Goal: Task Accomplishment & Management: Manage account settings

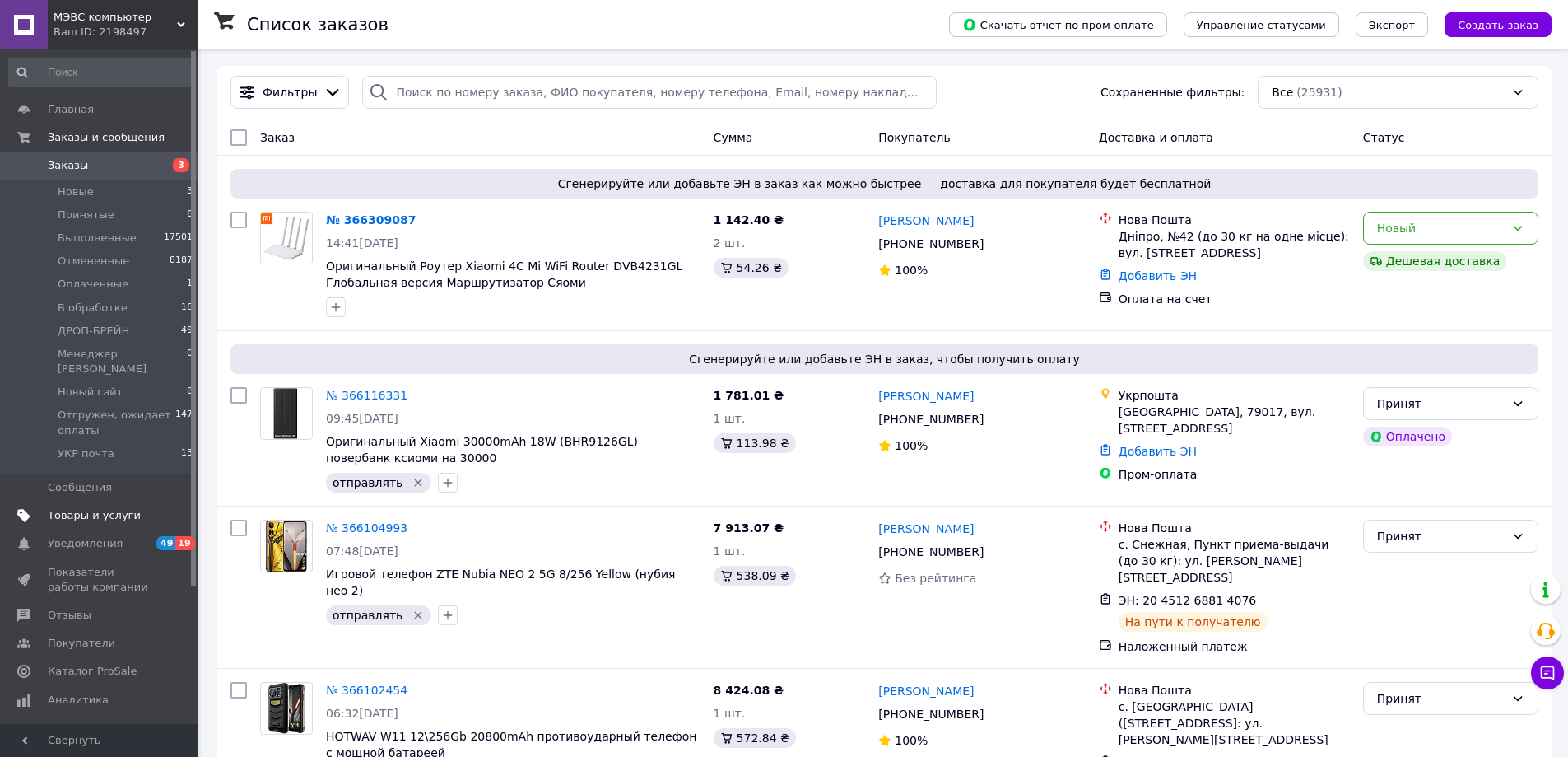
click at [103, 508] on span "Товары и услуги" at bounding box center [95, 515] width 93 height 15
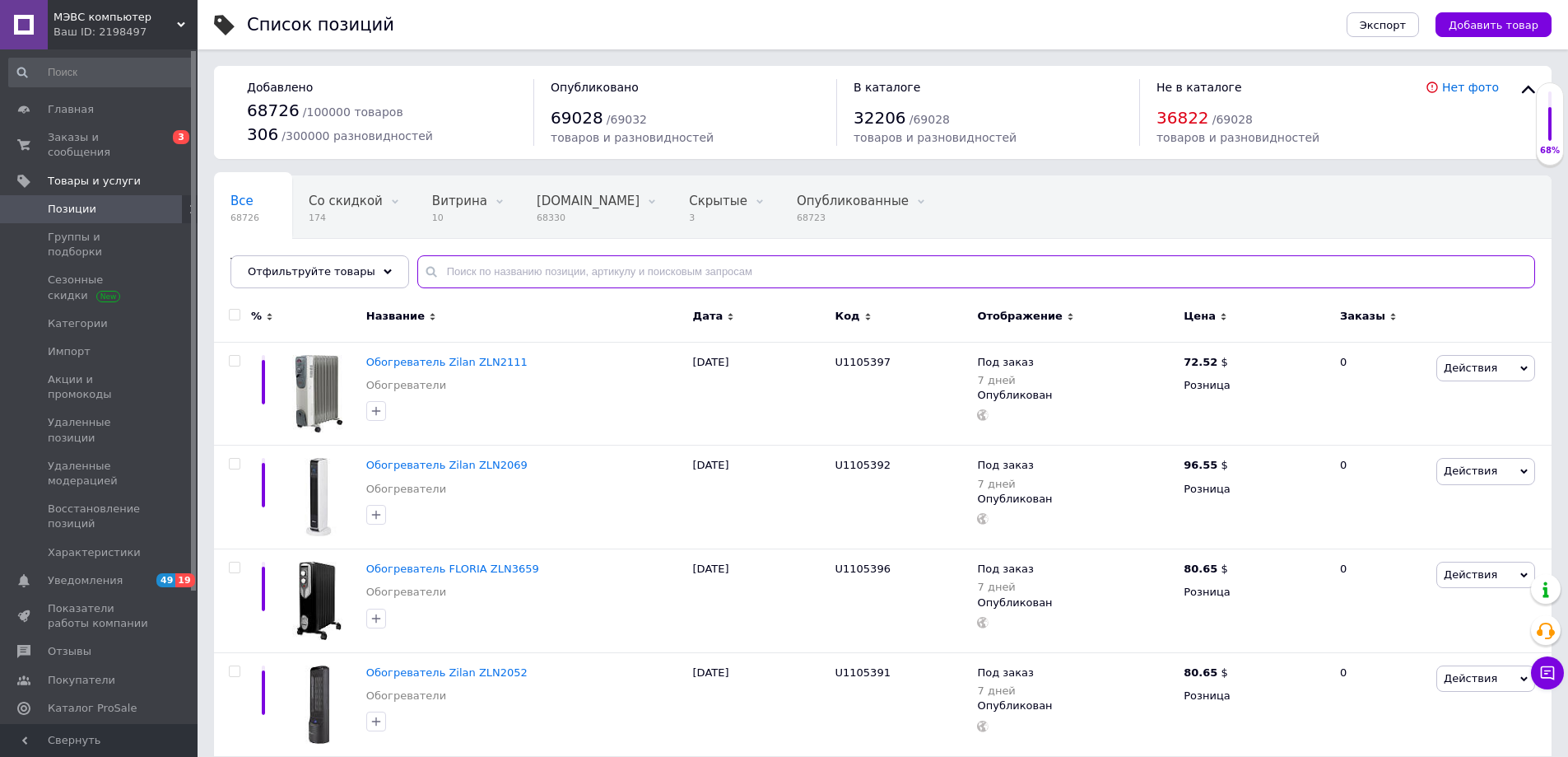
click at [477, 261] on input "text" at bounding box center [976, 272] width 1118 height 33
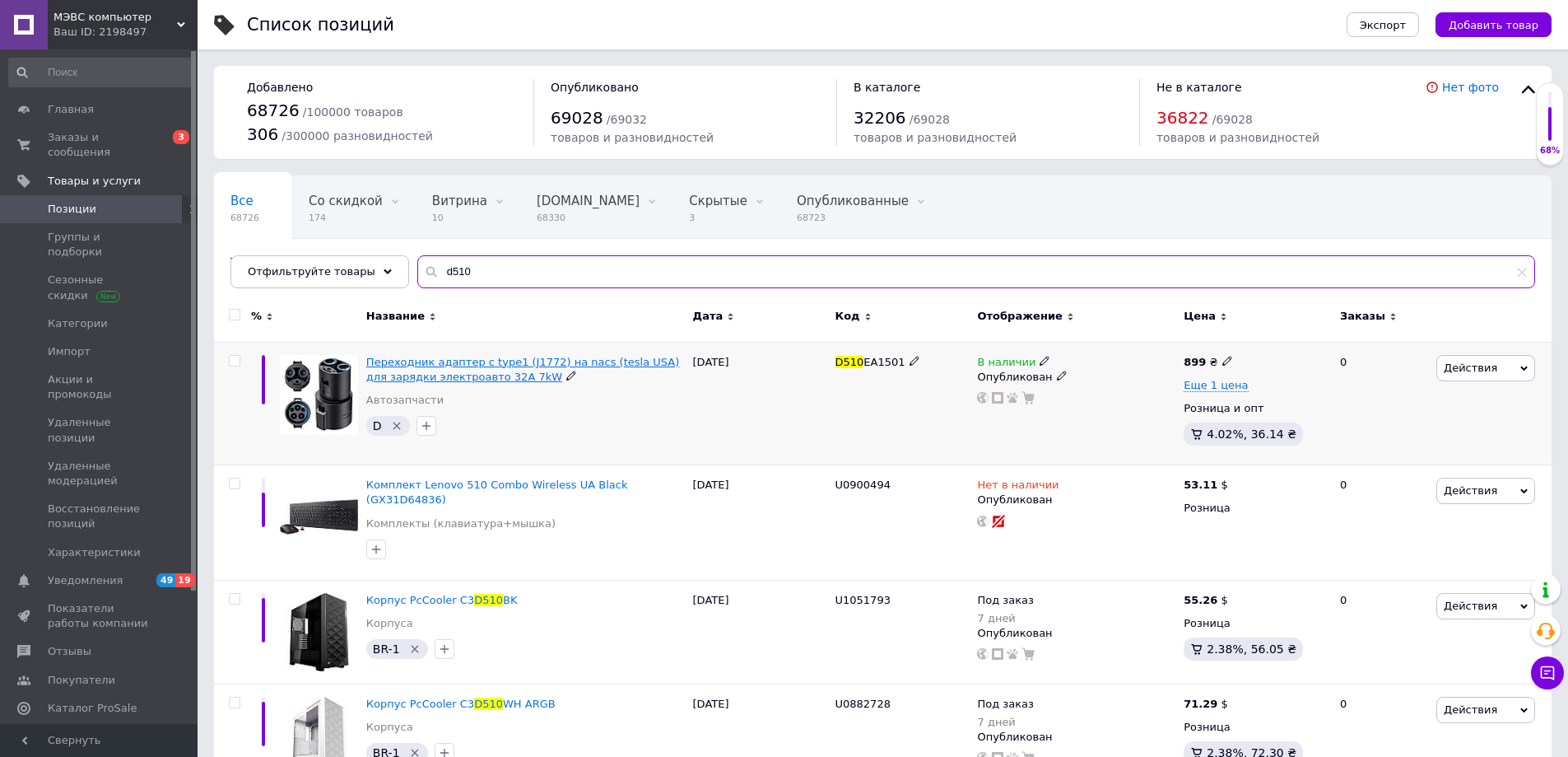
type input "d510"
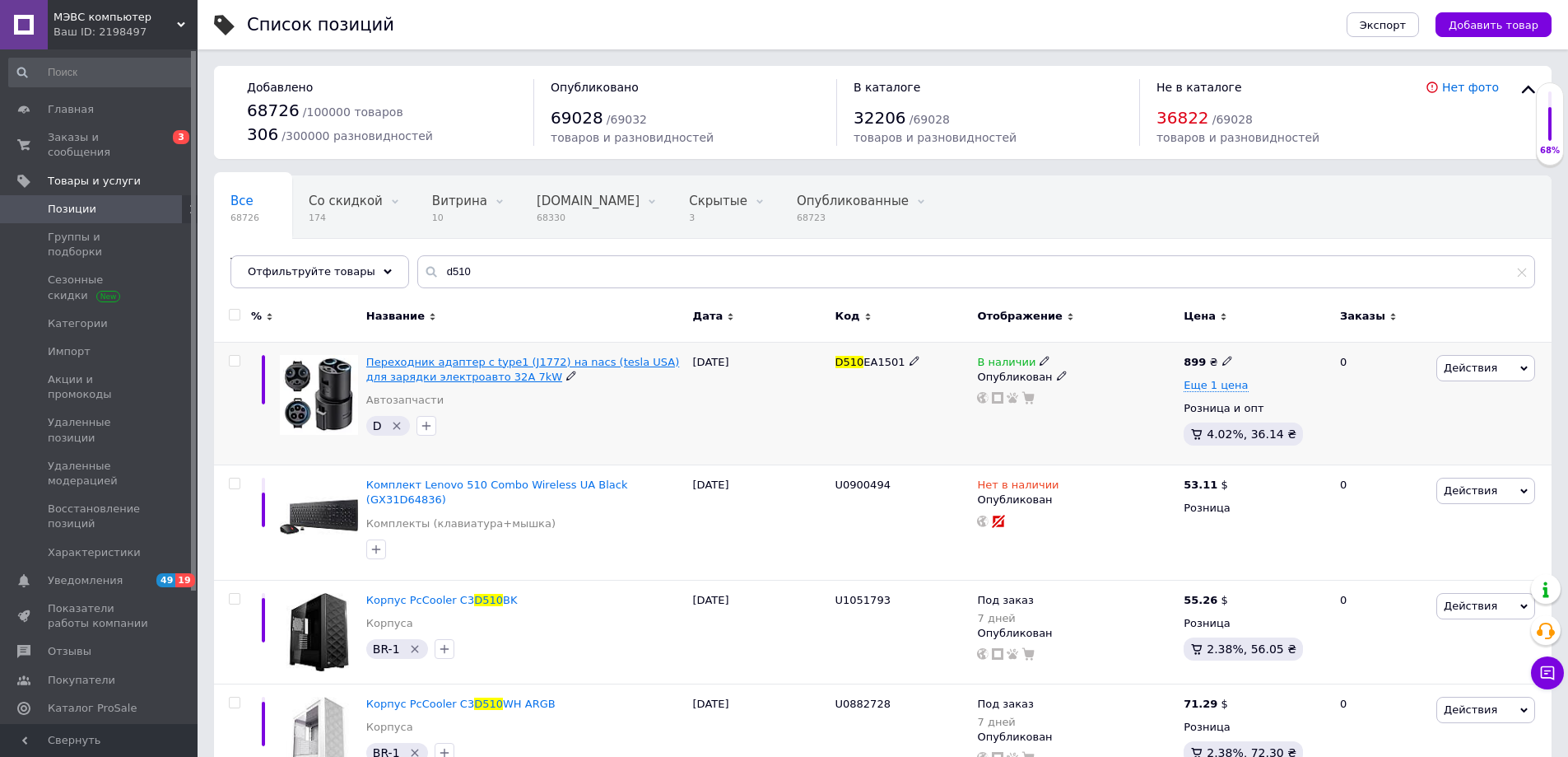
click at [458, 378] on span "Переходник адаптер с type1 (J1772) на nacs (tesla USA) для зарядки электроавто …" at bounding box center [522, 369] width 313 height 27
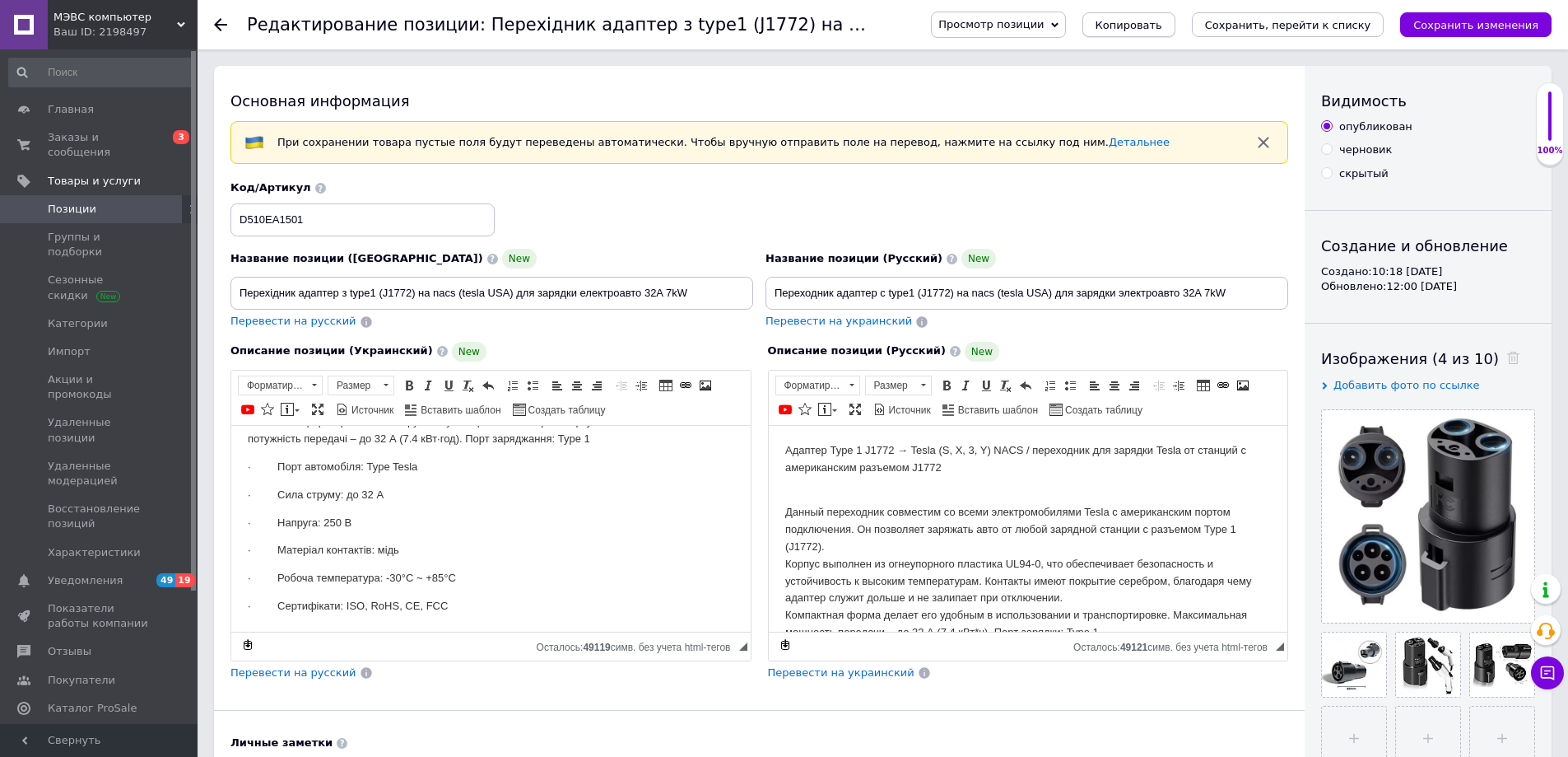
click at [1162, 25] on span "Копировать" at bounding box center [1129, 25] width 67 height 12
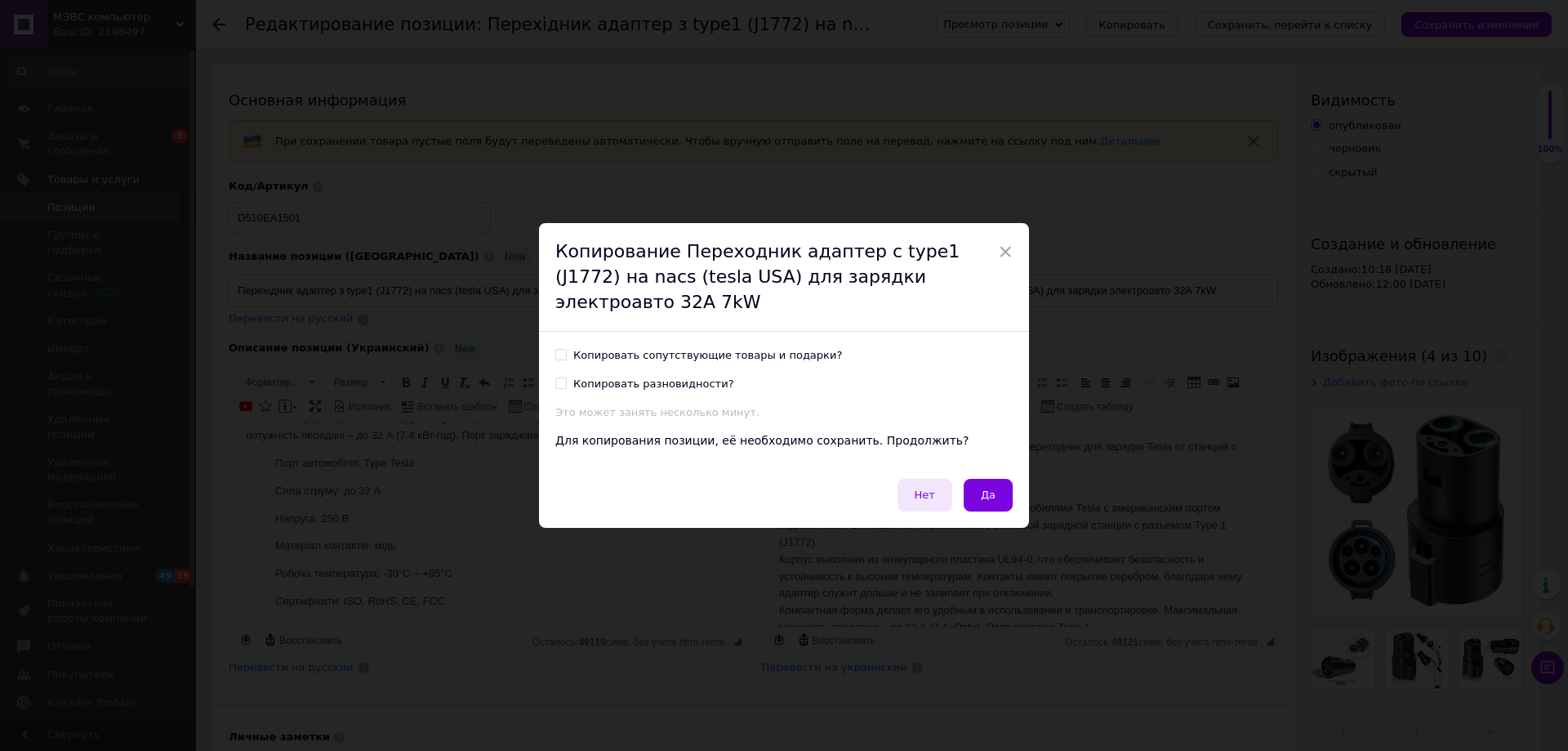
click at [928, 488] on span "Нет" at bounding box center [925, 495] width 20 height 12
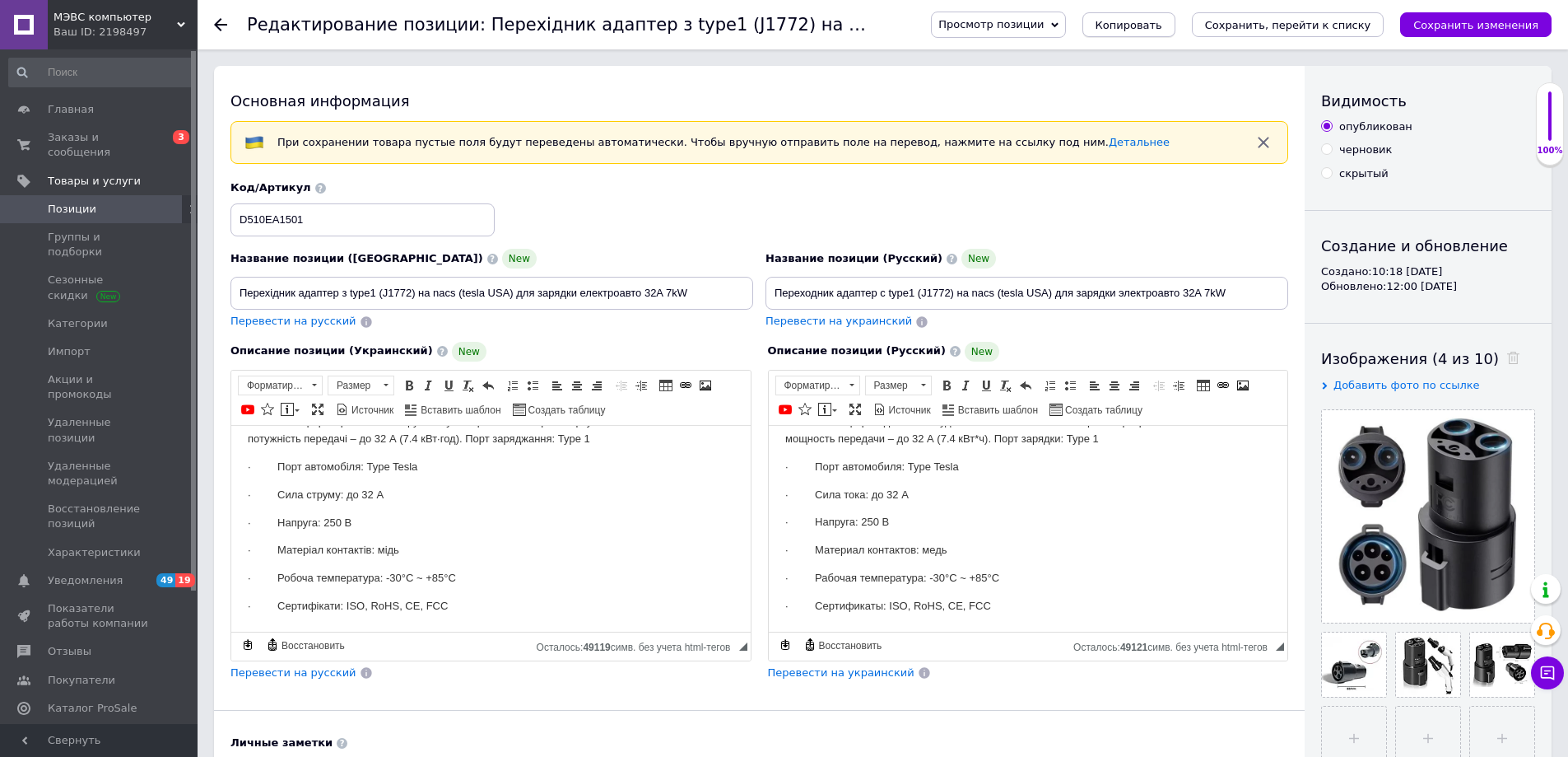
click at [1162, 21] on span "Копировать" at bounding box center [1129, 25] width 67 height 12
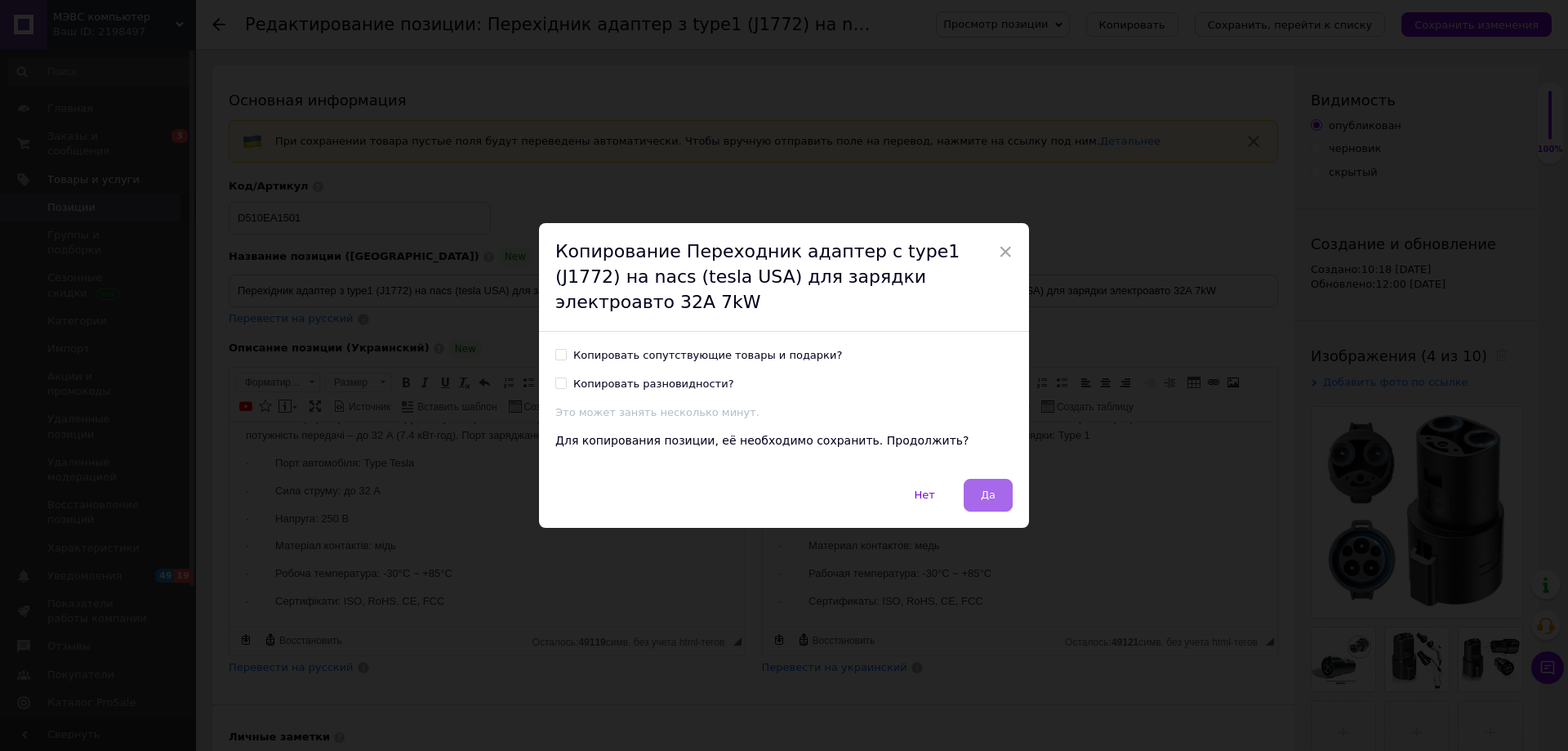
click at [990, 491] on button "Да" at bounding box center [988, 495] width 49 height 33
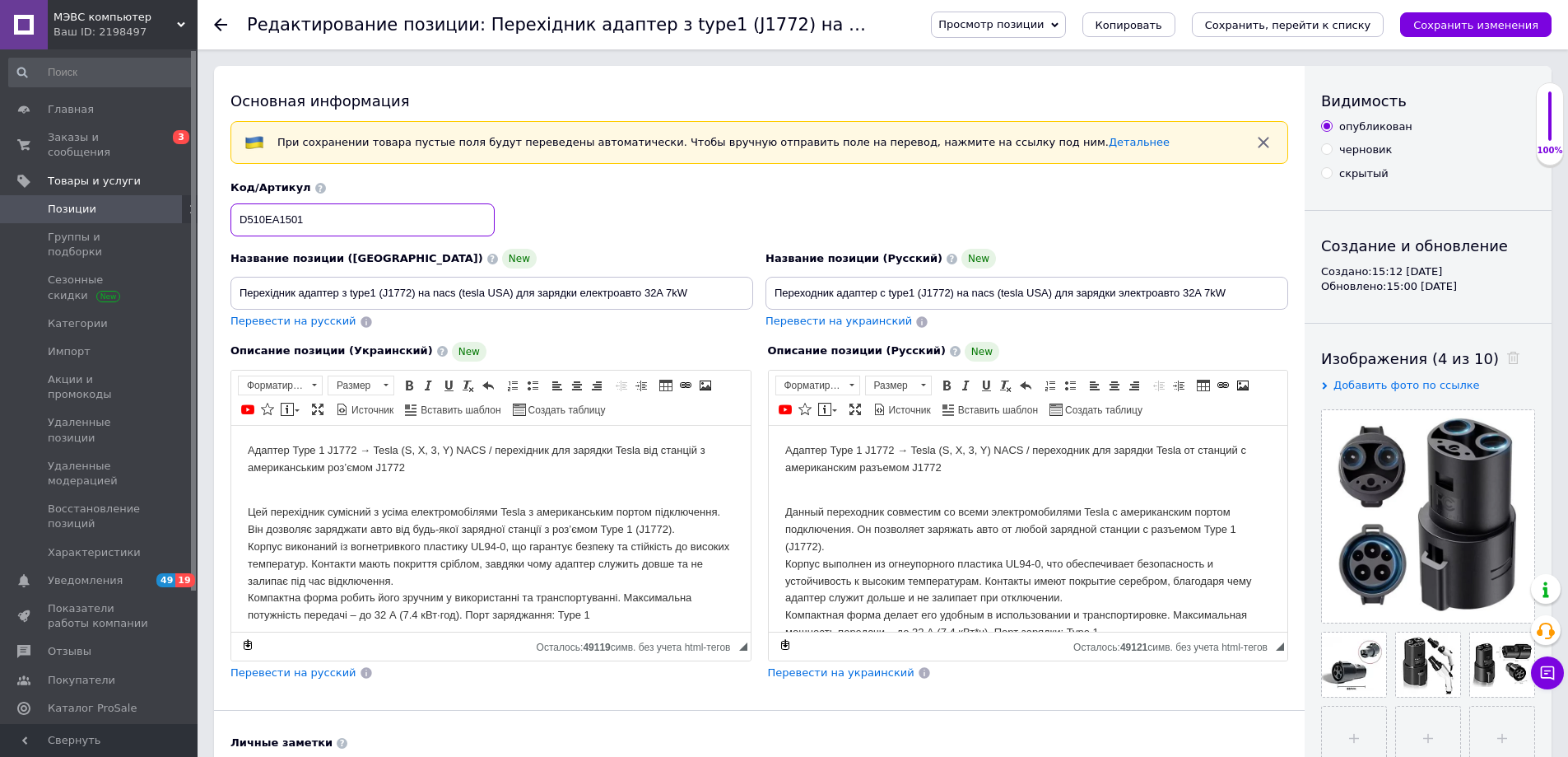
click at [250, 218] on input "D510EA1501" at bounding box center [363, 220] width 265 height 33
drag, startPoint x: 294, startPoint y: 217, endPoint x: 76, endPoint y: 129, distance: 235.1
click at [287, 218] on input "D1210EA1501" at bounding box center [363, 220] width 265 height 33
click at [295, 216] on input "D1210EA1501" at bounding box center [363, 220] width 265 height 33
click at [293, 220] on input "D1210EA1501" at bounding box center [363, 220] width 265 height 33
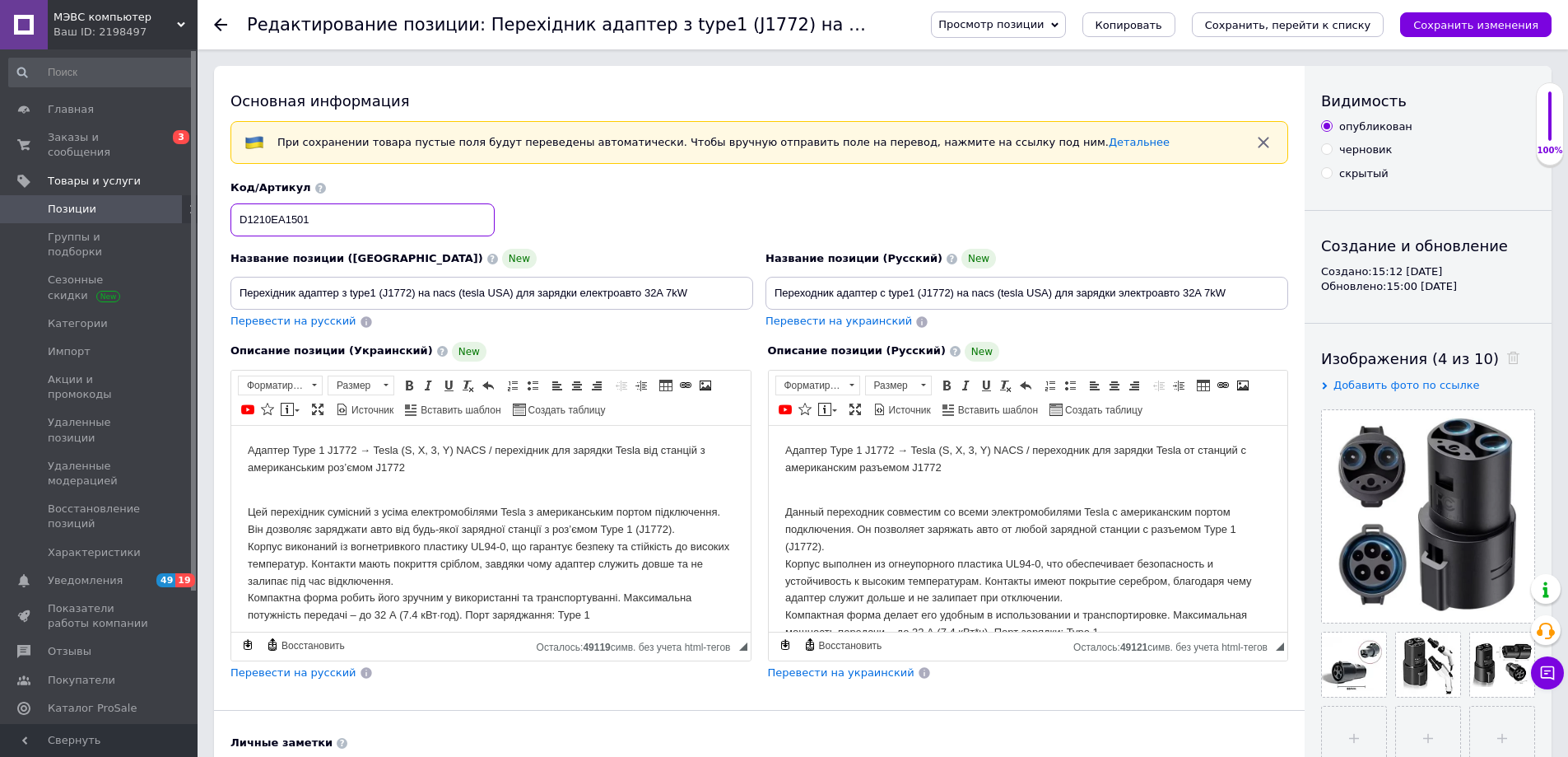
click at [287, 218] on input "D1210EA1501" at bounding box center [363, 220] width 265 height 33
drag, startPoint x: 296, startPoint y: 218, endPoint x: 333, endPoint y: 260, distance: 56.0
click at [287, 221] on input "D1210EA1501" at bounding box center [363, 220] width 265 height 33
type input "D1210EA3701"
click at [376, 292] on input "Перехідник адаптер з type1 (J1772) на nacs (tesla USA) для зарядки електроавто …" at bounding box center [491, 294] width 523 height 33
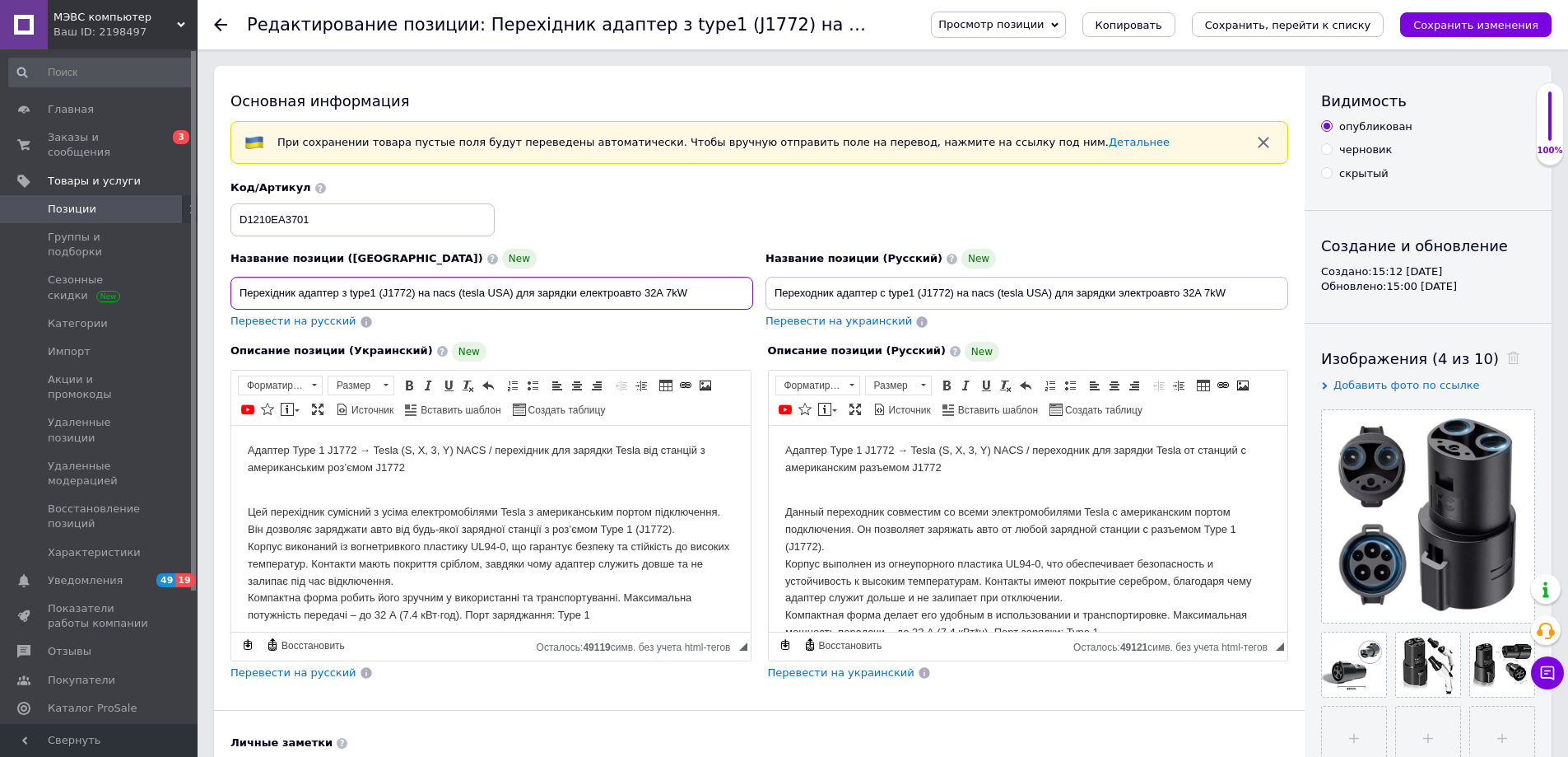
drag, startPoint x: 515, startPoint y: 291, endPoint x: 421, endPoint y: 292, distance: 94.0
click at [421, 292] on input "Перехідник адаптер з type1 (J1772) на nacs (tesla USA) для зарядки електроавто …" at bounding box center [491, 294] width 523 height 33
drag, startPoint x: 349, startPoint y: 292, endPoint x: 415, endPoint y: 289, distance: 66.1
click at [415, 289] on input "Перехідник адаптер з type1 (J1772) для зарядки електроавто 32A 7kW" at bounding box center [491, 294] width 523 height 33
click at [360, 292] on input "Перехідник адаптер з type1 (J1772) для зарядки електроавто 32A 7kW" at bounding box center [491, 294] width 523 height 33
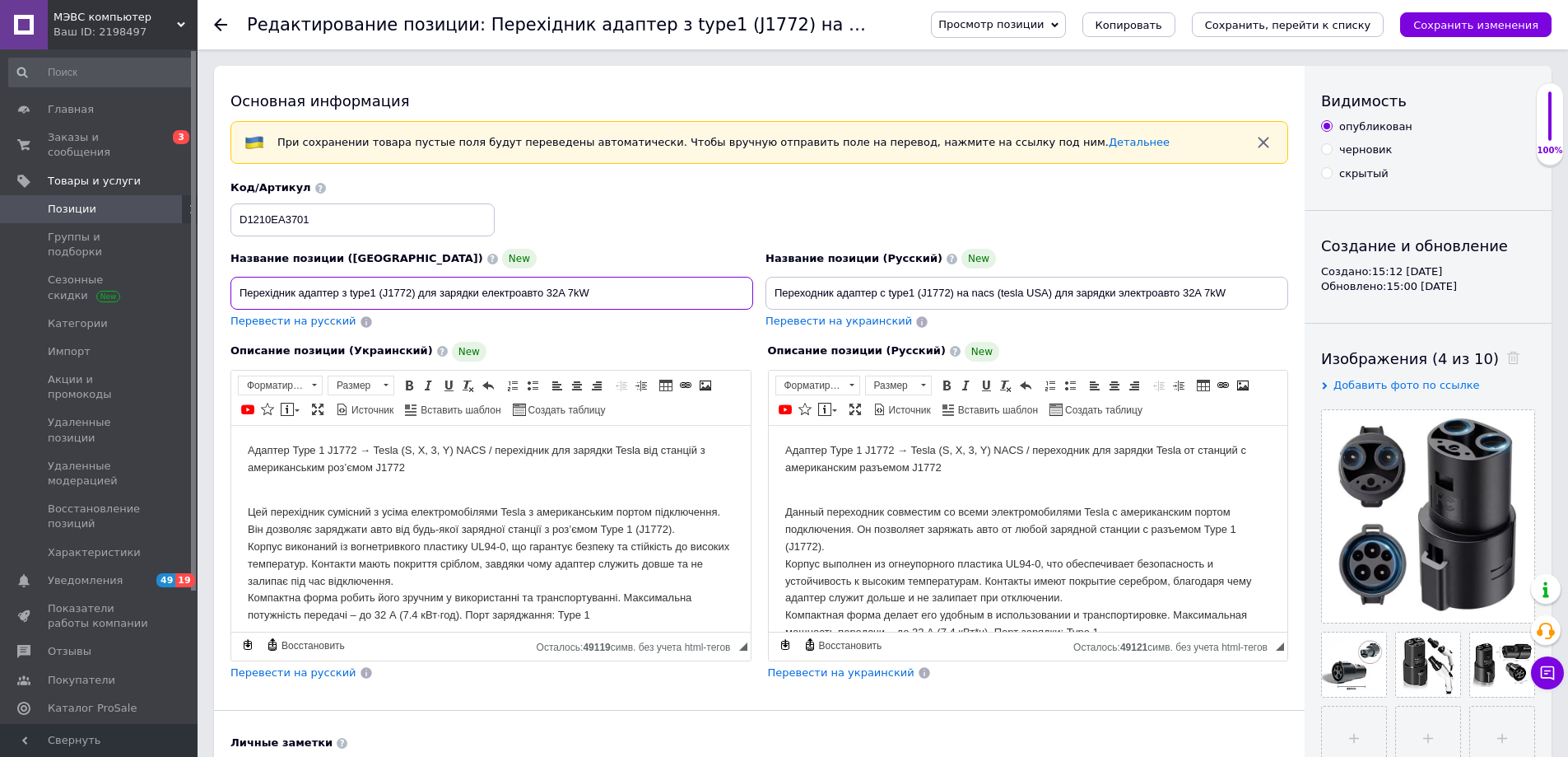
click at [347, 294] on input "Перехідник адаптер з type1 (J1772) для зарядки електроавто 32A 7kW" at bounding box center [491, 294] width 523 height 33
paste input "type1 (J1772)"
click at [371, 289] on input "Перехідник адаптер з type1 (J1772) type1 (J1772) для зарядки електроавто 32A 7kW" at bounding box center [491, 294] width 523 height 33
click at [418, 290] on input "Перехідник адаптер з type2 (J1772) type1 (J1772) для зарядки електроавто 32A 7kW" at bounding box center [491, 294] width 523 height 33
drag, startPoint x: 411, startPoint y: 291, endPoint x: 384, endPoint y: 294, distance: 27.2
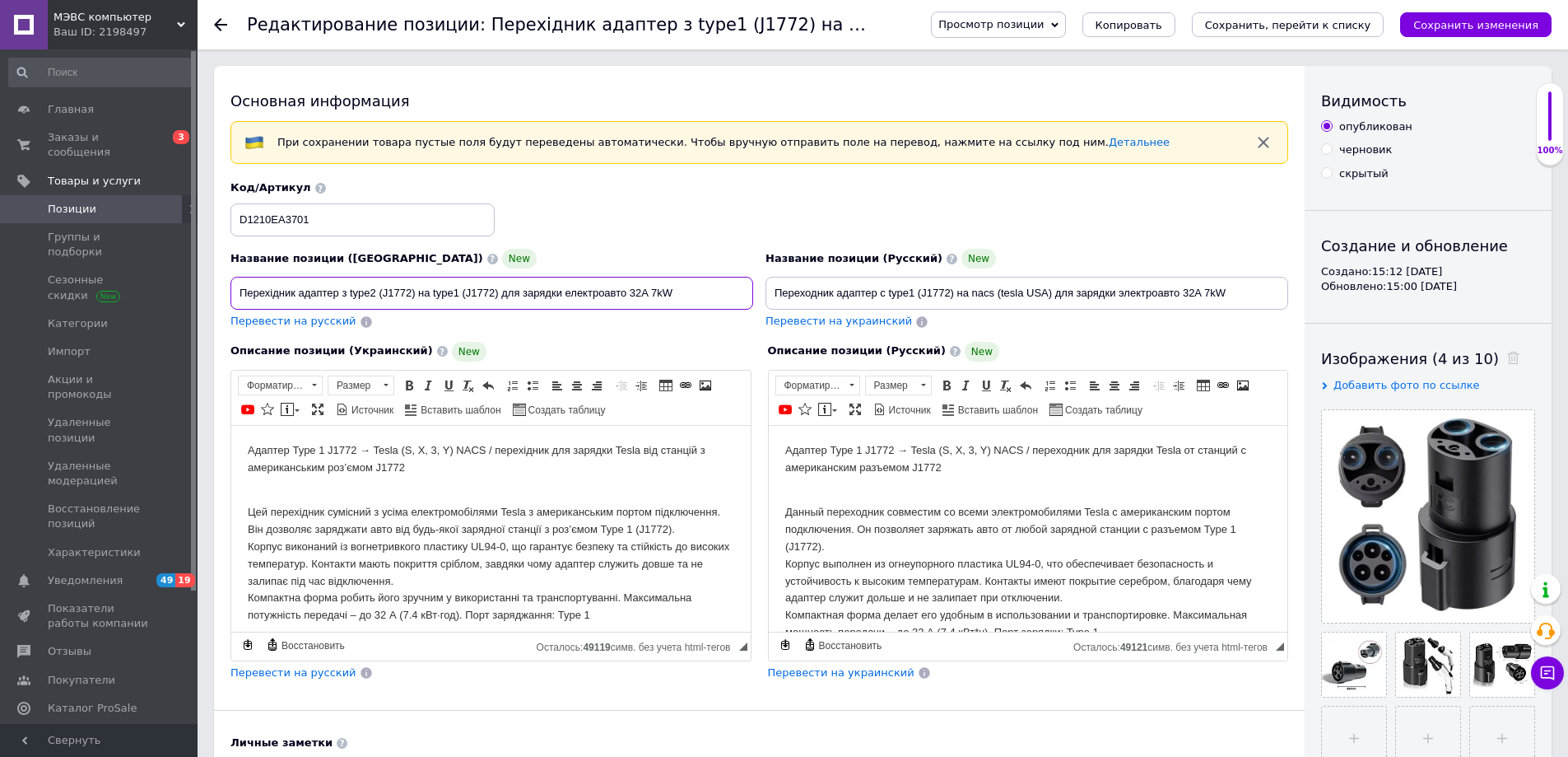
click at [384, 294] on input "Перехідник адаптер з type2 (J1772) на type1 (J1772) для зарядки електроавто 32A…" at bounding box center [491, 294] width 523 height 33
paste input "IEC62196-"
click at [648, 299] on input "Перехідник адаптер з type2 (IEC62196-2) на type1 (J1772) для зарядки електроавт…" at bounding box center [491, 294] width 523 height 33
click at [708, 294] on input "Перехідник адаптер з type2 (IEC62196-2) на type1 (J1772) для зарядки електроавт…" at bounding box center [491, 294] width 523 height 33
paste input "із замком"
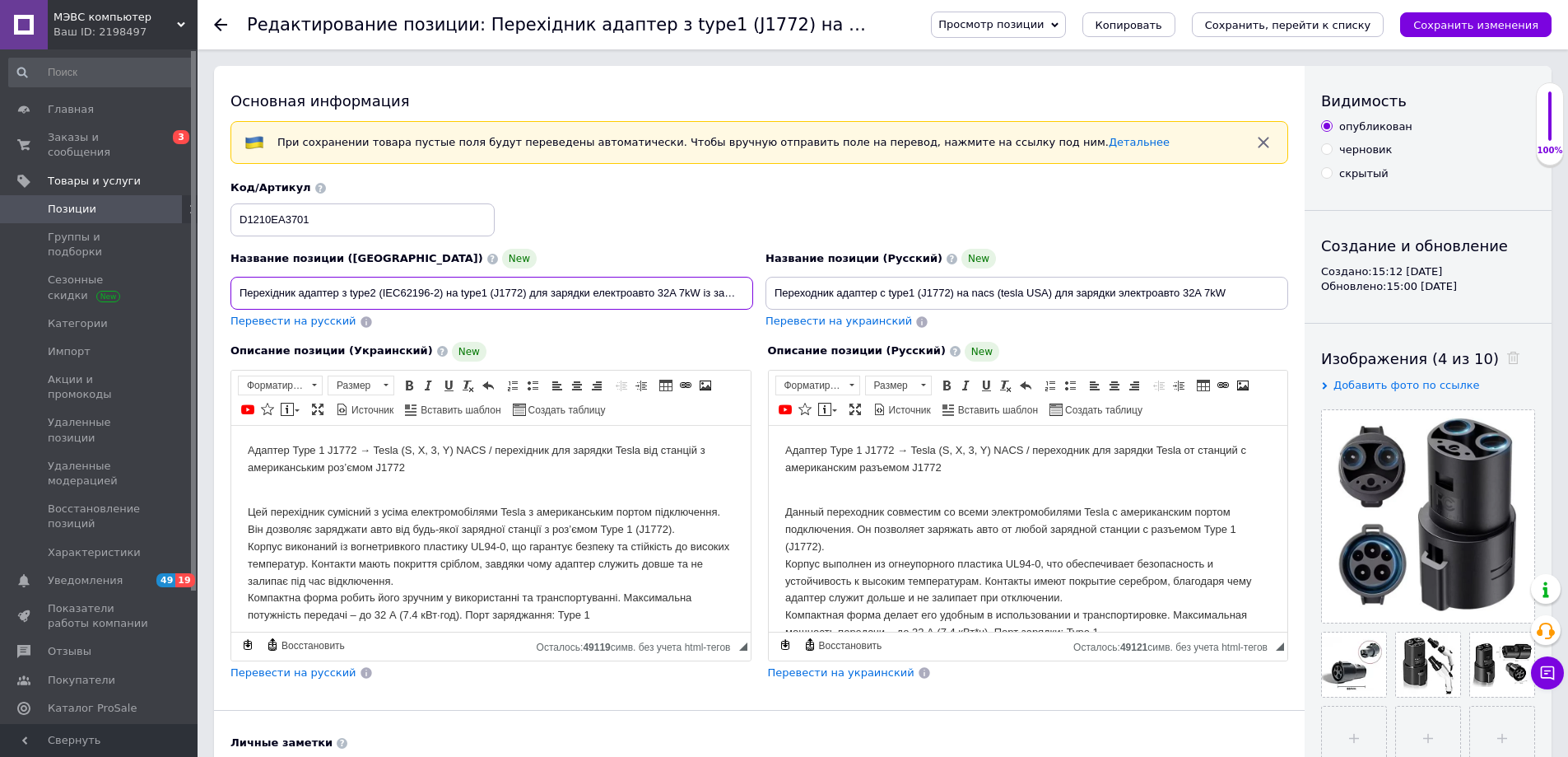
scroll to position [0, 7]
type input "Перехідник адаптер з type2 (IEC62196-2) на type1 (J1772) для зарядки електроавт…"
drag, startPoint x: 777, startPoint y: 295, endPoint x: 1246, endPoint y: 287, distance: 469.1
click at [1246, 287] on input "Переходник адаптер с type1 (J1772) на nacs (tesla USA) для зарядки электроавто …" at bounding box center [1027, 294] width 523 height 33
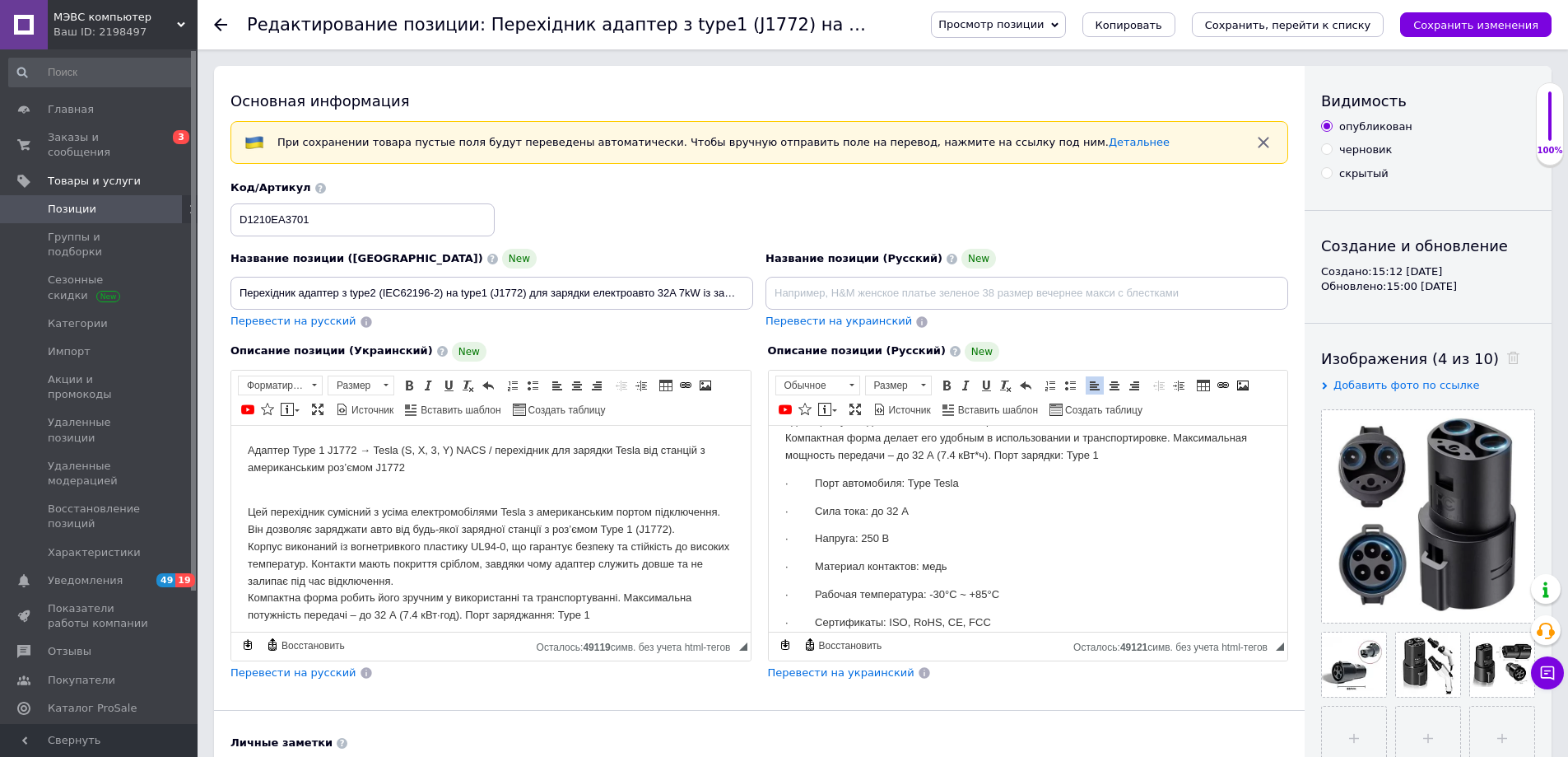
scroll to position [194, 0]
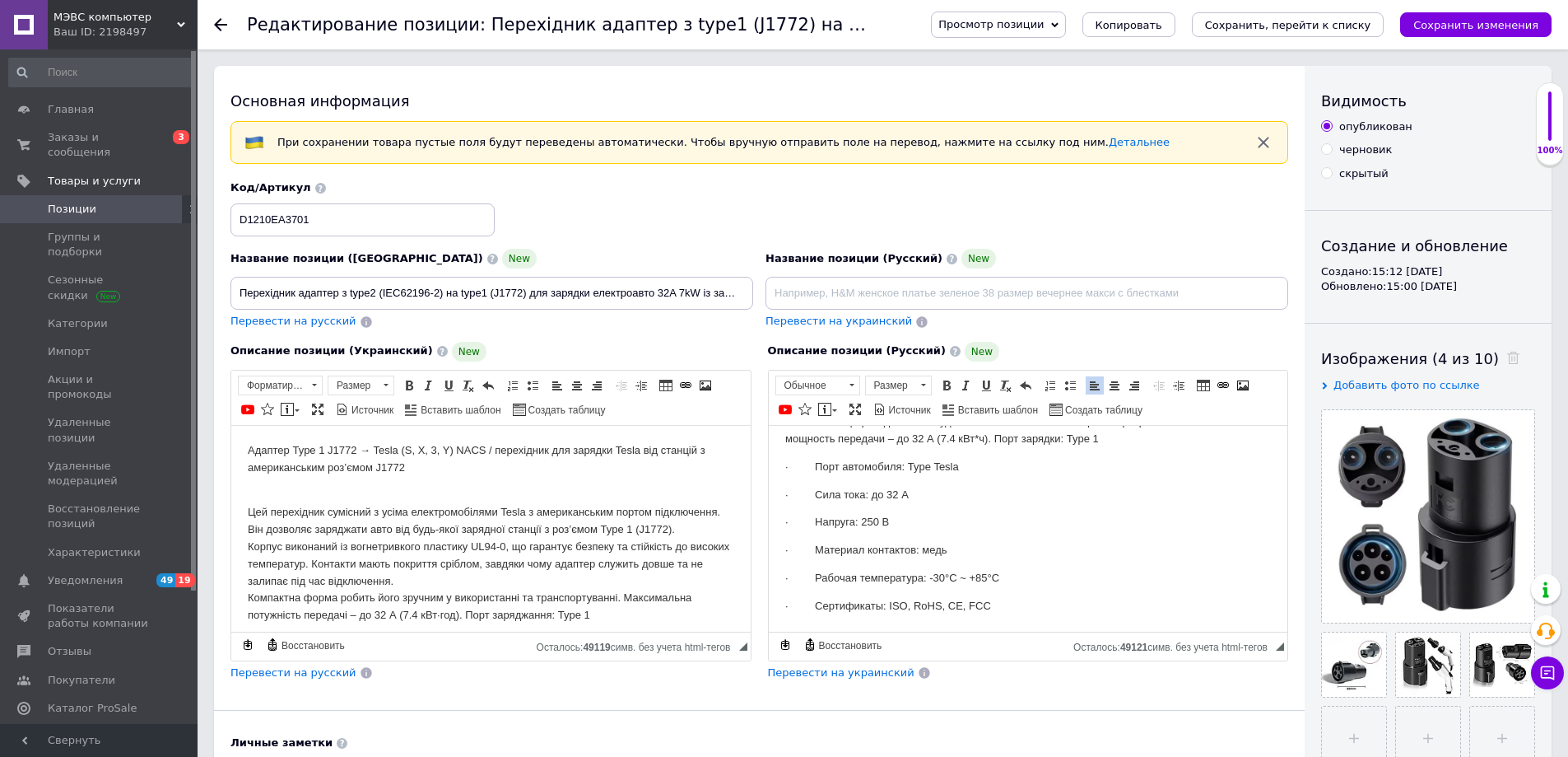
drag, startPoint x: 1283, startPoint y: 506, endPoint x: 1744, endPoint y: 1061, distance: 721.5
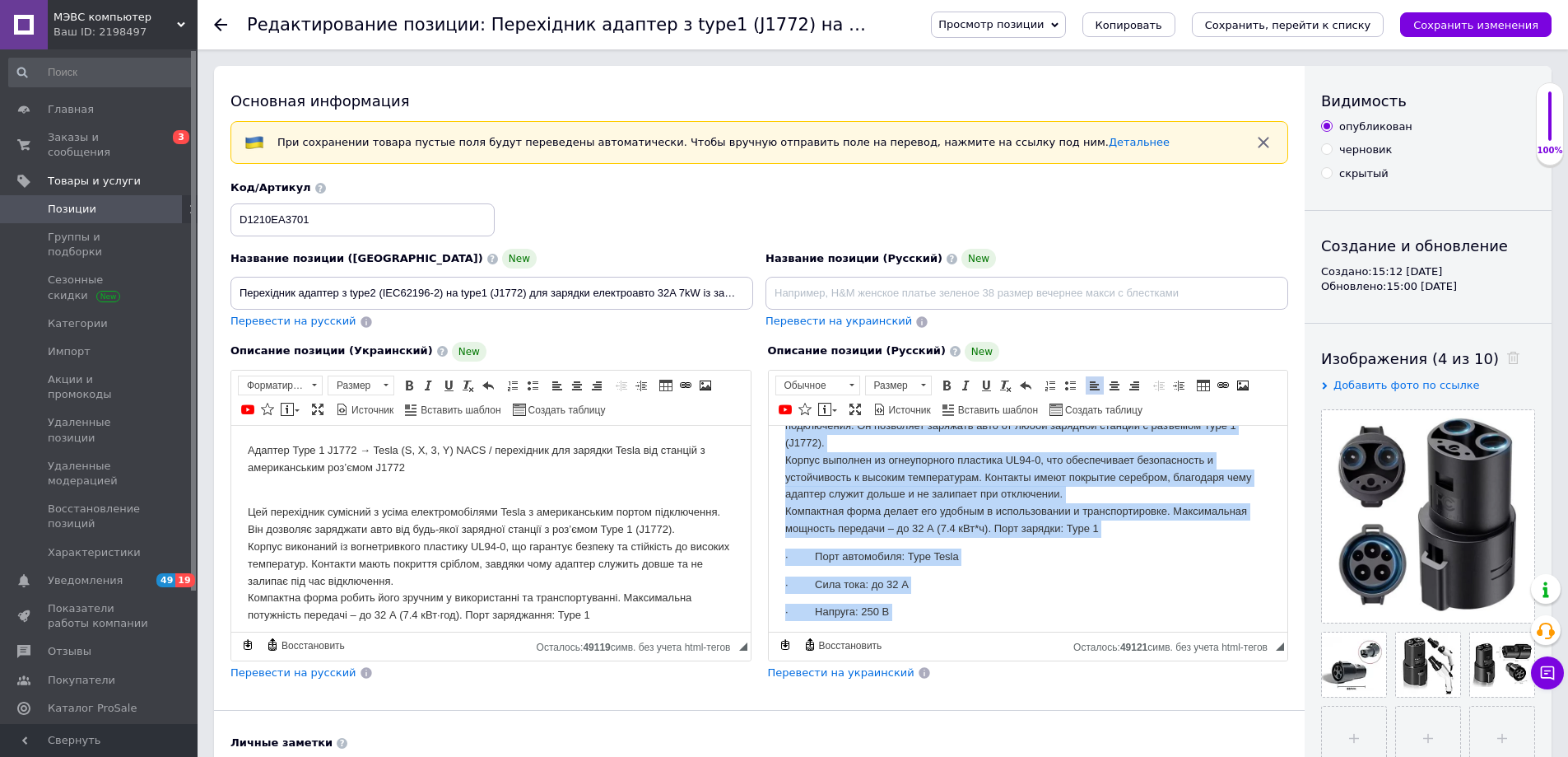
scroll to position [0, 0]
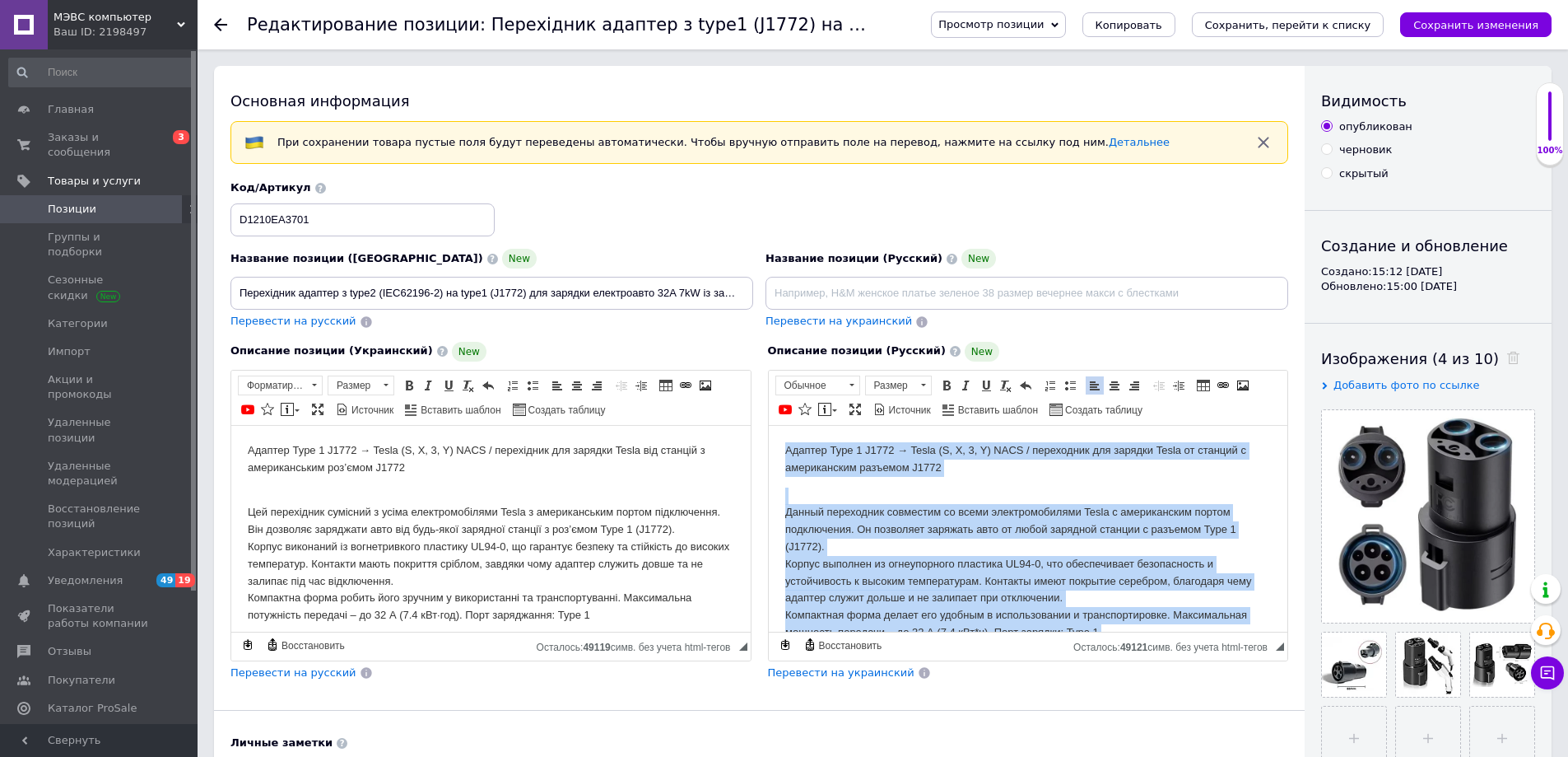
drag, startPoint x: 999, startPoint y: 607, endPoint x: 783, endPoint y: 449, distance: 267.6
click at [783, 449] on html "Адаптер Type 1 J1772 → Tesla (S, X, 3, Y) NACS / переходник для зарядки Tesla о…" at bounding box center [1028, 625] width 519 height 400
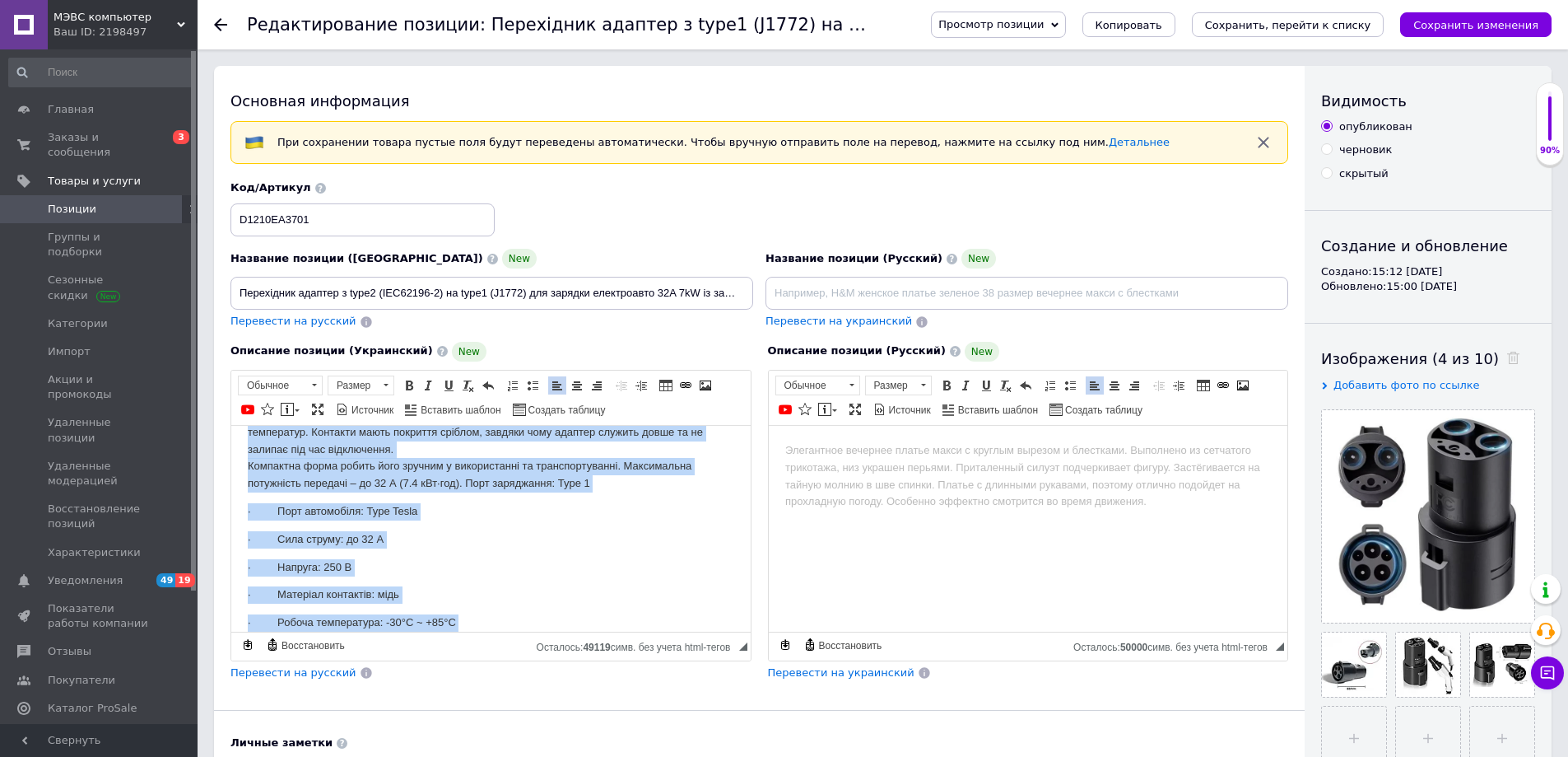
scroll to position [176, 0]
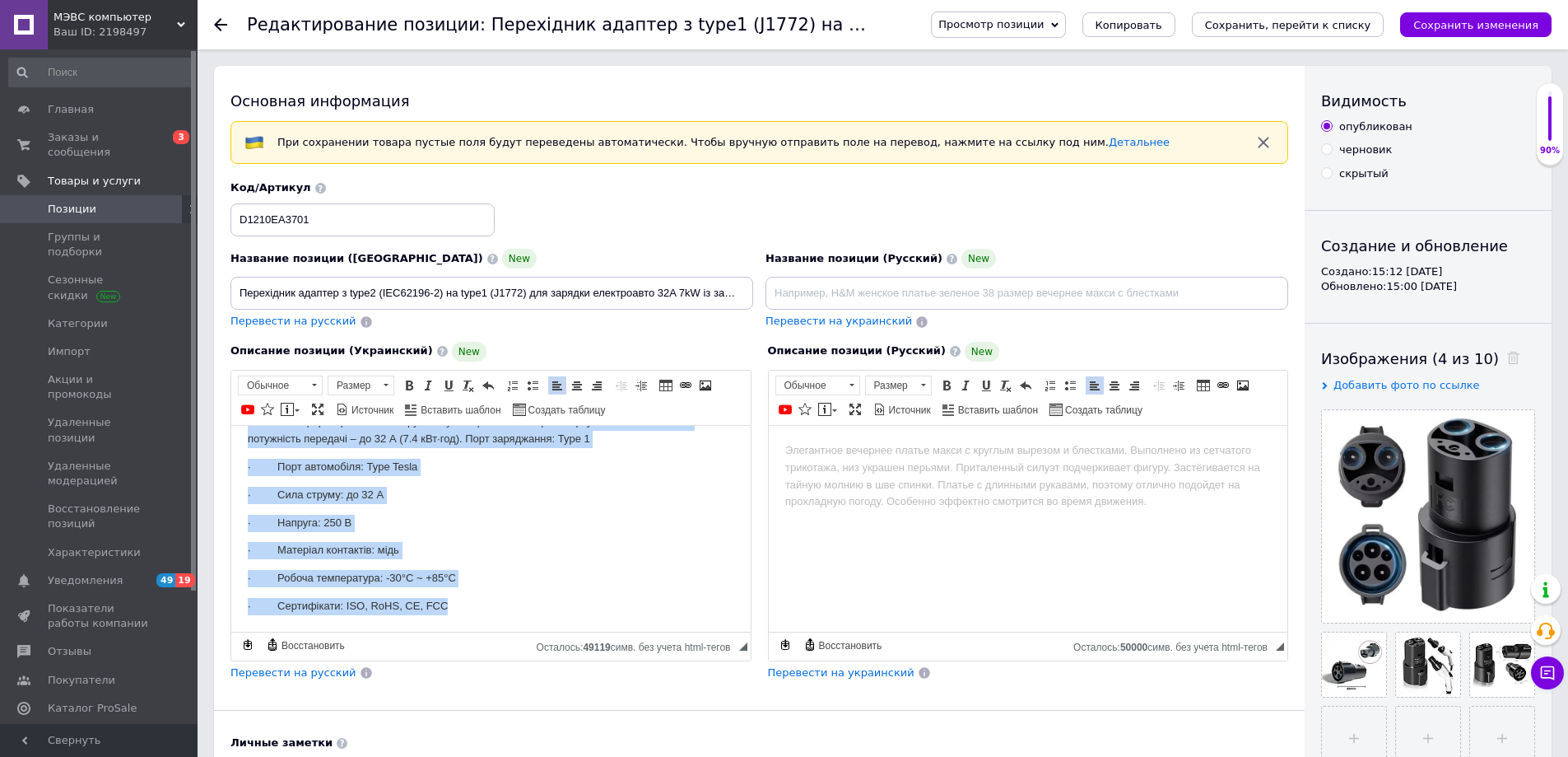
drag, startPoint x: 244, startPoint y: 447, endPoint x: 491, endPoint y: 662, distance: 327.5
click at [491, 631] on html "Адаптер Type 1 J1772 → Tesla (S, X, 3, Y) NACS / перехідник для зарядки Tesla в…" at bounding box center [491, 440] width 519 height 382
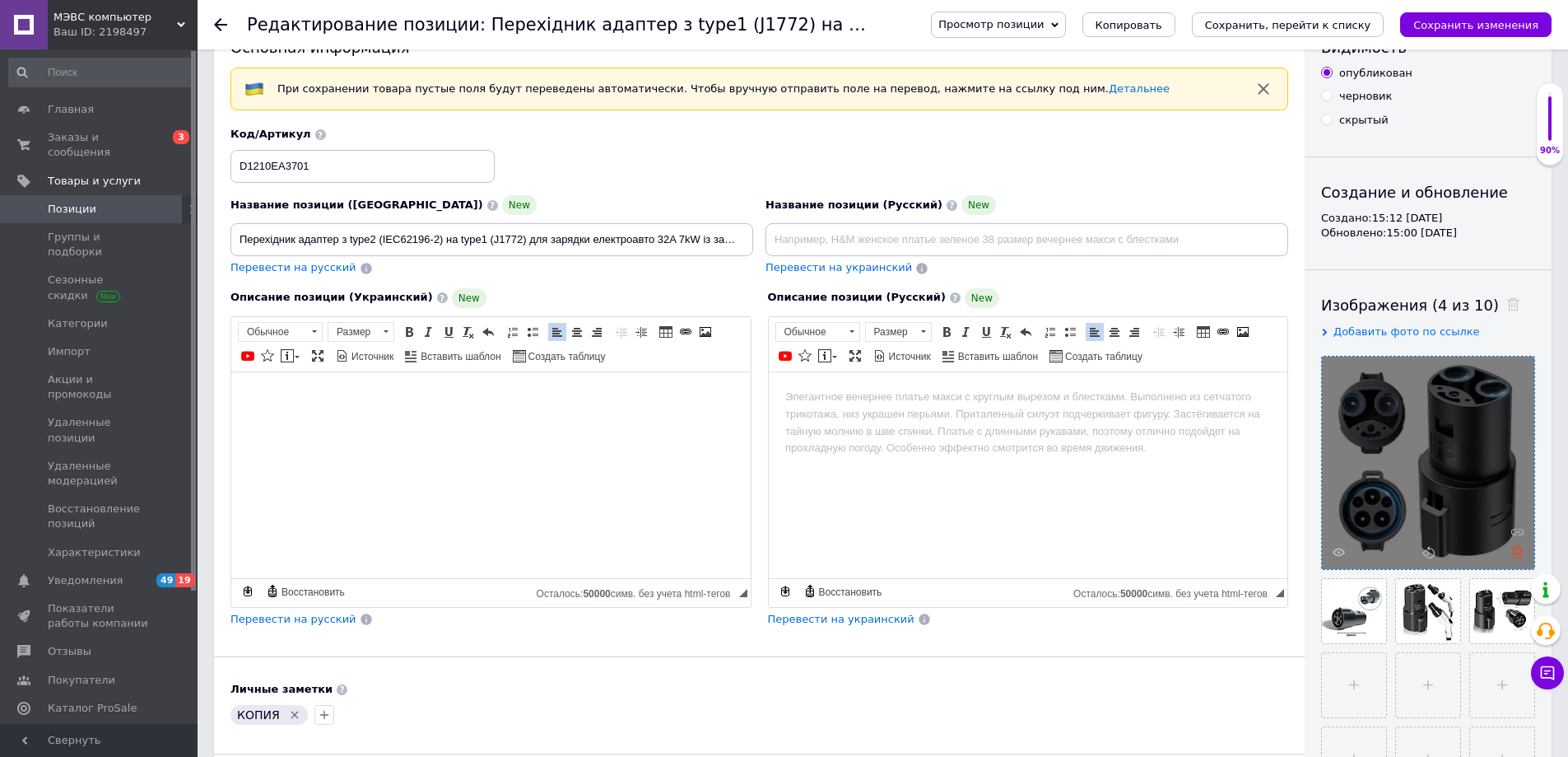
scroll to position [82, 0]
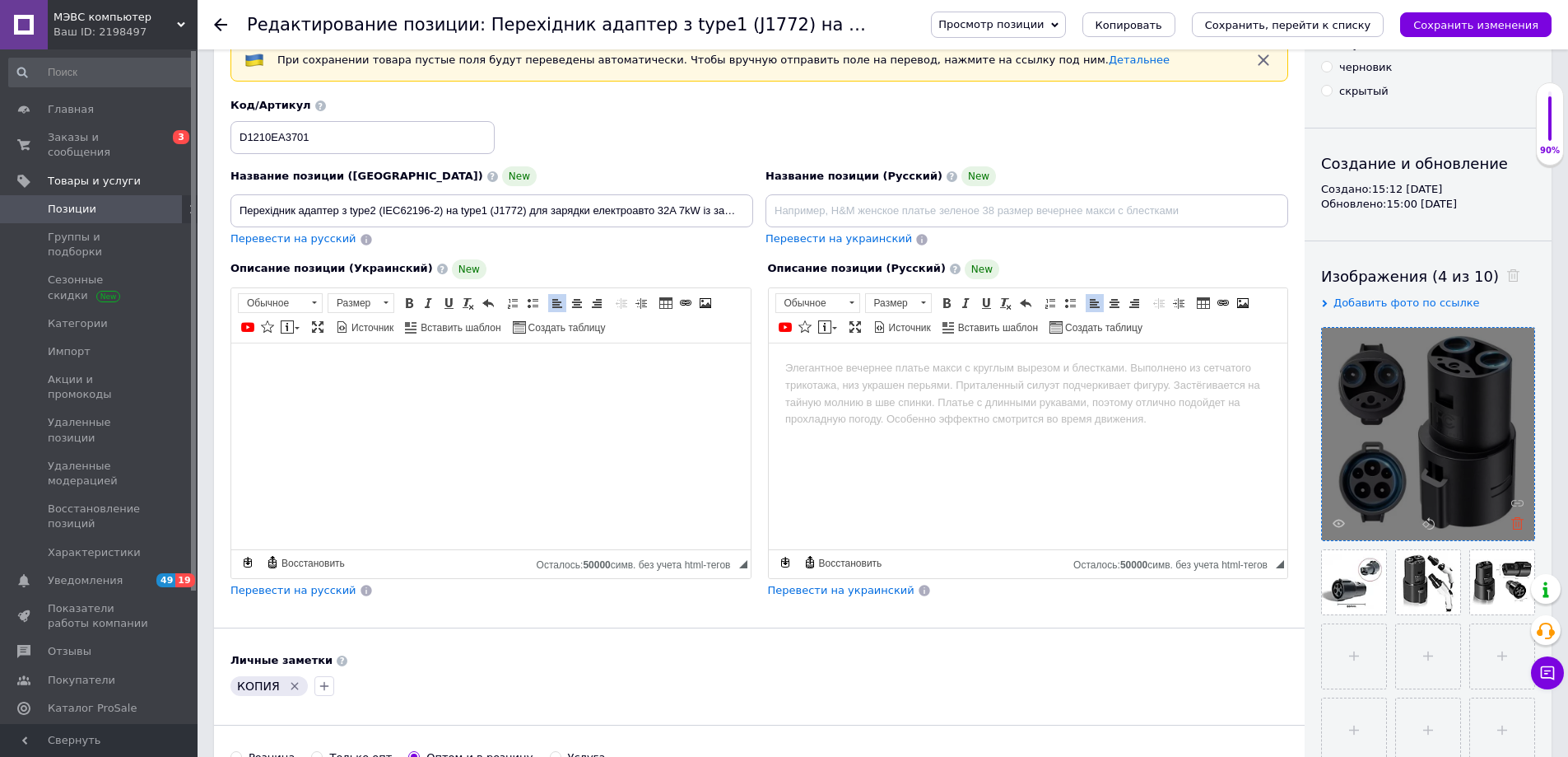
click at [1516, 527] on icon at bounding box center [1517, 523] width 12 height 12
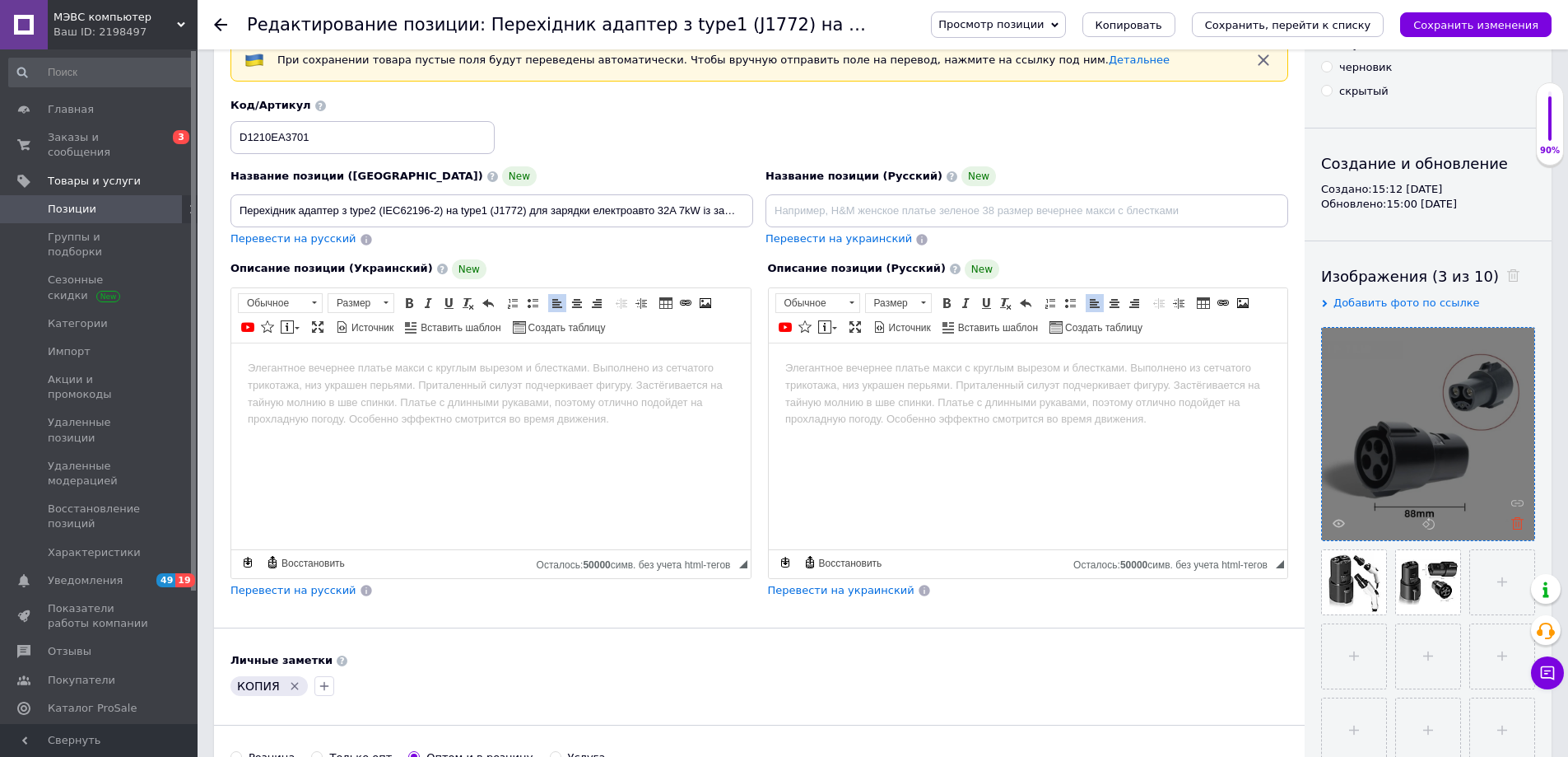
click at [1520, 524] on icon at bounding box center [1517, 523] width 12 height 12
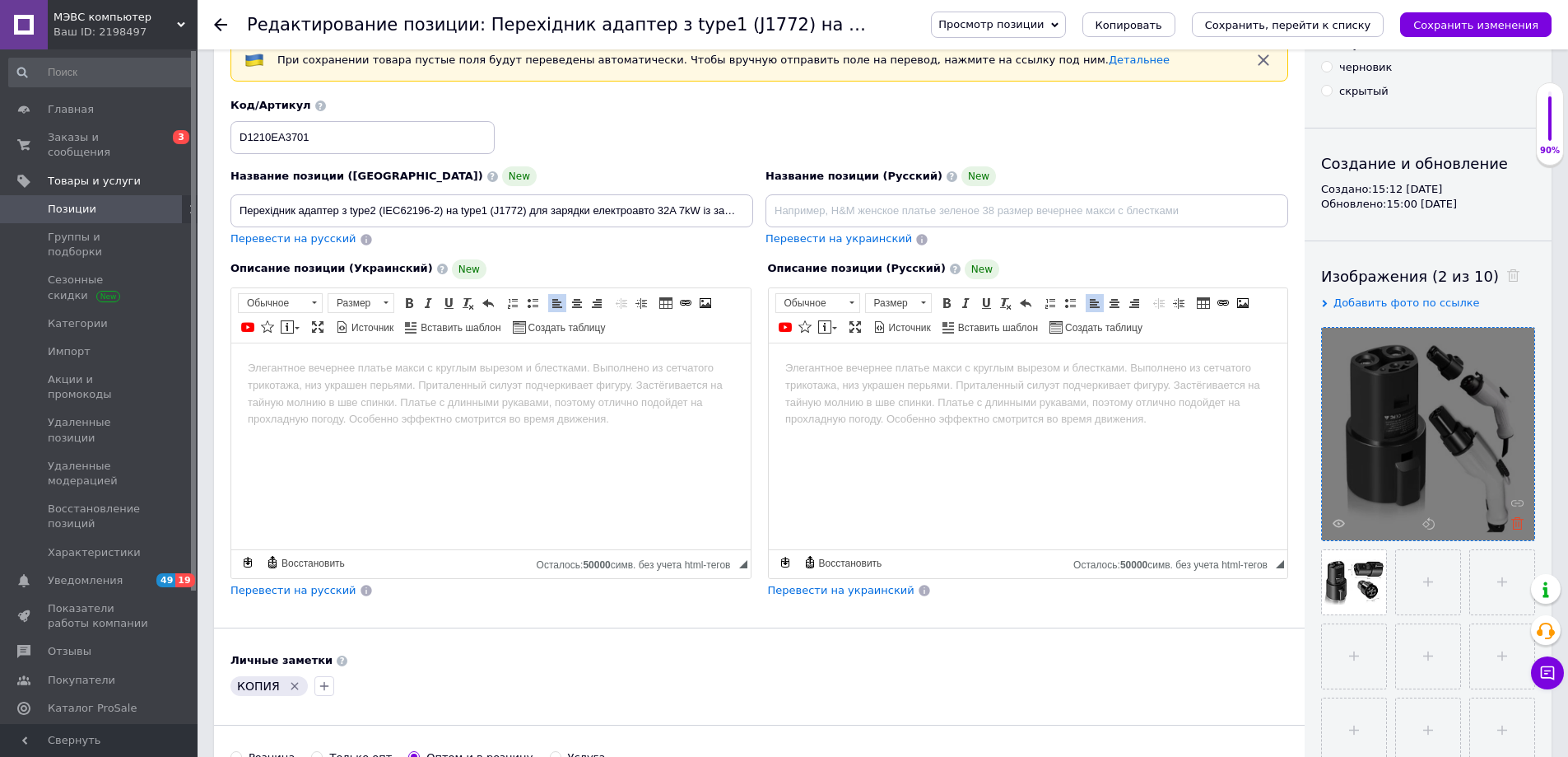
click at [1522, 527] on icon at bounding box center [1517, 523] width 12 height 12
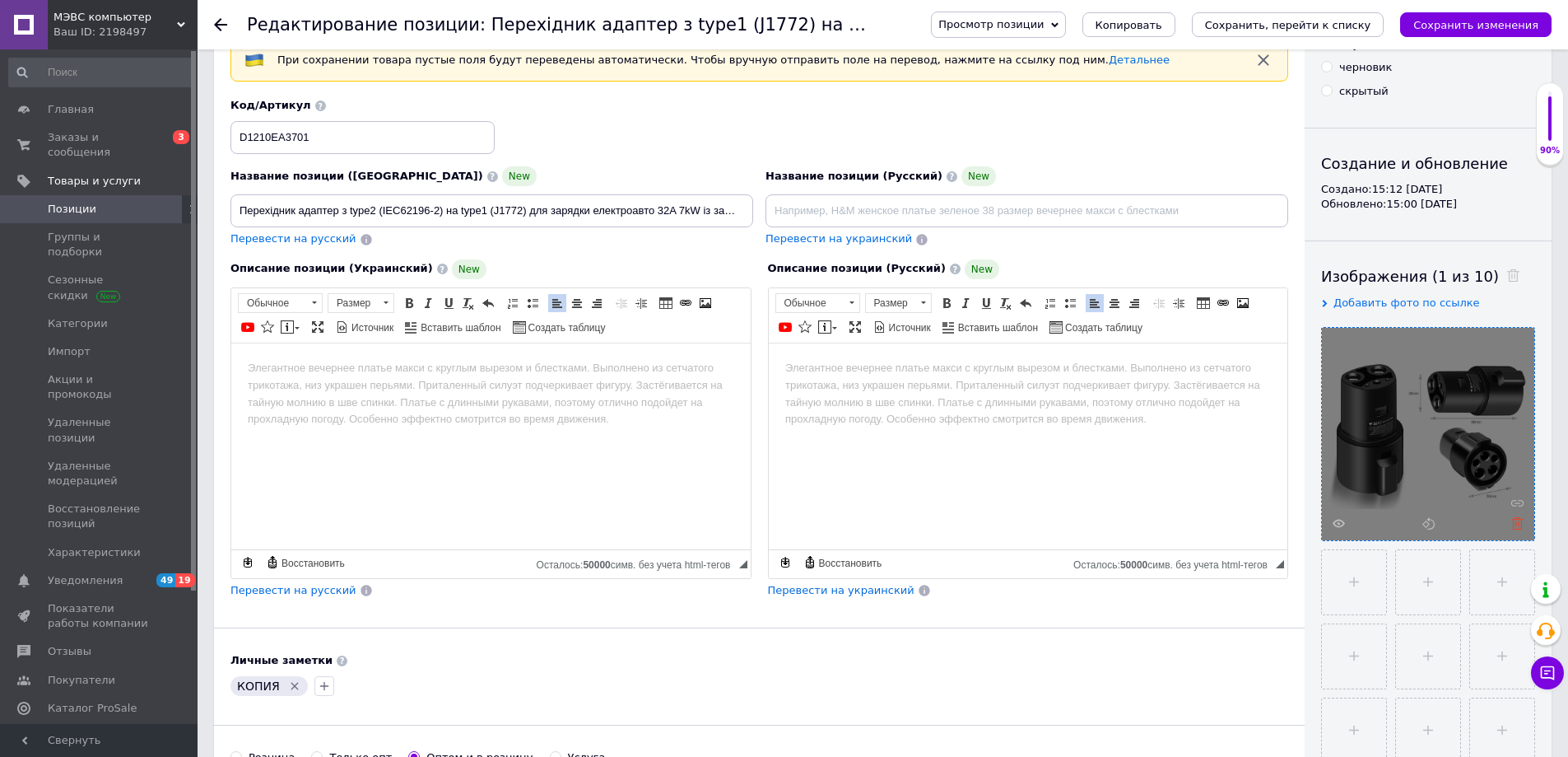
click at [1519, 525] on use at bounding box center [1517, 523] width 12 height 12
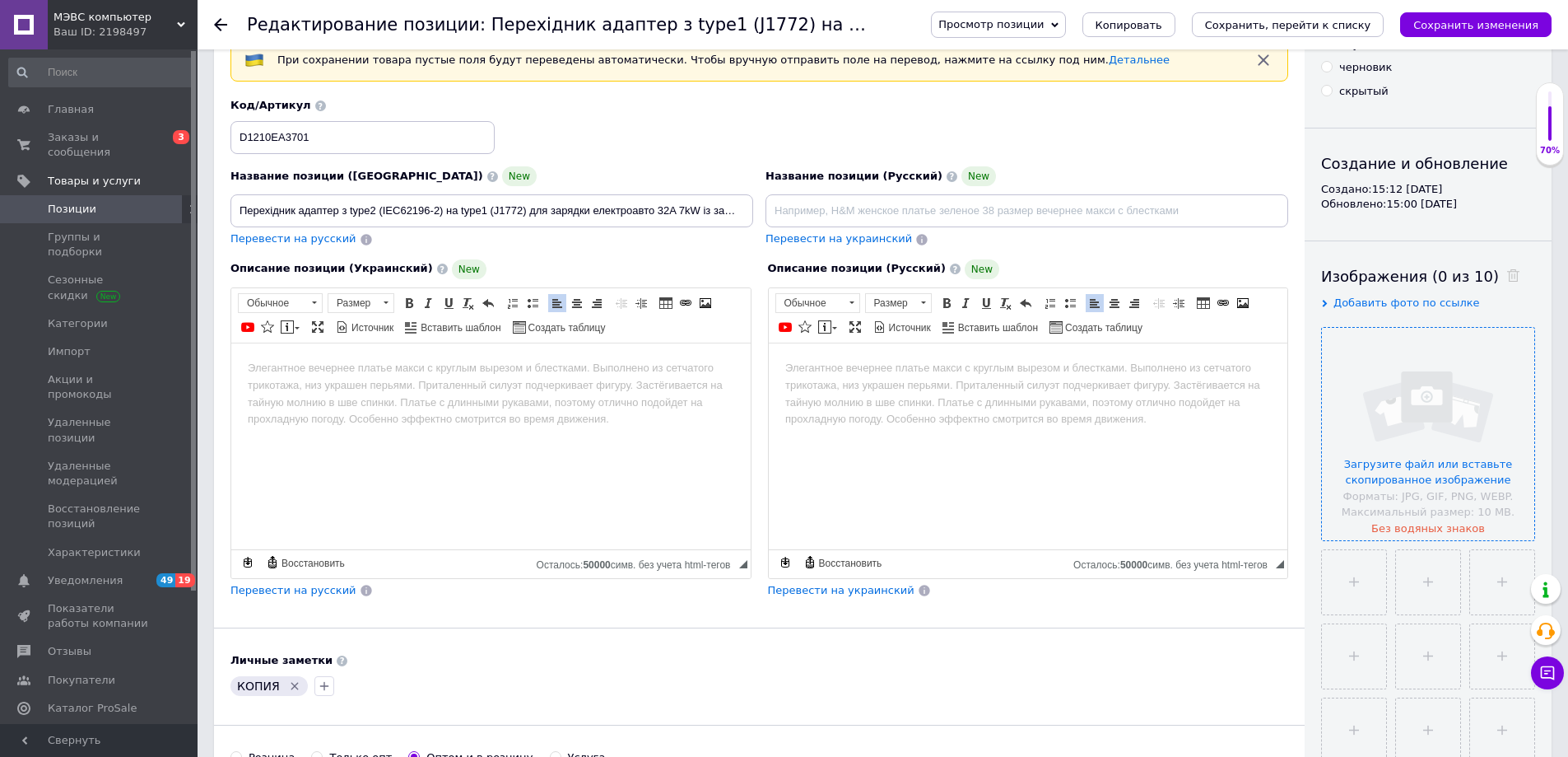
scroll to position [0, 0]
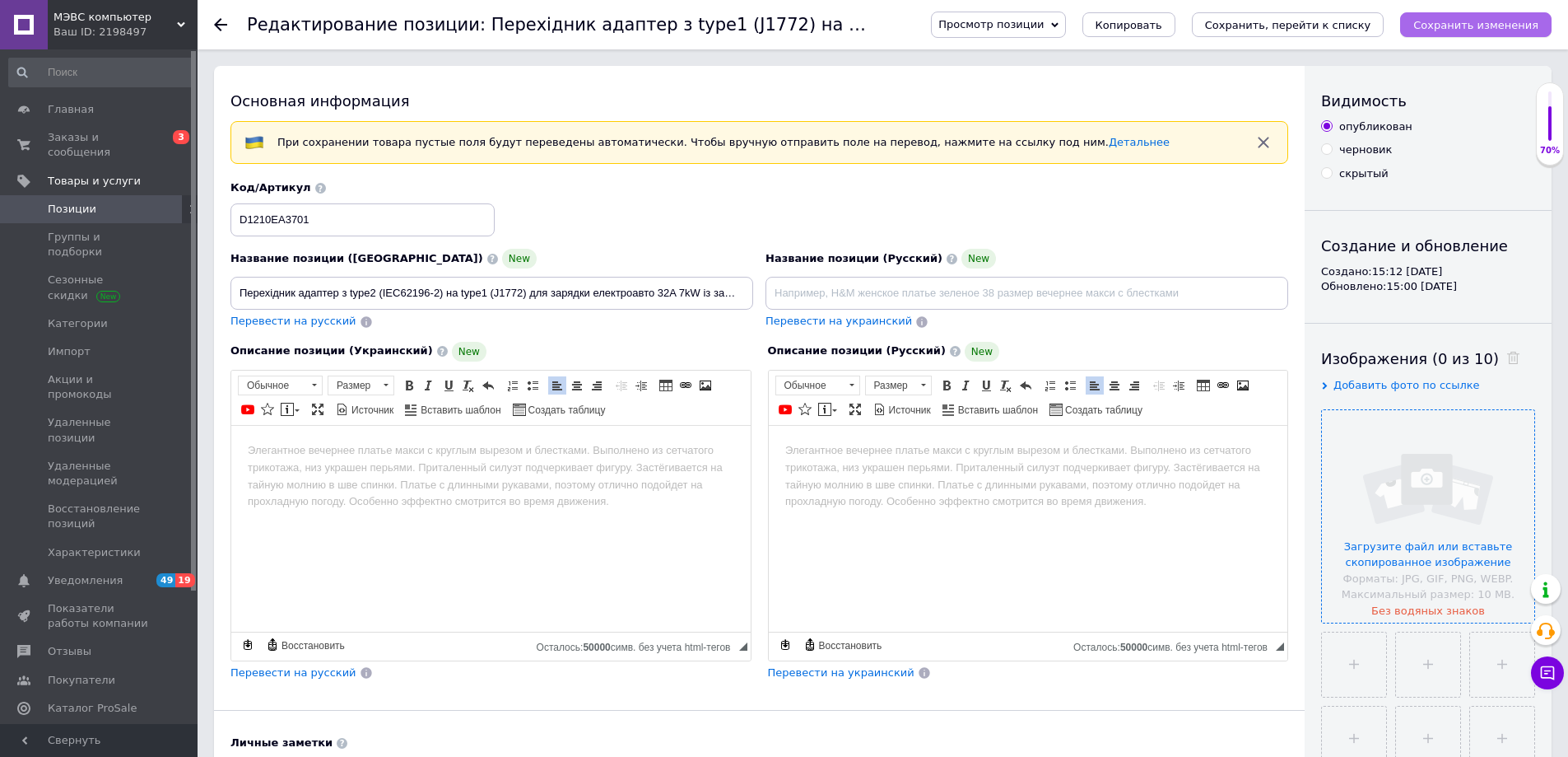
click at [1455, 22] on icon "Сохранить изменения" at bounding box center [1476, 25] width 125 height 12
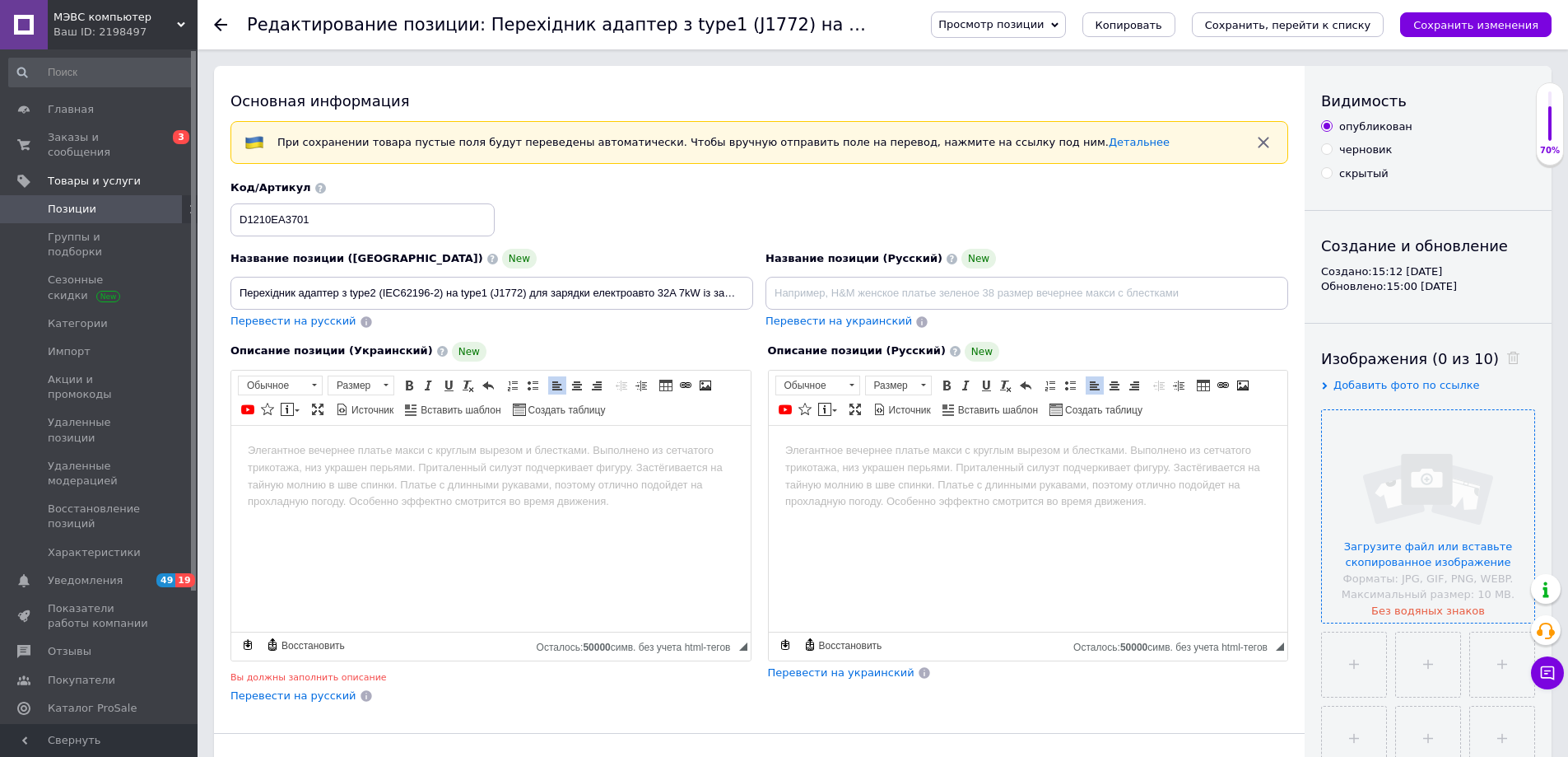
click at [852, 21] on h1 "Редактирование позиции: Перехідник адаптер з type1 (J1772) на nacs (tesla USA) …" at bounding box center [780, 25] width 1068 height 20
click at [898, 26] on div "Редактирование позиции: Перехідник адаптер з type1 (J1772) на nacs (tesla USA) …" at bounding box center [572, 25] width 651 height 49
click at [222, 22] on icon at bounding box center [220, 25] width 13 height 13
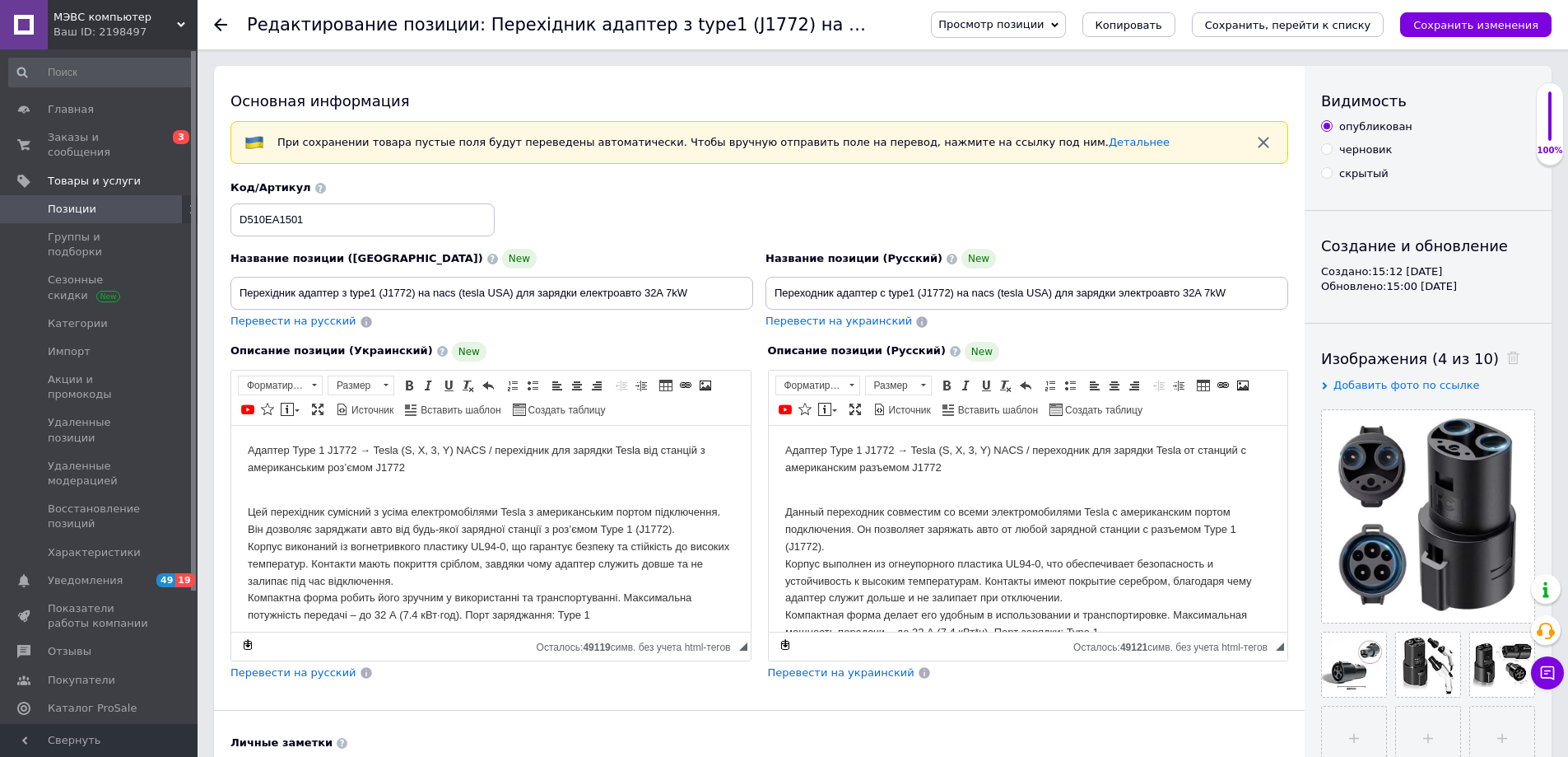
click at [222, 21] on icon at bounding box center [220, 25] width 13 height 13
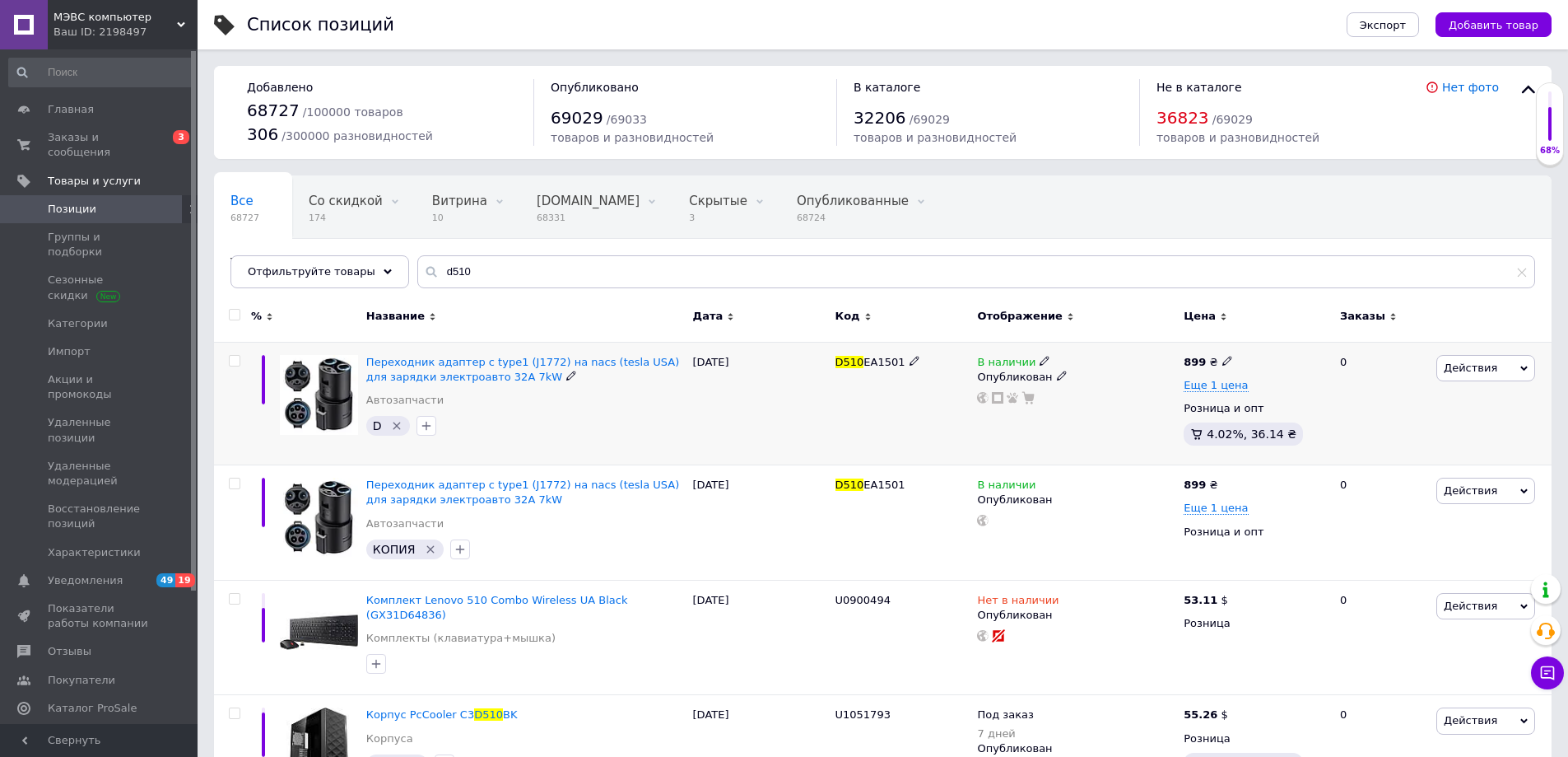
click at [1537, 368] on div "Действия Редактировать Поднять в начало группы Копировать Скидка Подарок Сопутс…" at bounding box center [1492, 403] width 119 height 124
click at [1524, 371] on icon at bounding box center [1524, 368] width 7 height 7
drag, startPoint x: 759, startPoint y: 422, endPoint x: 552, endPoint y: 394, distance: 208.9
click at [749, 422] on div "[DATE]" at bounding box center [760, 403] width 143 height 124
click at [554, 364] on span "Переходник адаптер с type1 (J1772) на nacs (tesla USA) для зарядки электроавто …" at bounding box center [522, 369] width 313 height 27
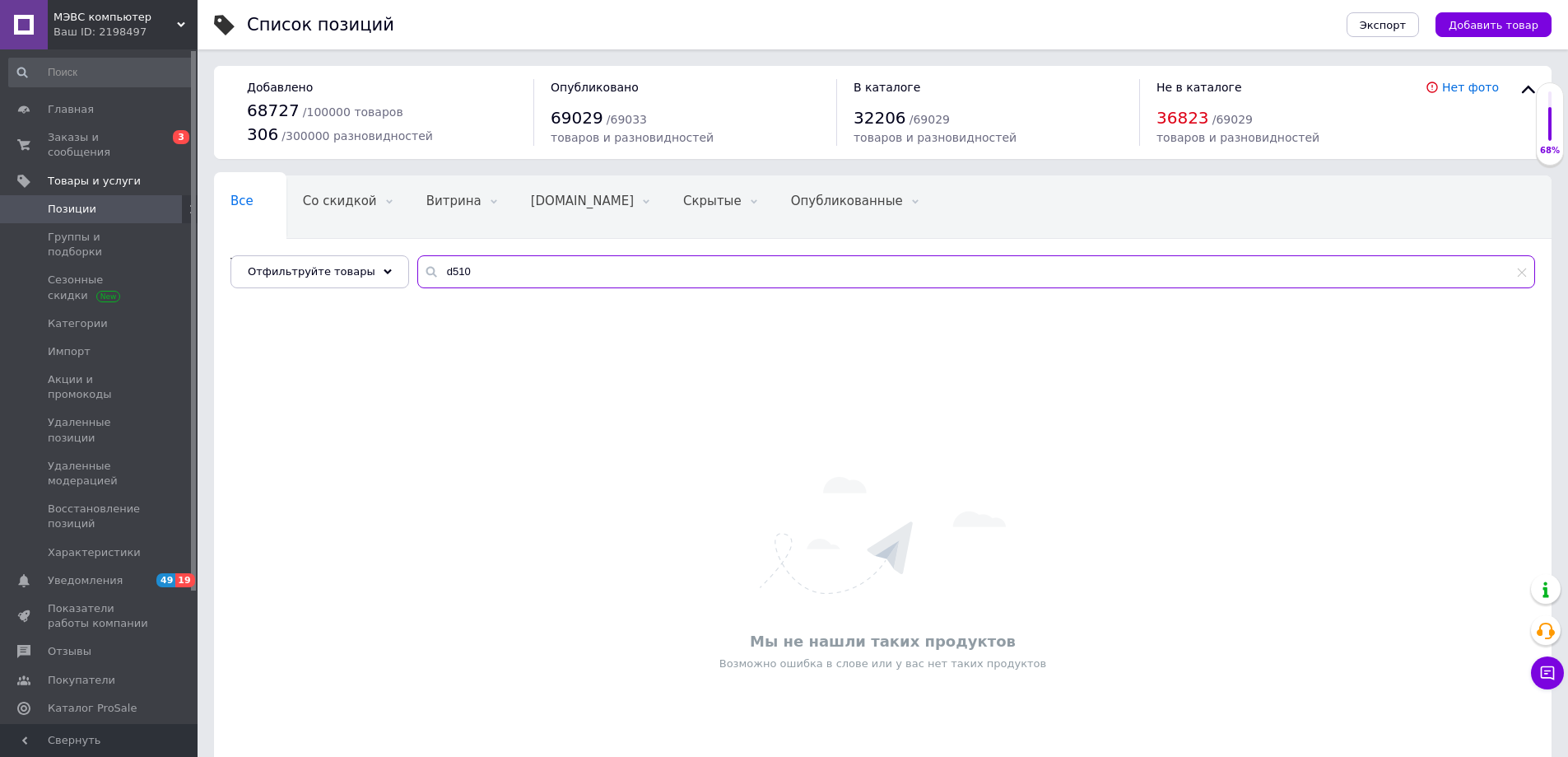
click at [452, 269] on input "d510" at bounding box center [976, 272] width 1118 height 33
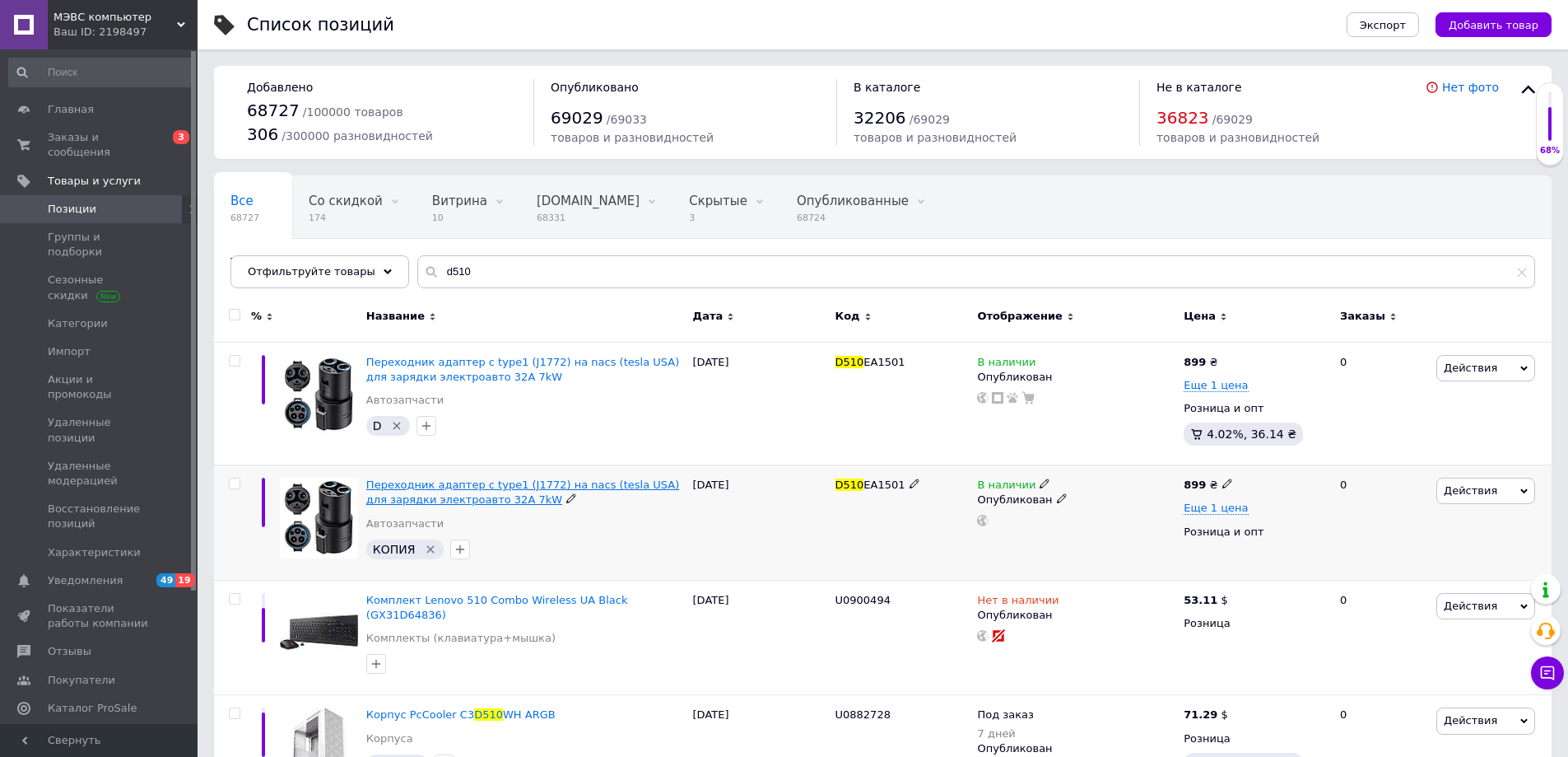
click at [468, 494] on span "Переходник адаптер с type1 (J1772) на nacs (tesla USA) для зарядки электроавто …" at bounding box center [522, 492] width 313 height 27
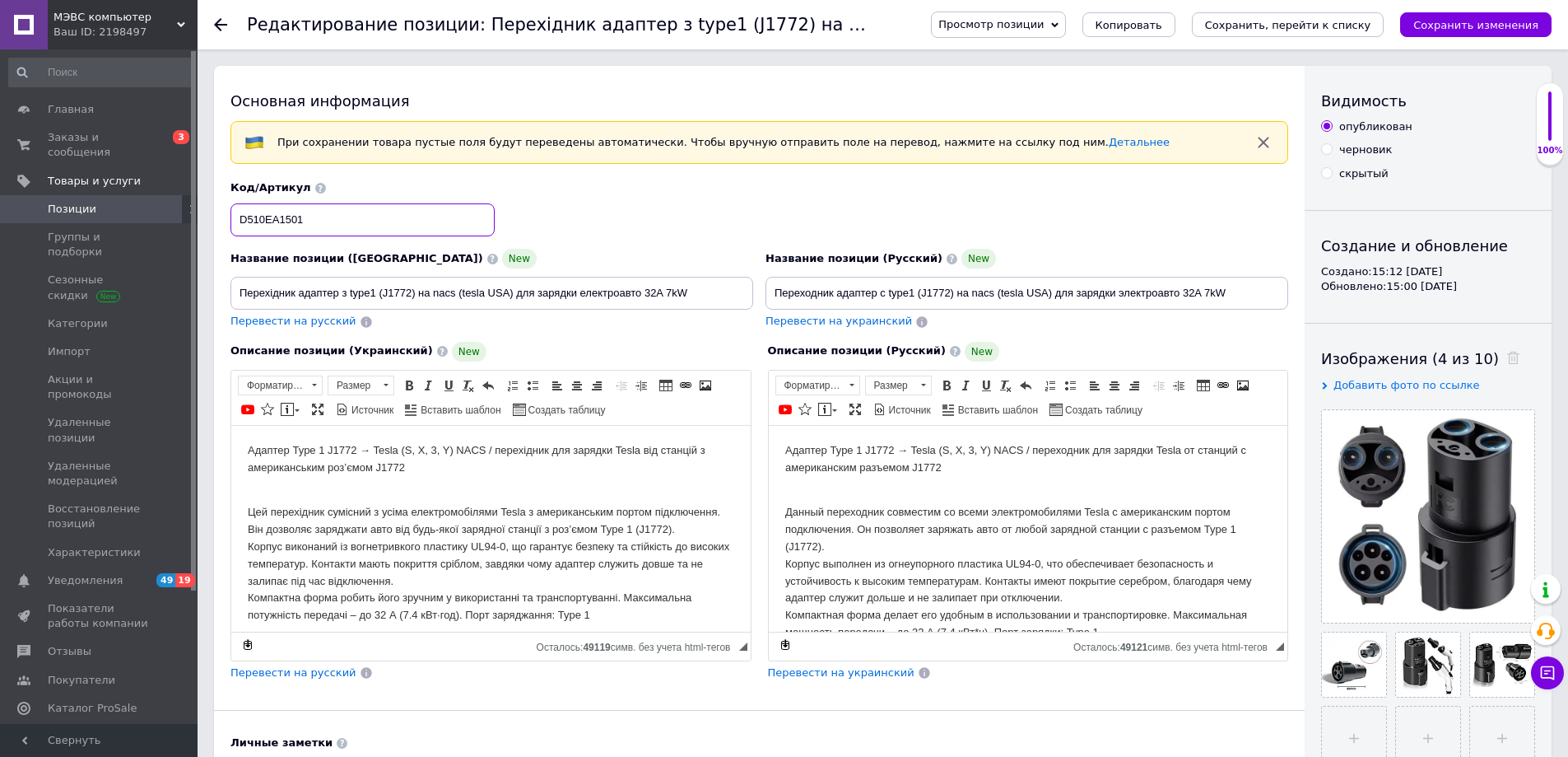
click at [303, 218] on input "D510EA1501" at bounding box center [363, 220] width 265 height 33
click at [249, 220] on input "D510EA1501" at bounding box center [363, 220] width 265 height 33
drag, startPoint x: 306, startPoint y: 216, endPoint x: 286, endPoint y: 217, distance: 20.0
click at [286, 217] on input "D1210EA1501" at bounding box center [363, 220] width 265 height 33
type input "D1210EA3701"
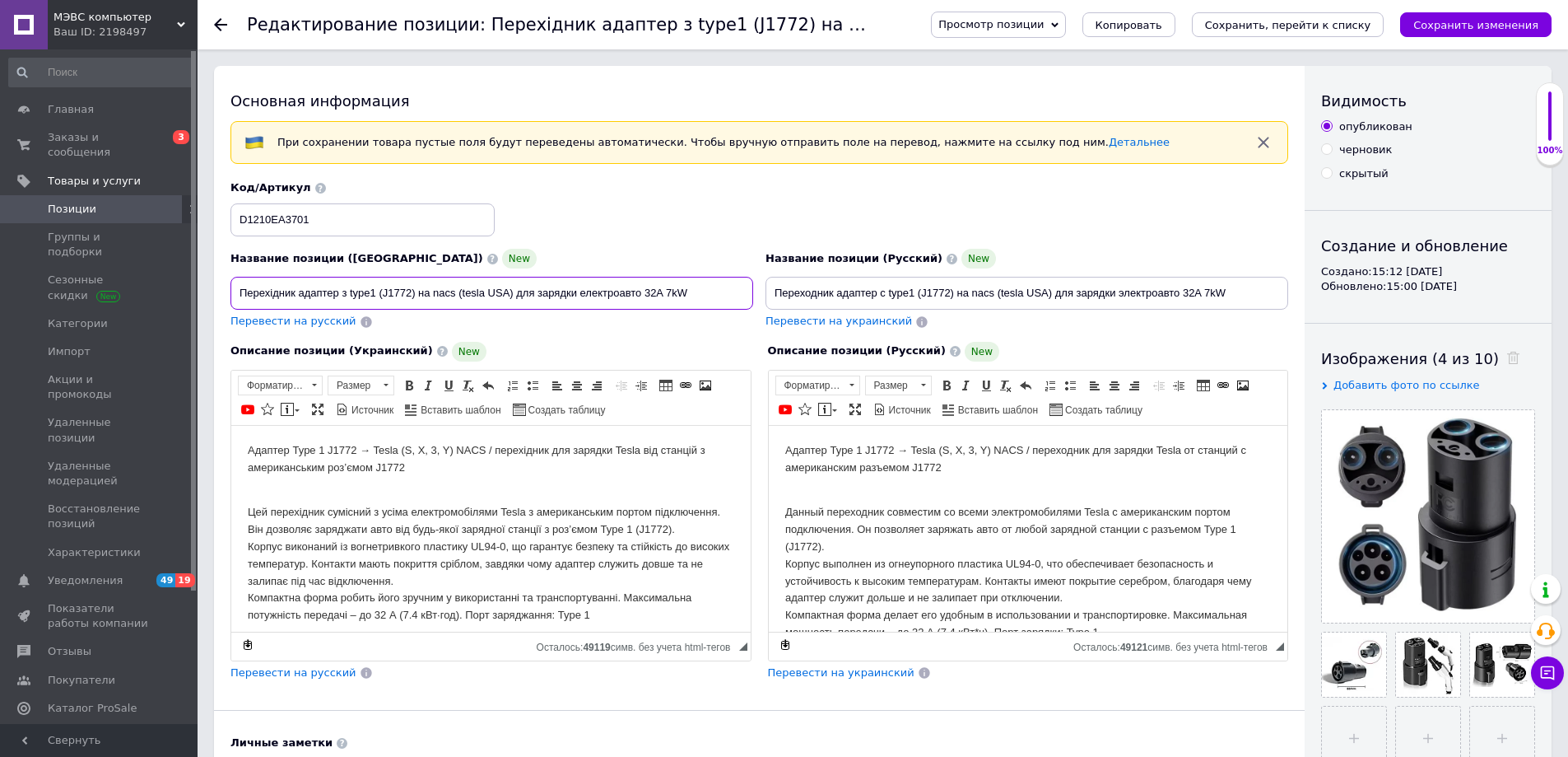
drag, startPoint x: 417, startPoint y: 293, endPoint x: 512, endPoint y: 288, distance: 95.1
click at [512, 288] on input "Перехідник адаптер з type1 (J1772) на nacs (tesla USA) для зарядки електроавто …" at bounding box center [491, 294] width 523 height 33
type input "Перехідник адаптер з type1 (J1772) для зарядки електроавто 32A 7kW"
drag, startPoint x: 1225, startPoint y: 294, endPoint x: 727, endPoint y: 272, distance: 498.5
click at [727, 272] on div "Название позиции (Украинский) New Перехідник адаптер з type1 (J1772) для зарядк…" at bounding box center [760, 255] width 1070 height 161
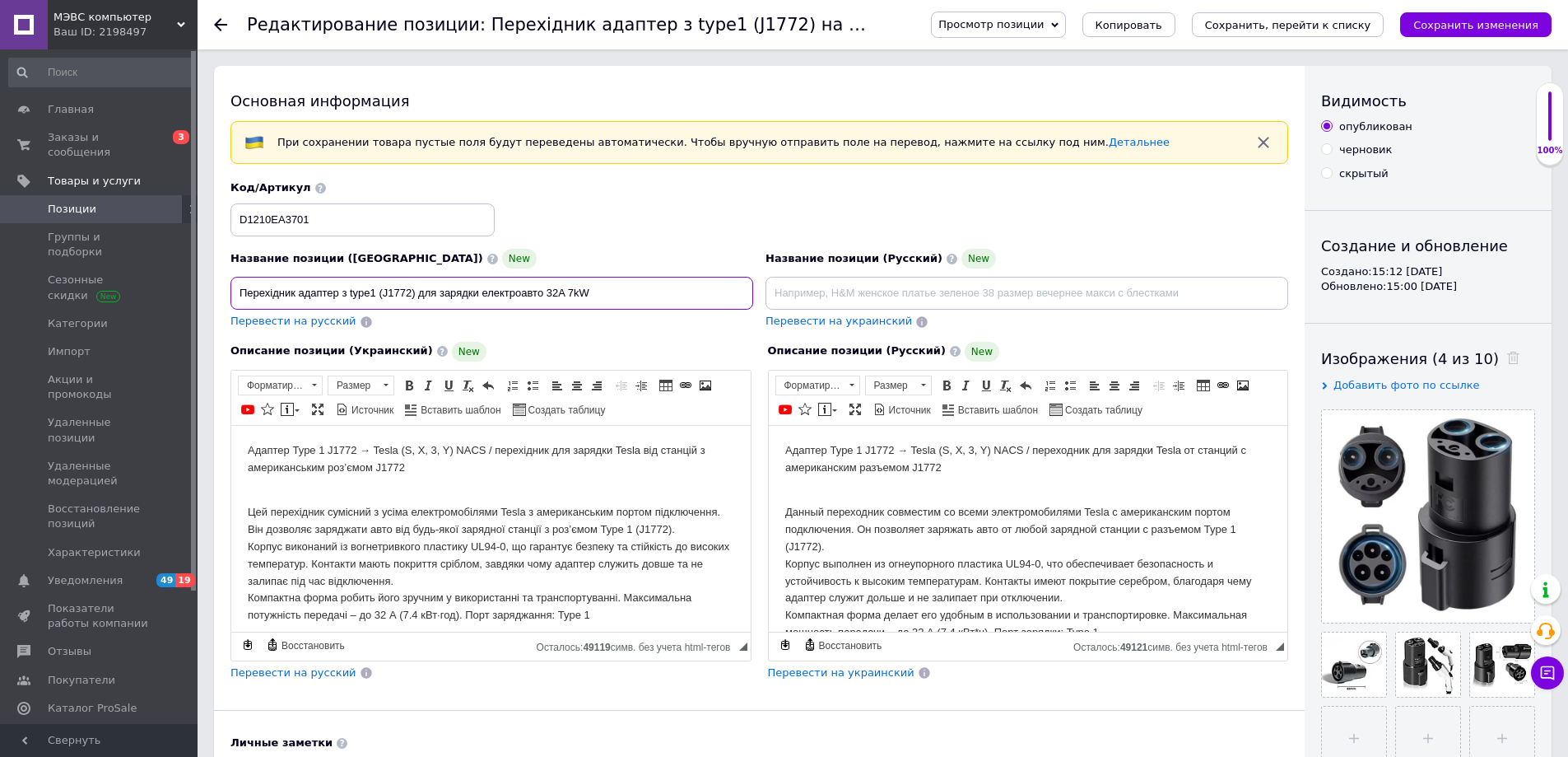
drag, startPoint x: 349, startPoint y: 294, endPoint x: 415, endPoint y: 294, distance: 66.0
click at [415, 294] on input "Перехідник адаптер з type1 (J1772) для зарядки електроавто 32A 7kW" at bounding box center [491, 294] width 523 height 33
click at [350, 289] on input "Перехідник адаптер з type1 (J1772) для зарядки електроавто 32A 7kW" at bounding box center [491, 294] width 523 height 33
paste input "type1 (J1772)"
drag, startPoint x: 413, startPoint y: 291, endPoint x: 386, endPoint y: 292, distance: 27.0
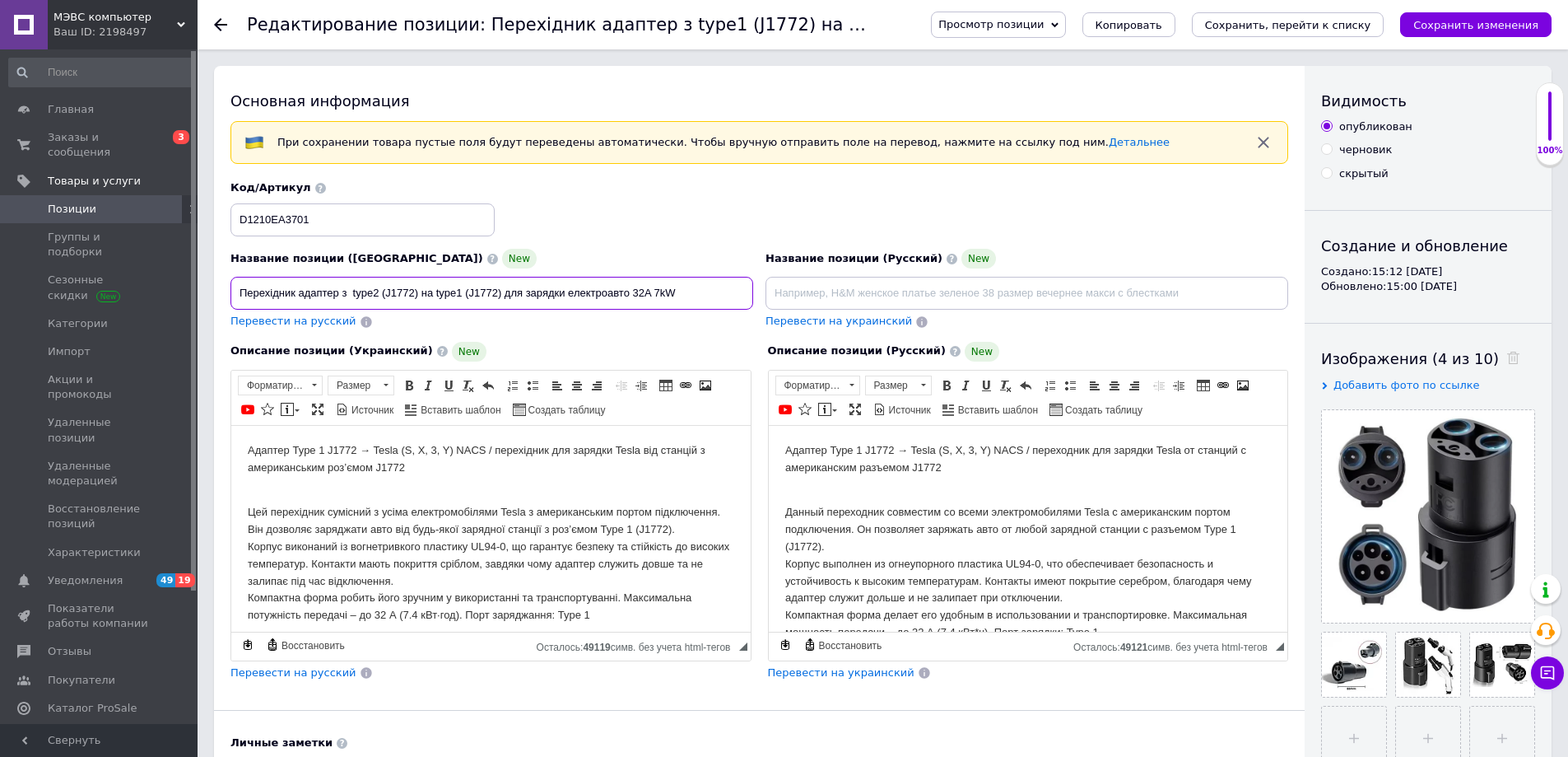
click at [386, 292] on input "Перехідник адаптер з type2 (J1772) на type1 (J1772) для зарядки електроавто 32A…" at bounding box center [491, 294] width 523 height 33
paste input "IEC62196-2"
click at [706, 296] on input "Перехідник адаптер з type2 (IEC62196-2 ) на type1 (J1772) для зарядки електроав…" at bounding box center [491, 294] width 523 height 33
type input "Перехідник адаптер з type2 (IEC62196-2 ) на type1 (J1772) для зарядки електроав…"
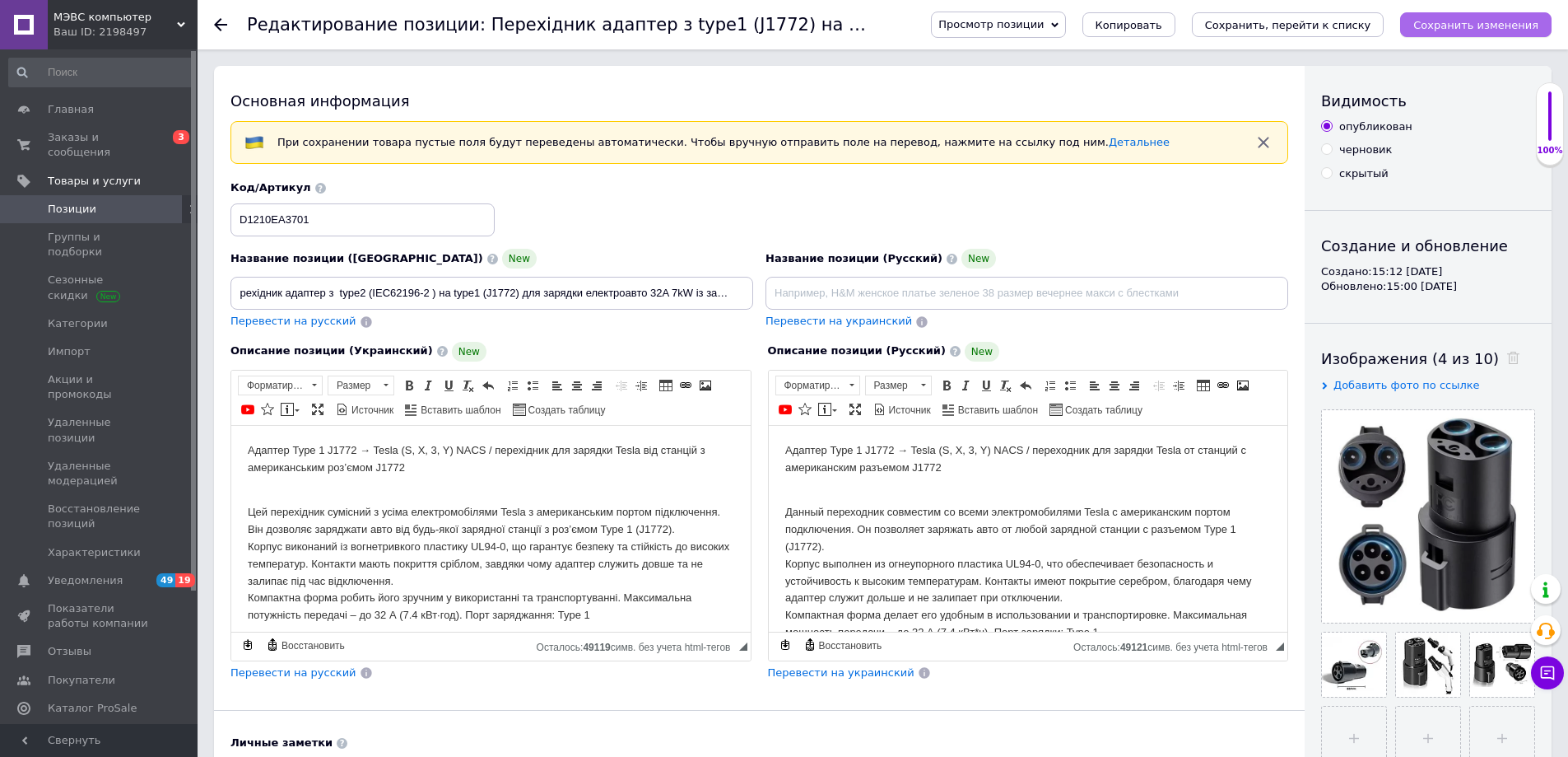
click at [1450, 26] on icon "Сохранить изменения" at bounding box center [1476, 25] width 125 height 12
type input "Переходник адаптер с type2 (IEC62196-2 ) на type1 (J1772) для зарядки электроав…"
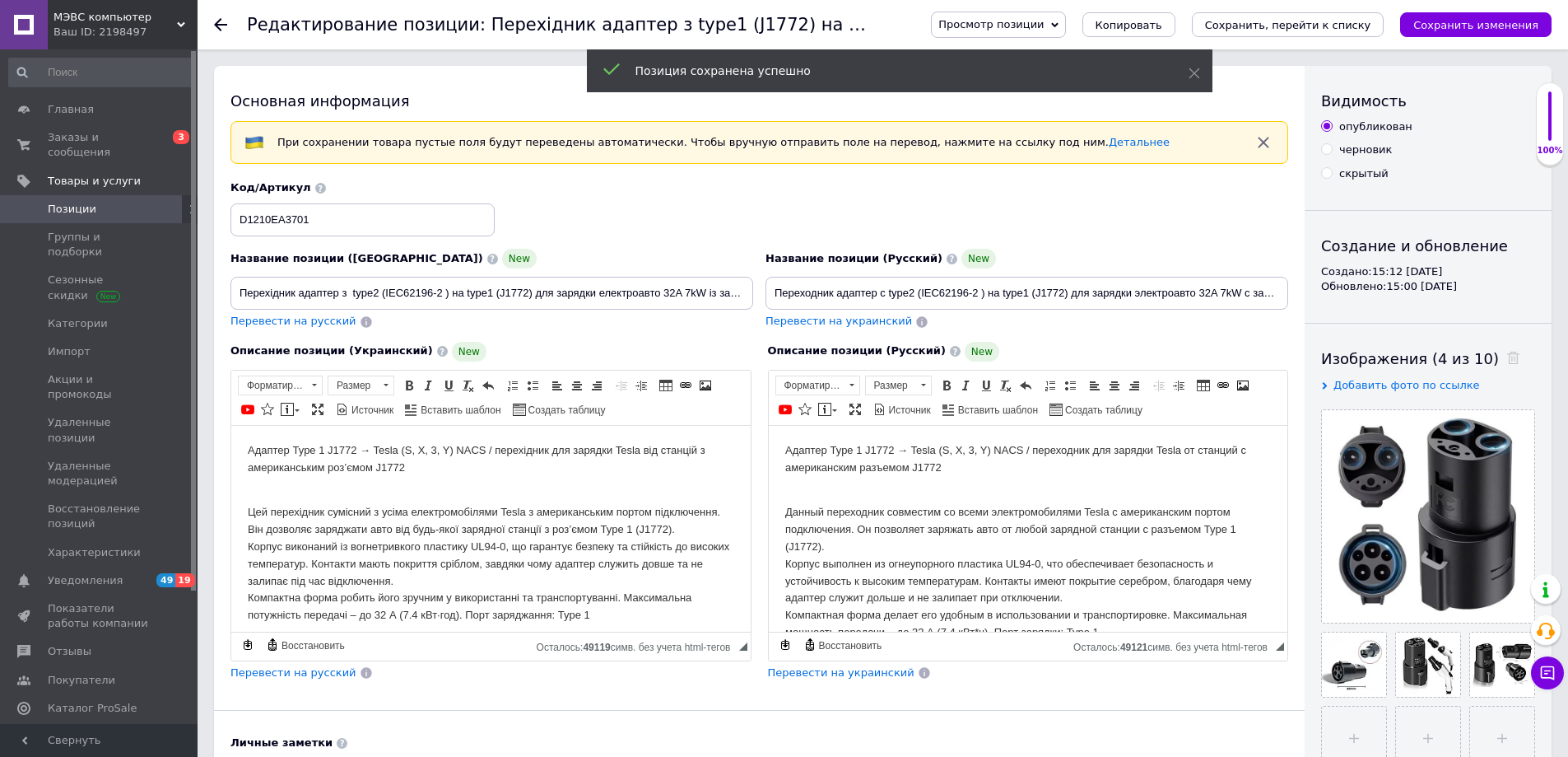
click at [225, 25] on use at bounding box center [220, 25] width 13 height 13
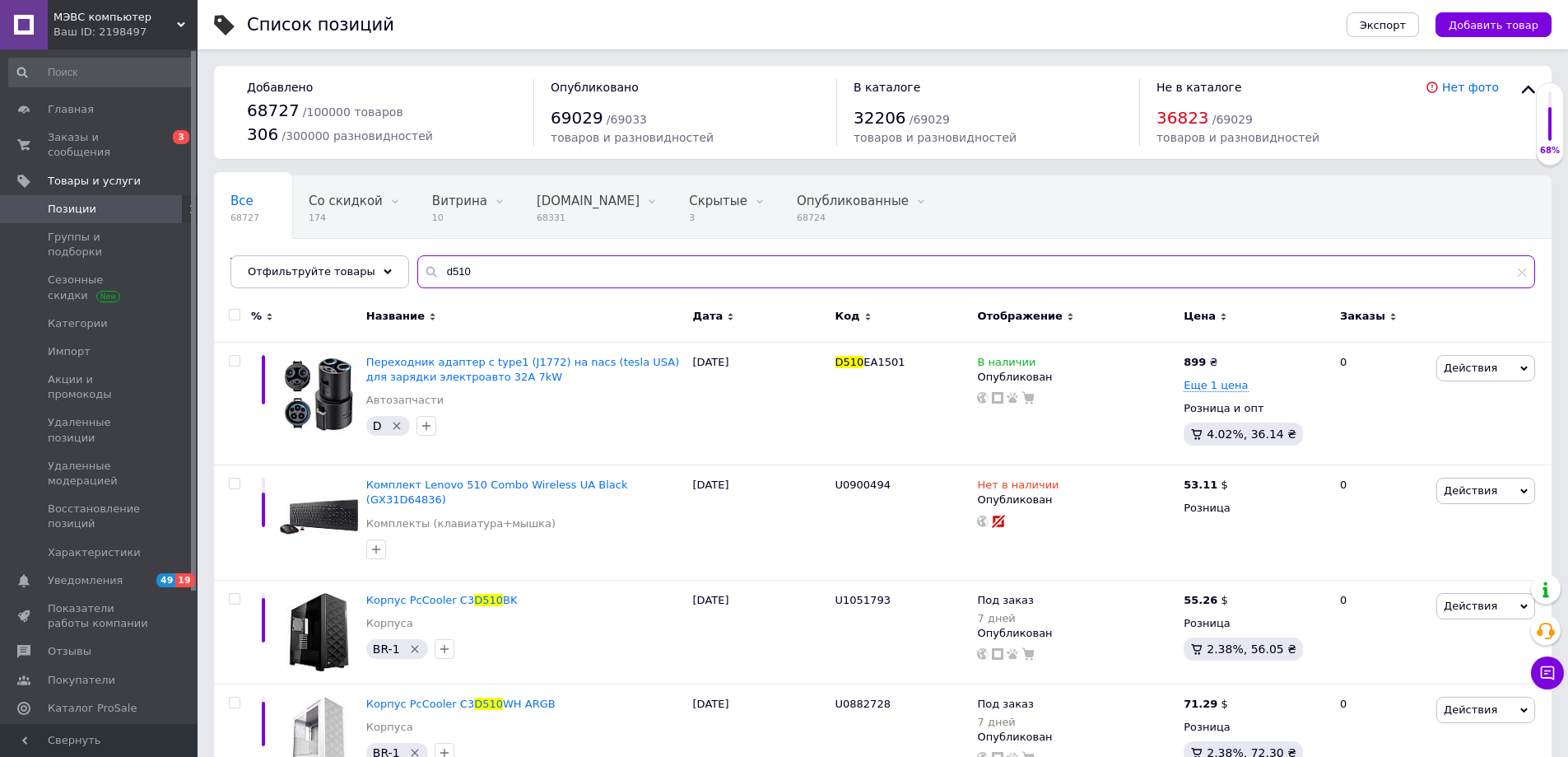
click at [452, 260] on input "d510" at bounding box center [976, 272] width 1118 height 33
click at [431, 271] on input "d510" at bounding box center [976, 272] width 1118 height 33
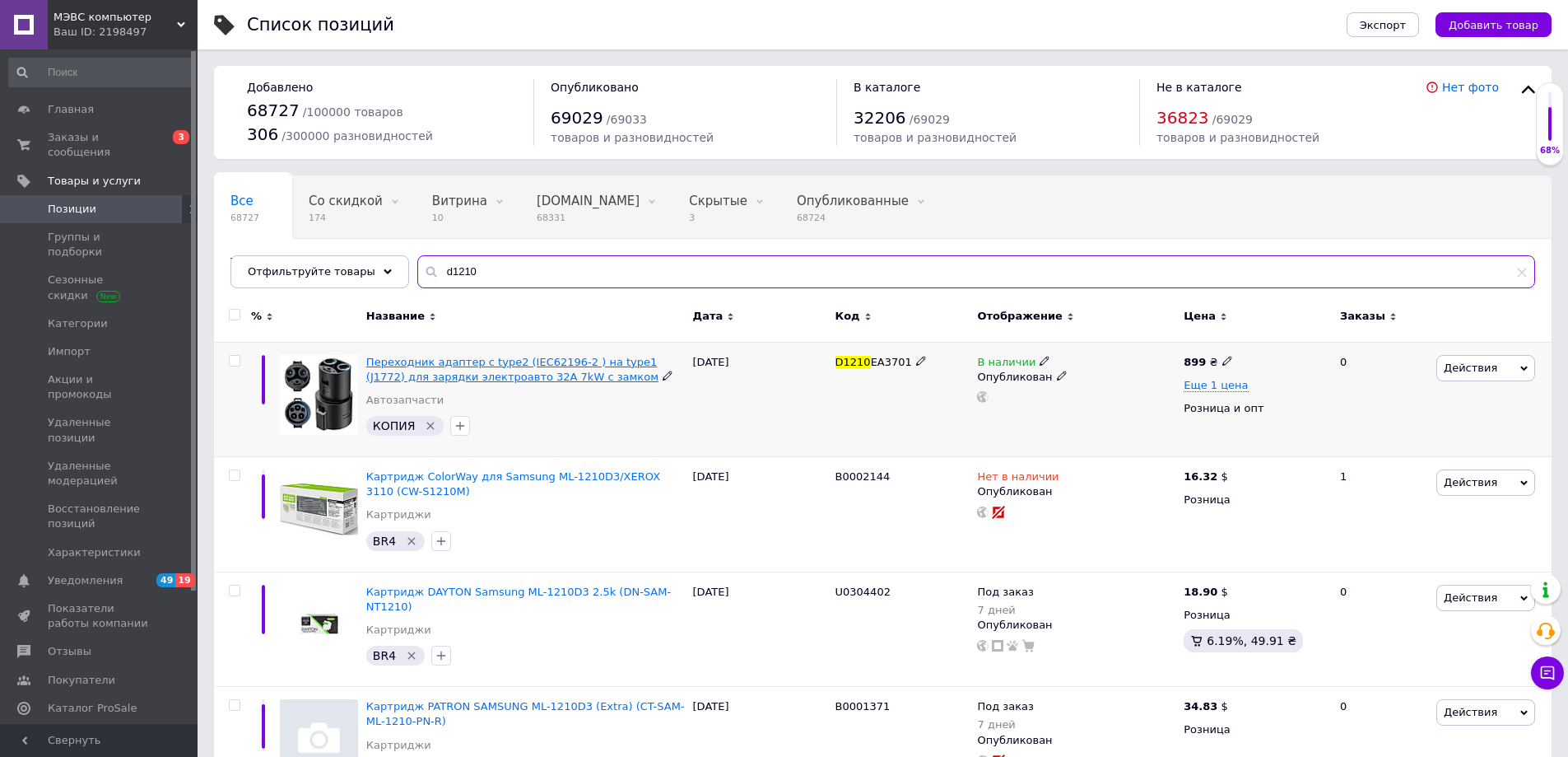
type input "d1210"
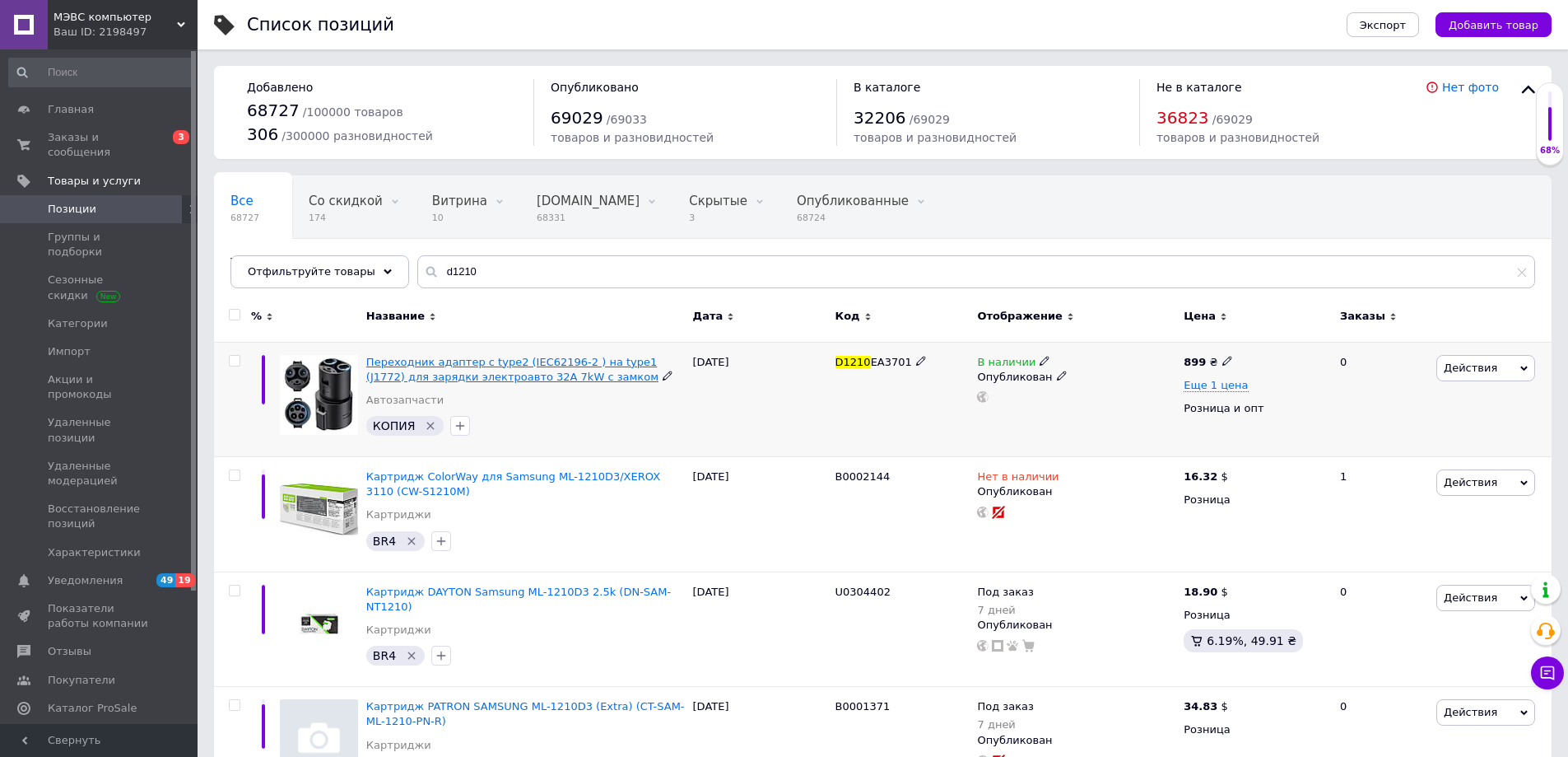
click at [498, 365] on span "Переходник адаптер с type2 (IEC62196-2 ) на type1 (J1772) для зарядки электроав…" at bounding box center [512, 369] width 293 height 27
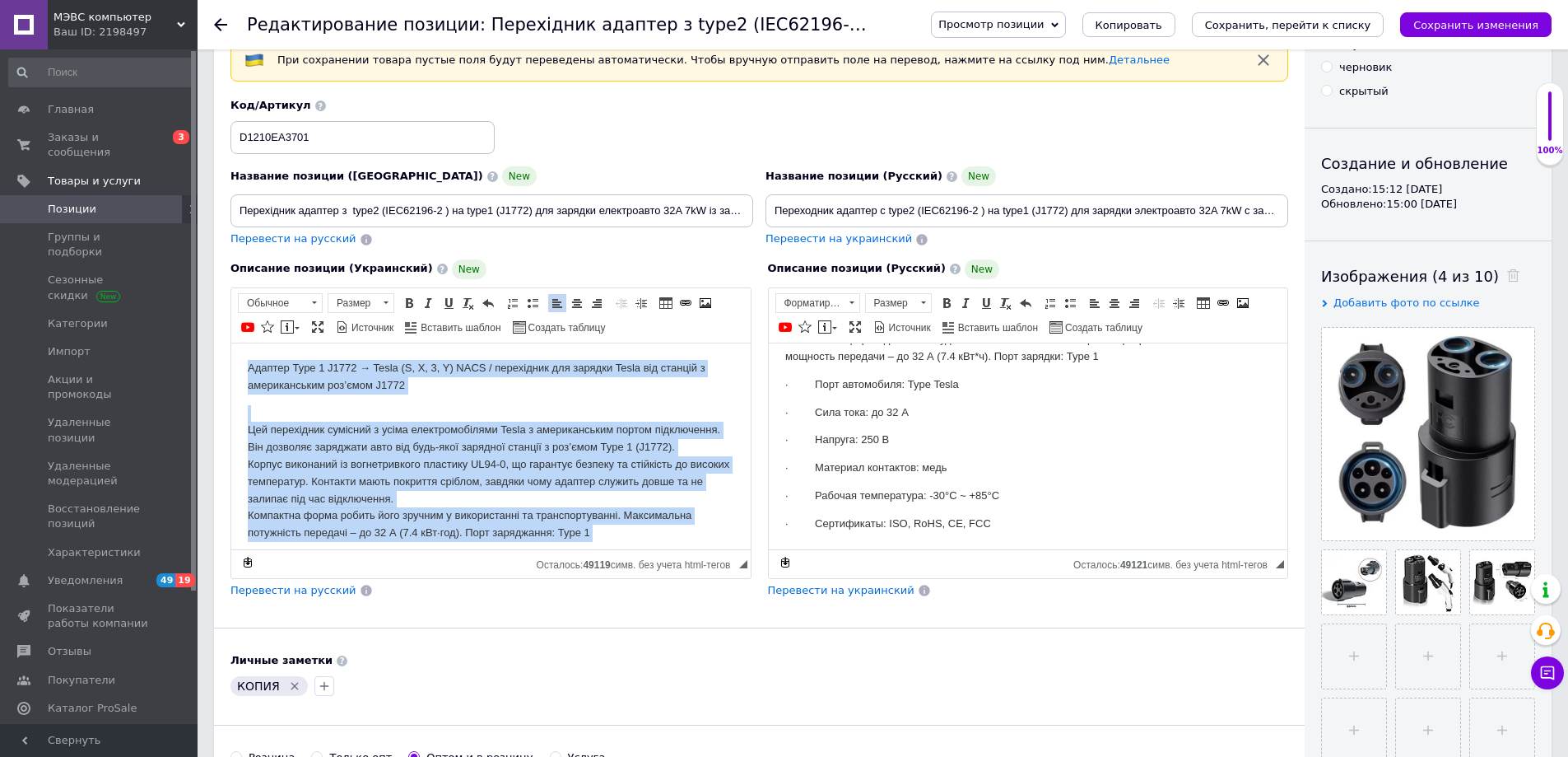
drag, startPoint x: 470, startPoint y: 523, endPoint x: 198, endPoint y: 311, distance: 344.9
click at [231, 343] on html "Адаптер Type 1 J1772 → Tesla (S, X, 3, Y) NACS / перехідник для зарядки Tesla в…" at bounding box center [491, 534] width 519 height 382
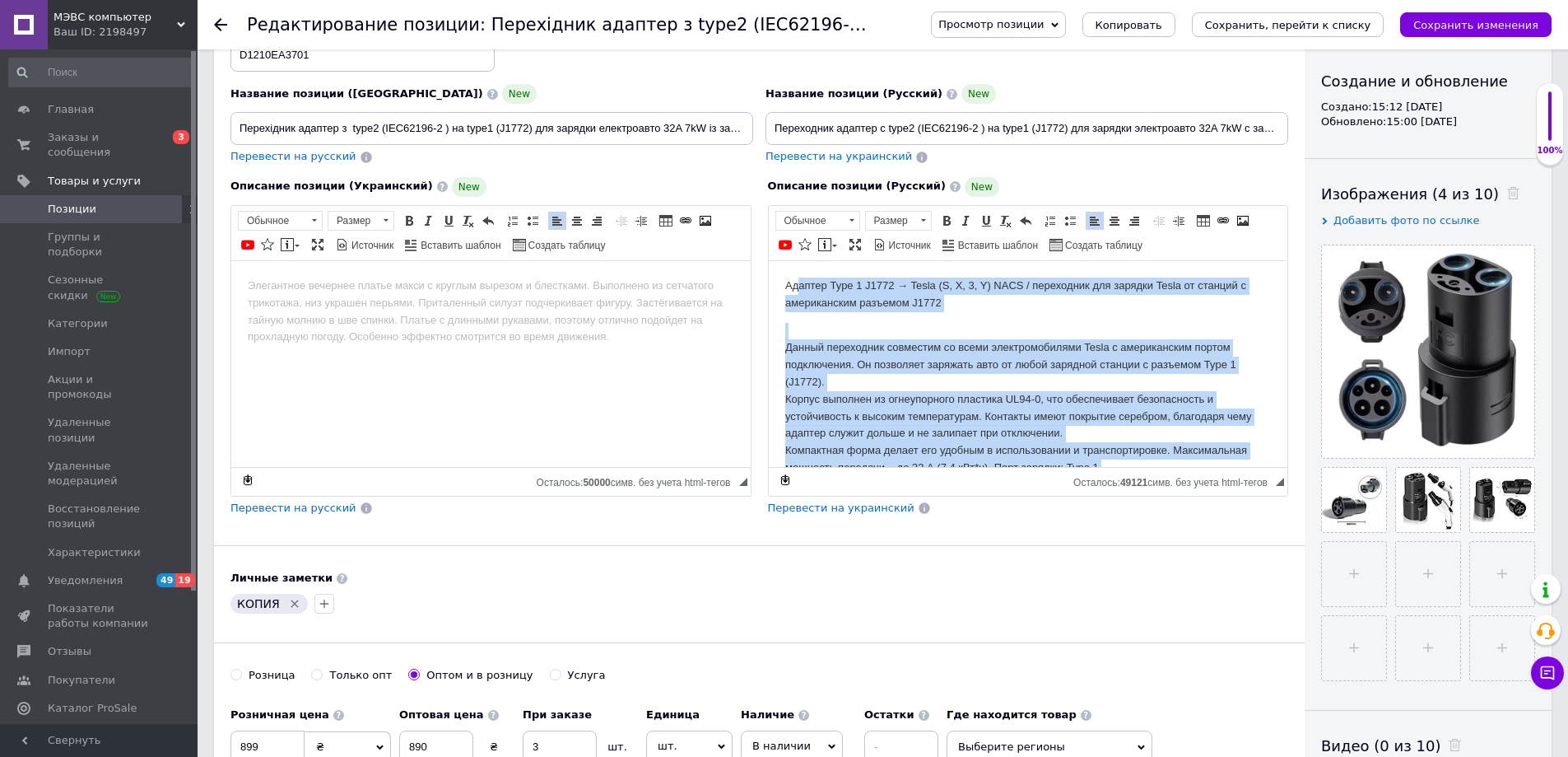
drag, startPoint x: 1012, startPoint y: 442, endPoint x: 1572, endPoint y: 485, distance: 561.6
click at [799, 260] on html "Адаптер Type 1 J1772 → Tesla (S, X, 3, Y) NACS / переходник для зарядки Tesla о…" at bounding box center [1028, 460] width 519 height 400
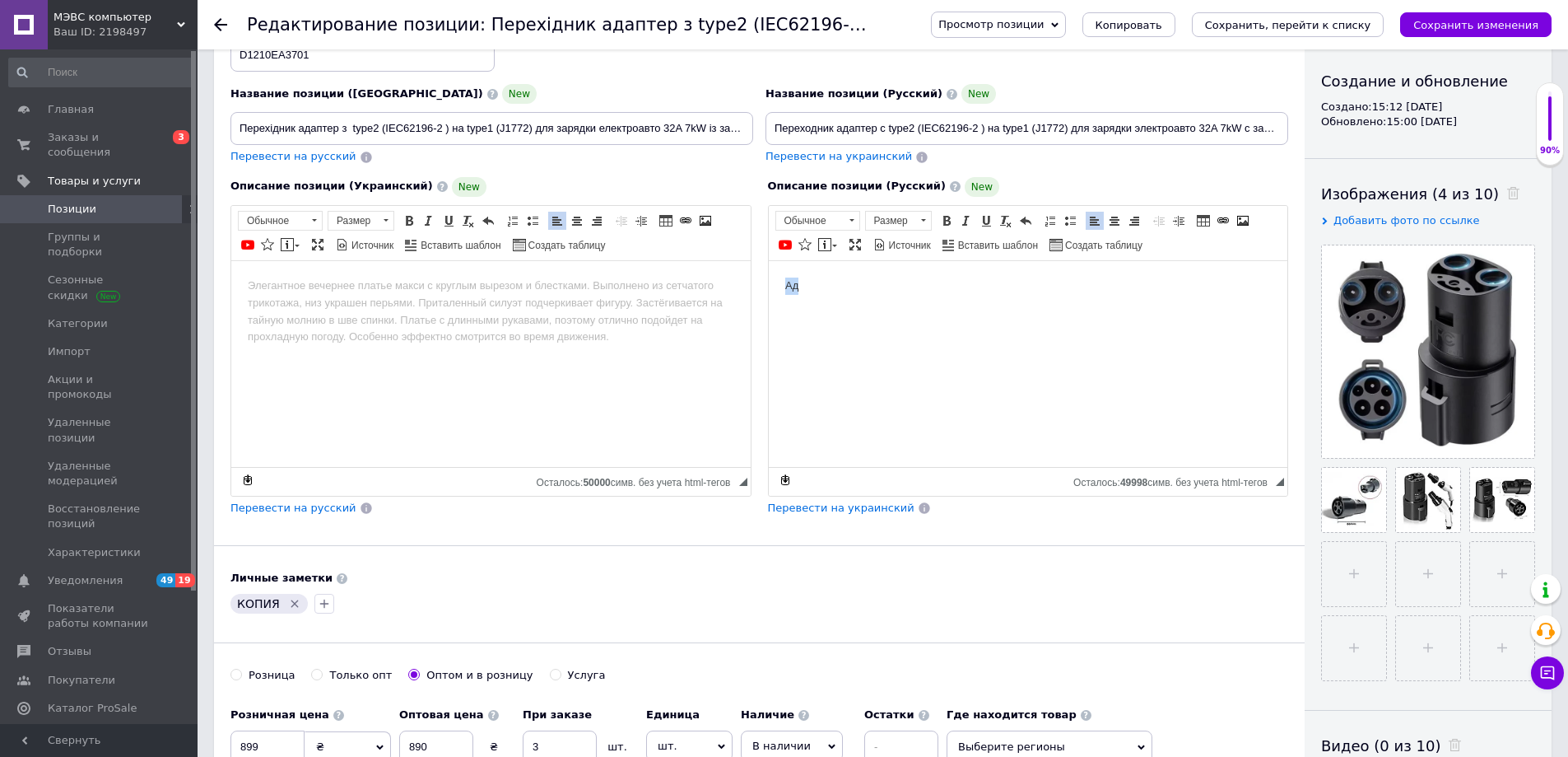
drag, startPoint x: 808, startPoint y: 286, endPoint x: 781, endPoint y: 291, distance: 27.5
click at [785, 287] on p "Ад" at bounding box center [1028, 286] width 486 height 18
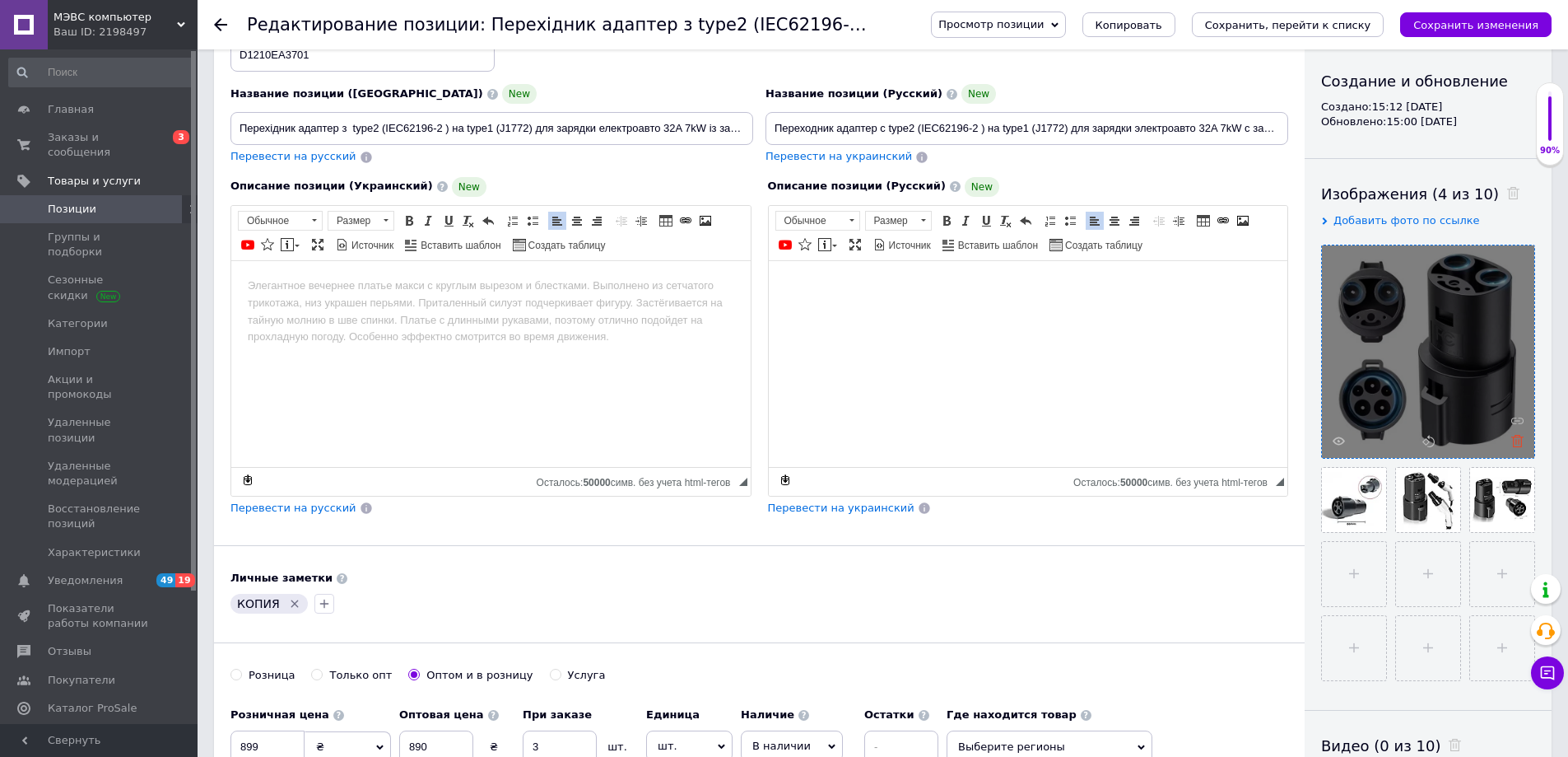
drag, startPoint x: 1517, startPoint y: 441, endPoint x: 1517, endPoint y: 452, distance: 11.0
click at [1517, 442] on icon at bounding box center [1517, 441] width 12 height 12
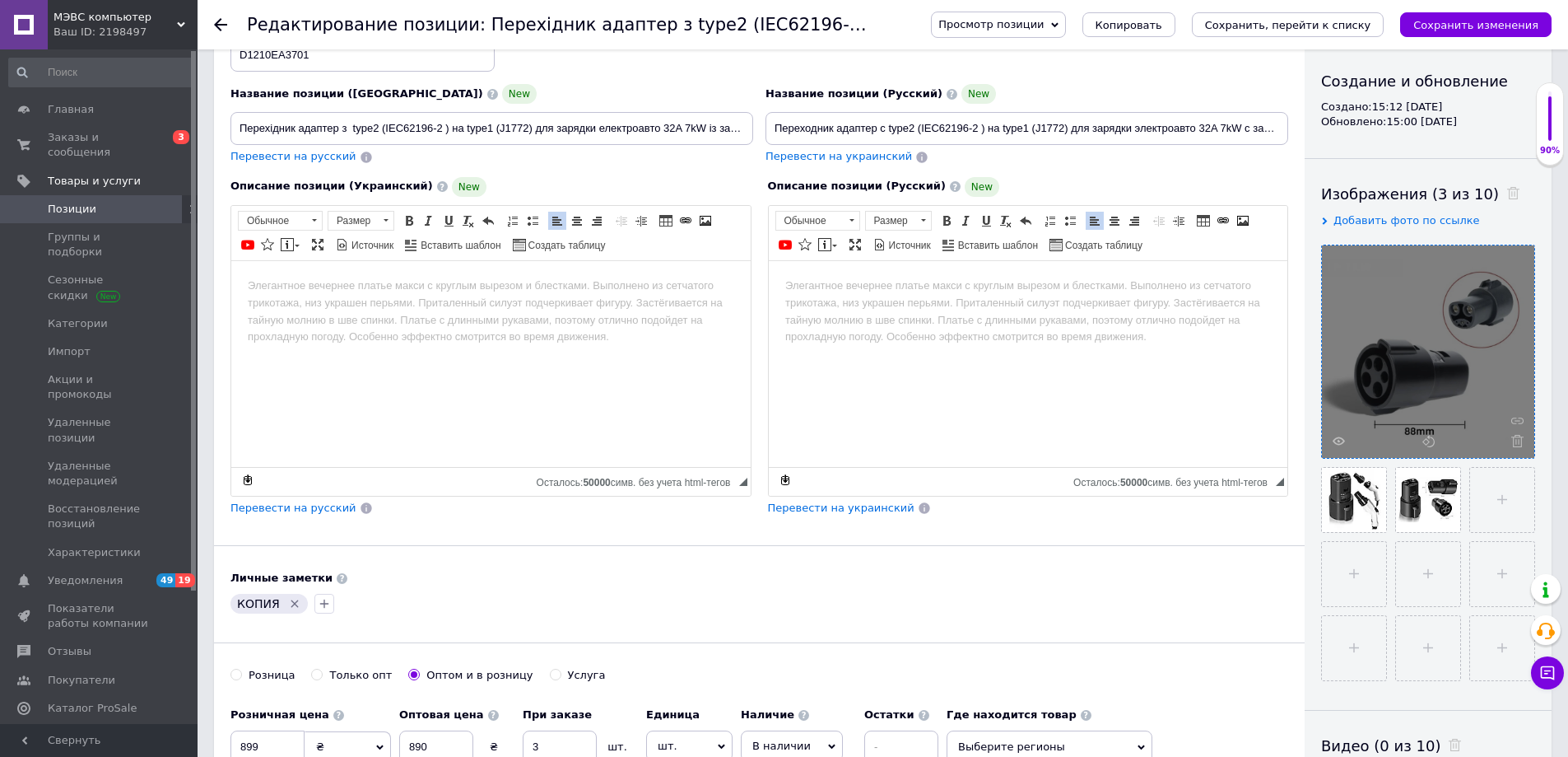
click at [1522, 444] on icon at bounding box center [1517, 441] width 12 height 12
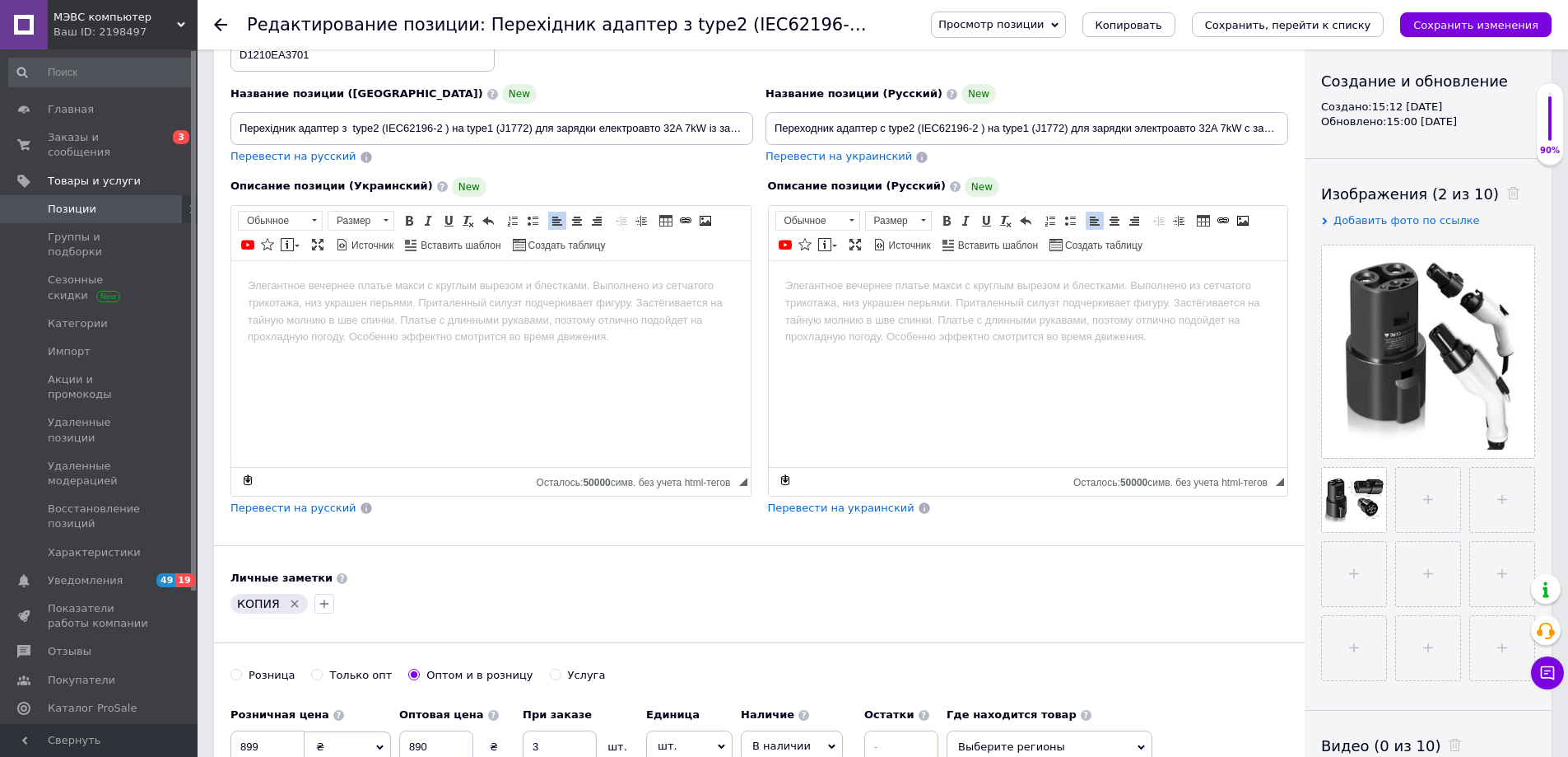
click at [0, 0] on icon at bounding box center [0, 0] width 0 height 0
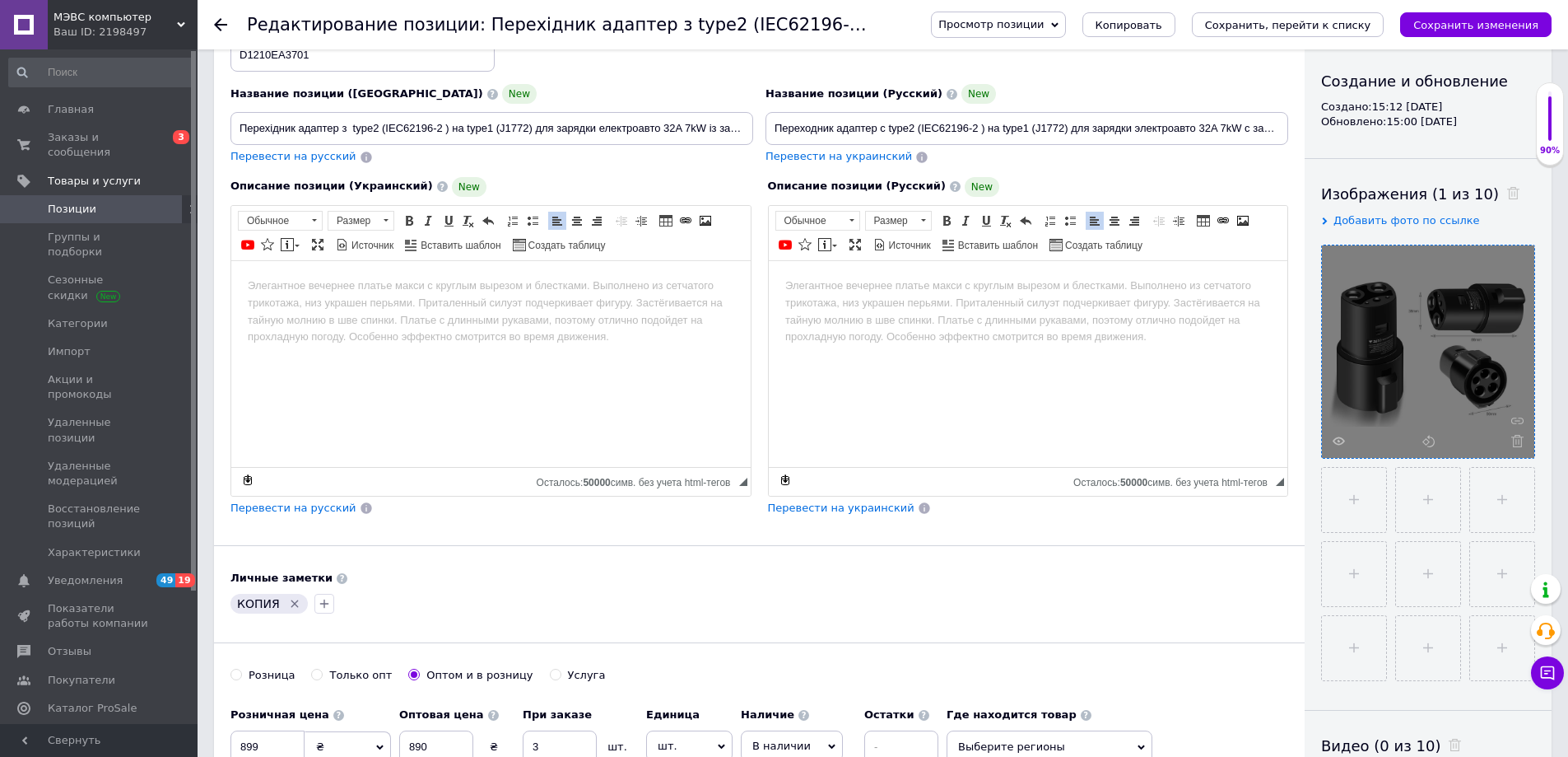
click at [1519, 442] on use at bounding box center [1517, 441] width 12 height 12
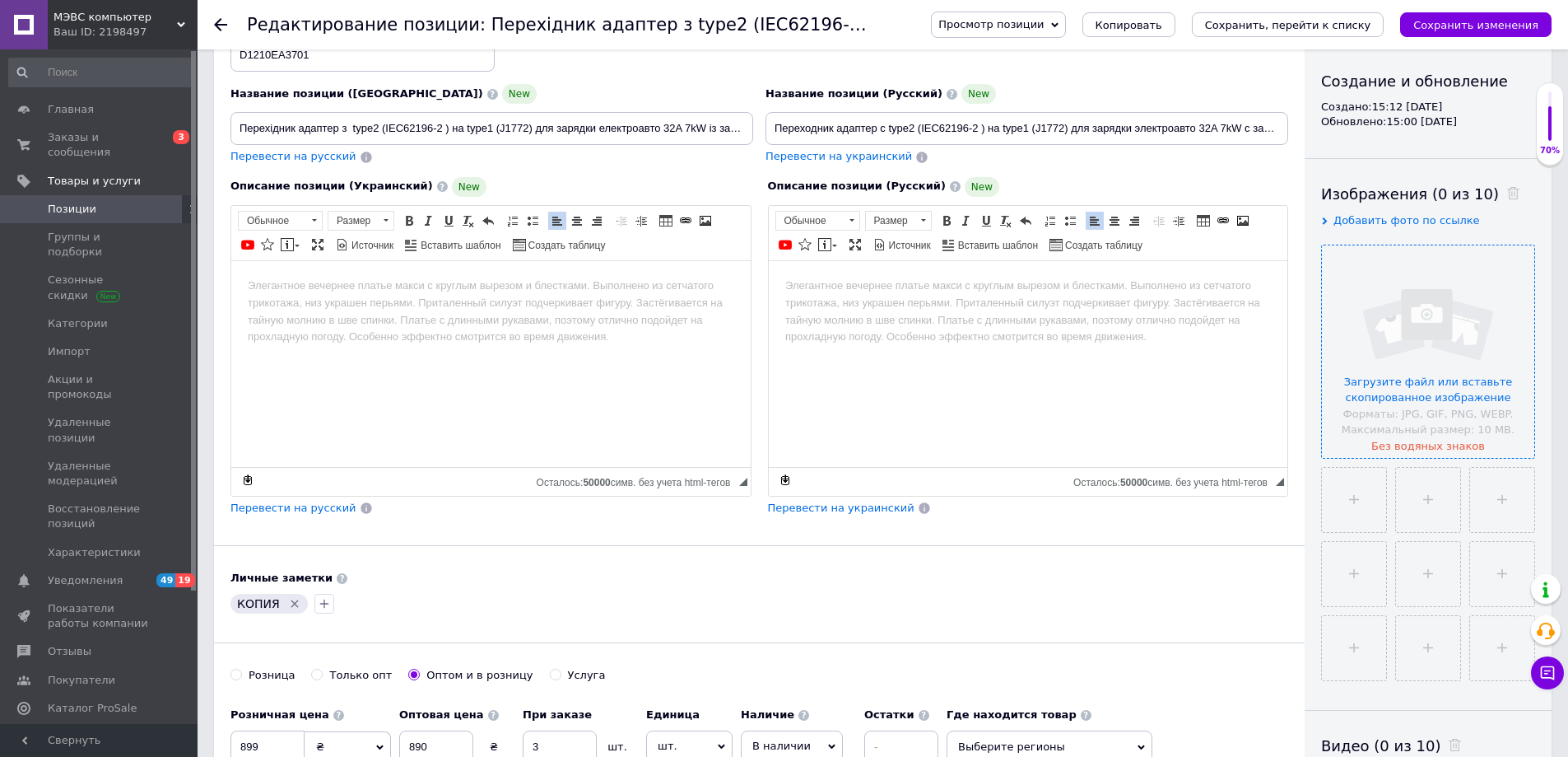
click at [1428, 382] on input "file" at bounding box center [1428, 351] width 212 height 212
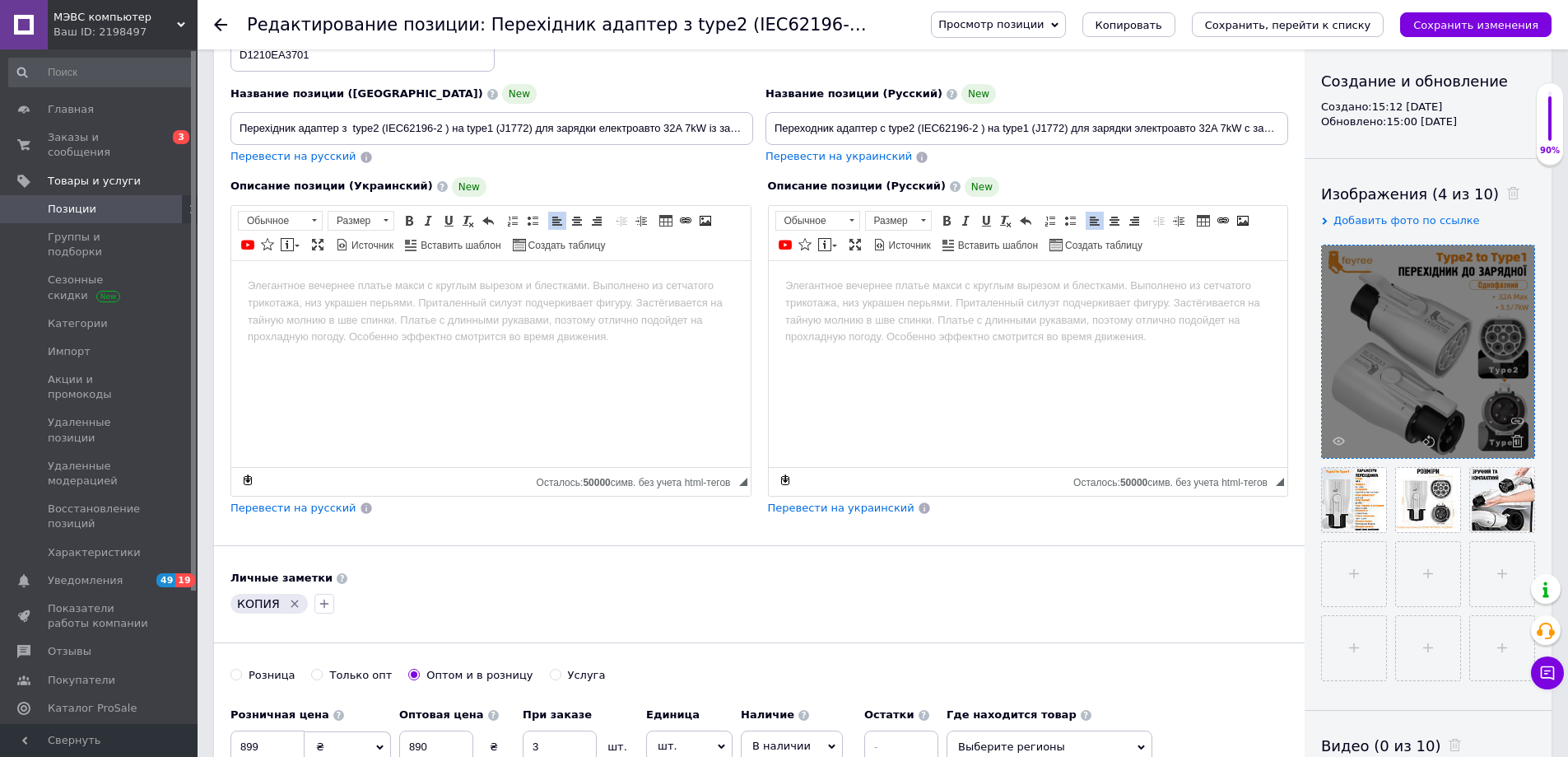
click at [329, 310] on html at bounding box center [491, 285] width 519 height 50
paste body "Визуальный текстовый редактор, 7052235C-714E-4C67-8B87-8CCB2CB4FEED"
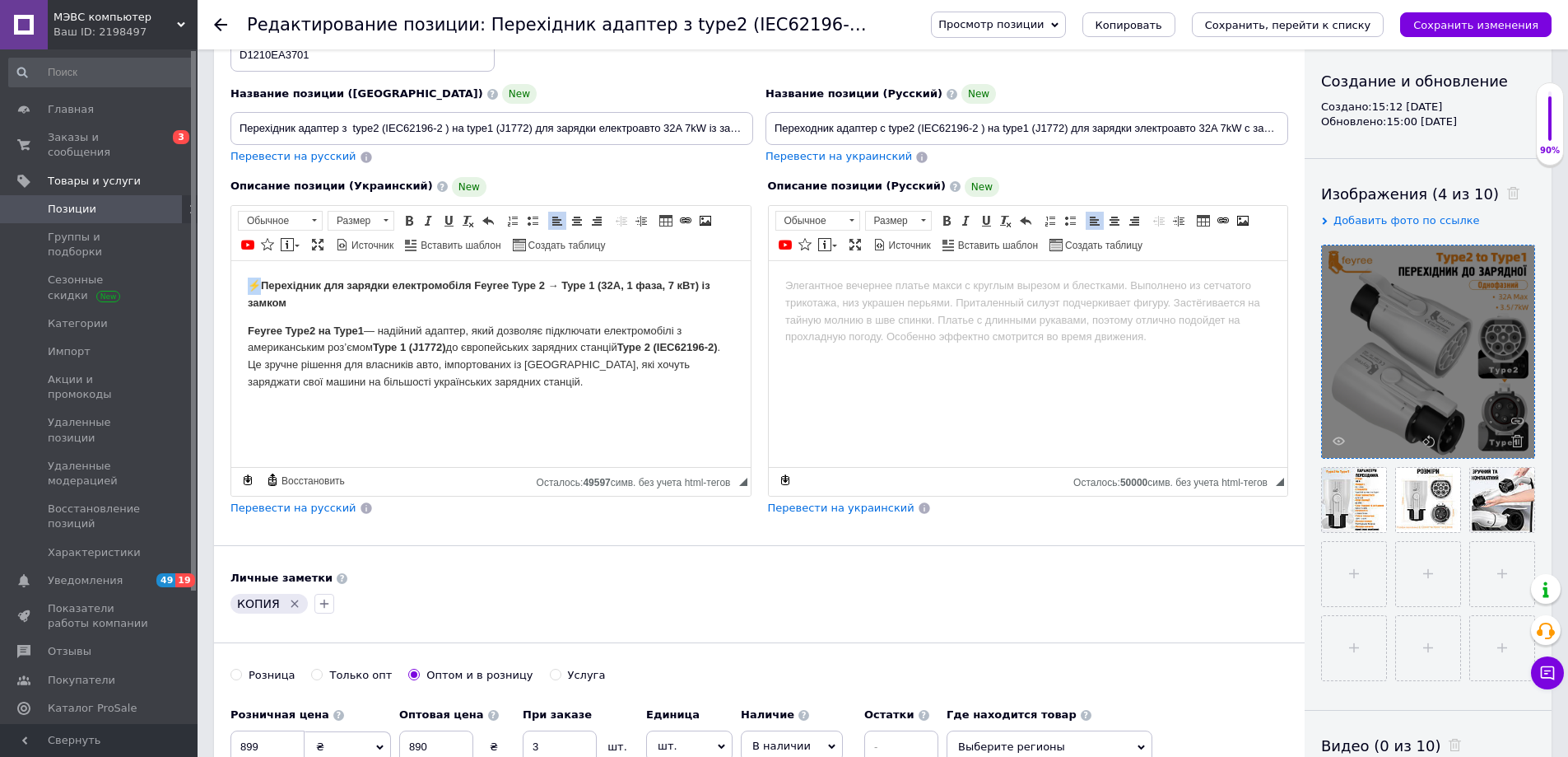
drag, startPoint x: 262, startPoint y: 284, endPoint x: 239, endPoint y: 283, distance: 23.0
click at [239, 283] on html "⚡ Перехідник для зарядки електромобіля Feyree Type 2 → Type 1 (32A, 1 фаза, 7 к…" at bounding box center [491, 333] width 519 height 146
drag, startPoint x: 498, startPoint y: 283, endPoint x: 466, endPoint y: 282, distance: 32.0
click at [466, 282] on strong "Перехідник для зарядки електромобіля Feyree Type 2 → Type 1 (32A, 1 фаза, 7 кВт…" at bounding box center [472, 294] width 449 height 30
click at [597, 399] on html "Перехідник Feyree для зарядки електромобіля Type 2 → Type 1 (32A, 1 фаза, 7 кВт…" at bounding box center [491, 333] width 519 height 146
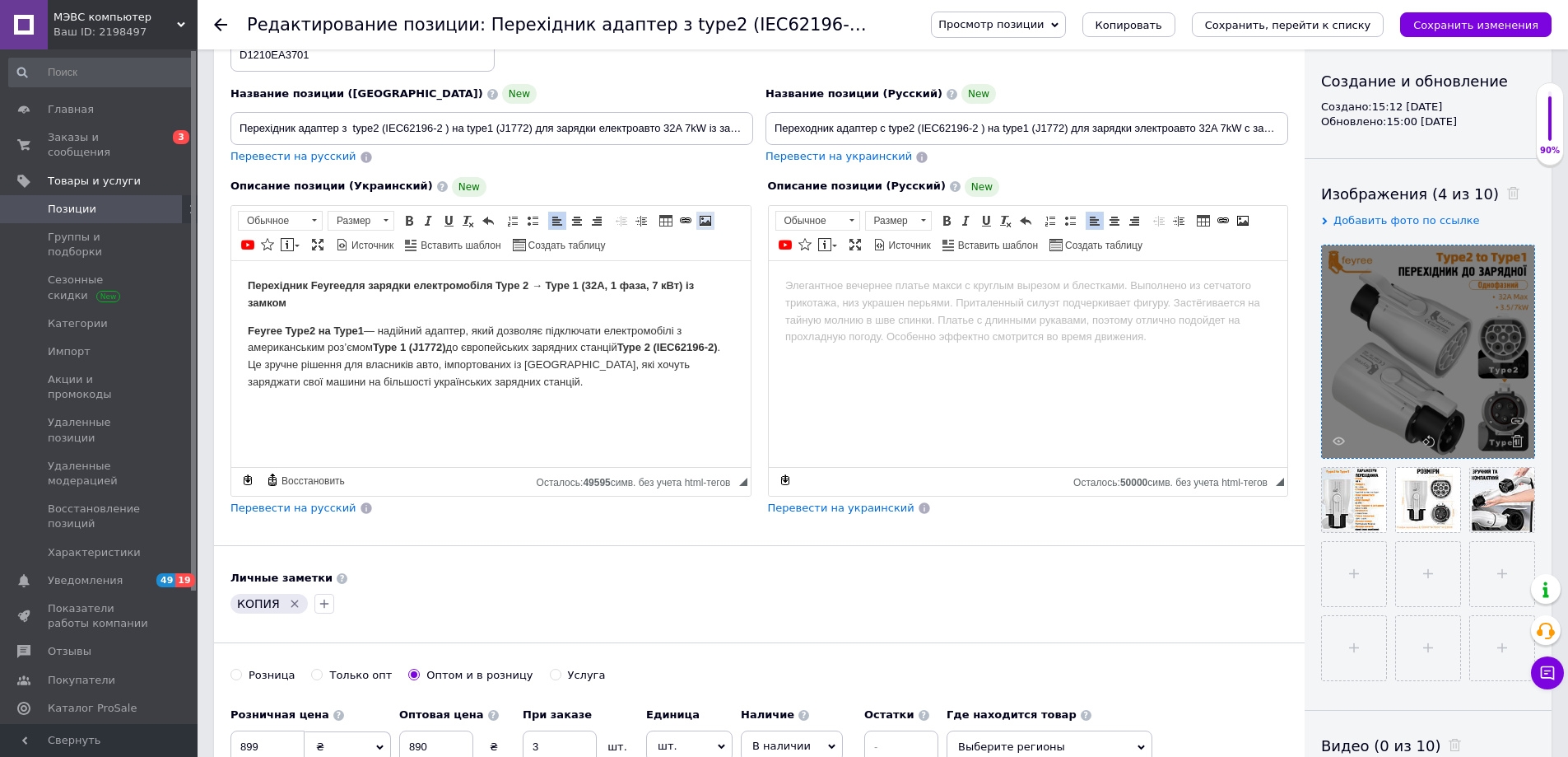
click at [703, 216] on span at bounding box center [705, 220] width 13 height 13
select select
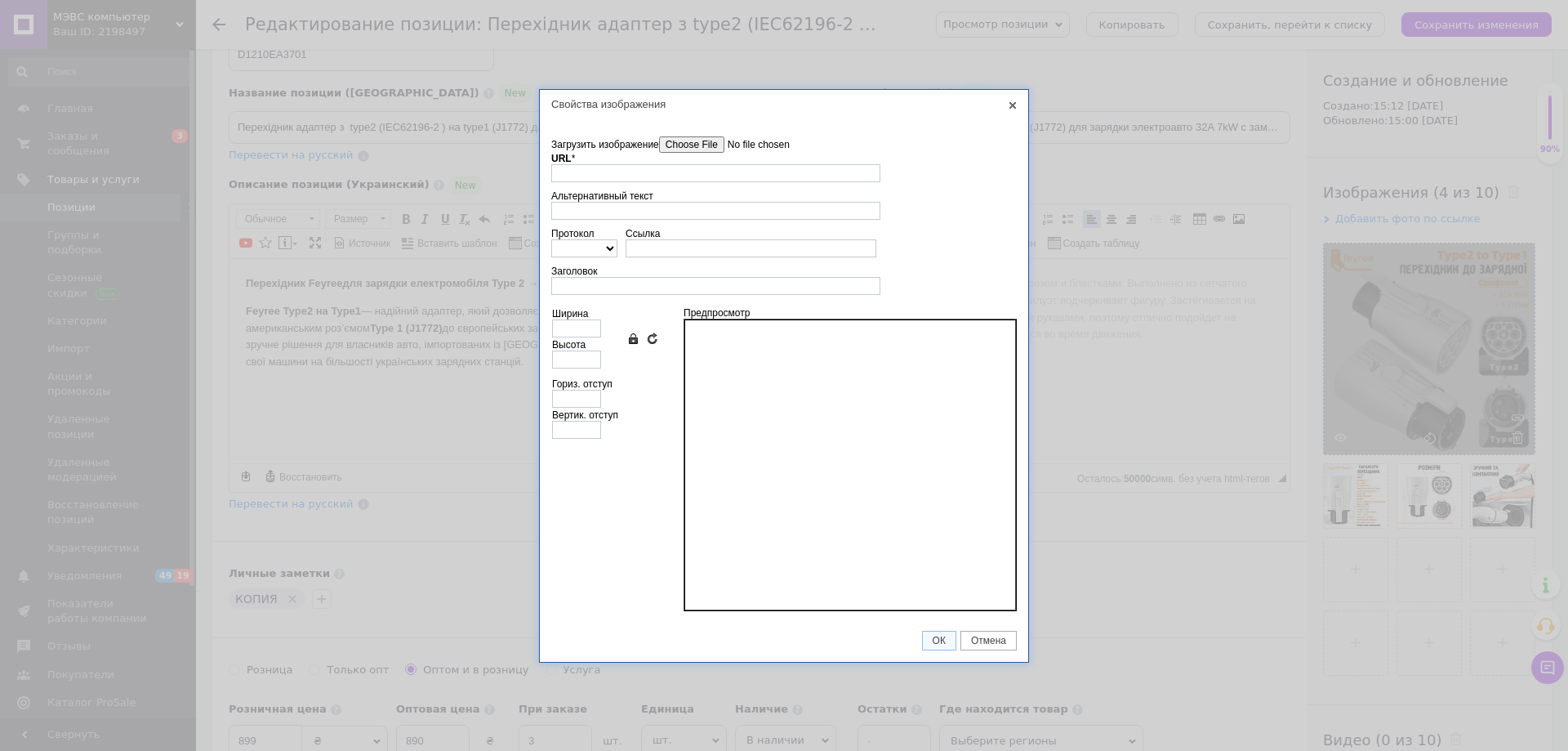
click at [709, 143] on input"] "Загрузить изображение" at bounding box center [751, 144] width 185 height 17
click at [715, 145] on input"] "Загрузить изображение" at bounding box center [751, 144] width 185 height 17
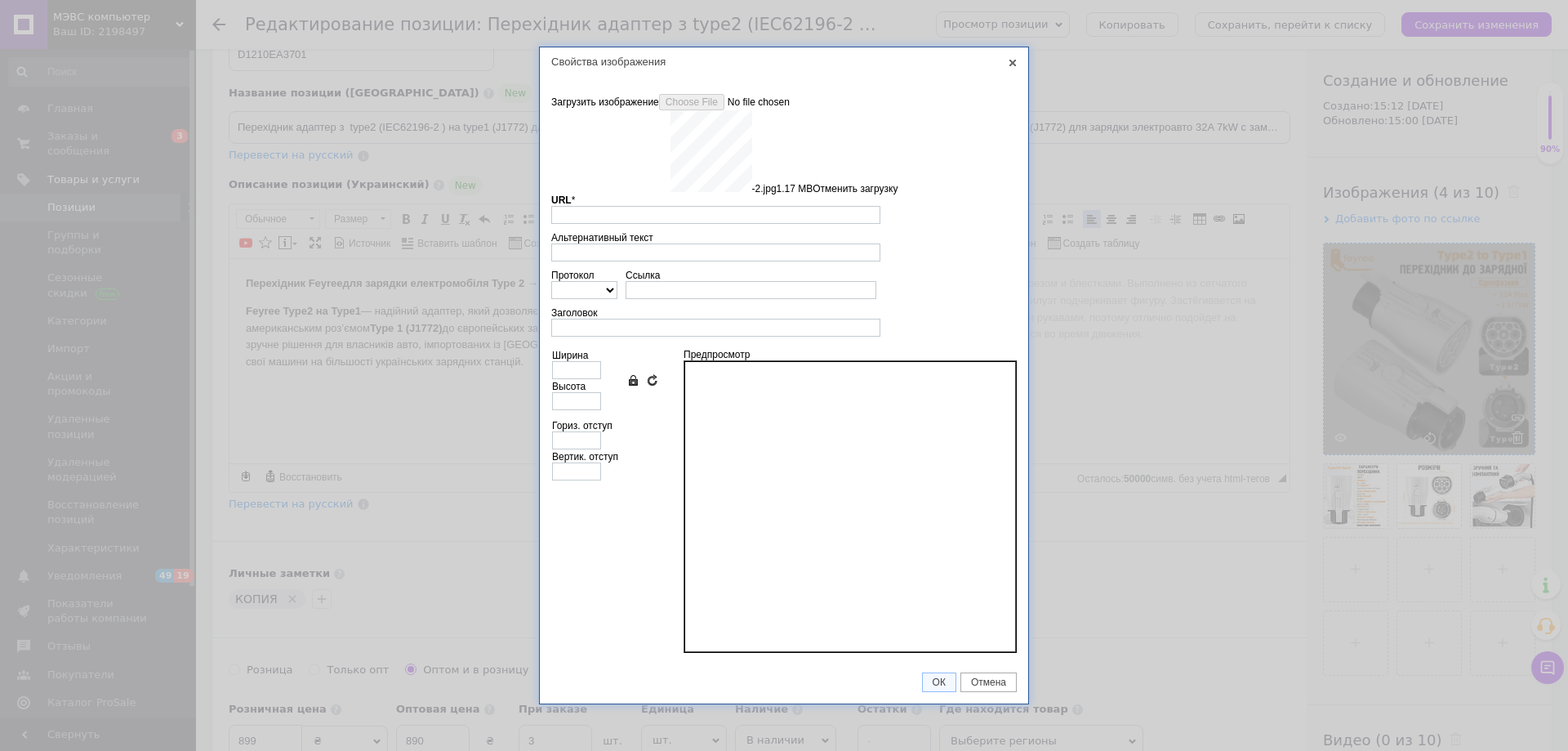
type input "[URL][DOMAIN_NAME]"
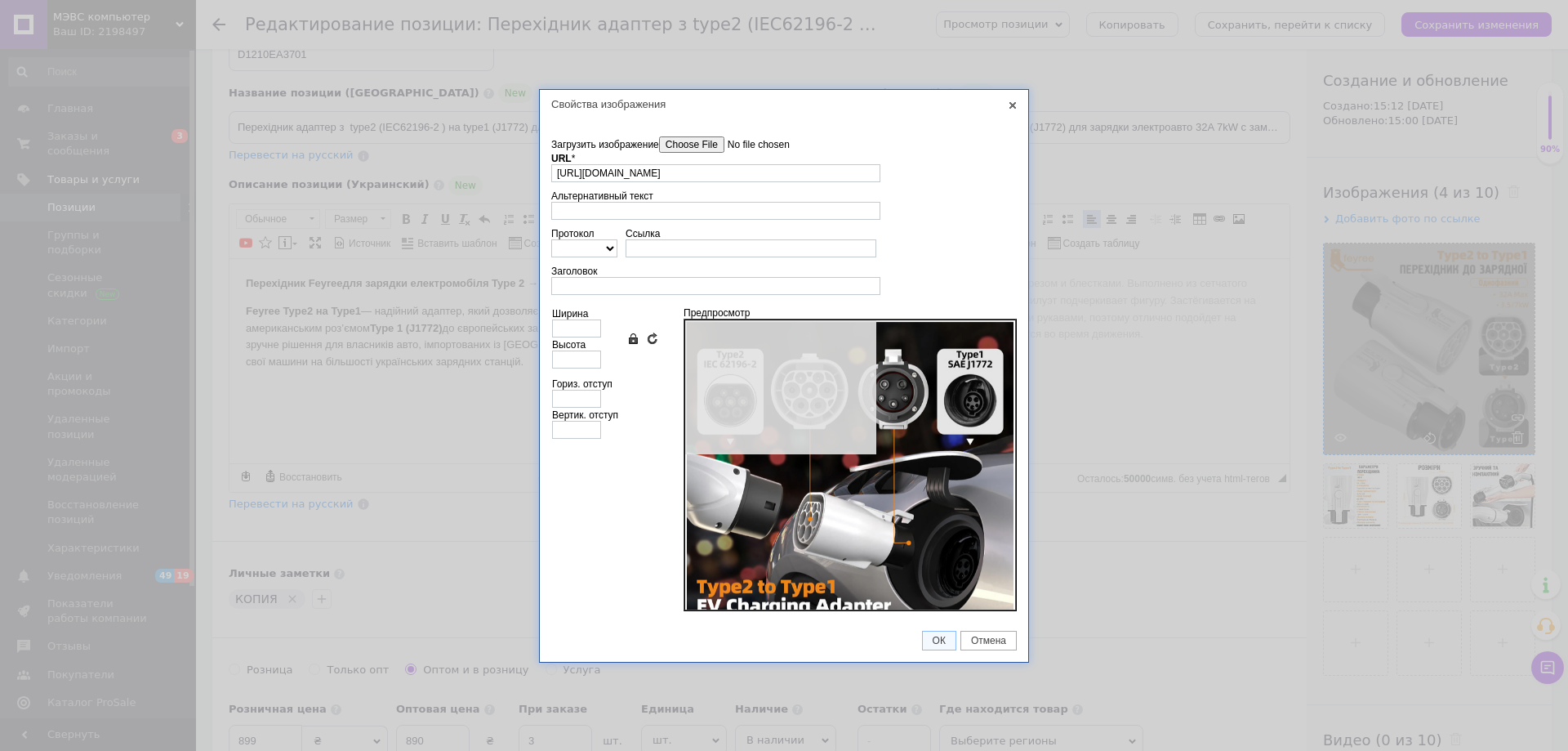
type input "640"
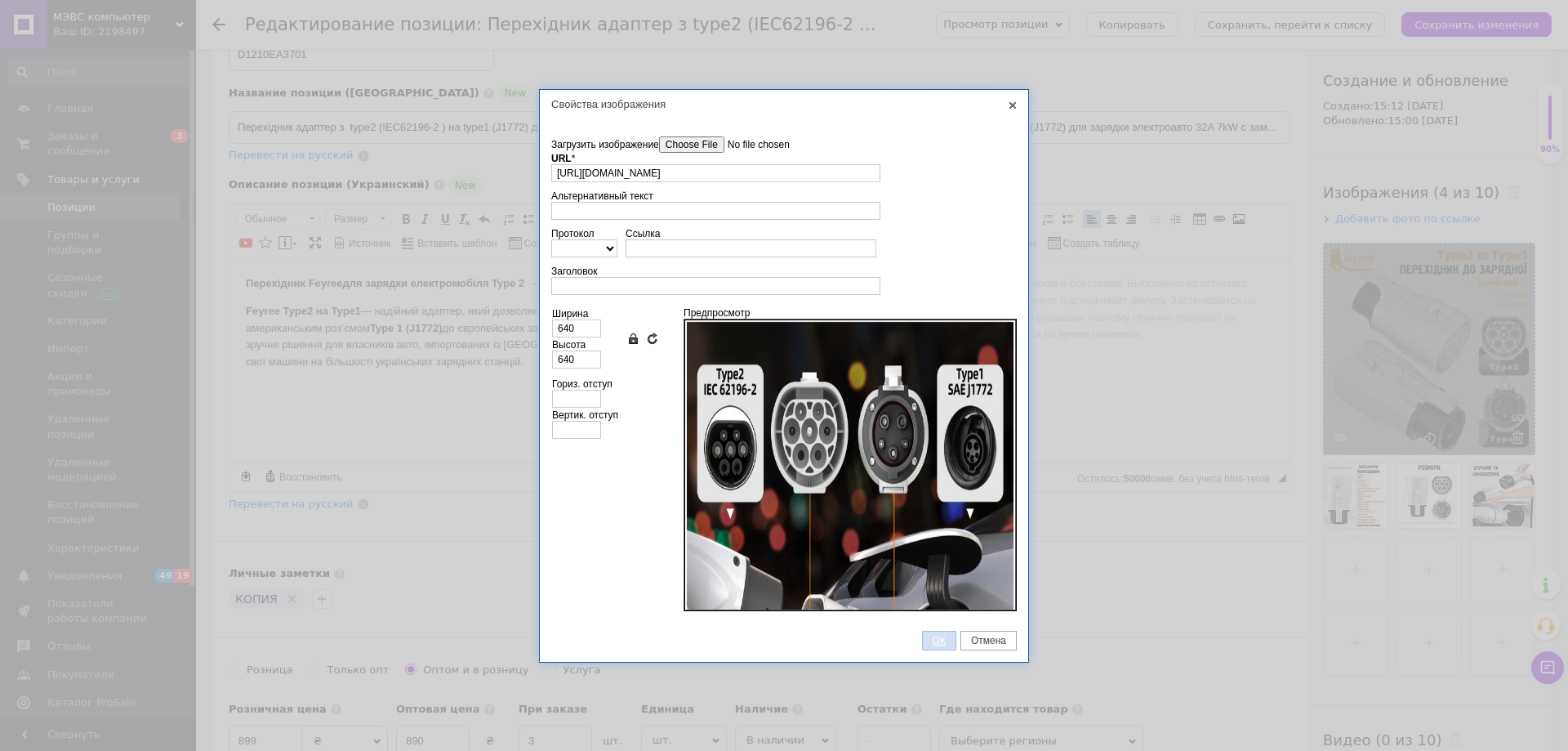
click at [940, 636] on span "ОК" at bounding box center [940, 640] width 33 height 11
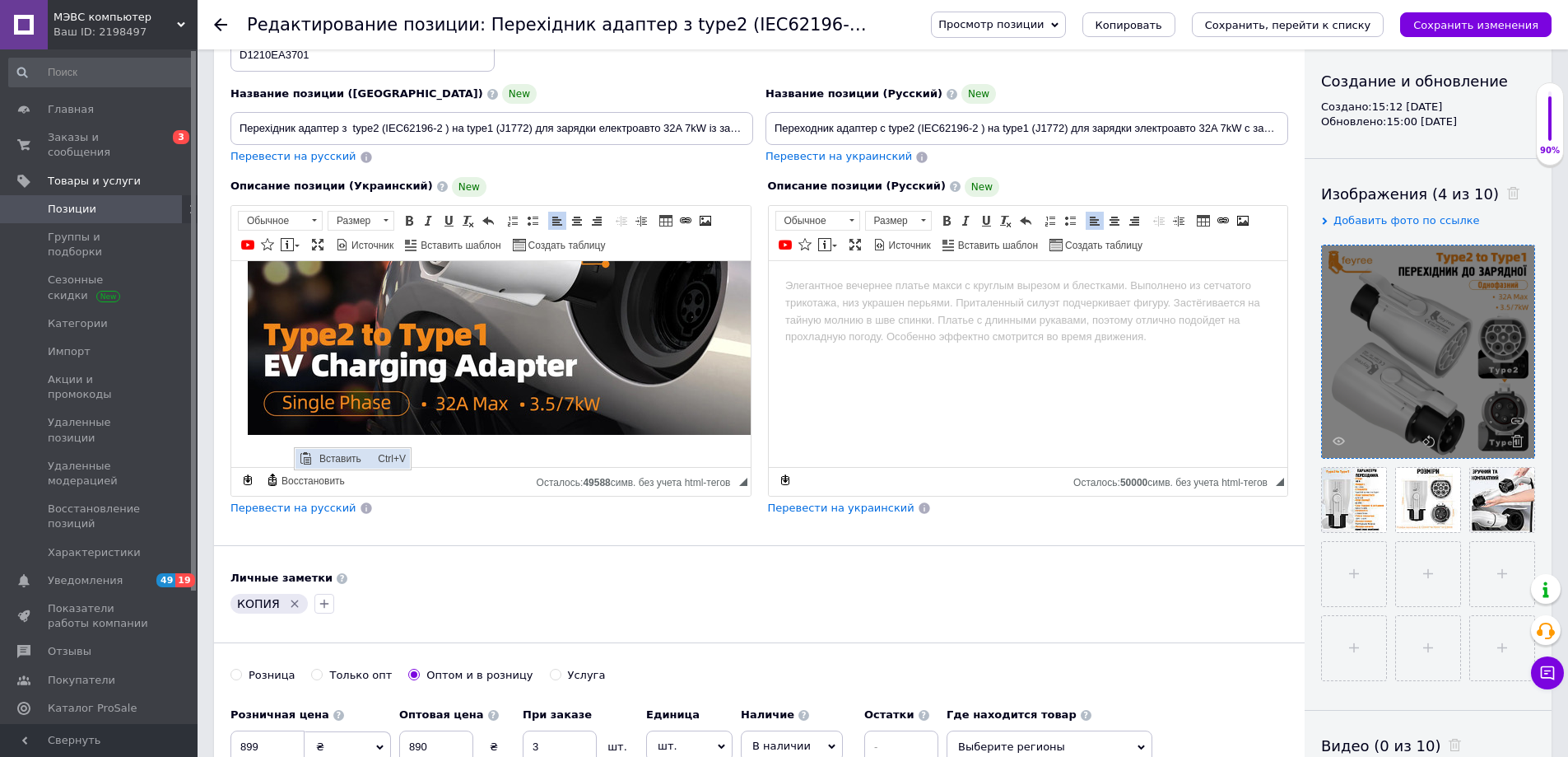
click at [313, 459] on span "Вставить" at bounding box center [305, 457] width 20 height 20
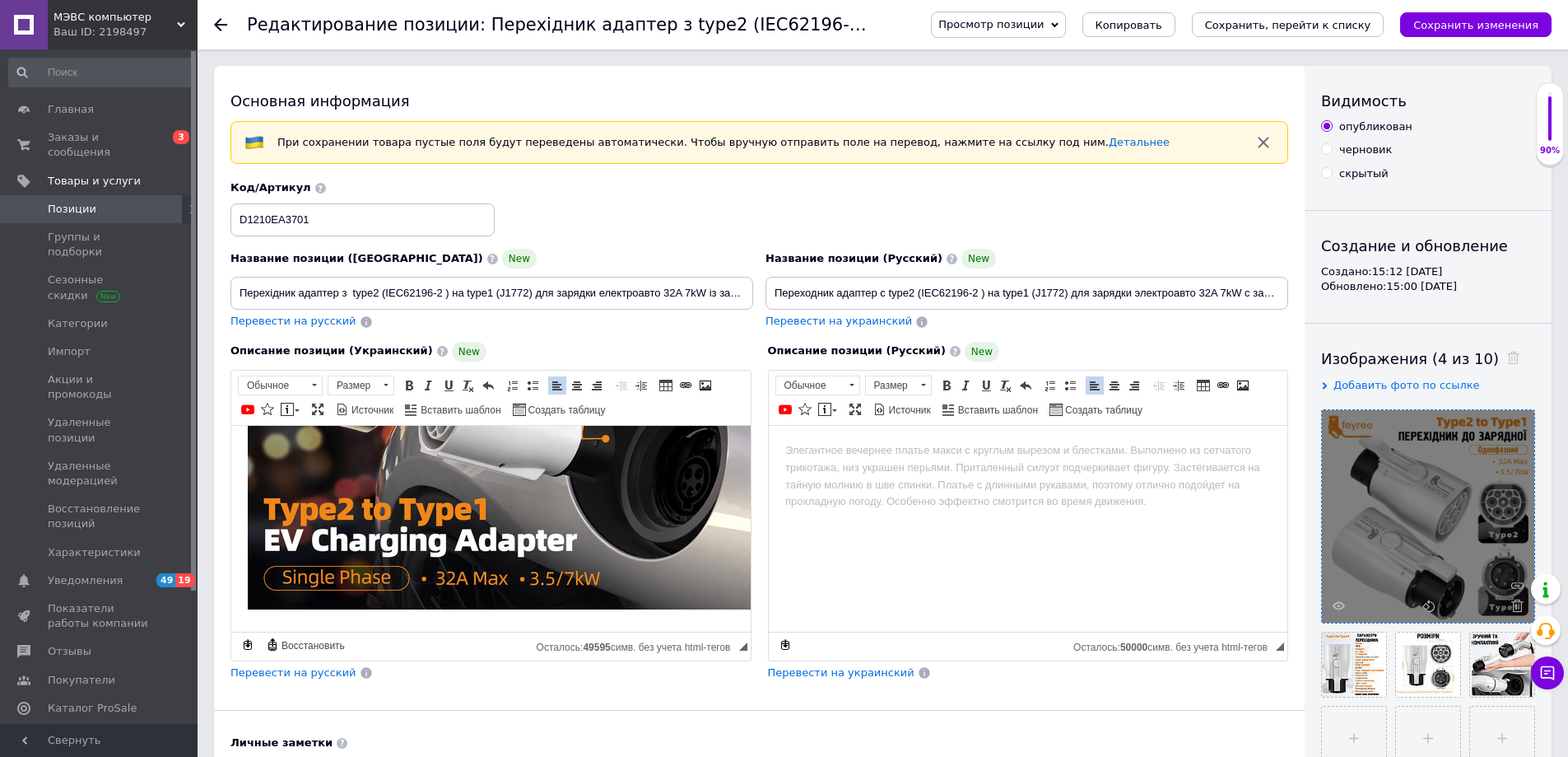
scroll to position [497, 0]
click at [457, 604] on html "Перехідник Feyree для зарядки електромобіля Type 2 → Type 1 (32A, 1 фаза, 7 кВт…" at bounding box center [491, 286] width 519 height 690
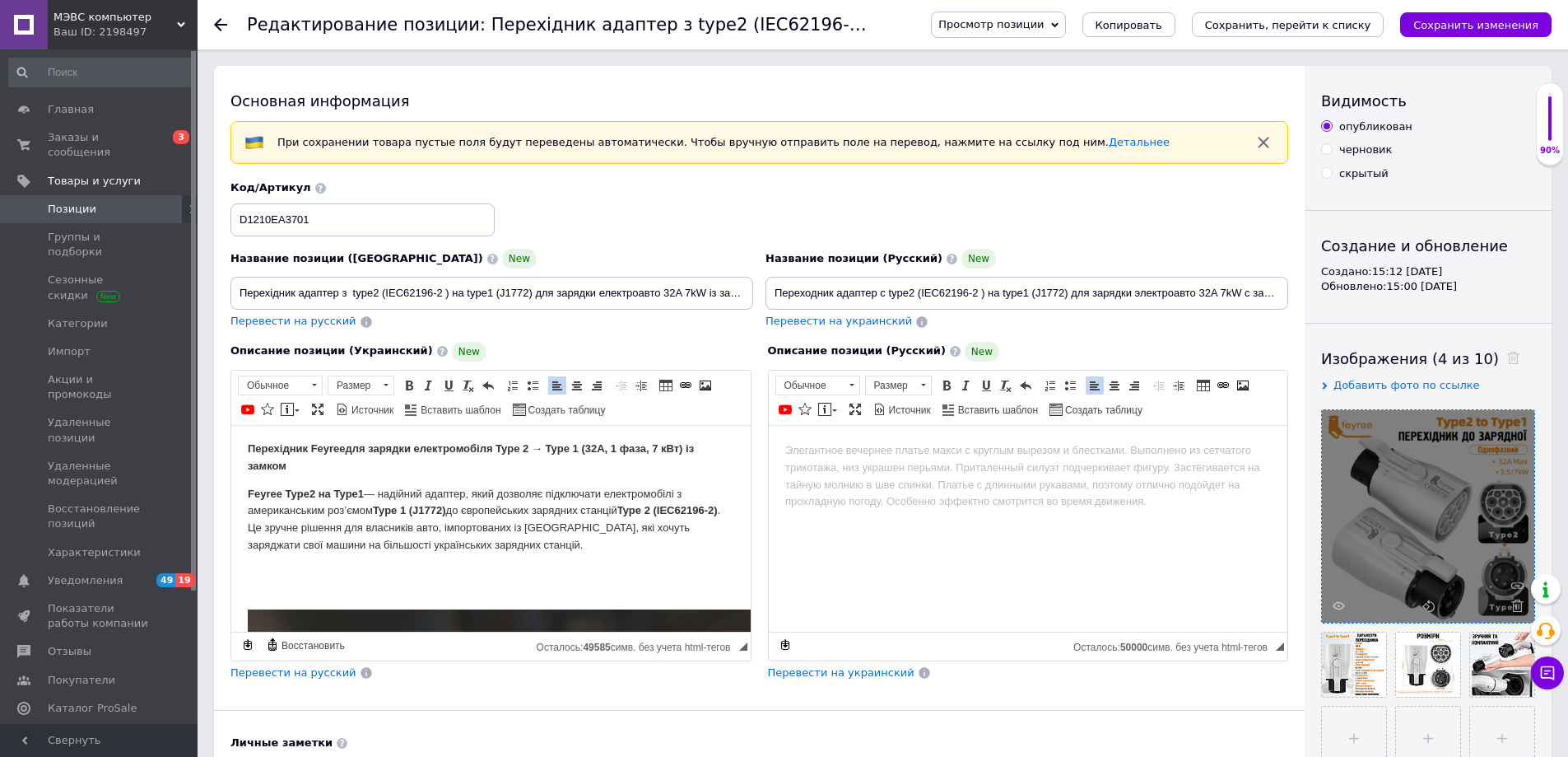
scroll to position [0, 0]
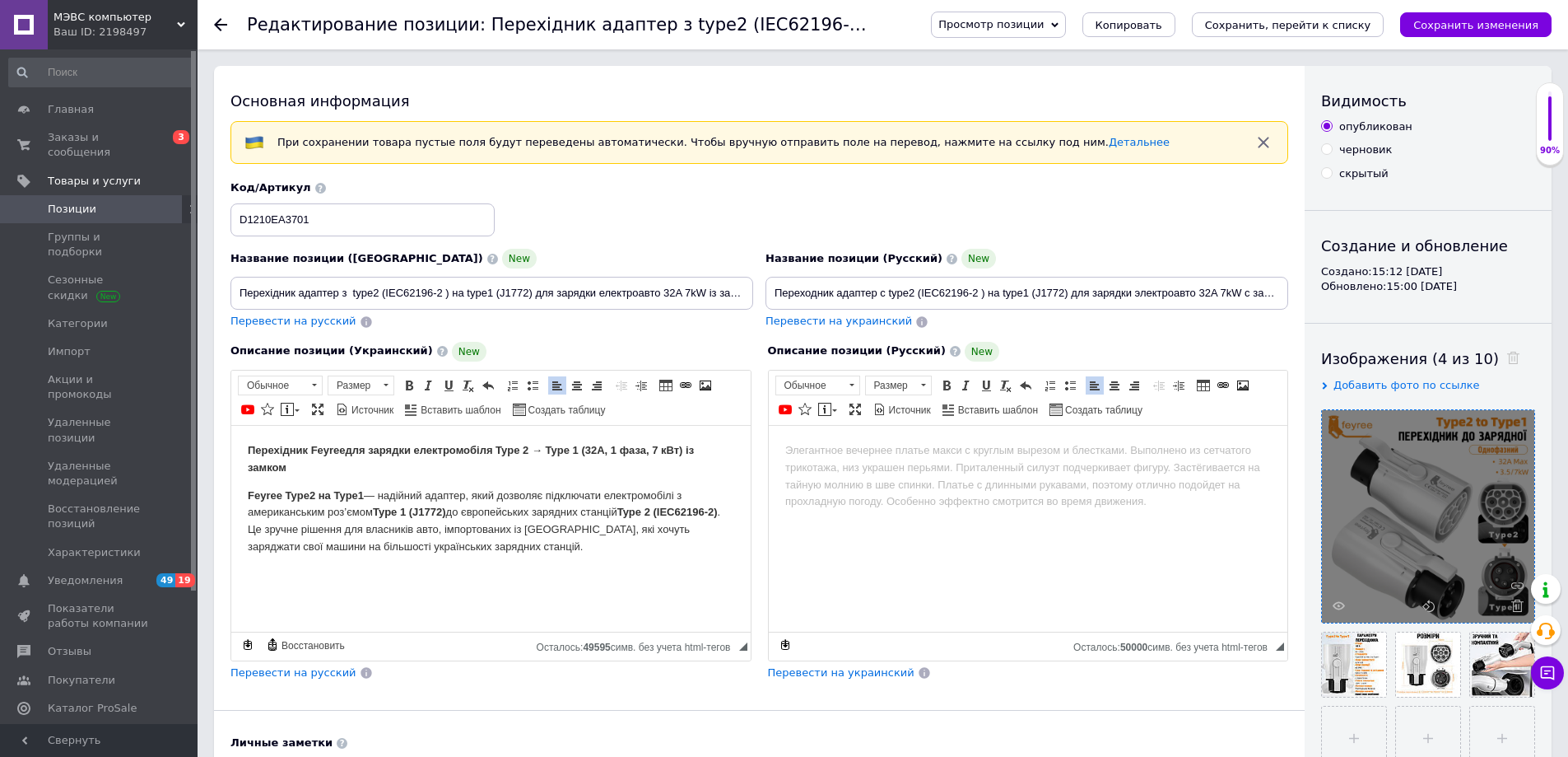
scroll to position [4, 0]
click at [293, 563] on p "Визуальный текстовый редактор, 7052235C-714E-4C67-8B87-8CCB2CB4FEED" at bounding box center [491, 570] width 486 height 18
drag, startPoint x: 717, startPoint y: 386, endPoint x: 703, endPoint y: 386, distance: 14.0
click at [717, 386] on span "Таблица Вставить/Редактировать ссылку Комбинация клавиш Ctrl+L Изображение" at bounding box center [688, 387] width 64 height 24
click at [703, 386] on span at bounding box center [705, 385] width 13 height 13
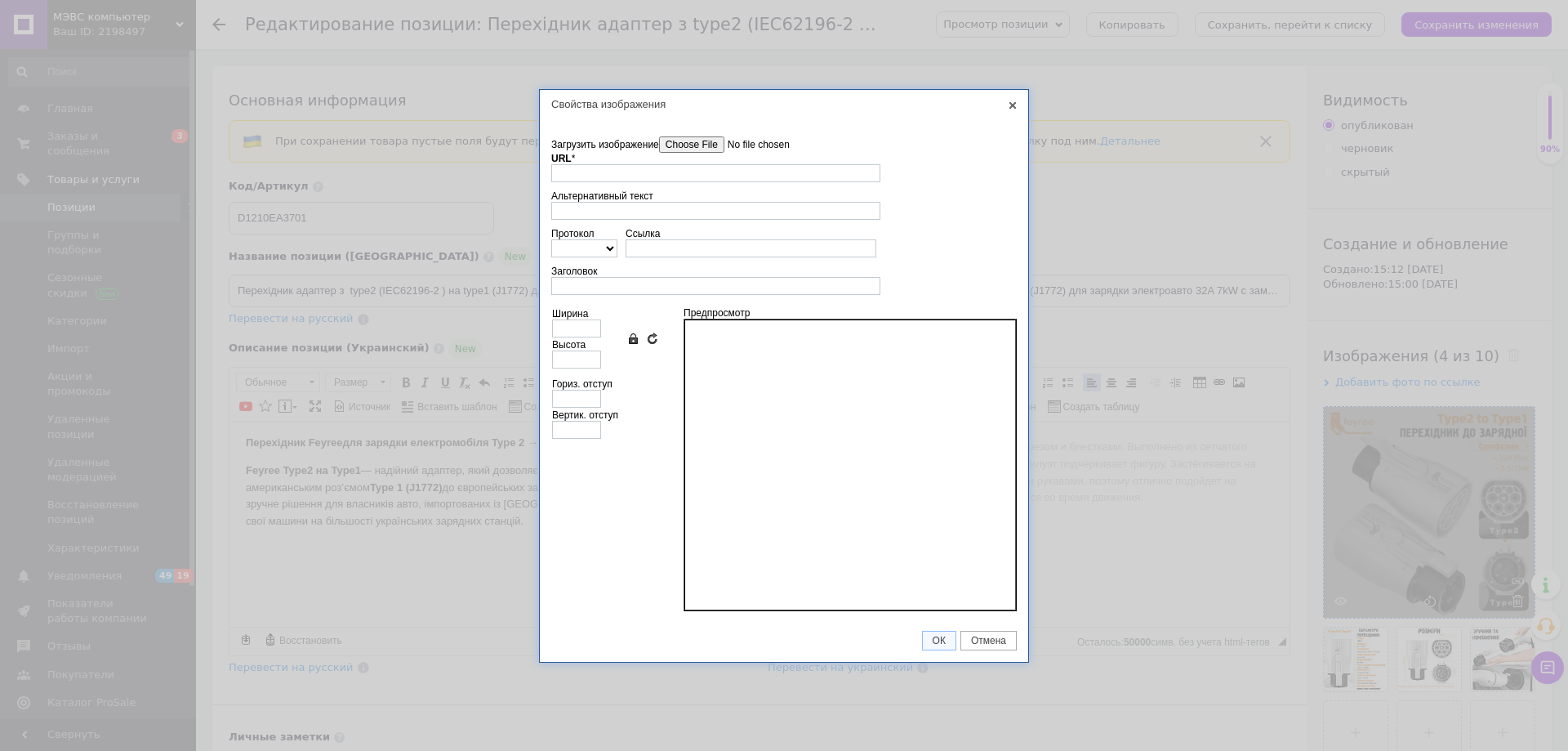
click at [701, 143] on input"] "Загрузить изображение" at bounding box center [751, 144] width 185 height 17
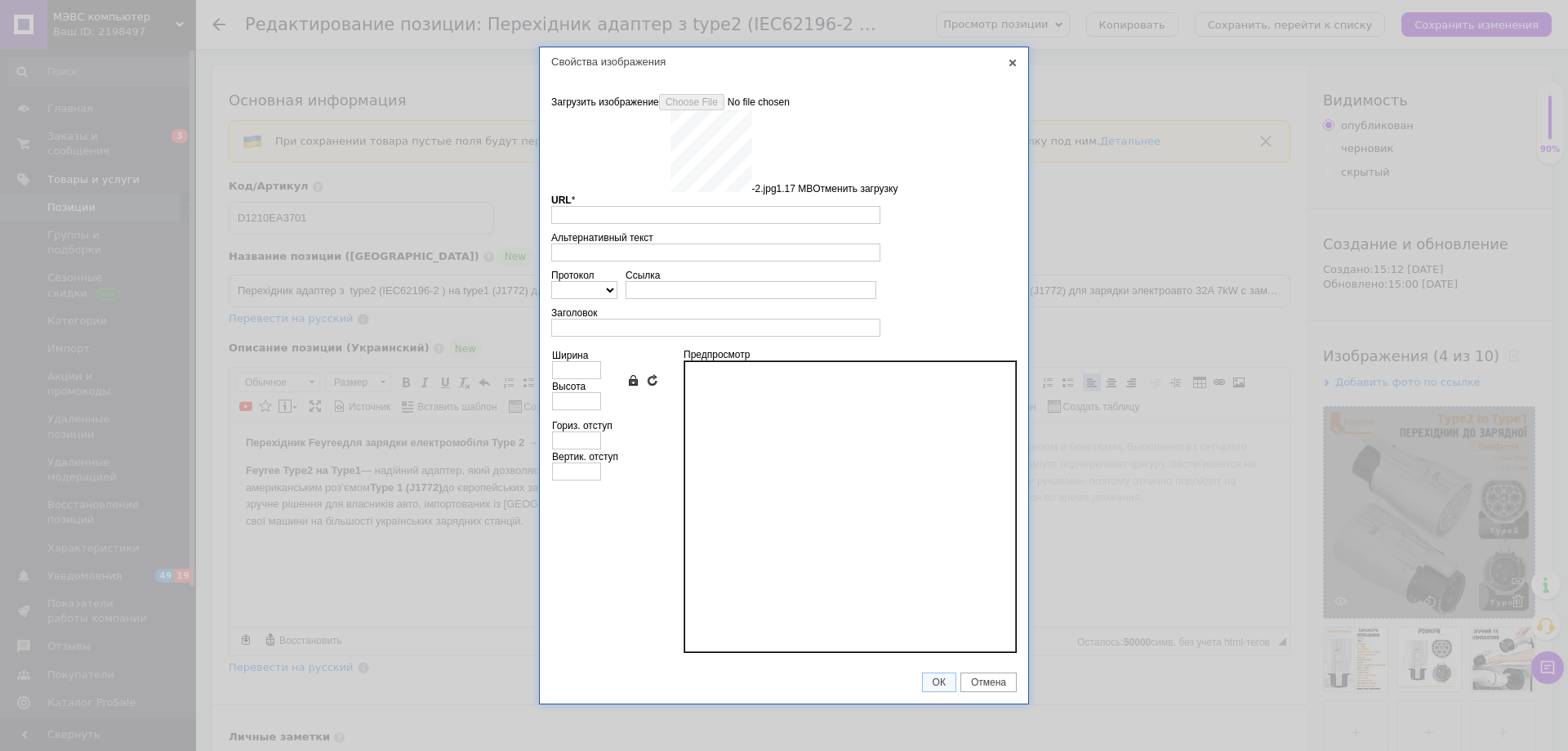
type input "[URL][DOMAIN_NAME]"
type input "640"
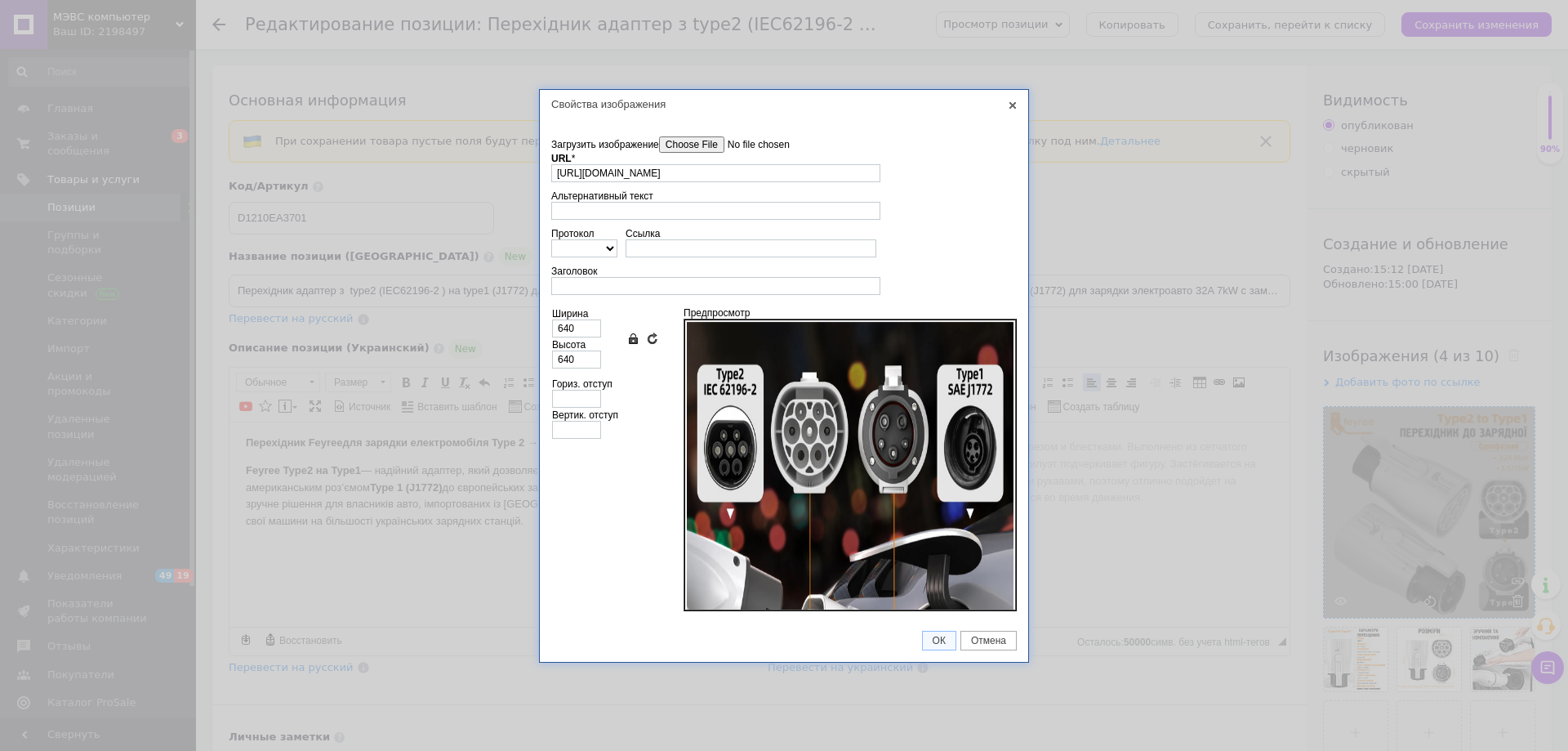
click at [932, 683] on div "Свойства изображения X Данные об изображении Загрузить изображение Удалить все …" at bounding box center [784, 376] width 1568 height 751
click at [941, 640] on span "ОК" at bounding box center [940, 640] width 33 height 11
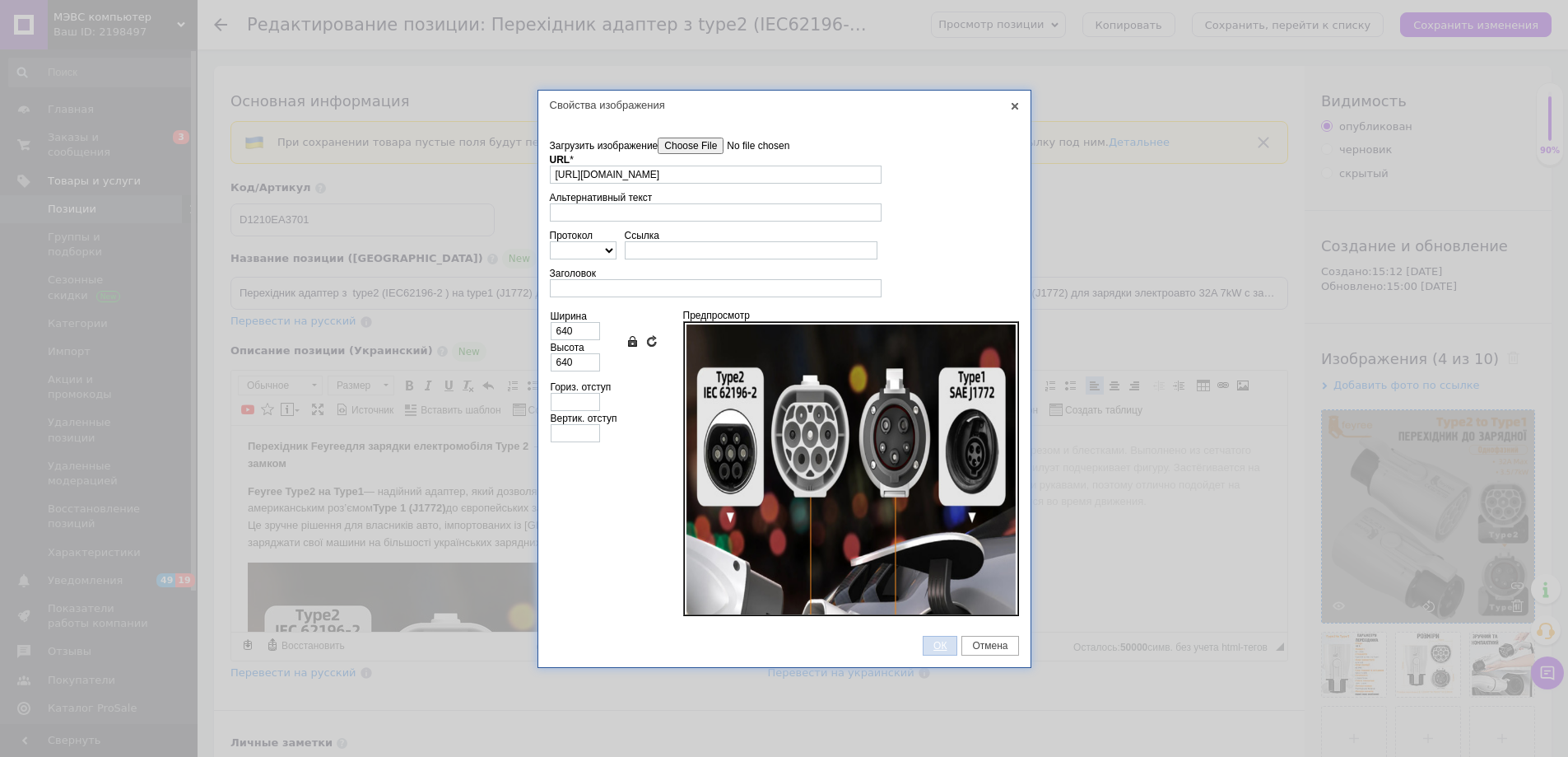
scroll to position [494, 0]
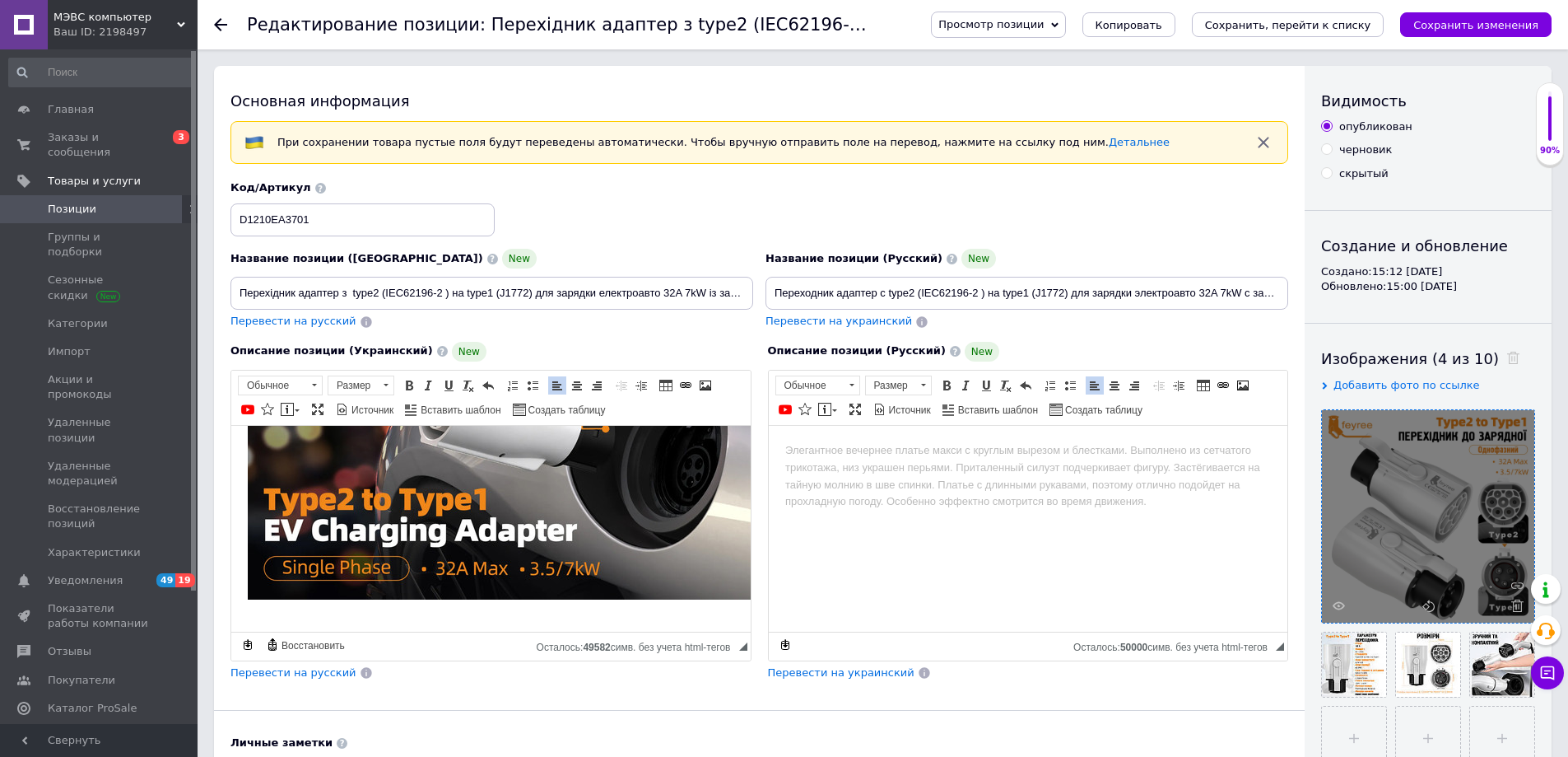
click at [265, 603] on p "​​​​​​​" at bounding box center [491, 347] width 486 height 550
click at [260, 608] on p "​​​​​​​" at bounding box center [491, 347] width 486 height 550
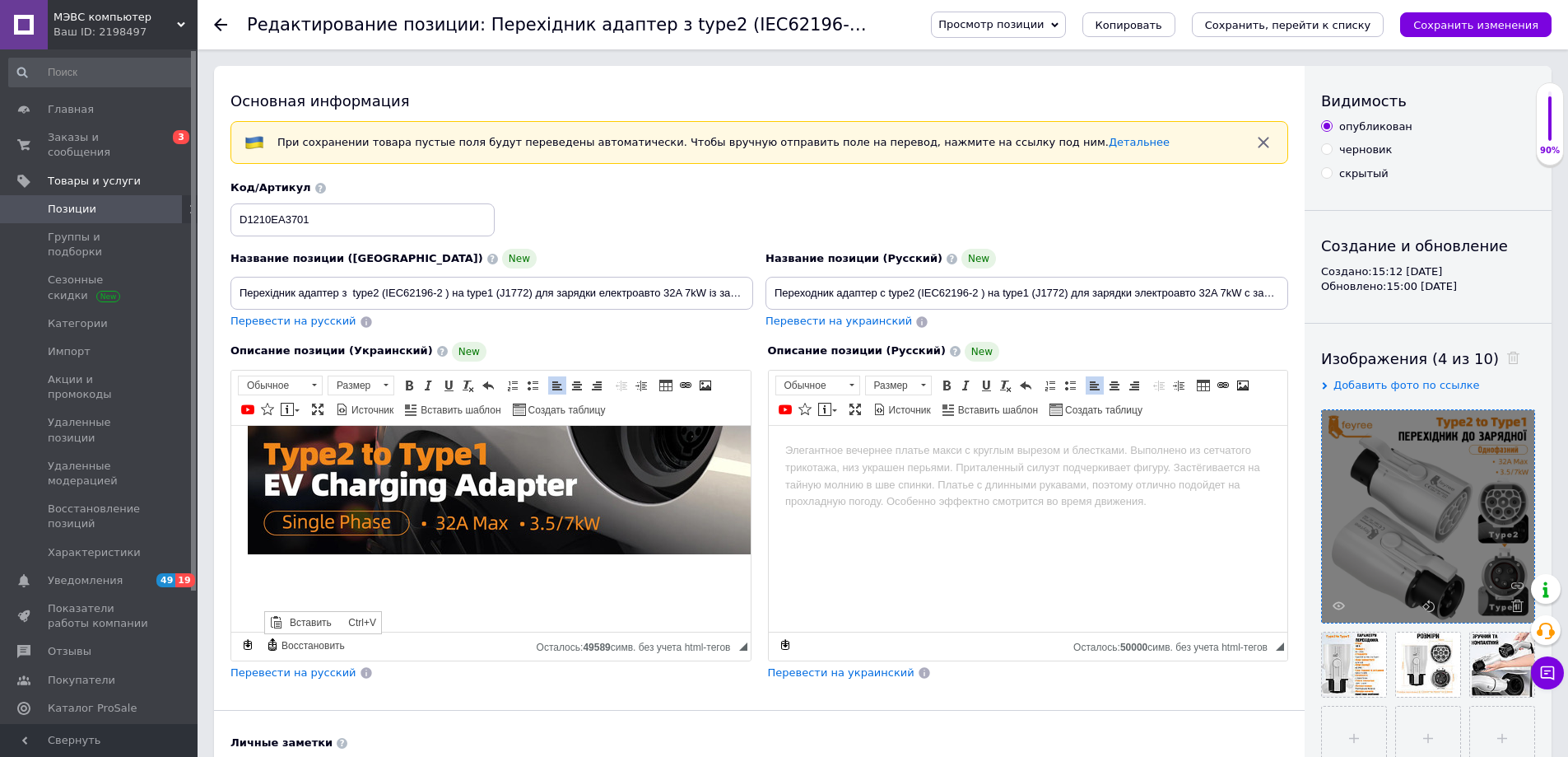
scroll to position [552, 0]
click at [406, 577] on body "Перехідник Feyree для зарядки електромобіля Type 2 → Type 1 (32A, 1 фаза, 7 кВт…" at bounding box center [491, 258] width 486 height 712
click at [311, 570] on p "Визуальный текстовый редактор, 7052235C-714E-4C67-8B87-8CCB2CB4FEED" at bounding box center [491, 578] width 486 height 18
click at [316, 570] on p "Визуальный текстовый редактор, 7052235C-714E-4C67-8B87-8CCB2CB4FEED" at bounding box center [491, 578] width 486 height 18
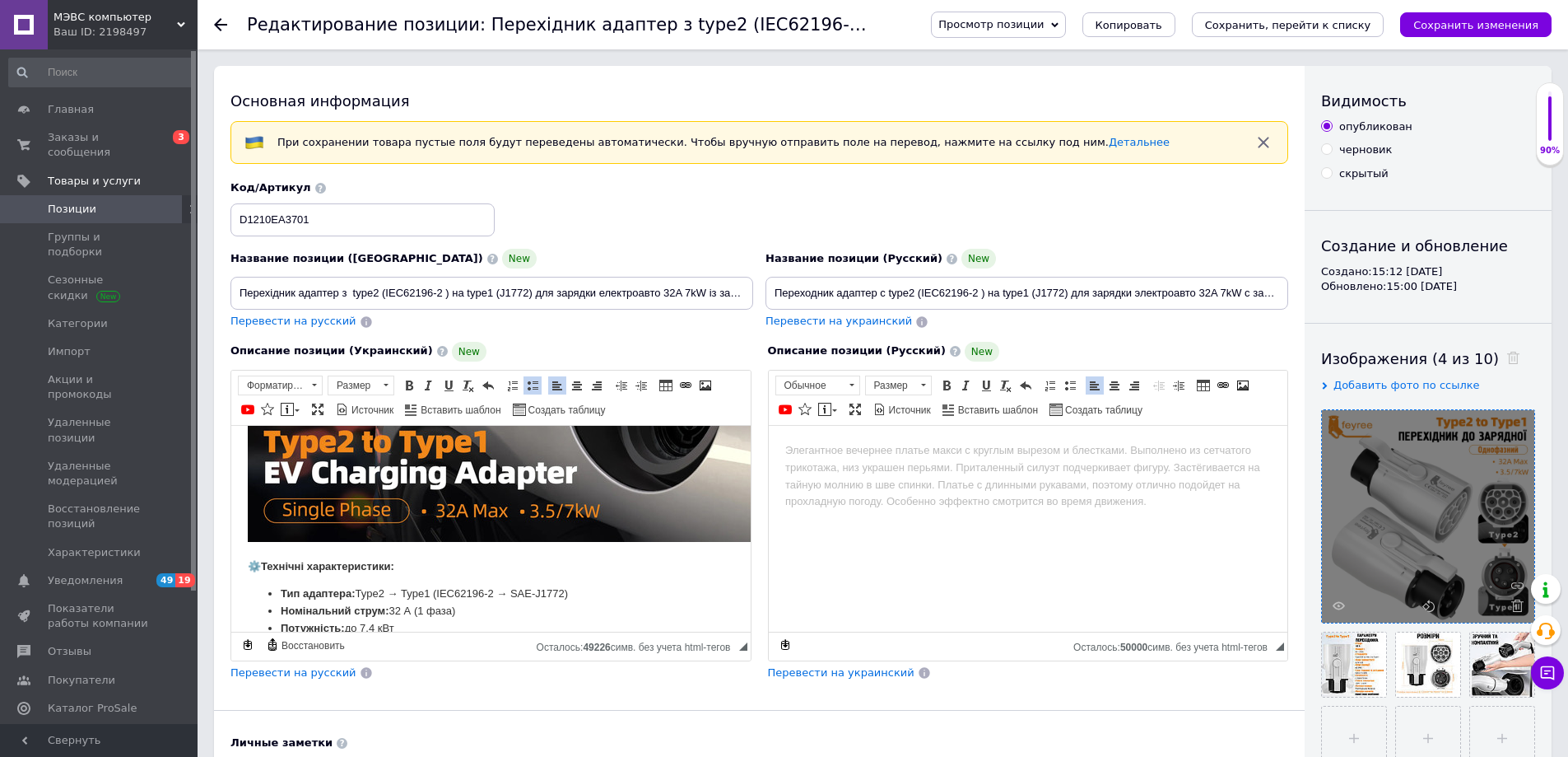
scroll to position [669, 0]
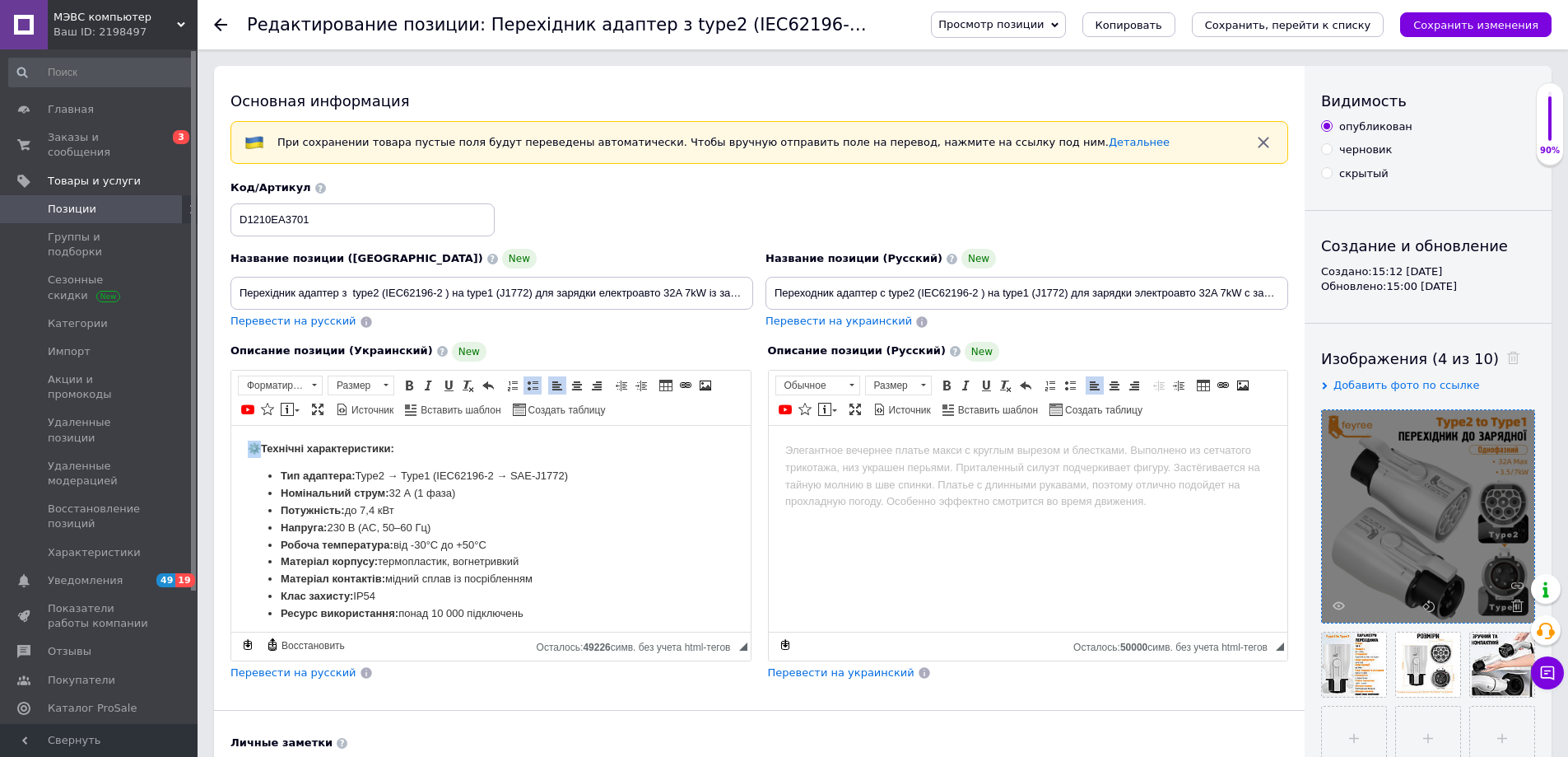
click at [244, 449] on html "Перехідник Feyree для зарядки електромобіля Type 2 → Type 1 (32A, 1 фаза, 7 кВт…" at bounding box center [491, 210] width 519 height 909
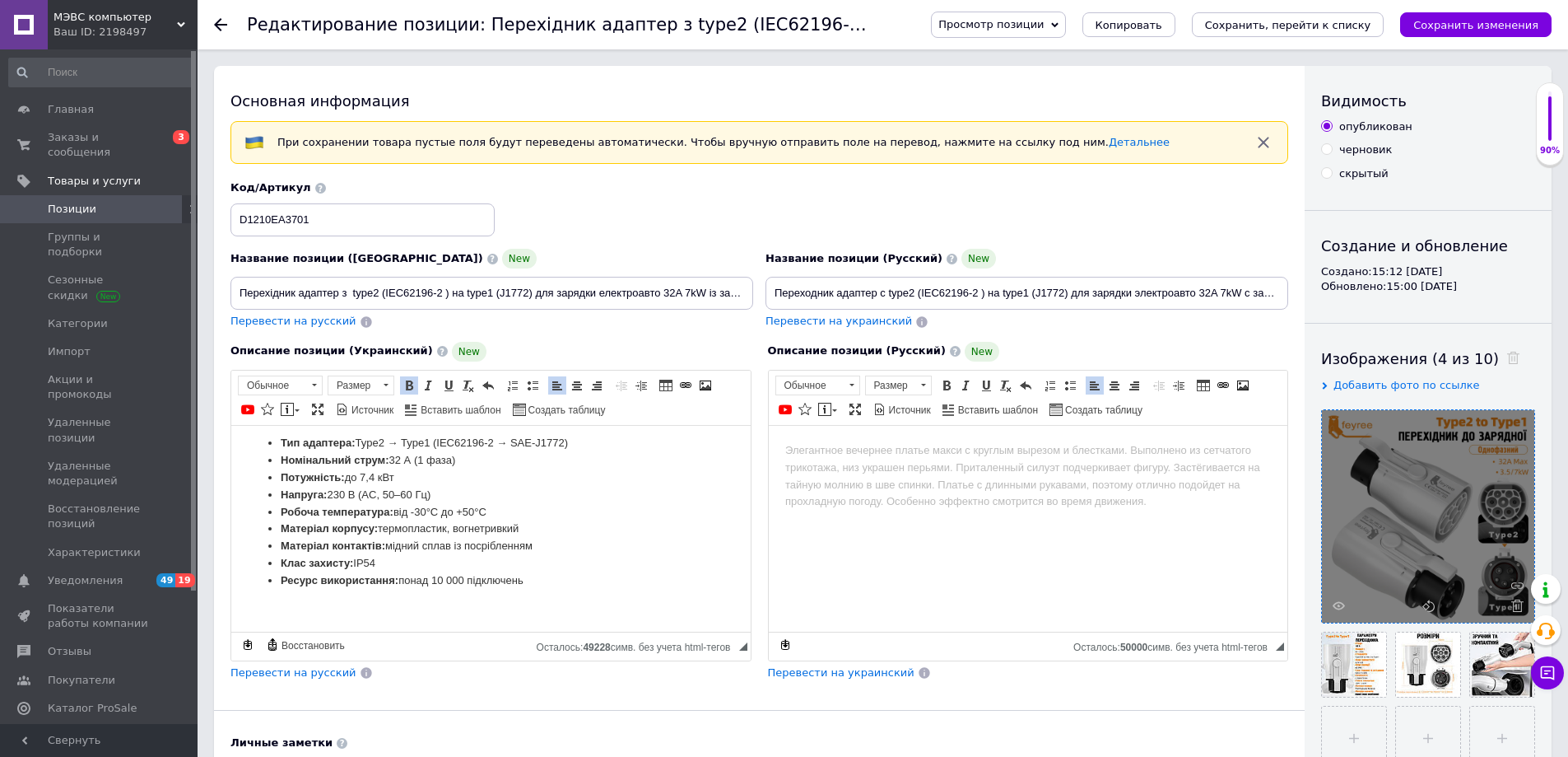
scroll to position [717, 0]
click at [531, 598] on p "Визуальный текстовый редактор, 7052235C-714E-4C67-8B87-8CCB2CB4FEED" at bounding box center [491, 606] width 486 height 18
click at [304, 598] on p "Визуальный текстовый редактор, 7052235C-714E-4C67-8B87-8CCB2CB4FEED" at bounding box center [491, 606] width 486 height 18
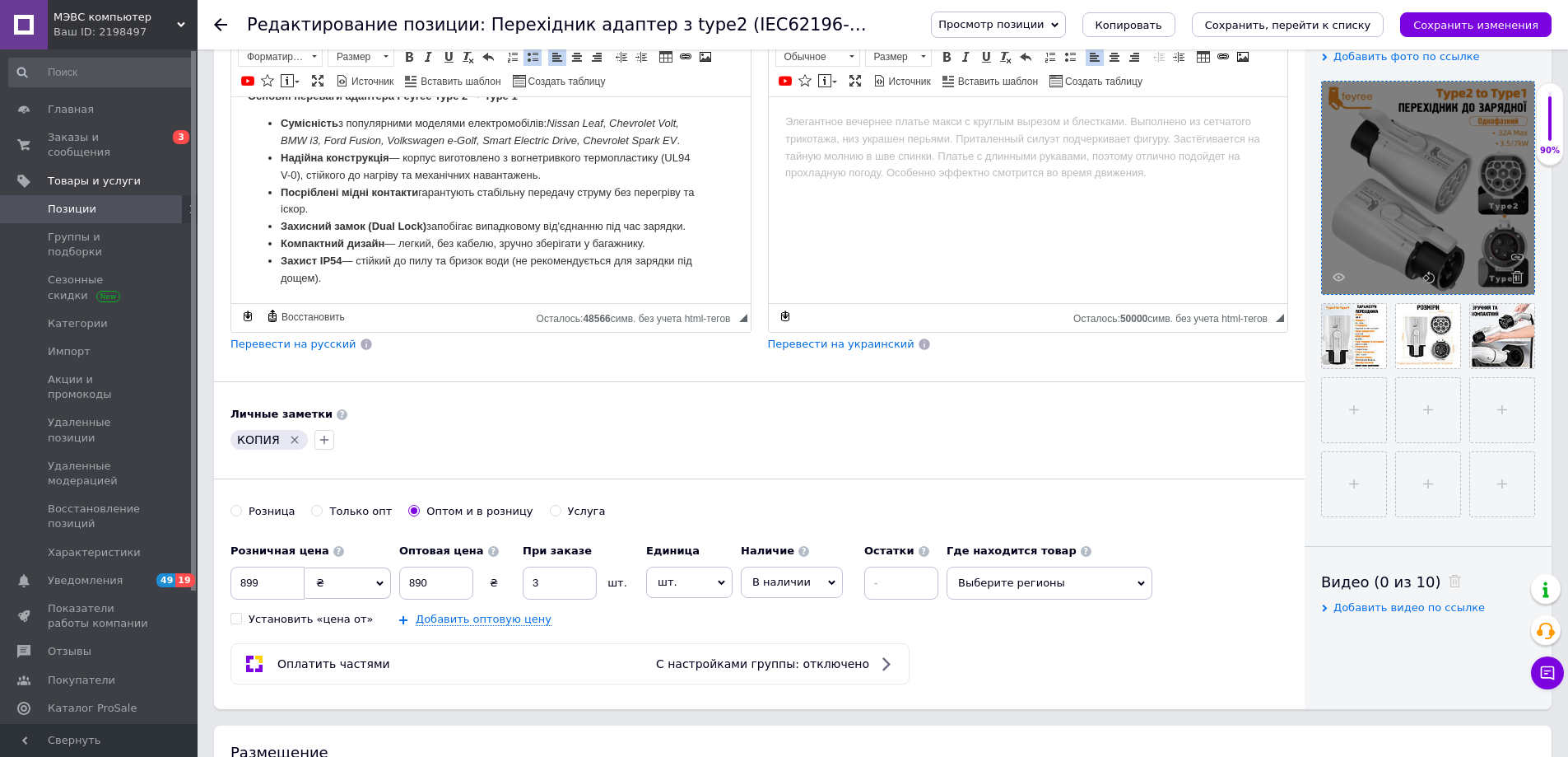
scroll to position [329, 0]
click at [290, 436] on icon "Удалить метку" at bounding box center [294, 438] width 13 height 13
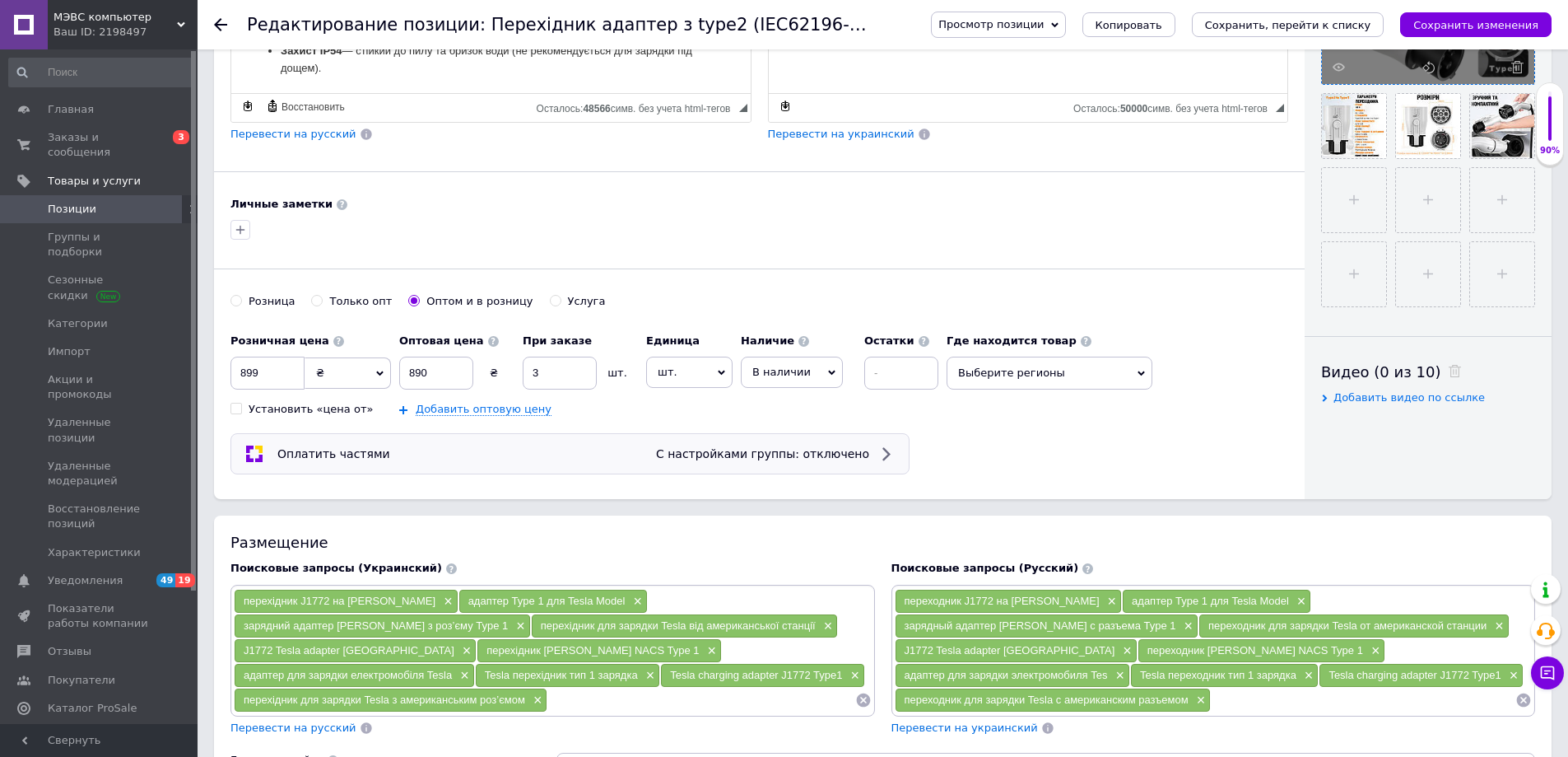
scroll to position [577, 0]
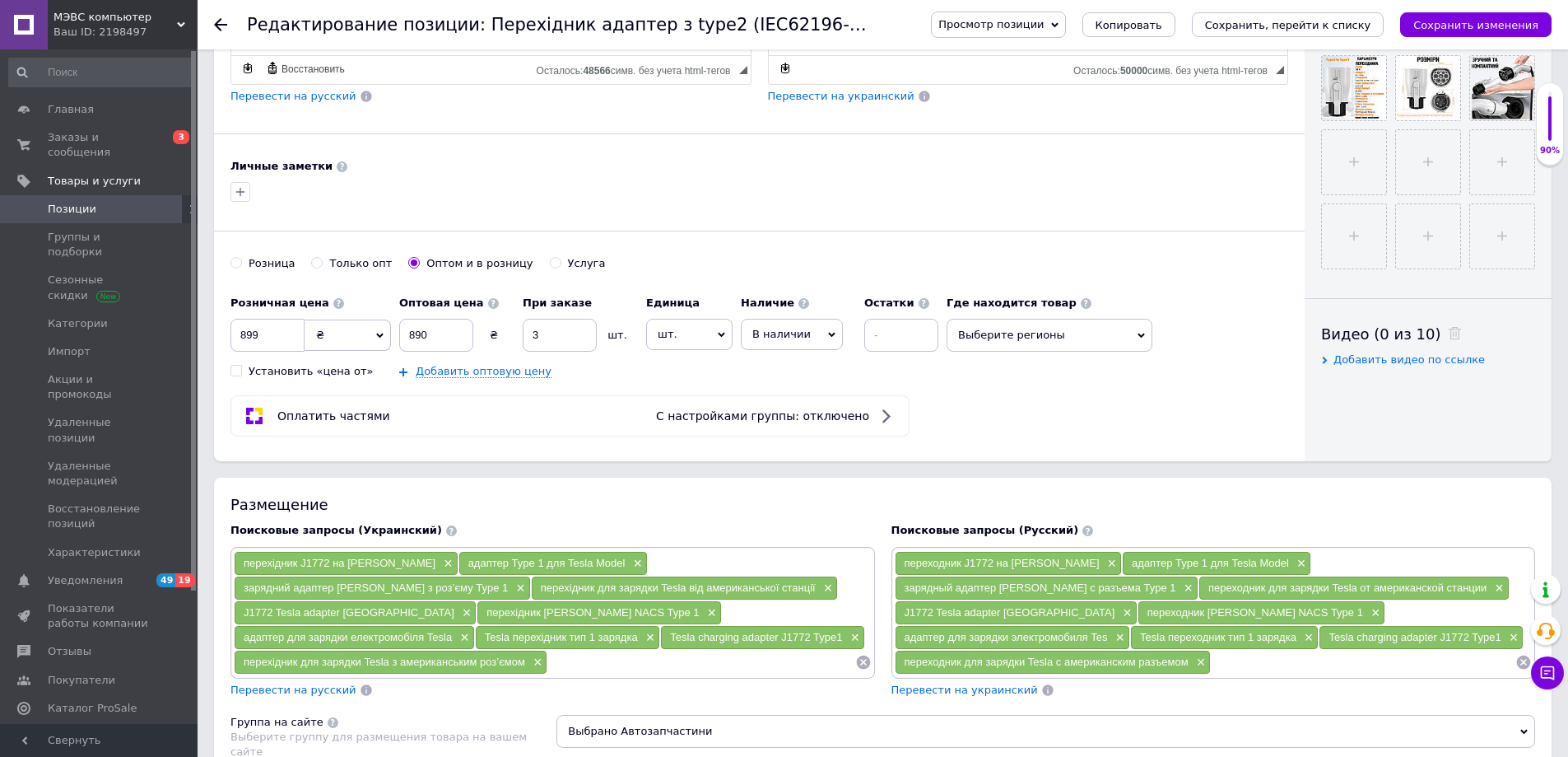
click at [865, 657] on icon at bounding box center [863, 662] width 14 height 14
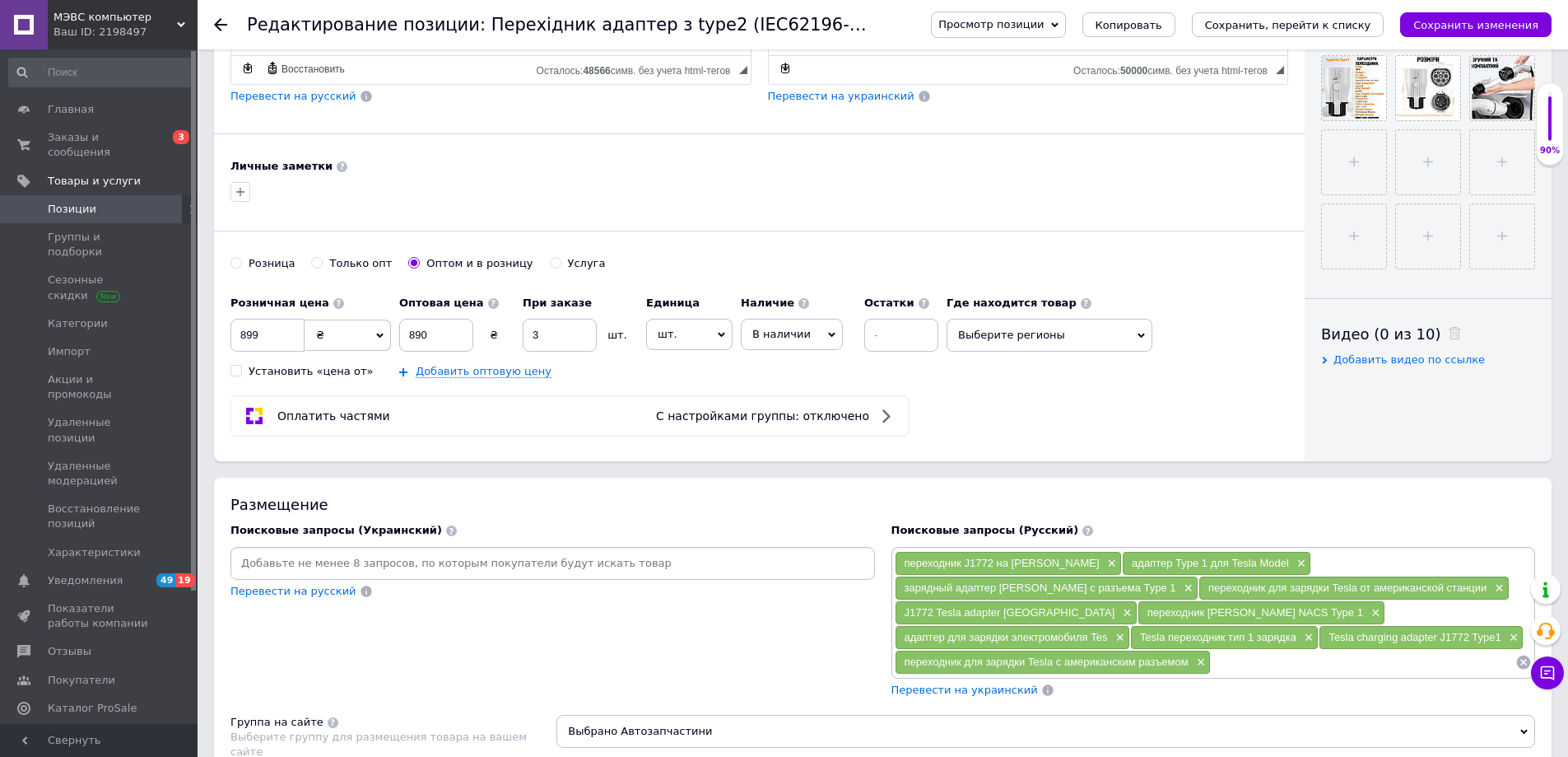
click at [402, 565] on input at bounding box center [553, 563] width 638 height 25
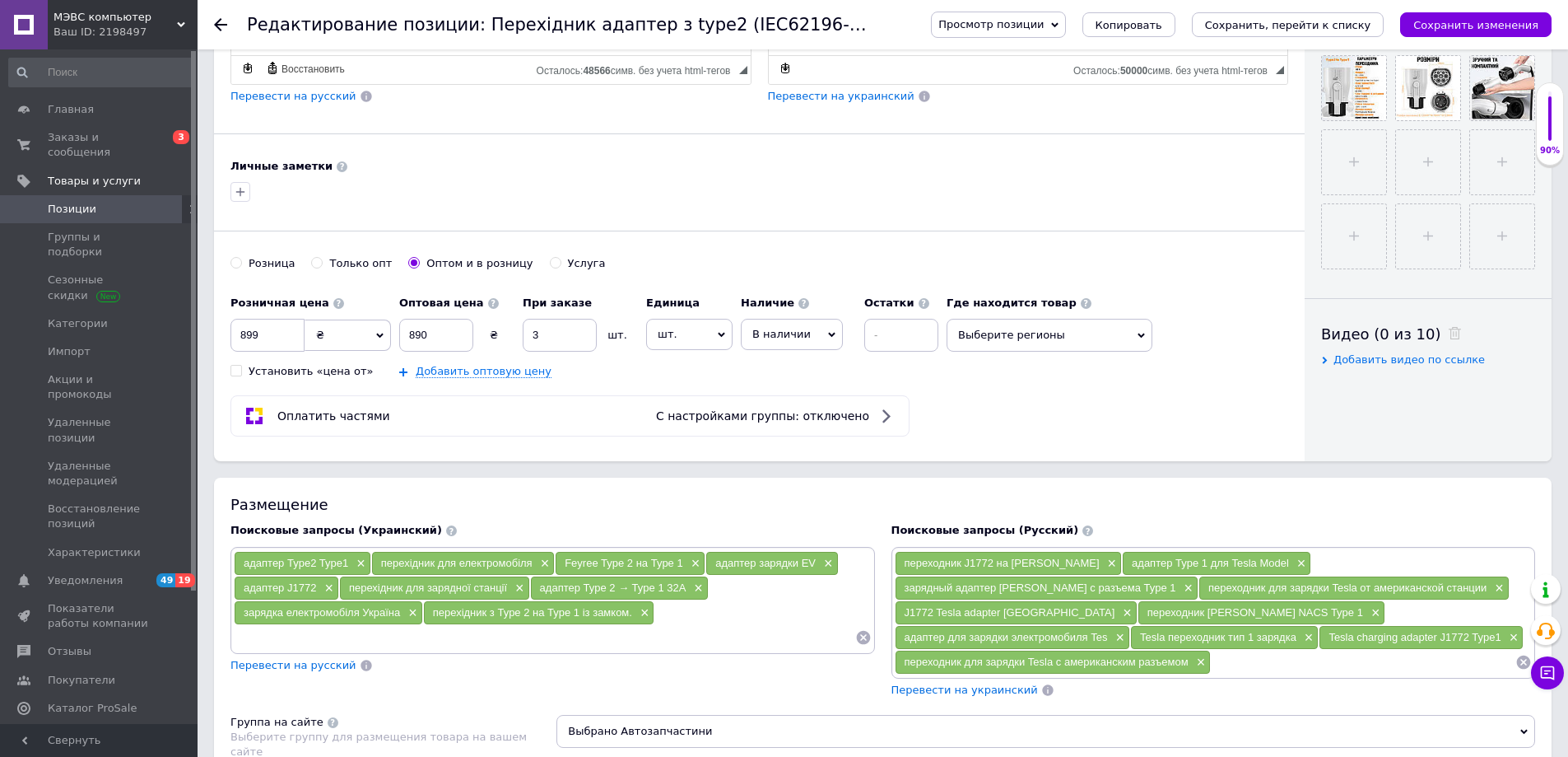
click at [1523, 660] on icon at bounding box center [1524, 662] width 14 height 14
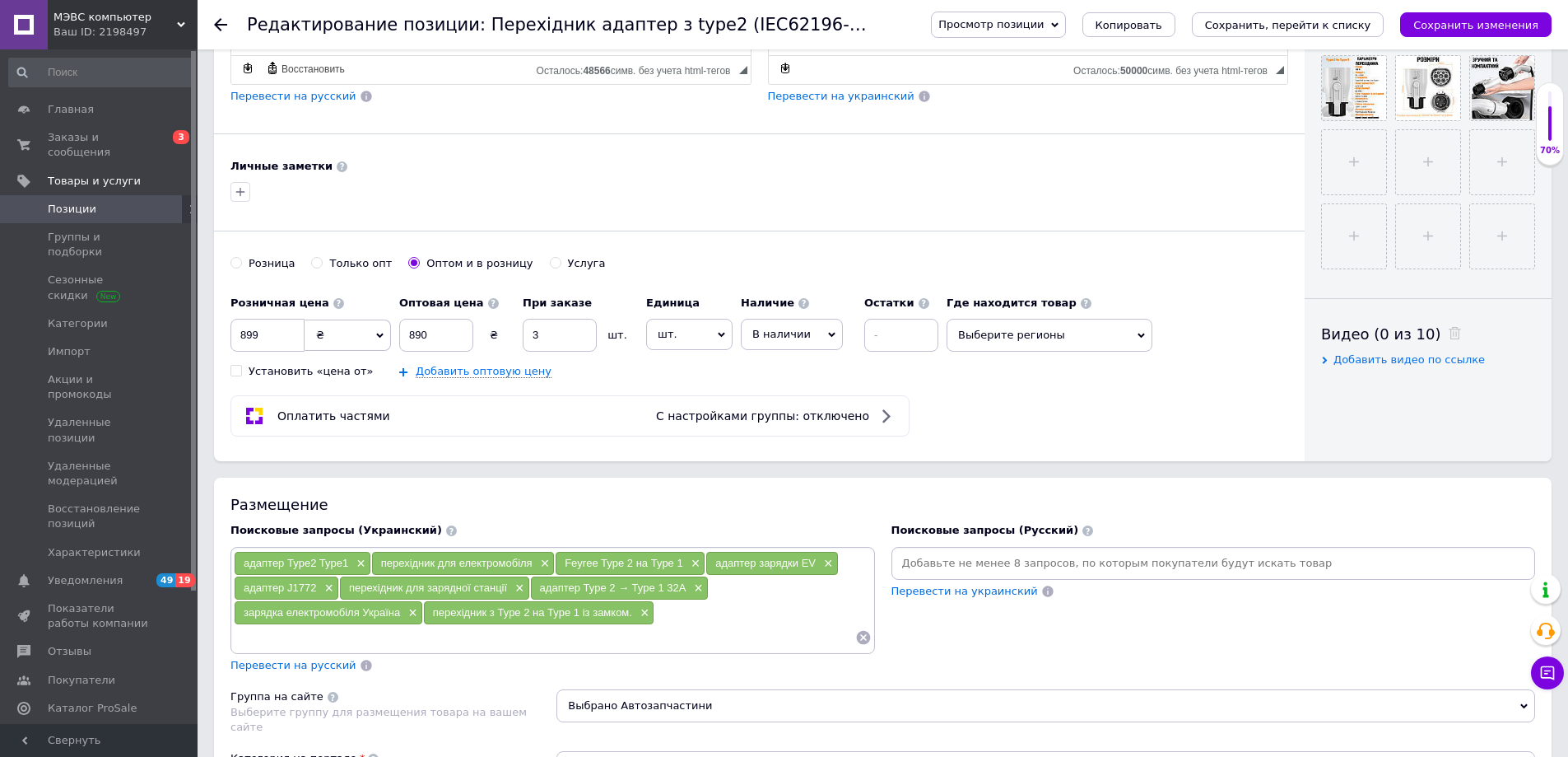
click at [993, 593] on span "Перевести на украинский" at bounding box center [964, 591] width 146 height 12
drag, startPoint x: 263, startPoint y: 334, endPoint x: 235, endPoint y: 335, distance: 28.0
click at [235, 335] on input "899" at bounding box center [267, 336] width 74 height 33
type input "2199"
click at [447, 328] on input "890" at bounding box center [436, 336] width 74 height 33
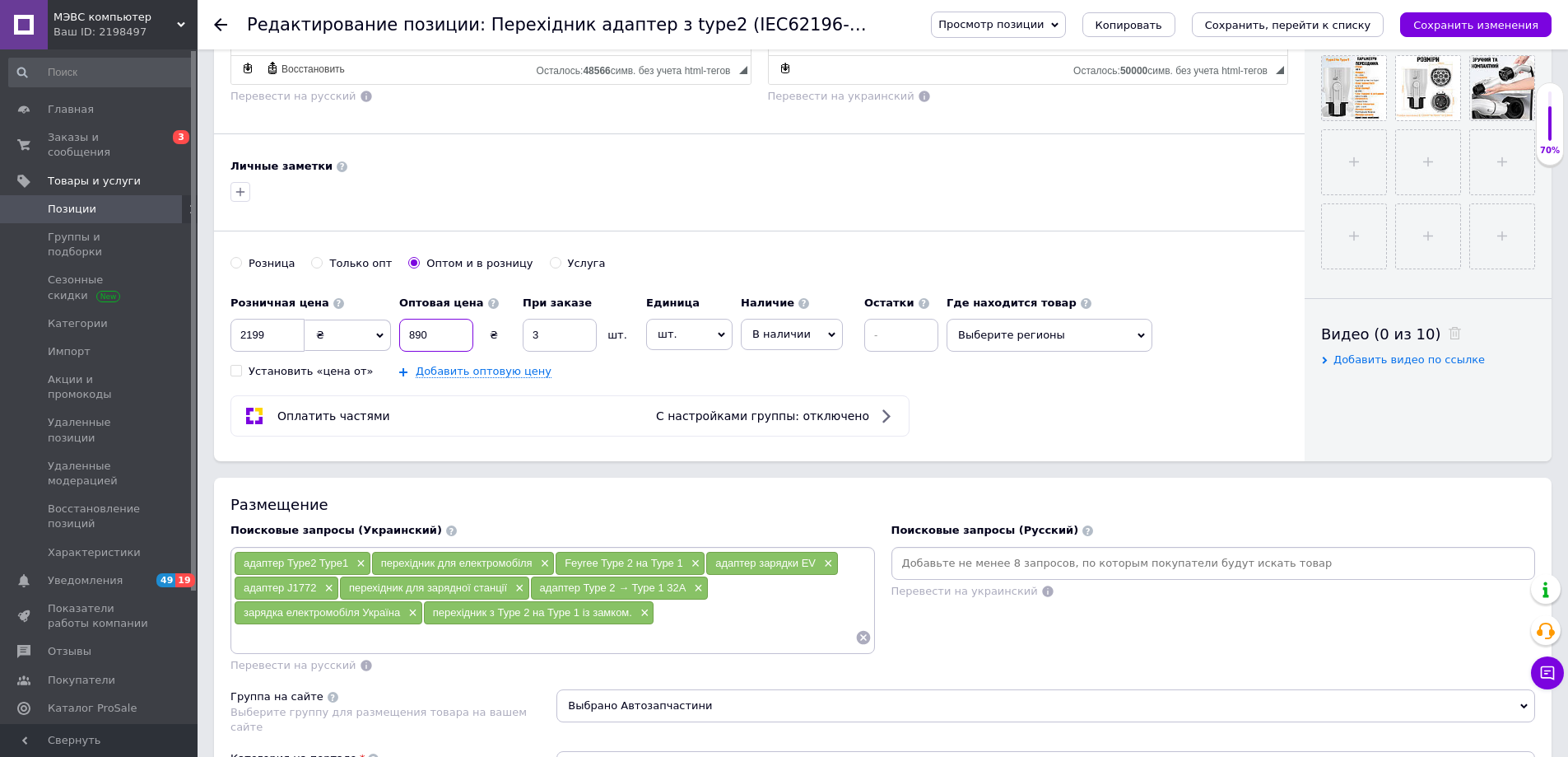
drag, startPoint x: 420, startPoint y: 333, endPoint x: 399, endPoint y: 352, distance: 28.3
click at [405, 338] on input "890" at bounding box center [436, 336] width 74 height 33
type input "1"
type input "2179"
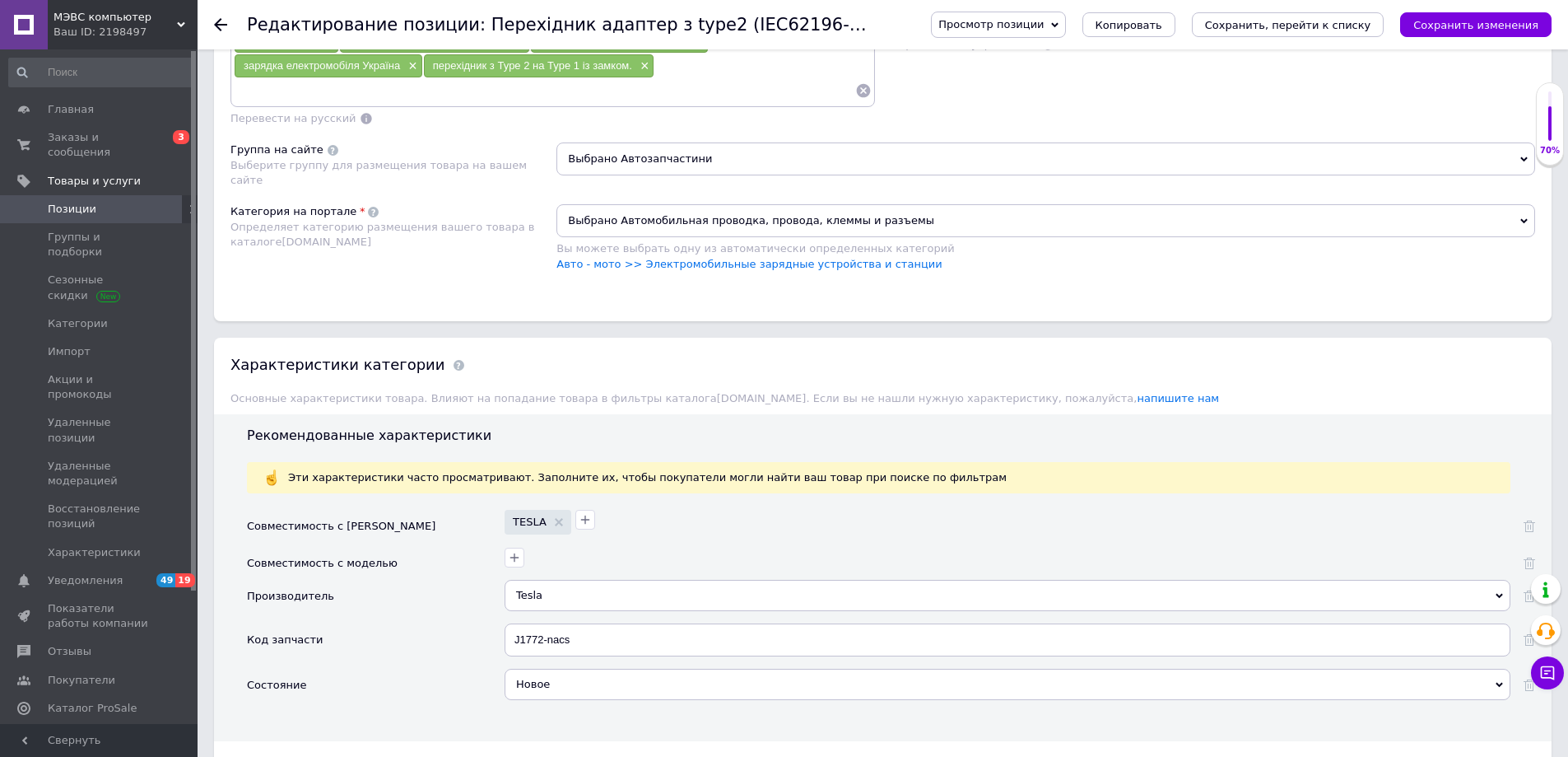
scroll to position [1153, 0]
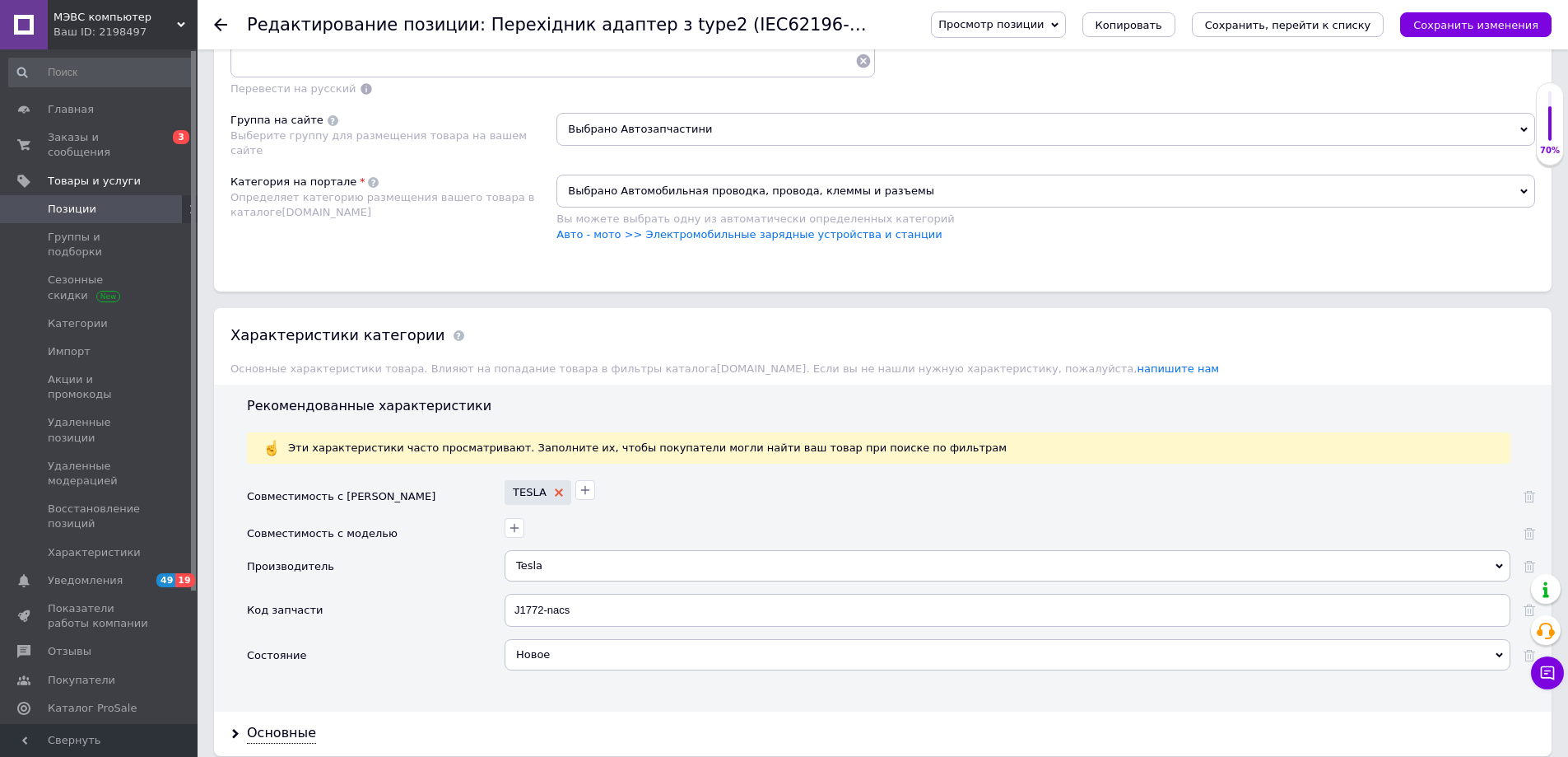
click at [554, 493] on use at bounding box center [558, 492] width 8 height 8
click at [517, 491] on icon "button" at bounding box center [515, 490] width 9 height 9
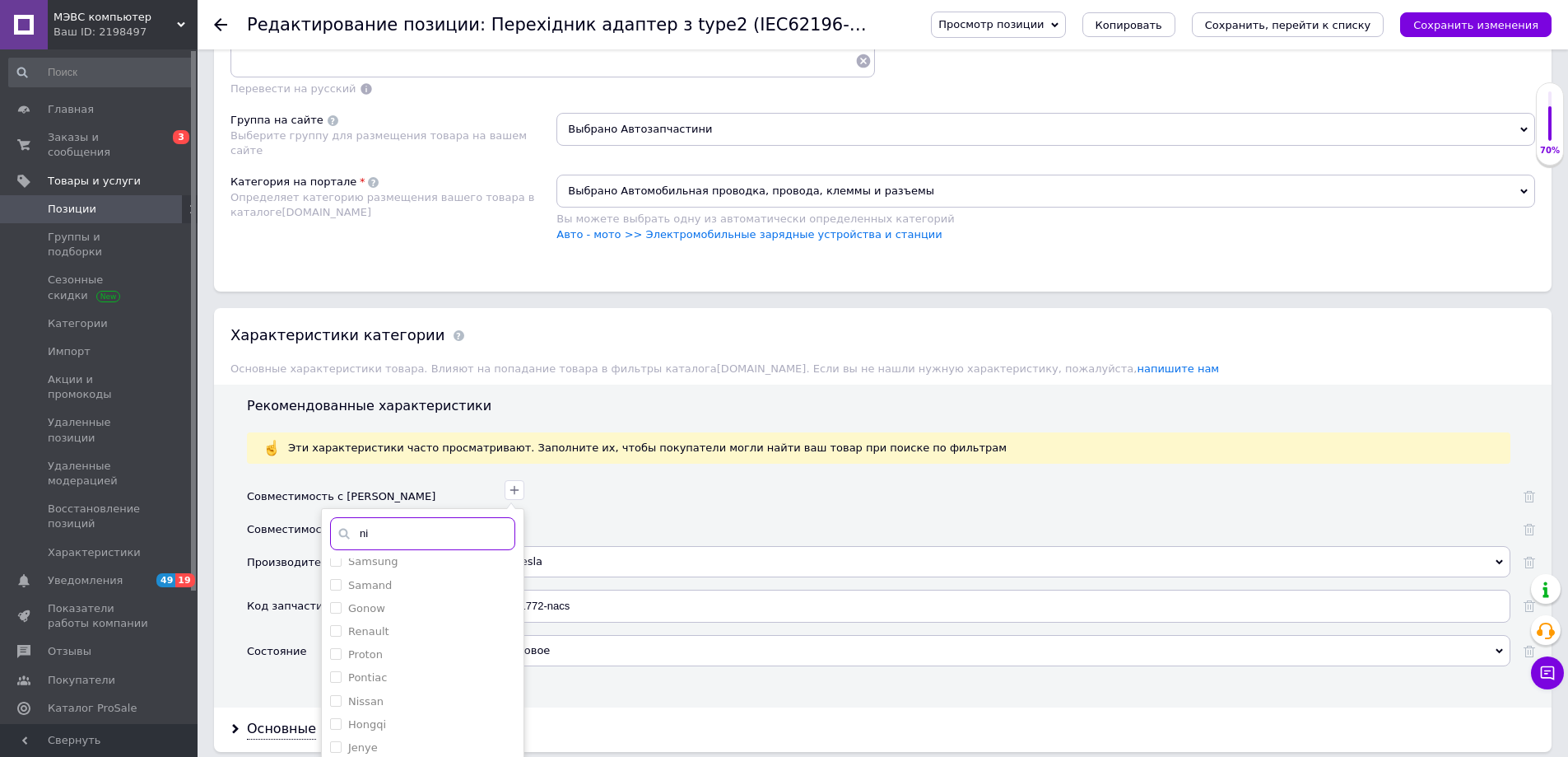
scroll to position [0, 0]
type input "ni"
click at [370, 640] on label "Nissan" at bounding box center [366, 640] width 35 height 12
checkbox input "true"
click at [385, 539] on input "ni" at bounding box center [422, 534] width 185 height 33
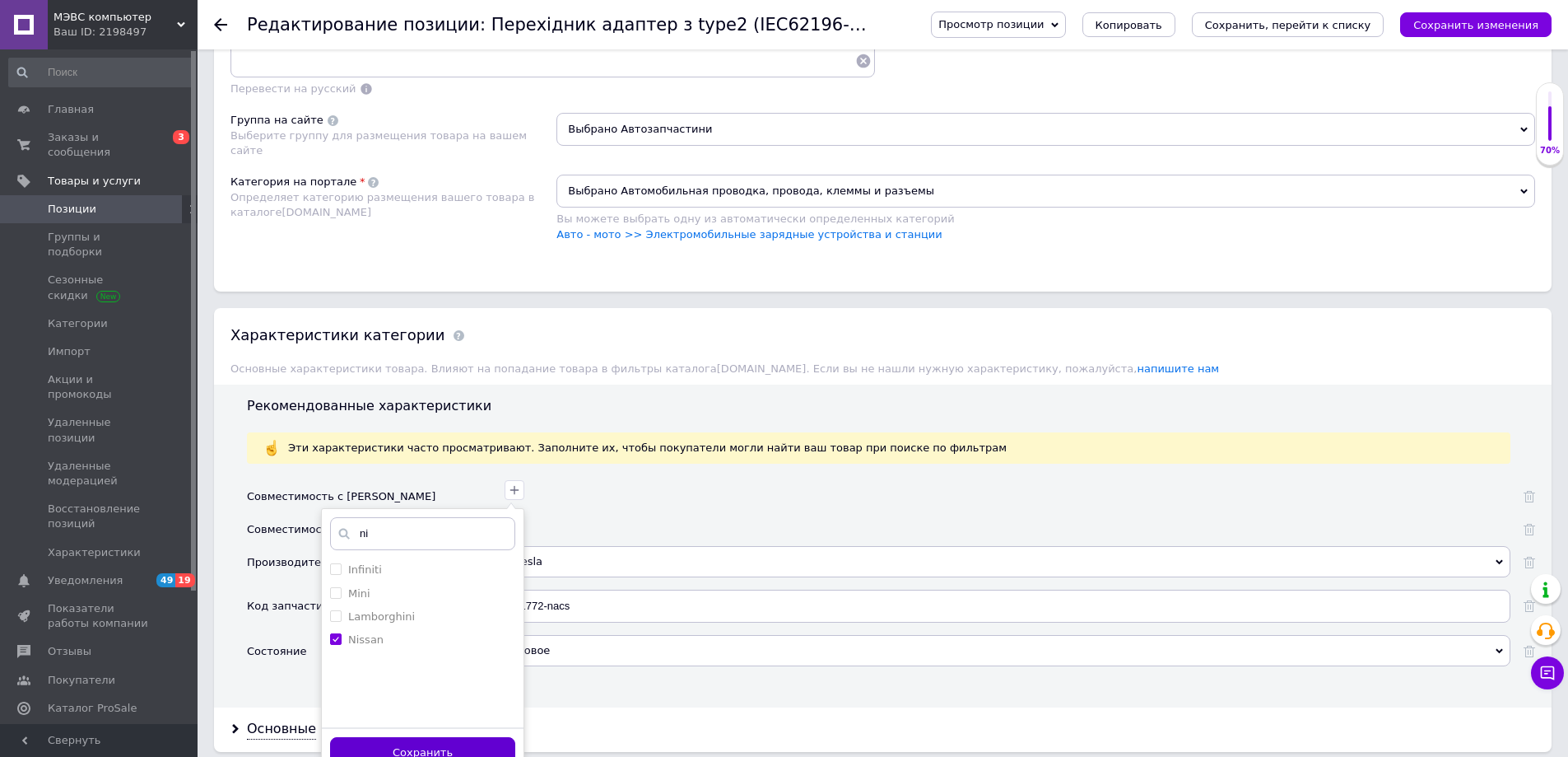
click at [450, 744] on button "Сохранить" at bounding box center [422, 753] width 185 height 32
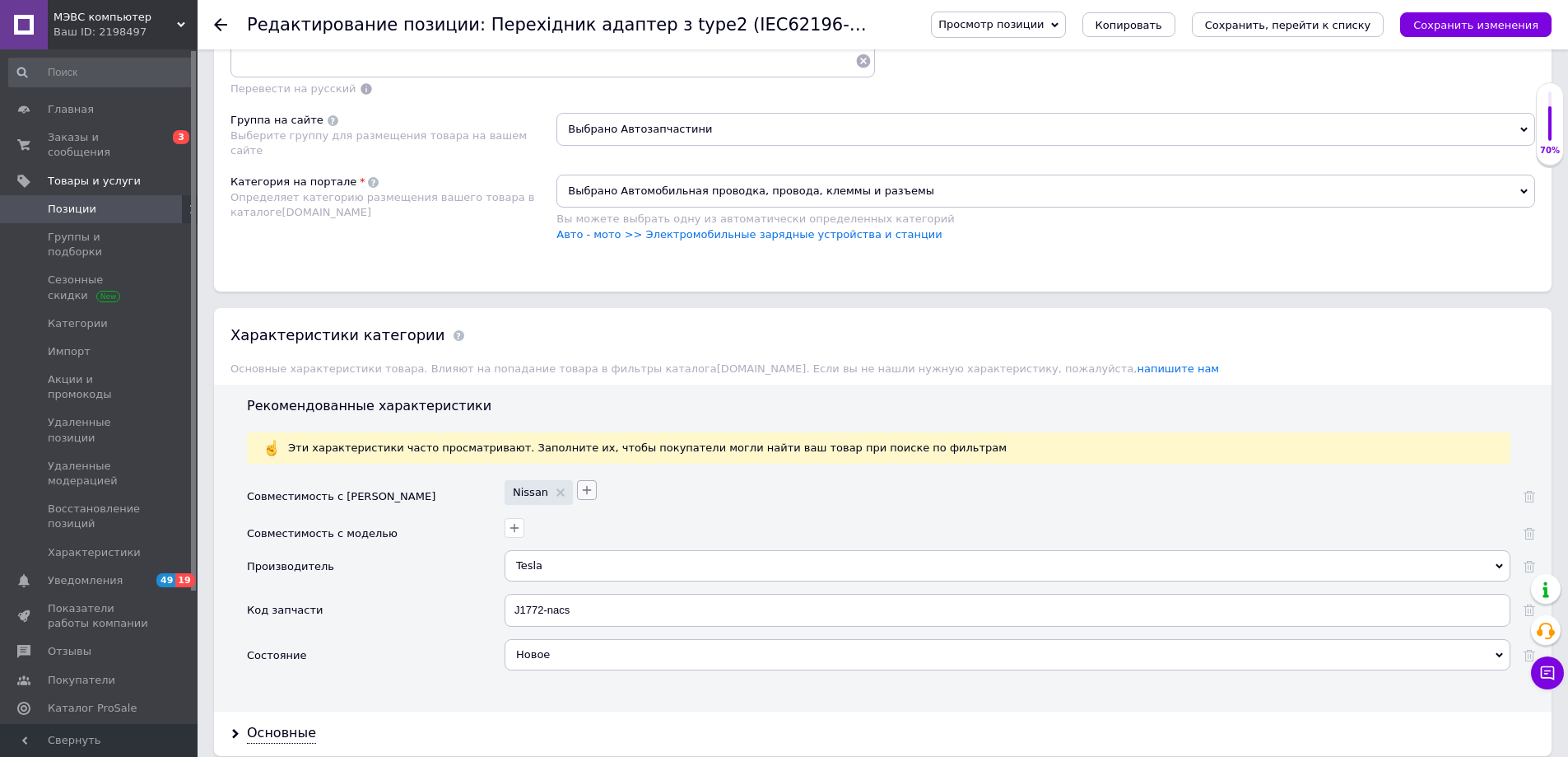
click at [586, 488] on icon "button" at bounding box center [587, 490] width 13 height 13
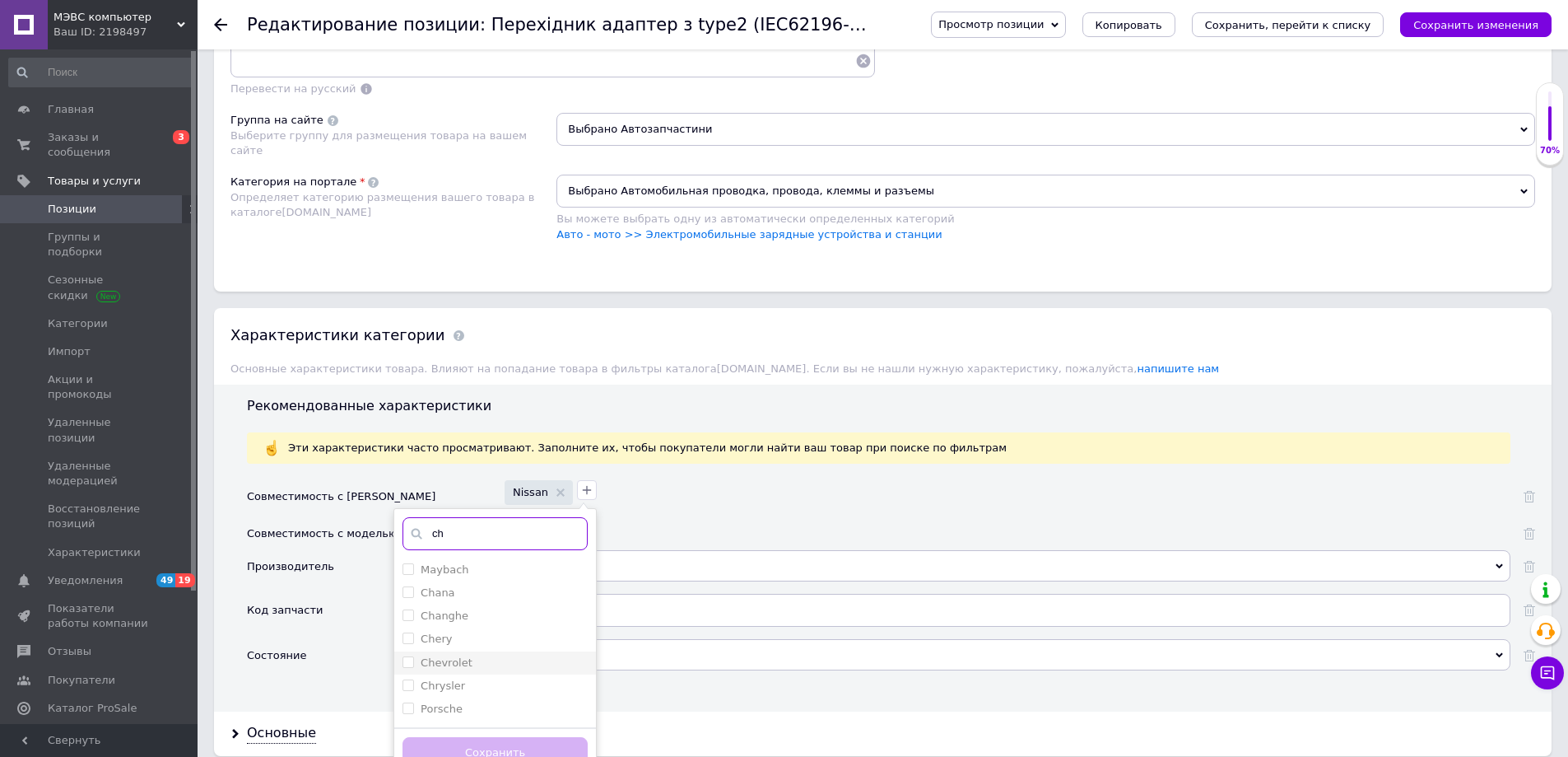
type input "ch"
click at [449, 666] on label "Chevrolet" at bounding box center [446, 662] width 52 height 12
checkbox input "true"
click at [519, 746] on button "Сохранить" at bounding box center [495, 753] width 185 height 32
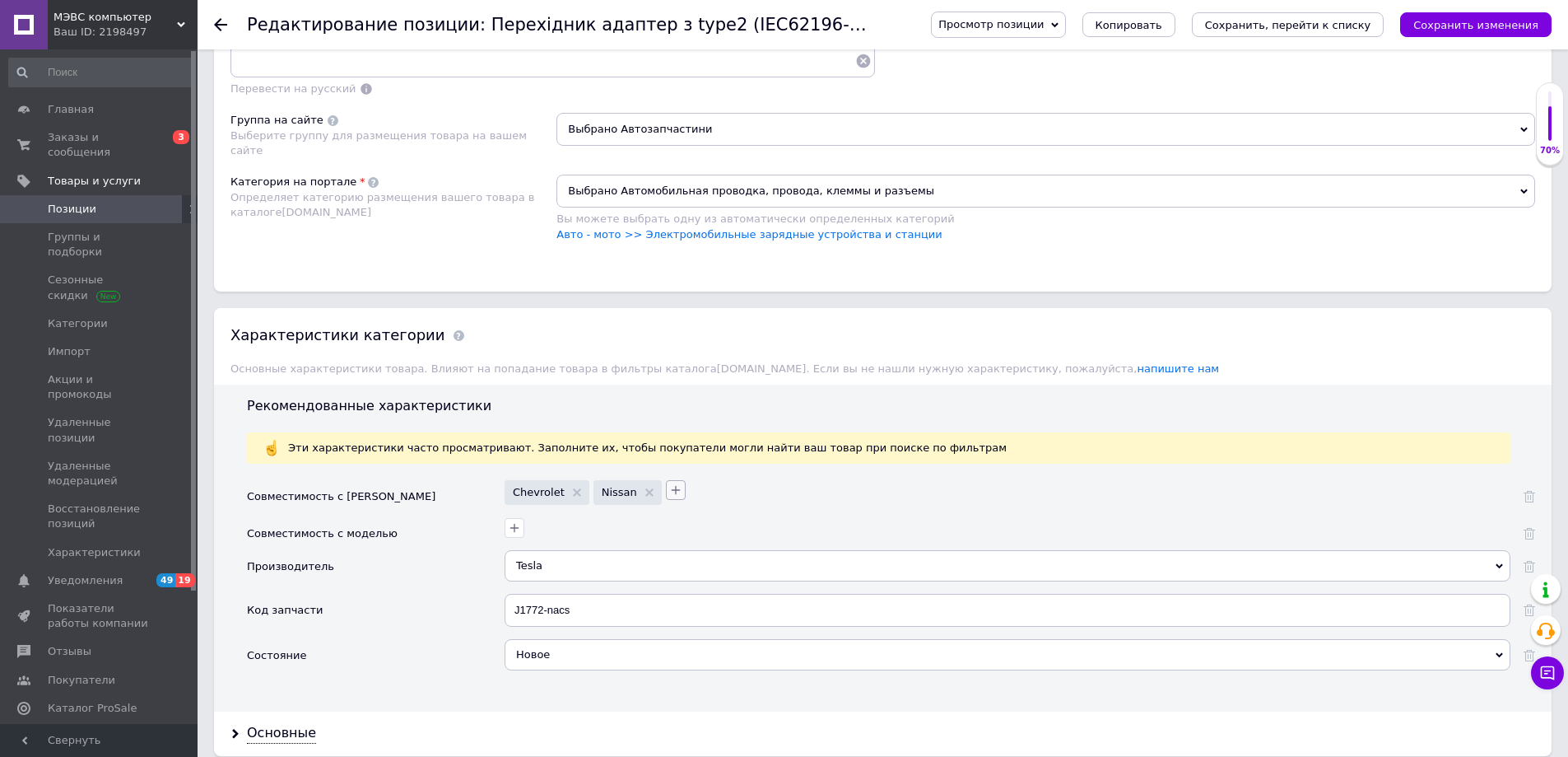
click at [671, 486] on icon "button" at bounding box center [675, 490] width 9 height 9
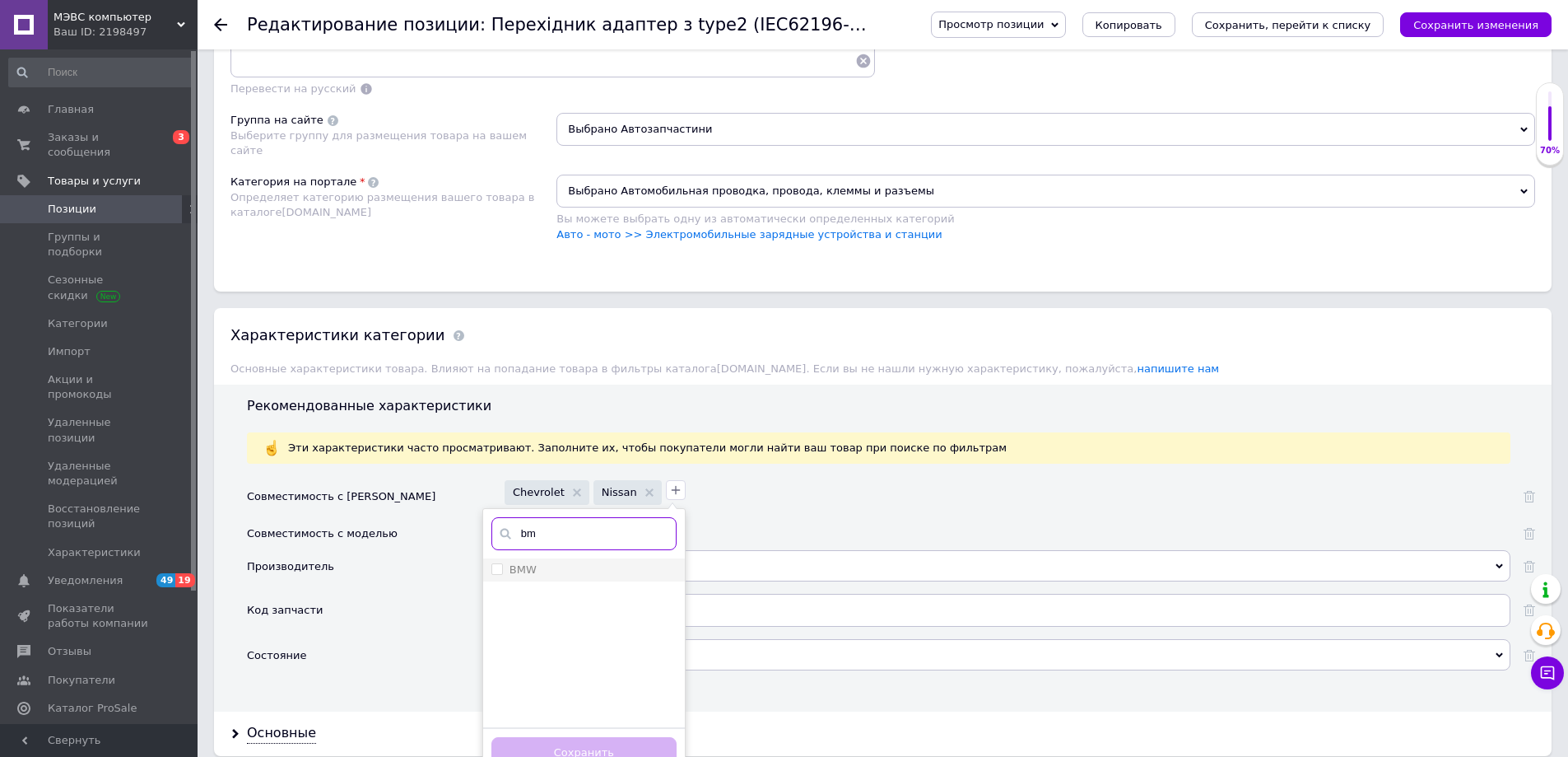
type input "bm"
click at [526, 573] on div "BMW" at bounding box center [583, 570] width 185 height 15
checkbox input "true"
click at [598, 744] on button "Сохранить" at bounding box center [583, 753] width 185 height 32
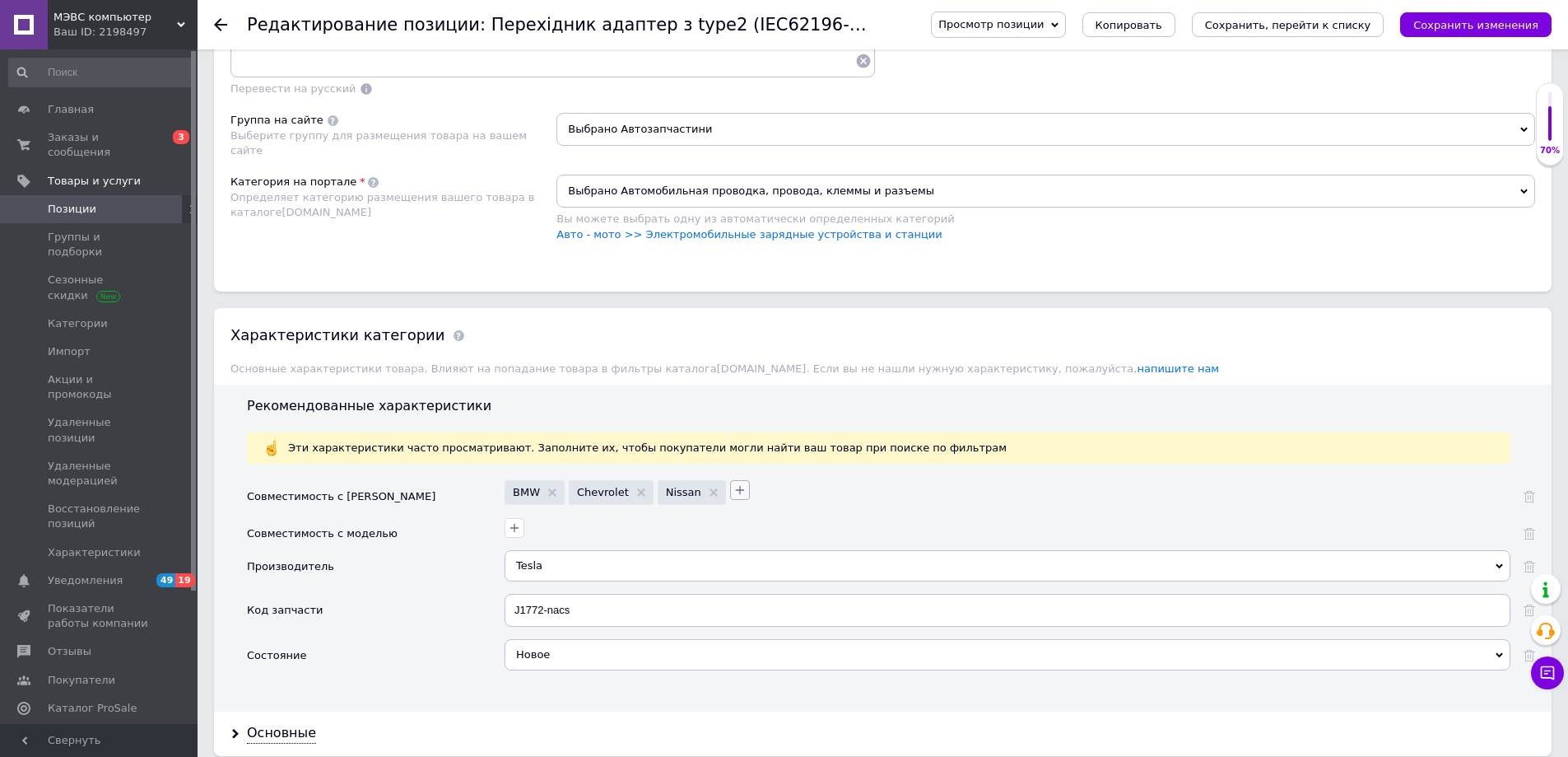
click at [733, 491] on icon "button" at bounding box center [739, 490] width 13 height 13
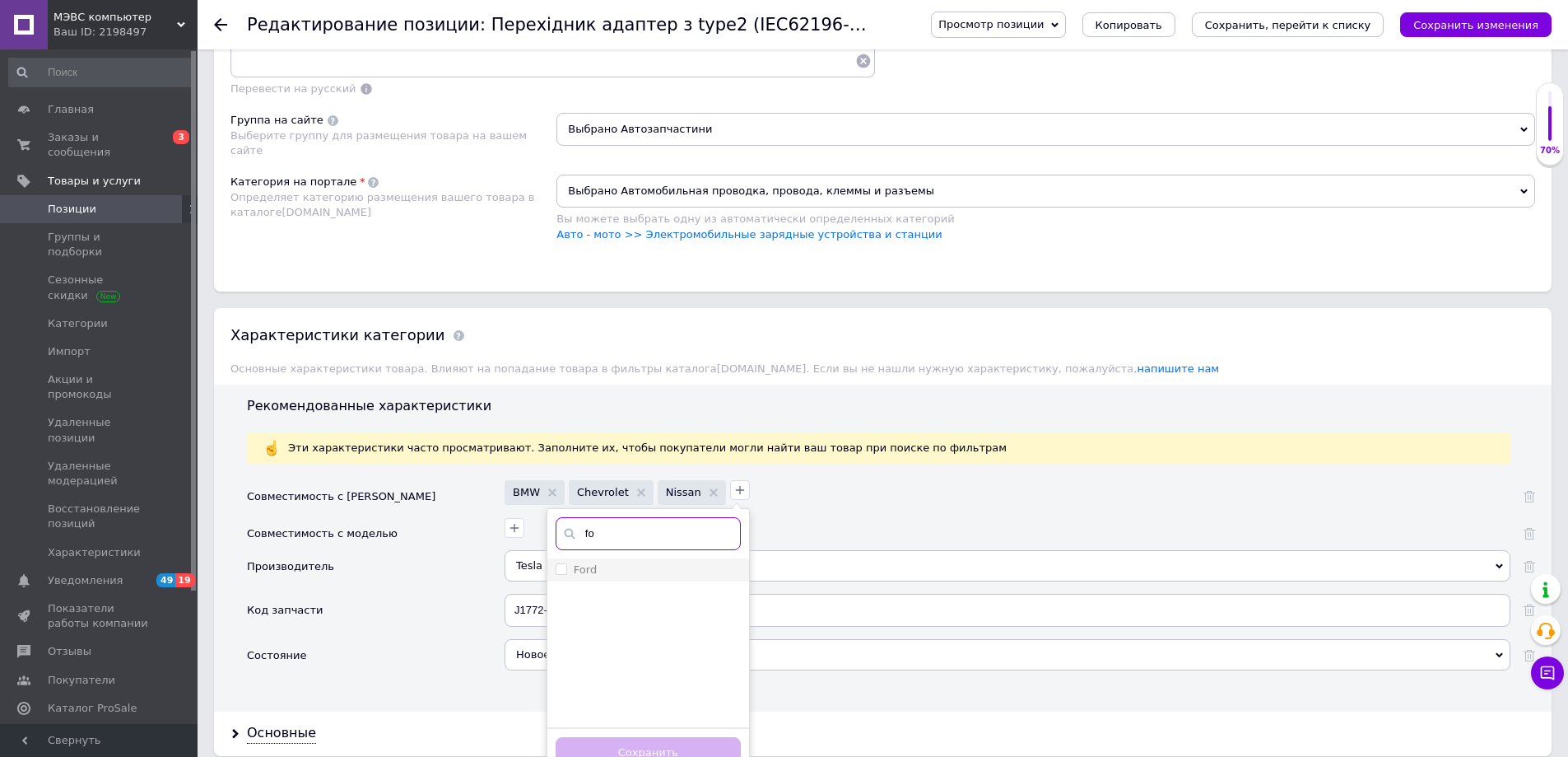
type input "fo"
drag, startPoint x: 585, startPoint y: 567, endPoint x: 601, endPoint y: 587, distance: 25.6
click at [587, 567] on div "Ford" at bounding box center [647, 570] width 185 height 15
checkbox input "true"
click at [667, 750] on button "Сохранить" at bounding box center [647, 753] width 185 height 32
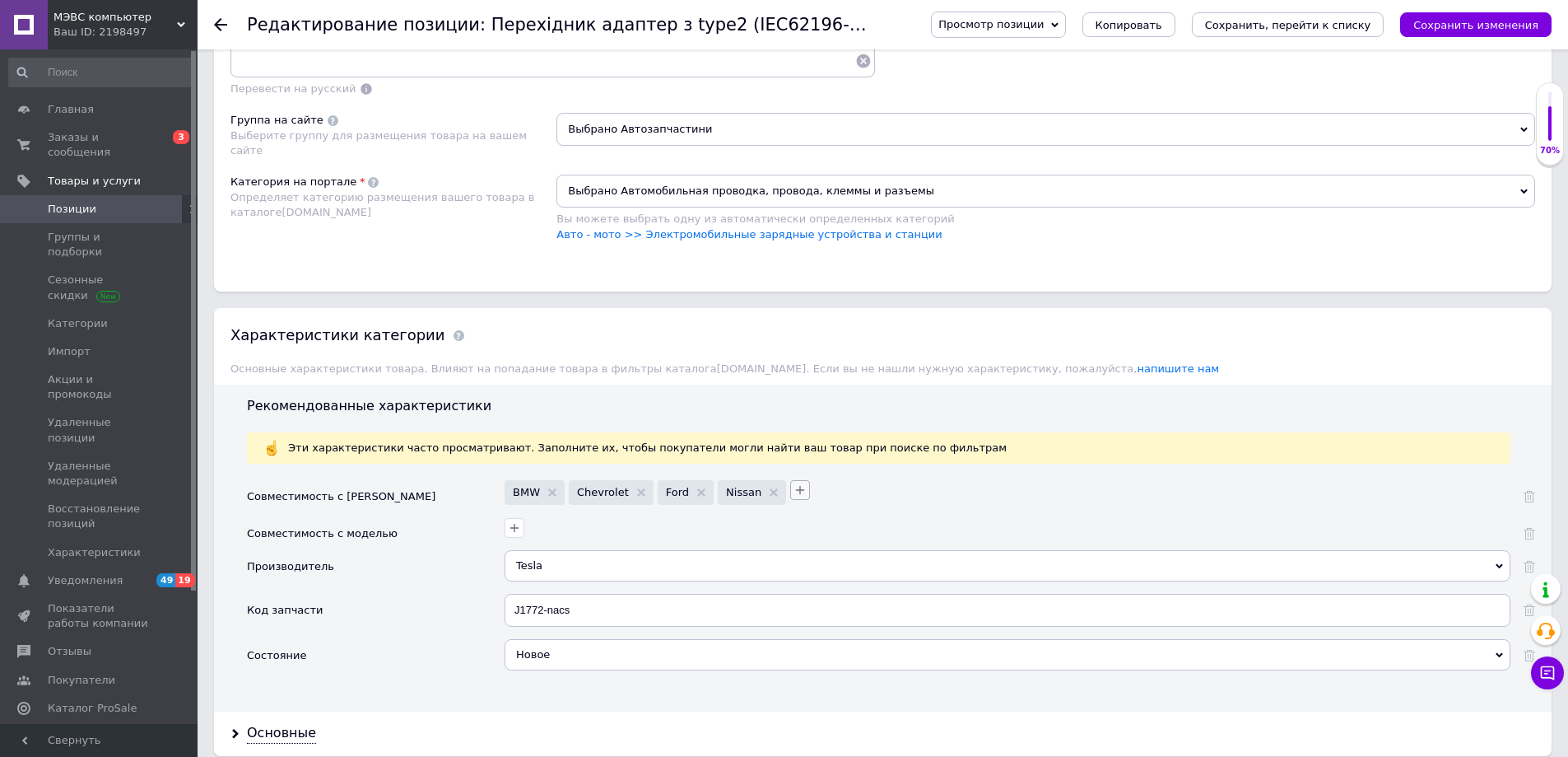
click at [794, 493] on icon "button" at bounding box center [800, 490] width 13 height 13
type input "w"
click at [671, 637] on label "Volkswagen" at bounding box center [666, 639] width 63 height 12
checkbox input "true"
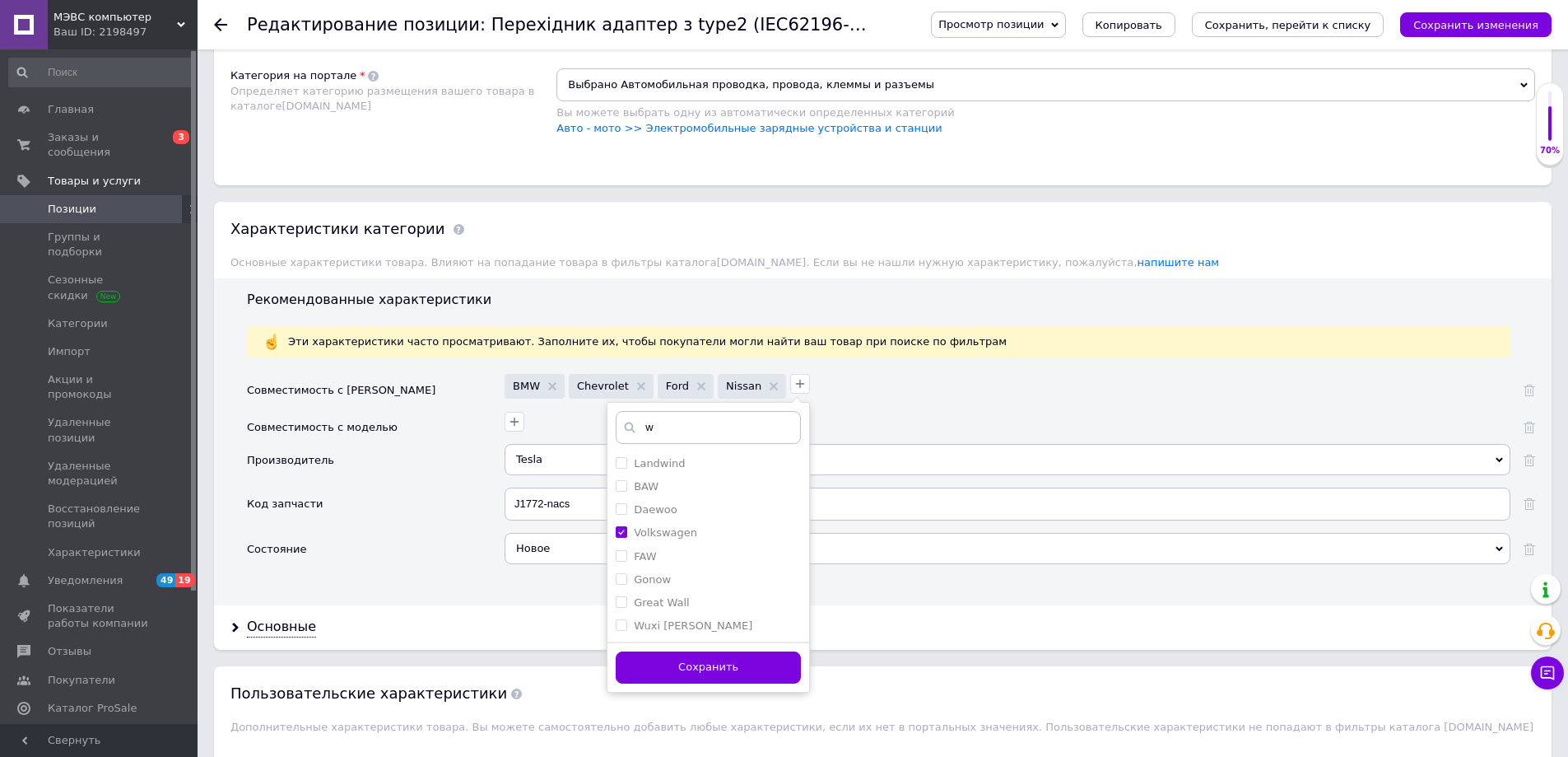
scroll to position [1400, 0]
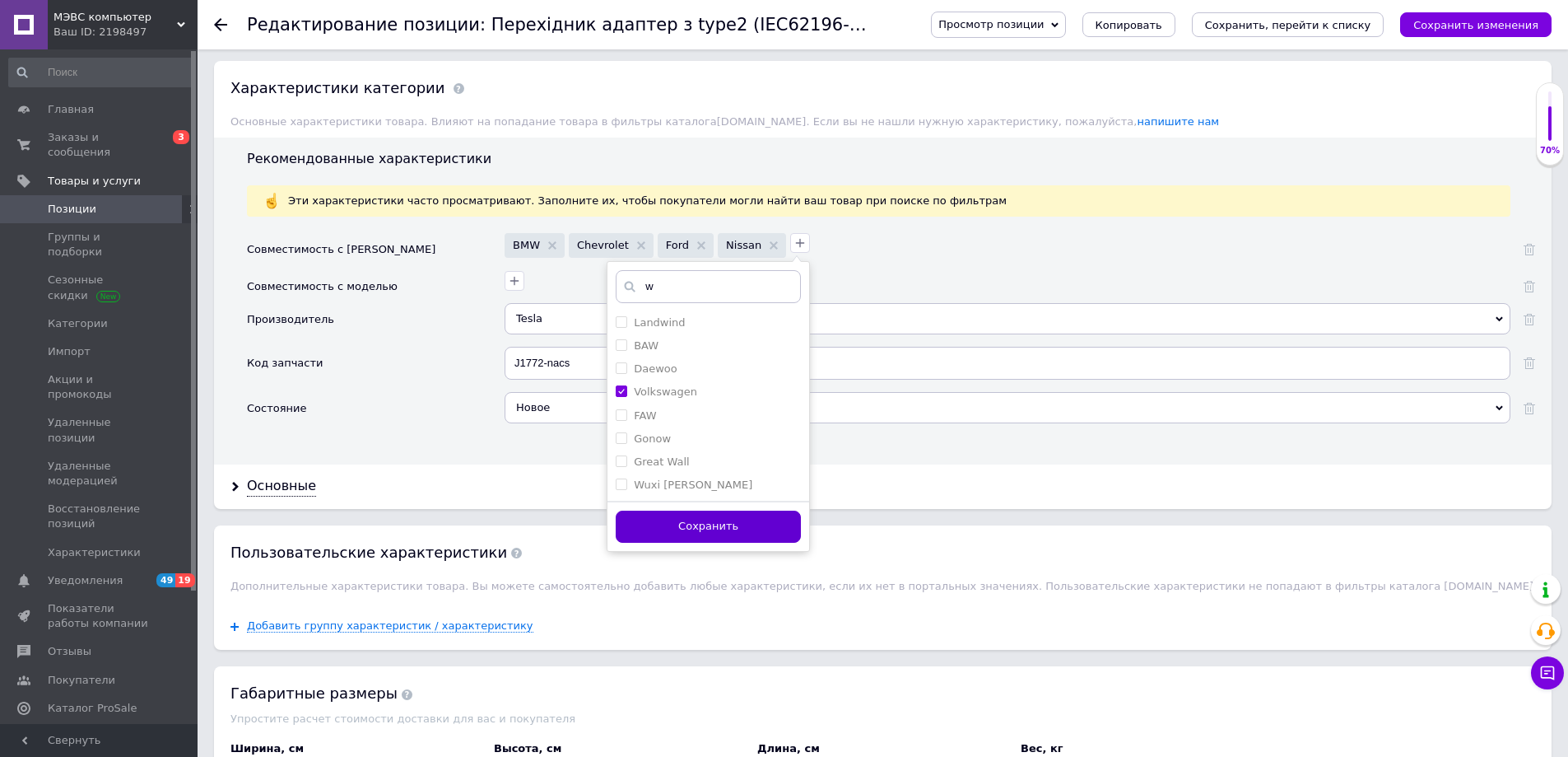
click at [698, 521] on button "Сохранить" at bounding box center [708, 527] width 185 height 32
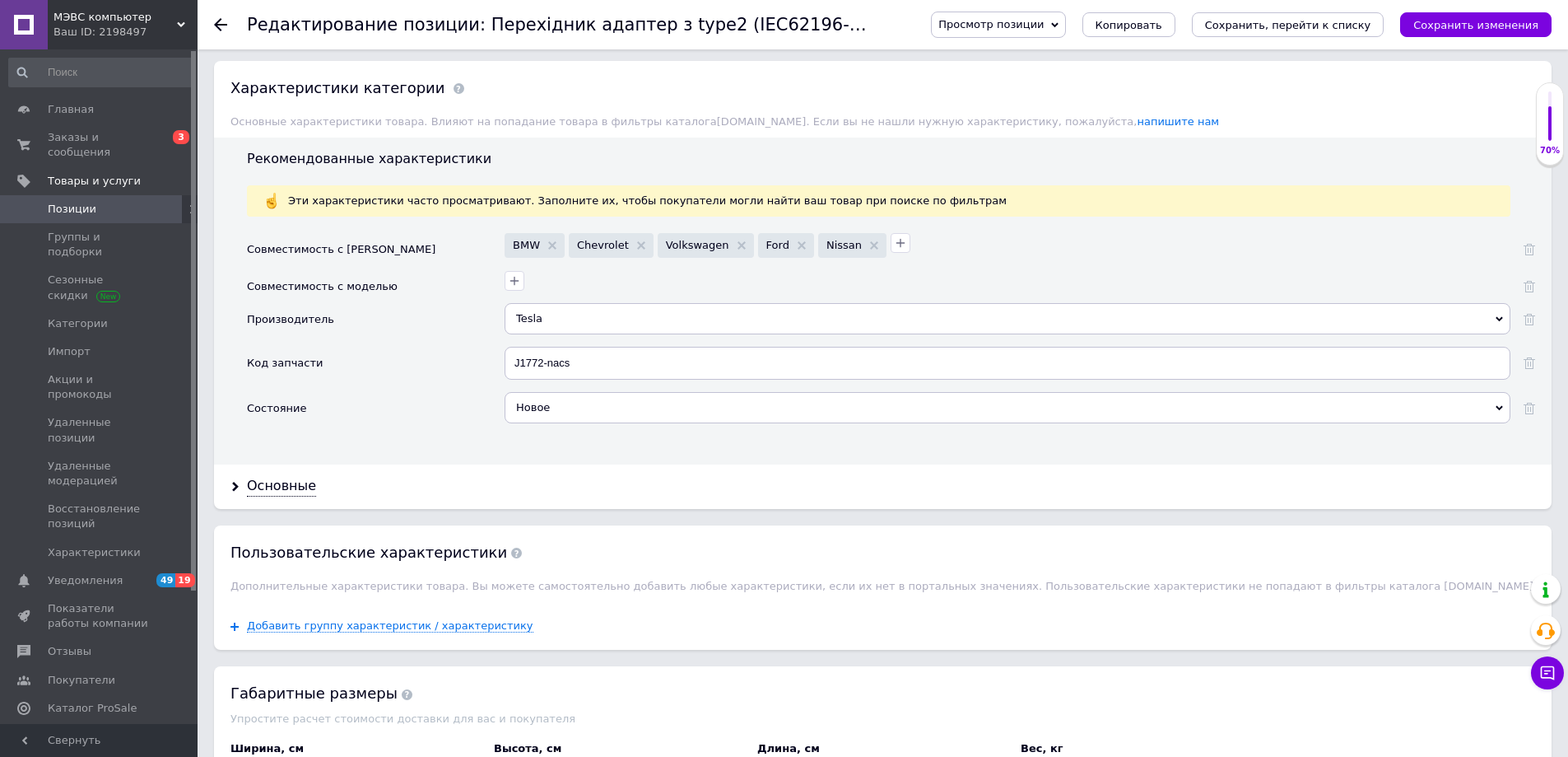
click at [574, 317] on div "Tesla" at bounding box center [1007, 319] width 1006 height 32
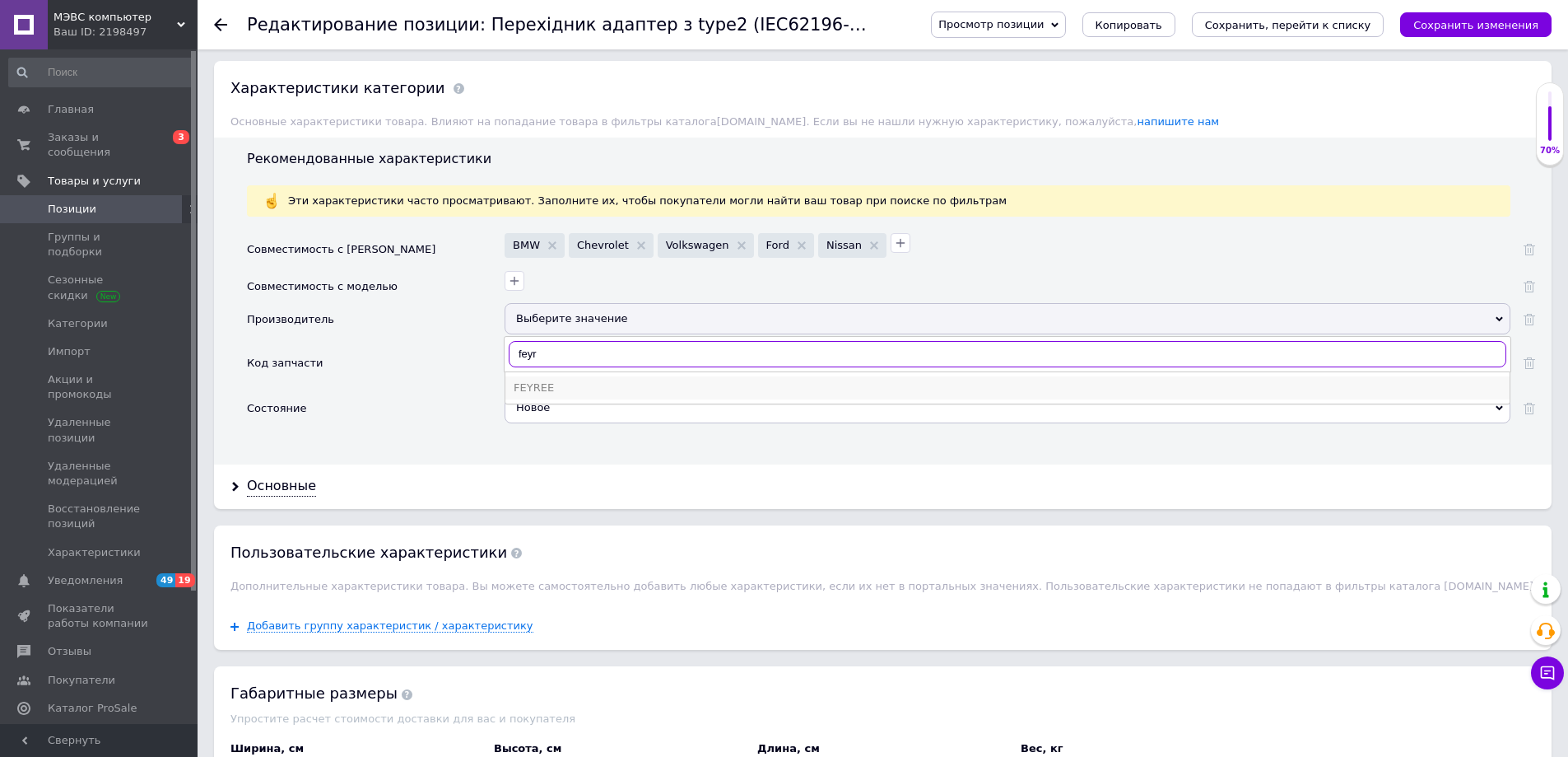
type input "feyr"
click at [529, 383] on div "FEYREE" at bounding box center [1007, 387] width 988 height 15
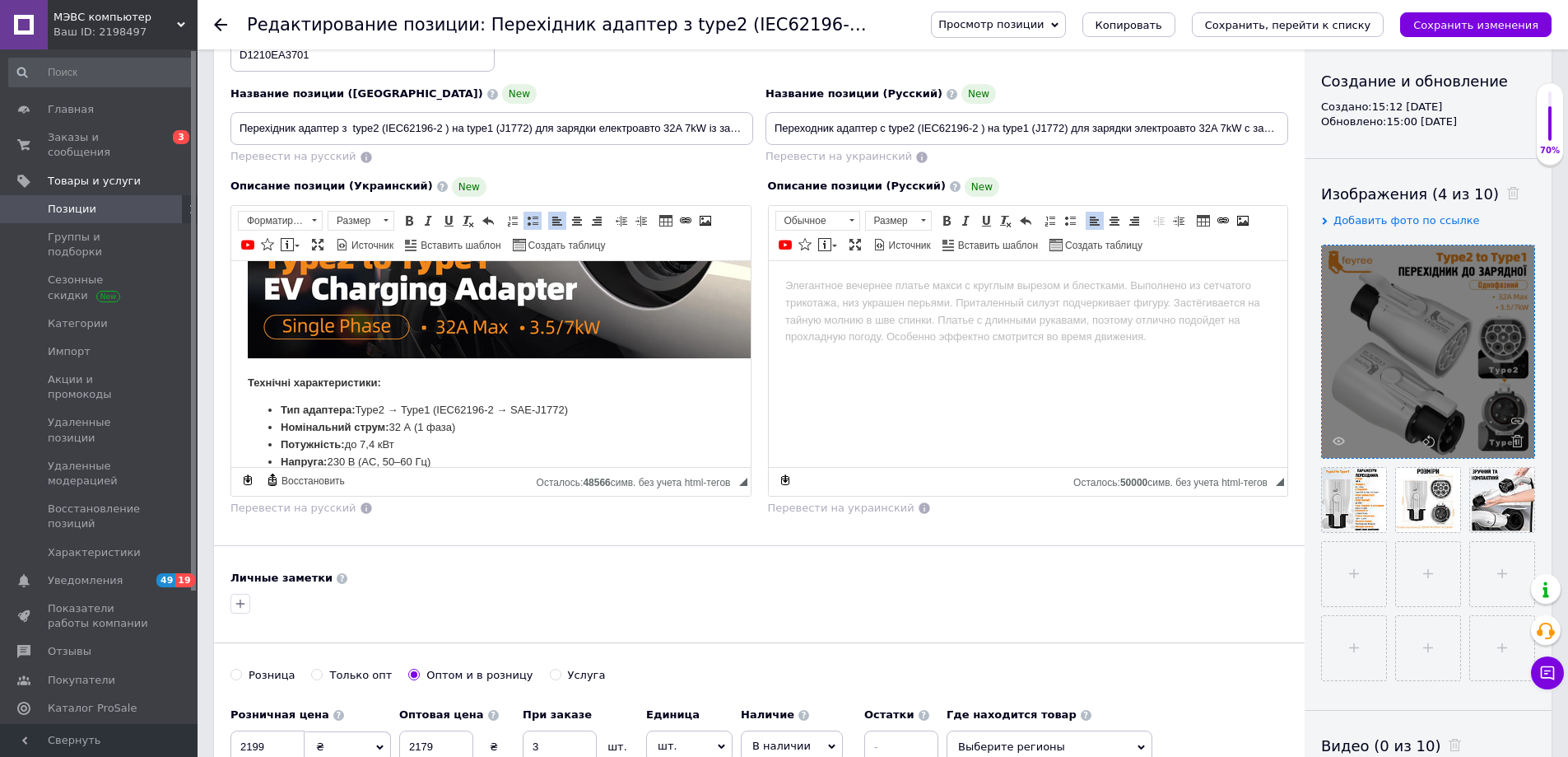
scroll to position [569, 0]
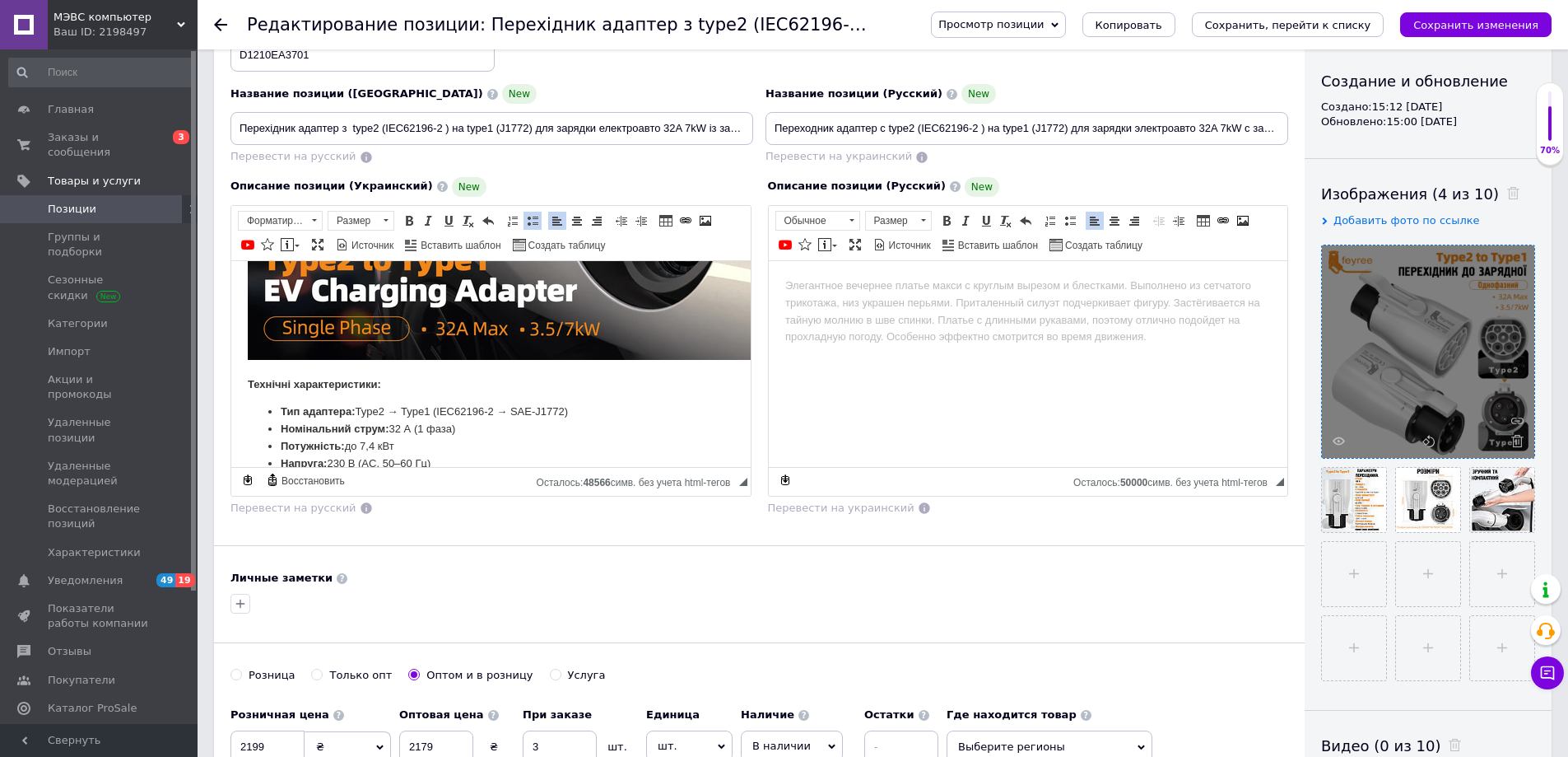
click at [436, 404] on li "Тип адаптера: Type2 → Type1 (IEC62196-2 → SAE-J1772)" at bounding box center [491, 412] width 420 height 18
drag, startPoint x: 439, startPoint y: 407, endPoint x: 565, endPoint y: 403, distance: 126.1
click at [565, 403] on li "Тип адаптера: Type2 → Type1 (IEC62196-2 → SAE-J1772)" at bounding box center [491, 412] width 420 height 18
click at [602, 437] on span "Копировать" at bounding box center [646, 436] width 134 height 20
copy li "IEC62196-2 → SAE-J1772"
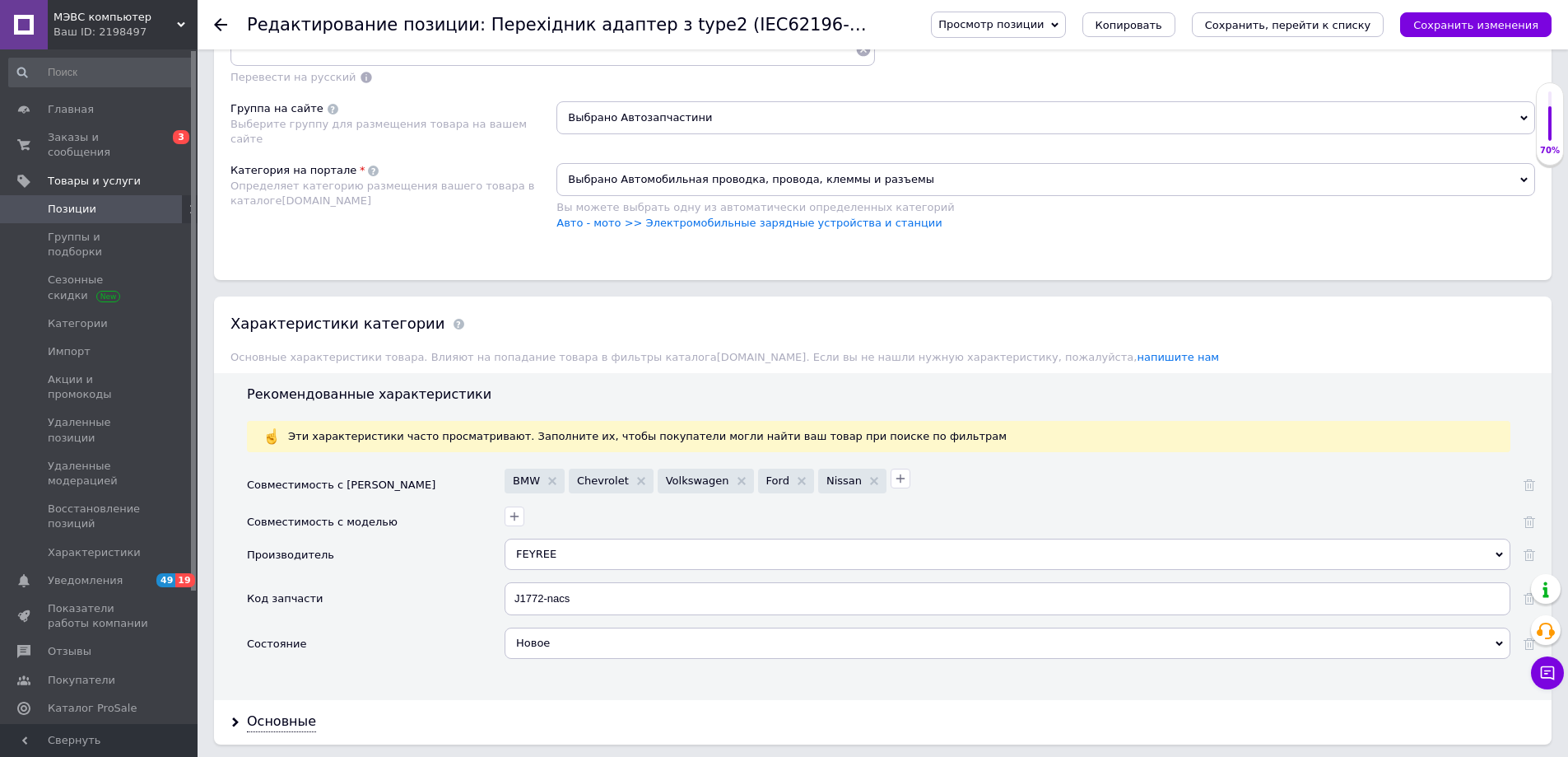
scroll to position [1235, 0]
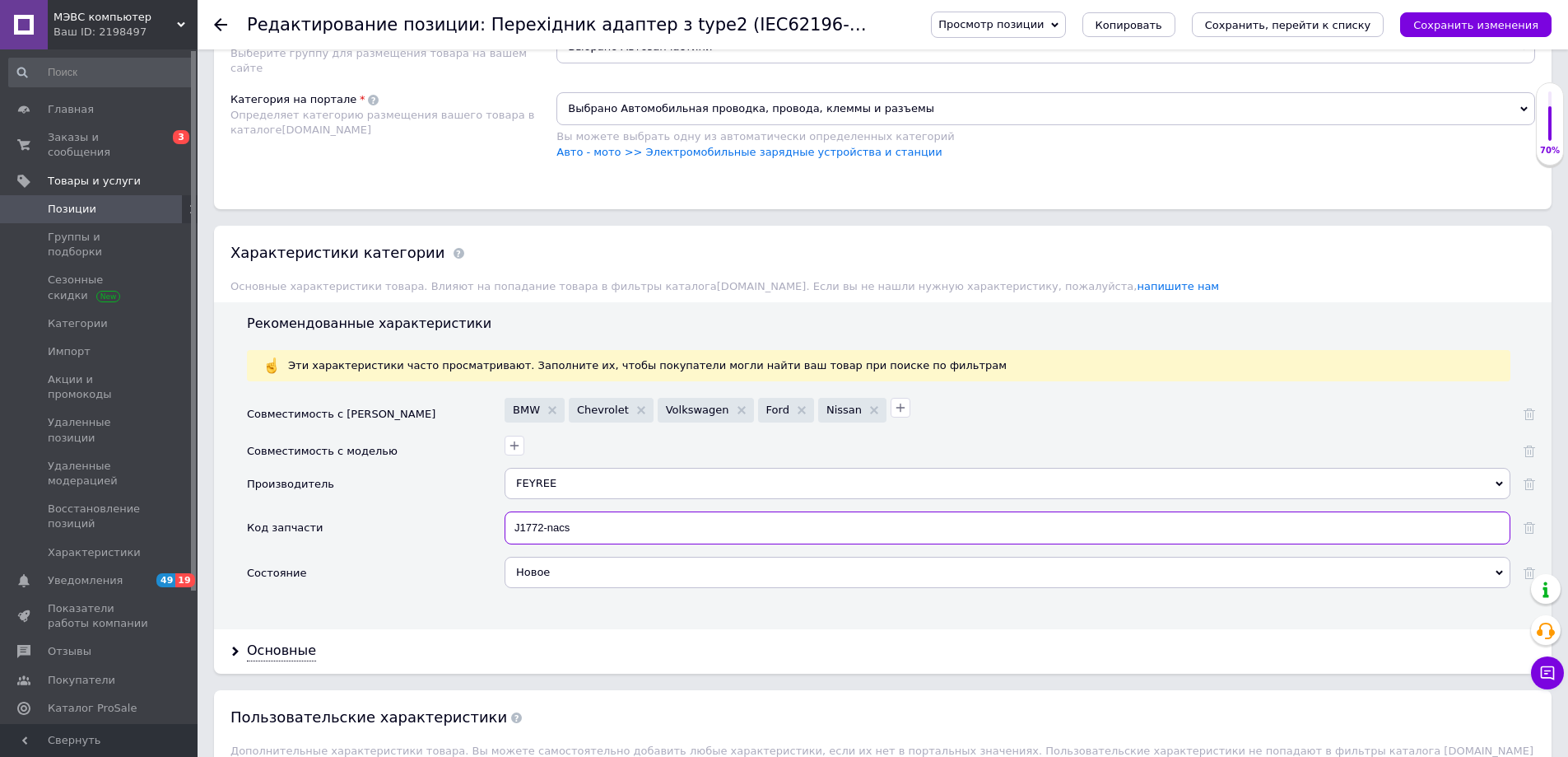
drag, startPoint x: 584, startPoint y: 526, endPoint x: 498, endPoint y: 528, distance: 86.0
click at [498, 528] on div "Код запчасти J1772-nacs" at bounding box center [891, 534] width 1289 height 46
drag, startPoint x: 590, startPoint y: 524, endPoint x: 573, endPoint y: 524, distance: 17.0
click at [573, 524] on input "IEC62196-2 → SAE-J1772" at bounding box center [1007, 528] width 1006 height 33
drag, startPoint x: 600, startPoint y: 526, endPoint x: 578, endPoint y: 523, distance: 22.2
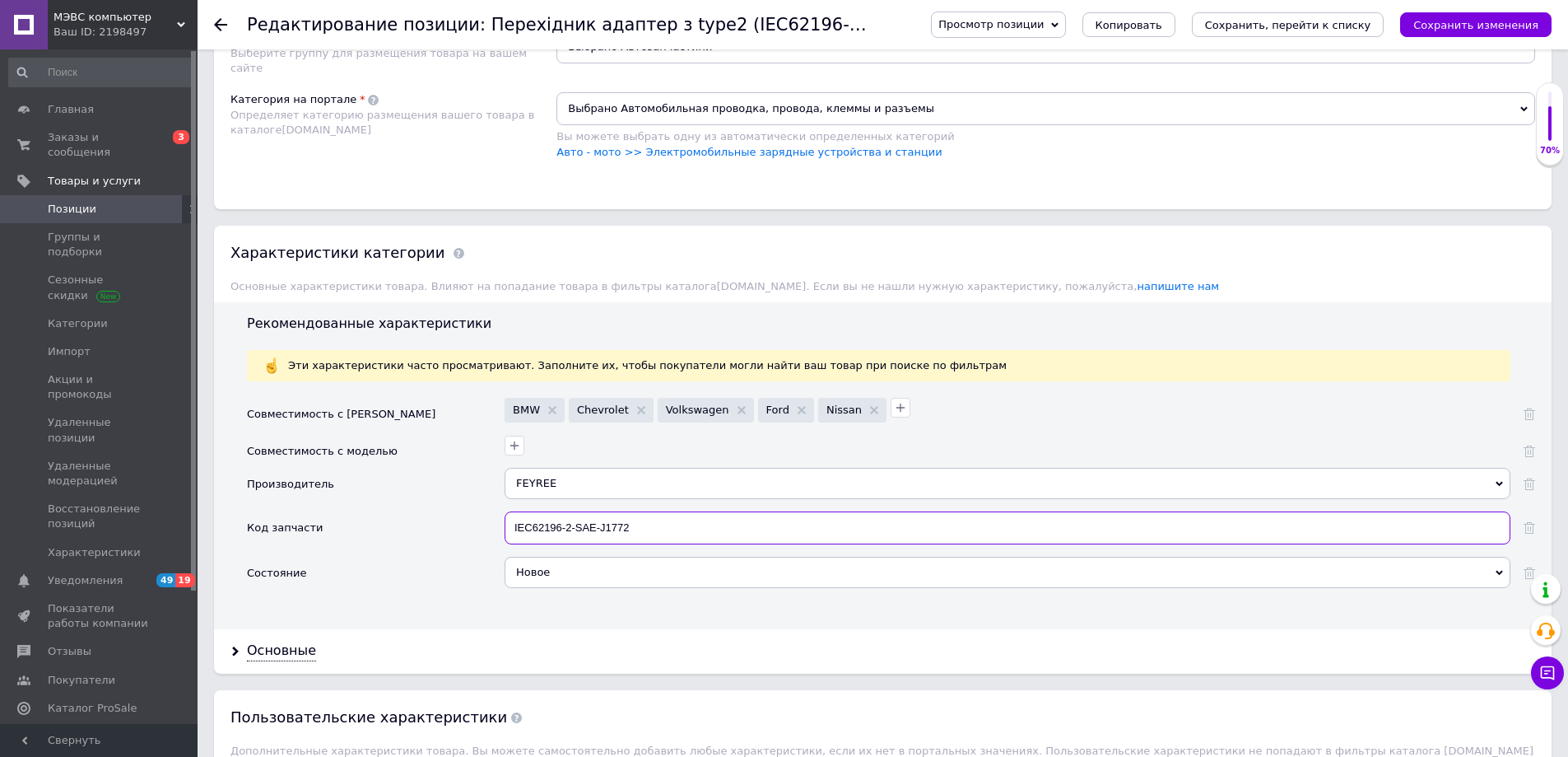
click at [578, 523] on input "IEC62196-2-SAE-J1772" at bounding box center [1007, 528] width 1006 height 33
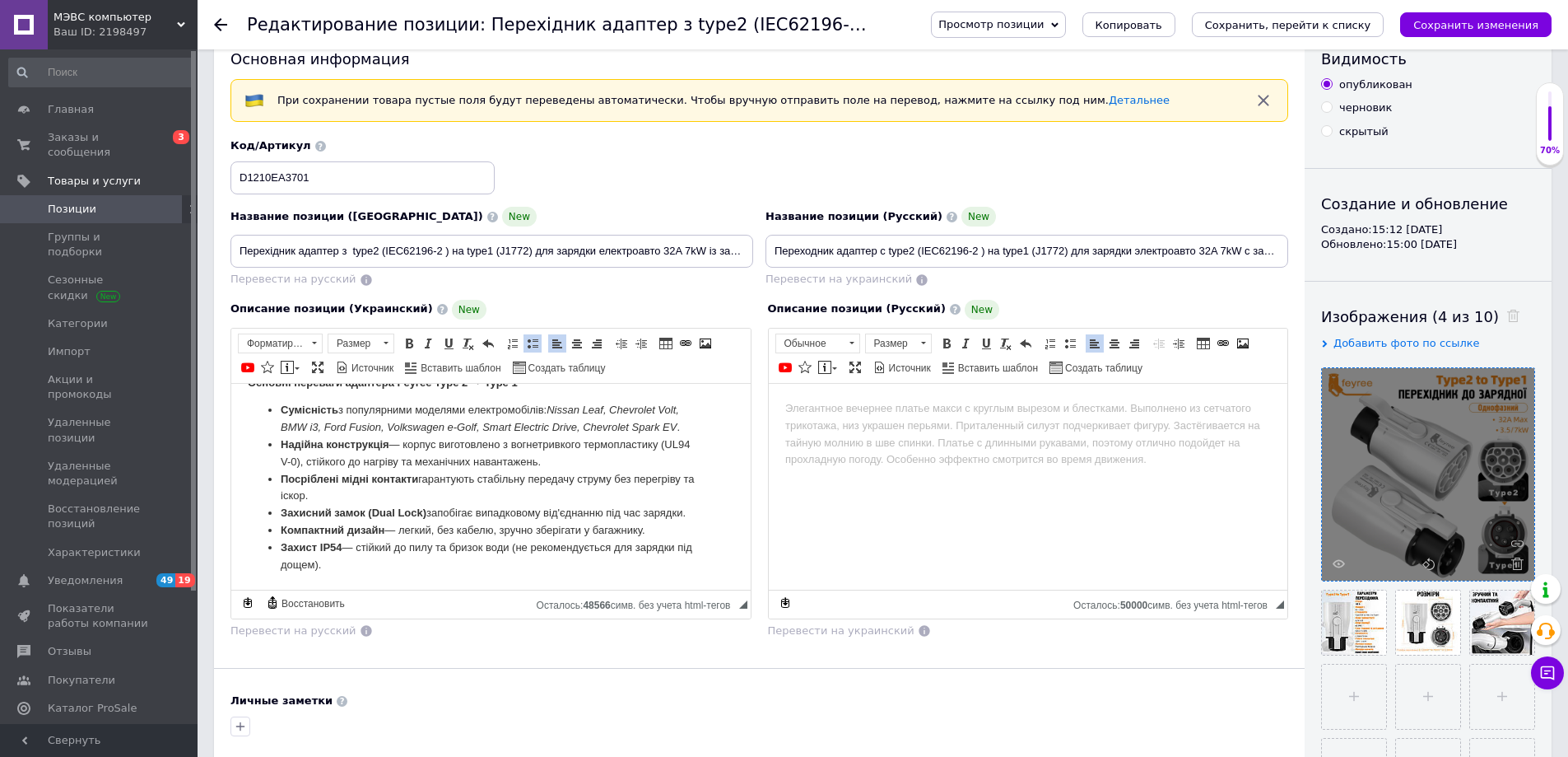
scroll to position [35, 0]
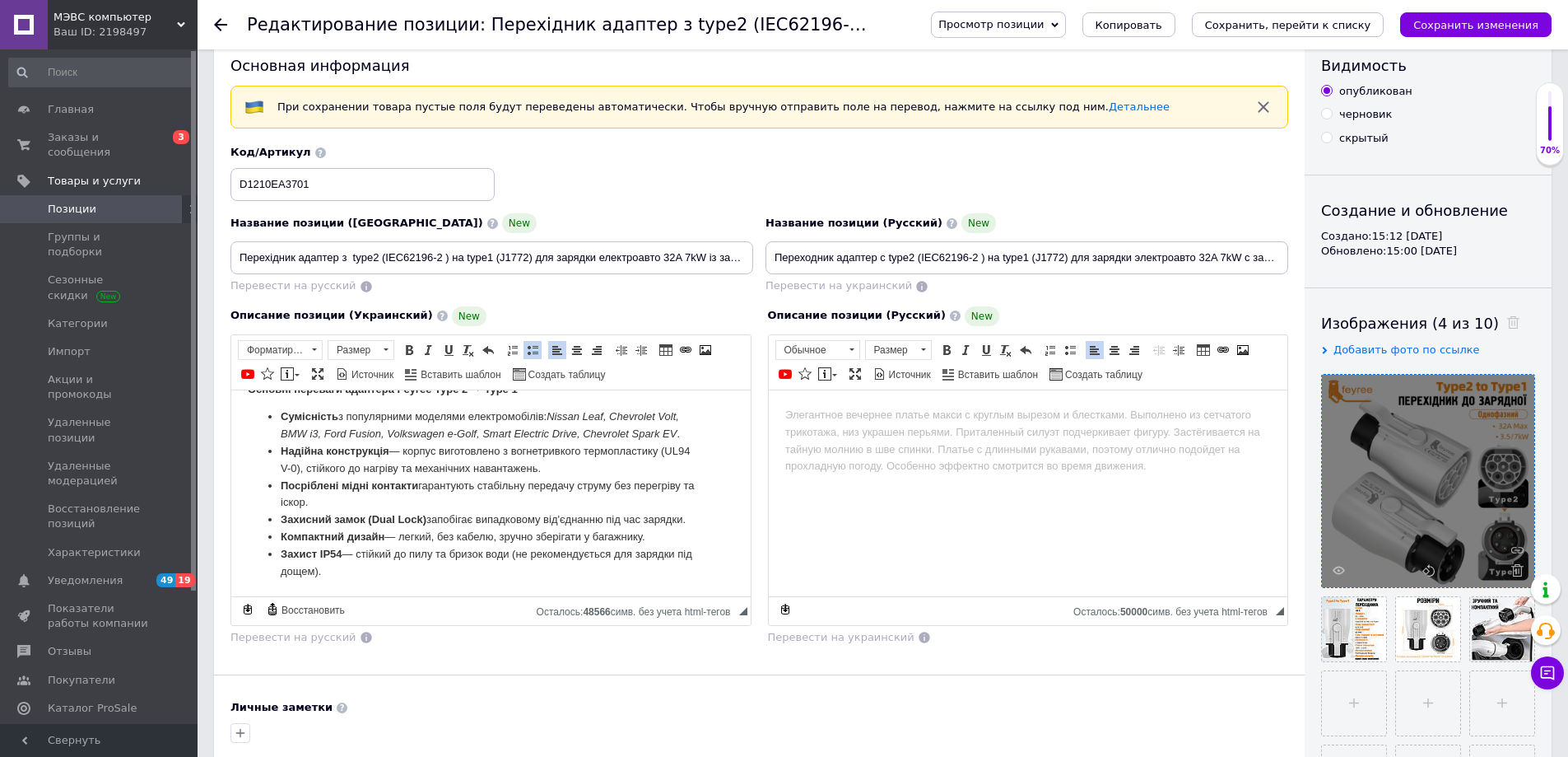
type input "IEC62196-2-J1772"
click at [807, 440] on html at bounding box center [1028, 414] width 519 height 50
click at [558, 569] on html "Перехідник Feyree для зарядки електромобіля Type 2 → Type 1 (32A, 1 фаза, 7 кВт…" at bounding box center [491, 49] width 519 height 1092
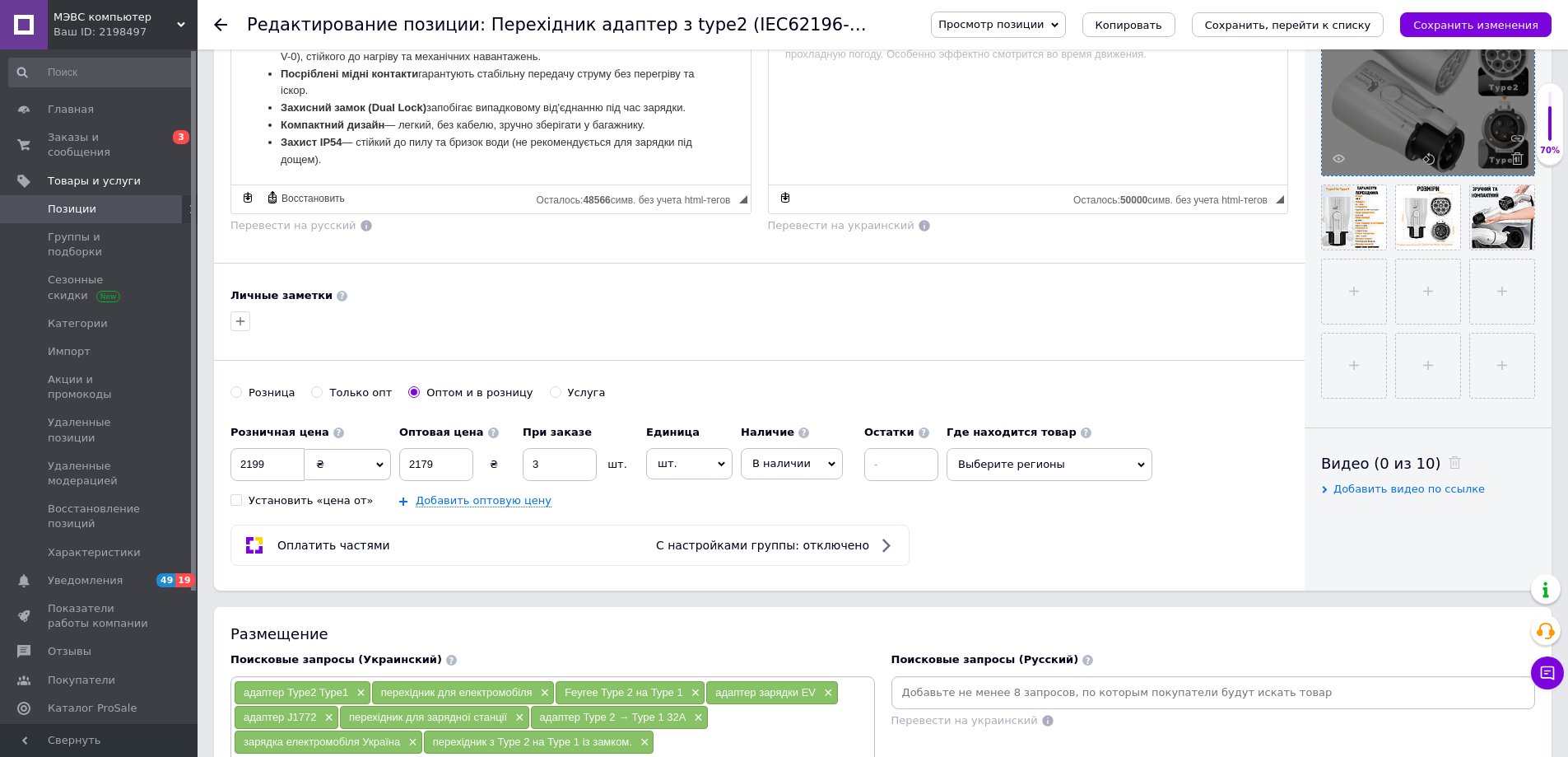
scroll to position [776, 0]
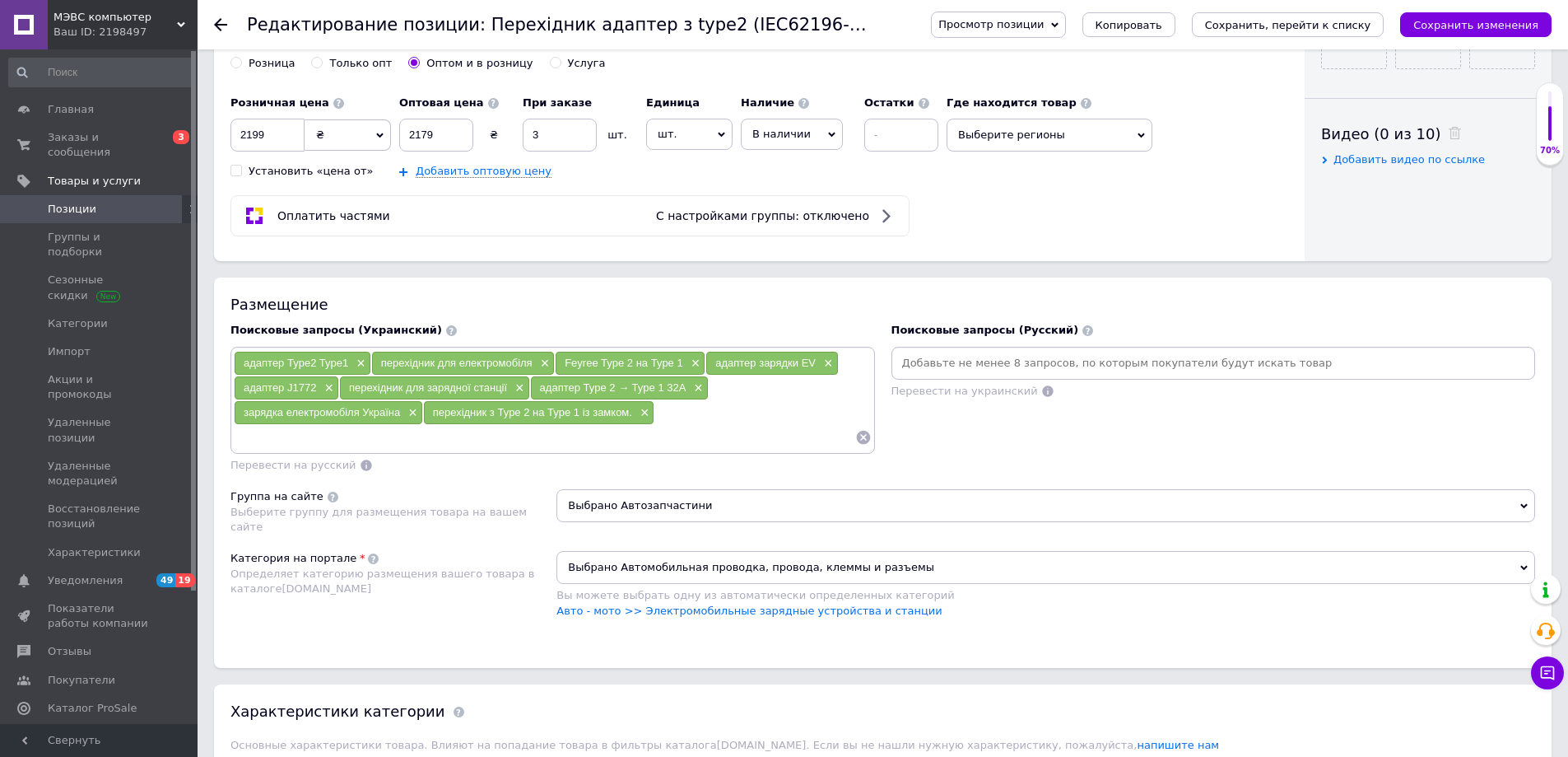
click at [955, 428] on div "Поисковые запросы (Русский) Перевести на украинский" at bounding box center [1213, 398] width 661 height 166
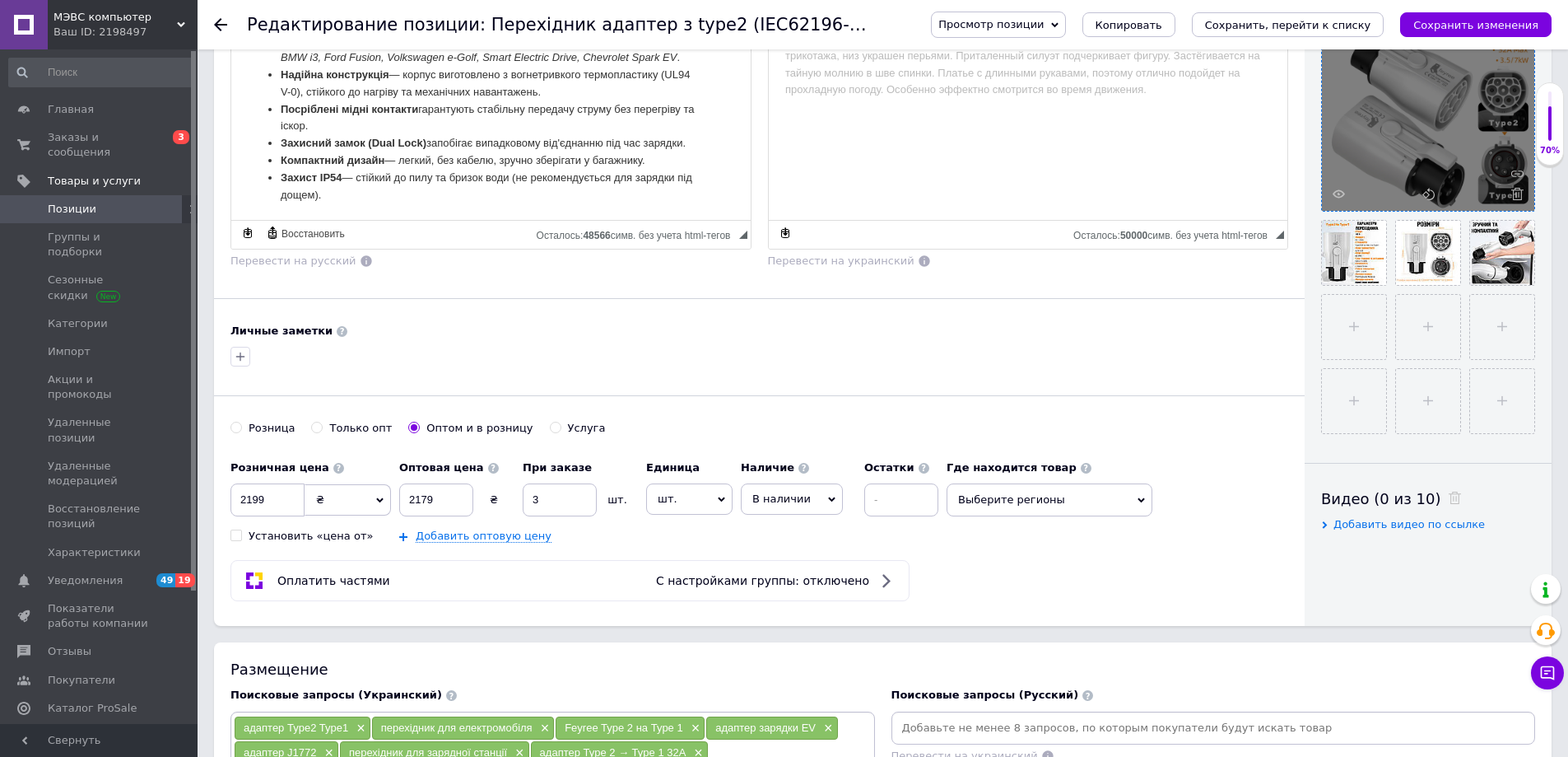
scroll to position [282, 0]
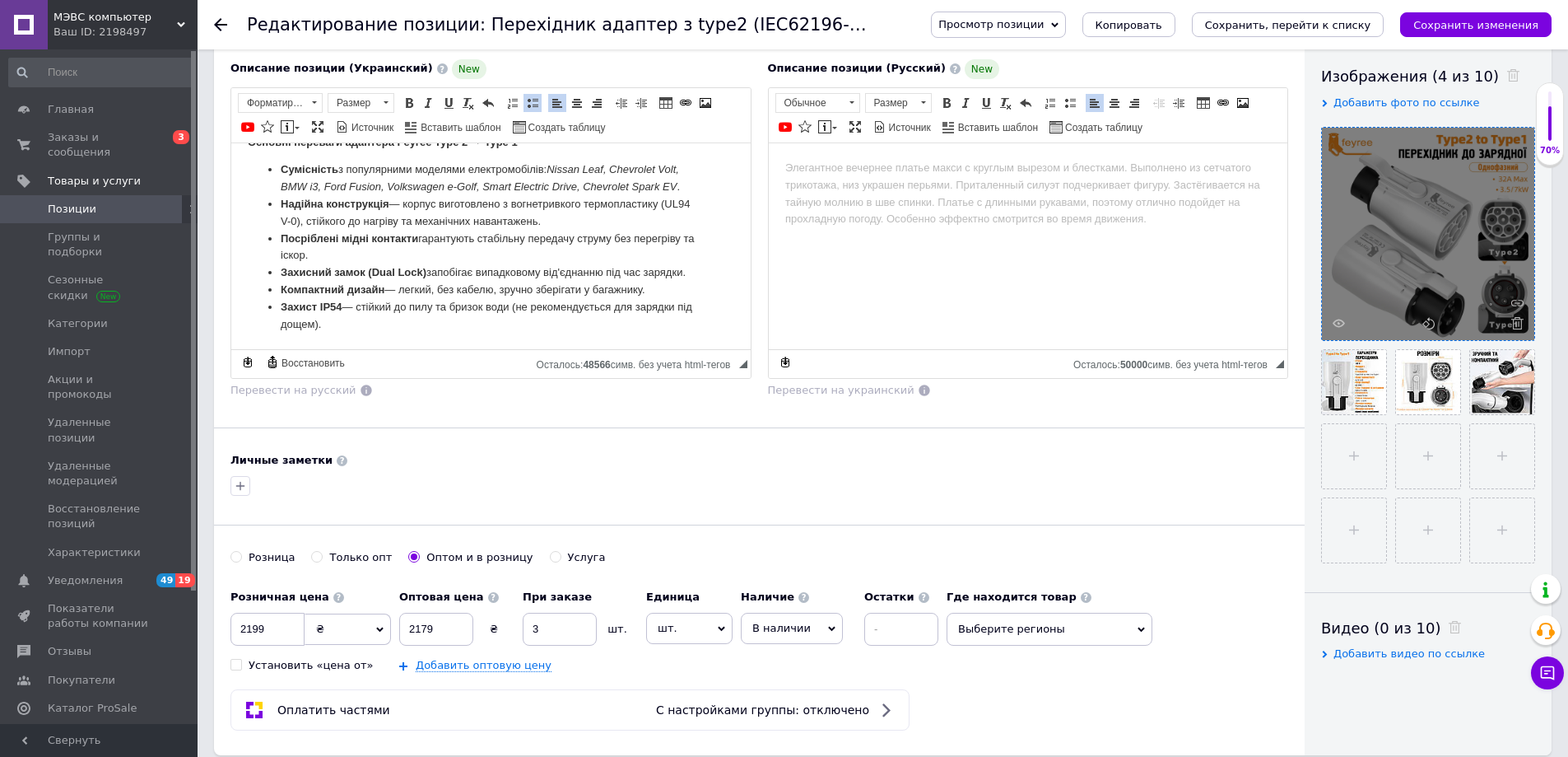
click at [1480, 14] on button "Сохранить изменения" at bounding box center [1476, 25] width 152 height 25
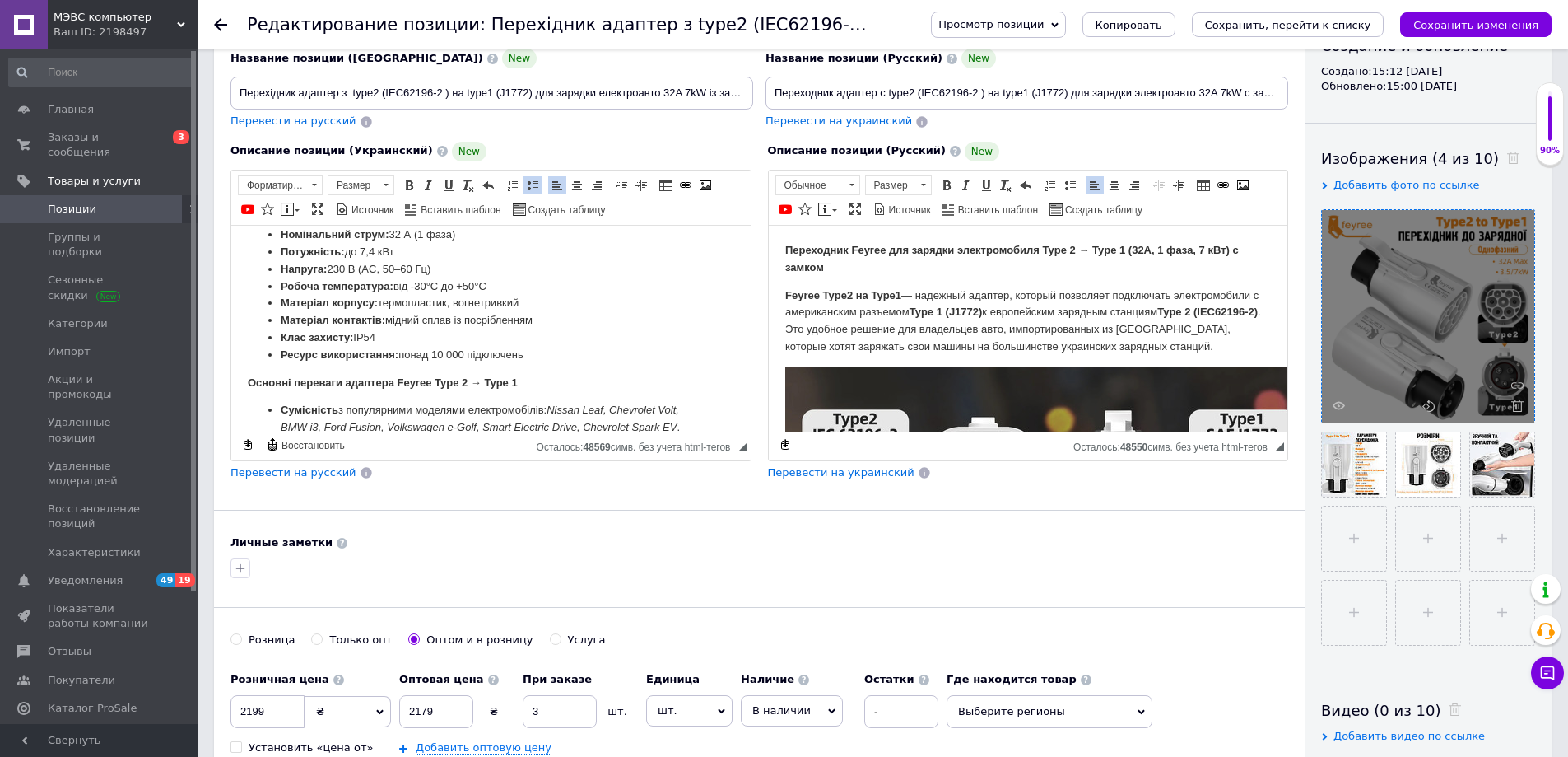
scroll to position [0, 0]
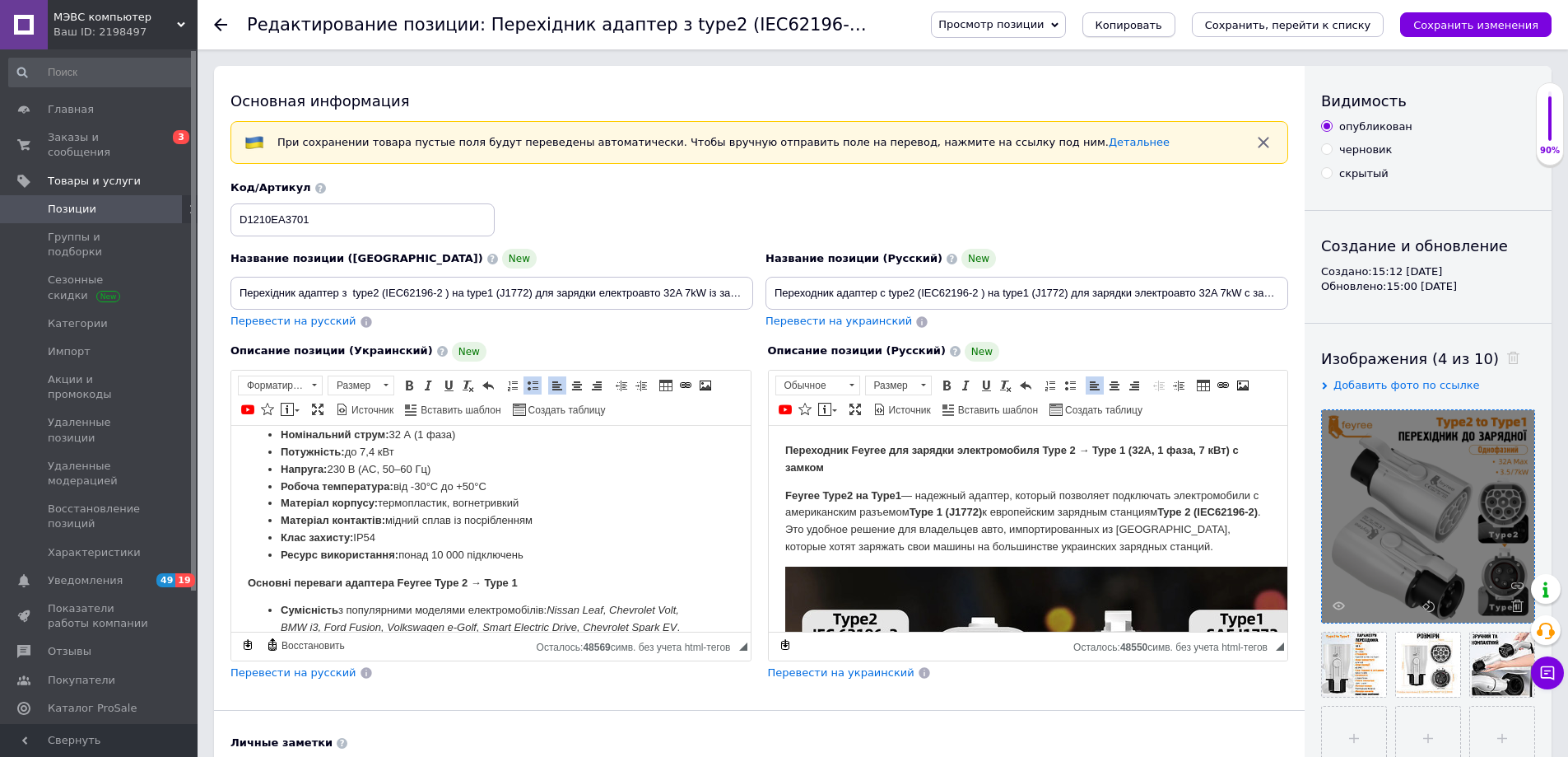
click at [1162, 20] on span "Копировать" at bounding box center [1129, 25] width 67 height 12
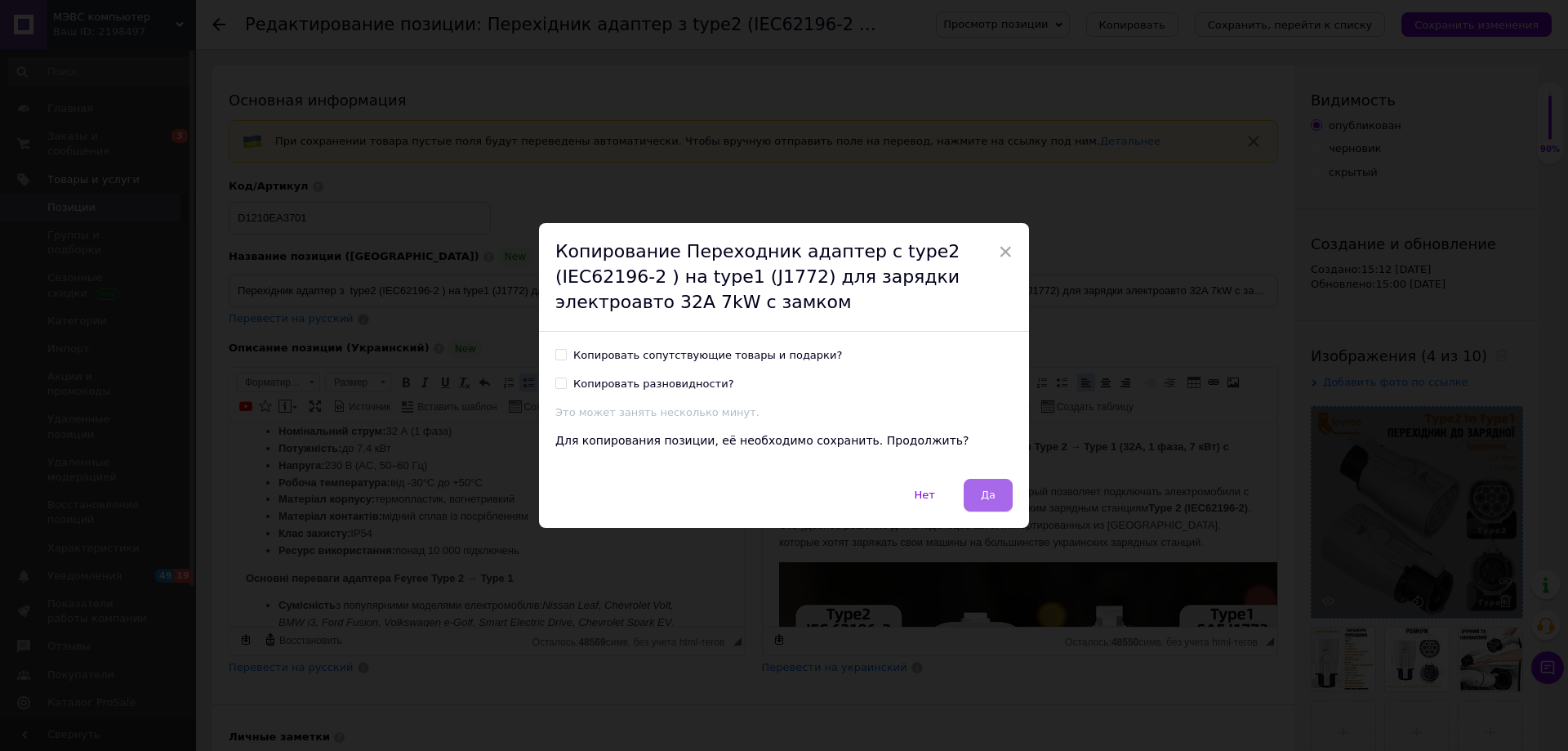
click at [996, 500] on button "Да" at bounding box center [988, 495] width 49 height 33
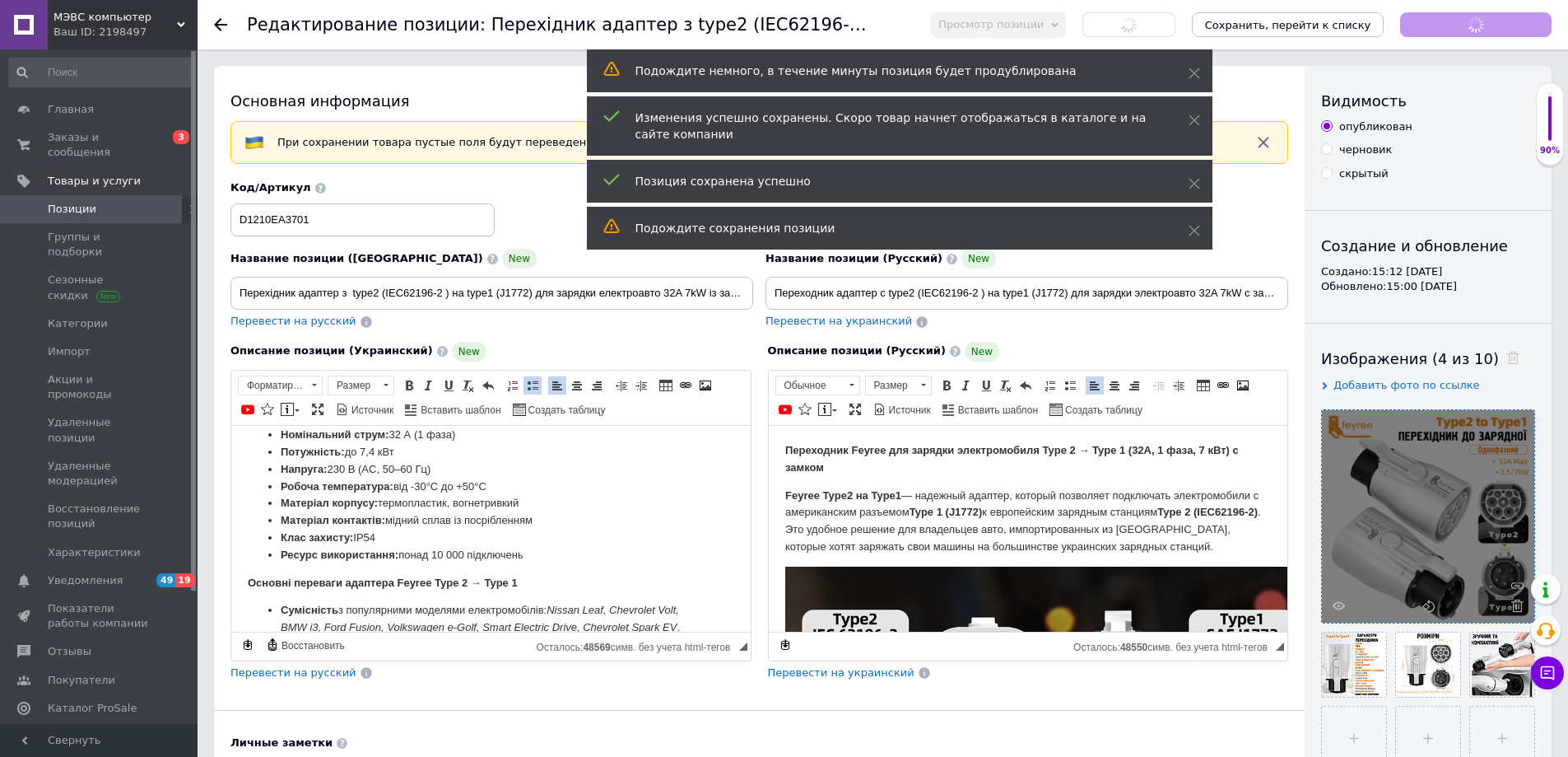
scroll to position [728, 0]
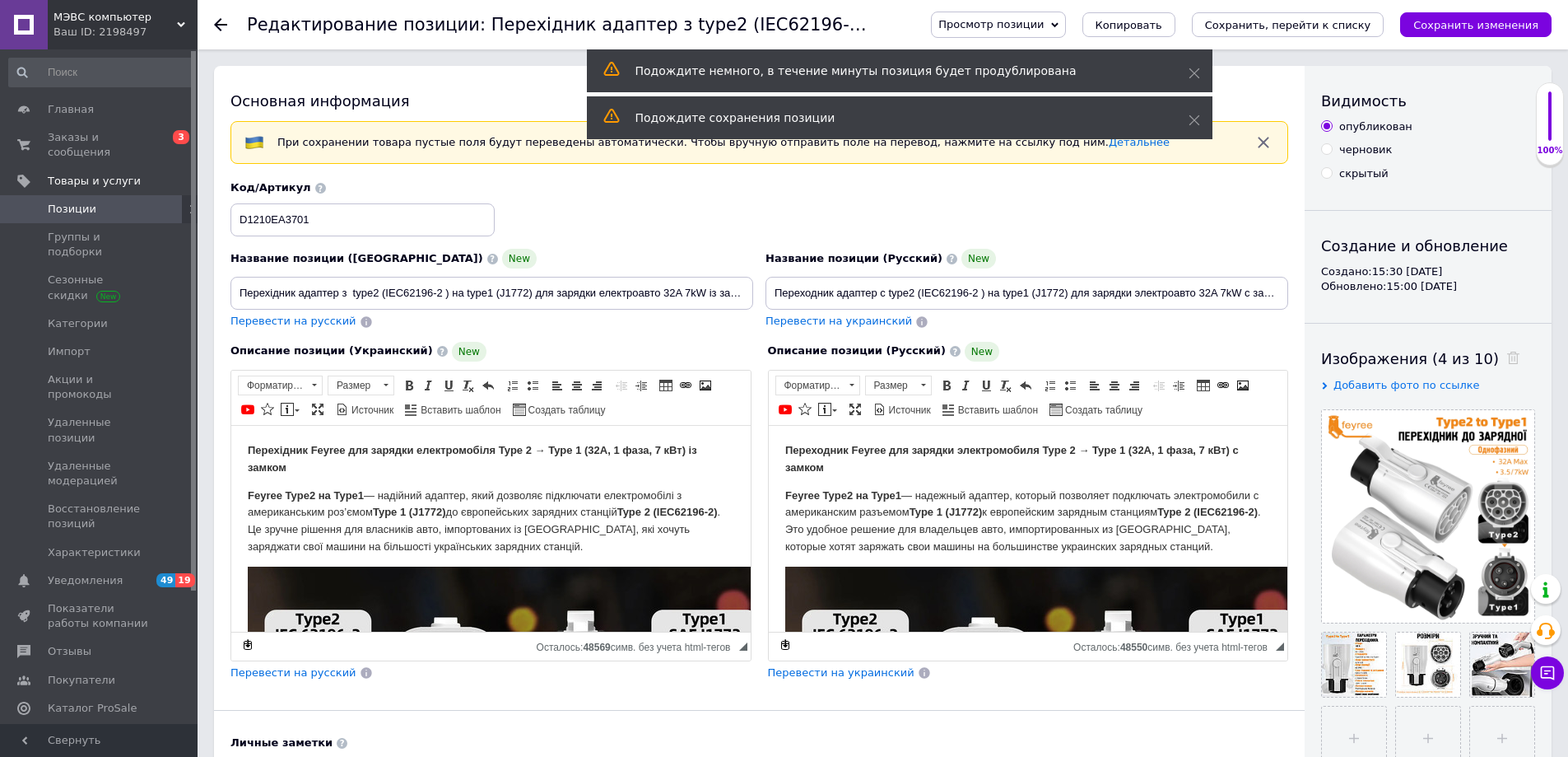
click at [222, 25] on use at bounding box center [220, 25] width 13 height 13
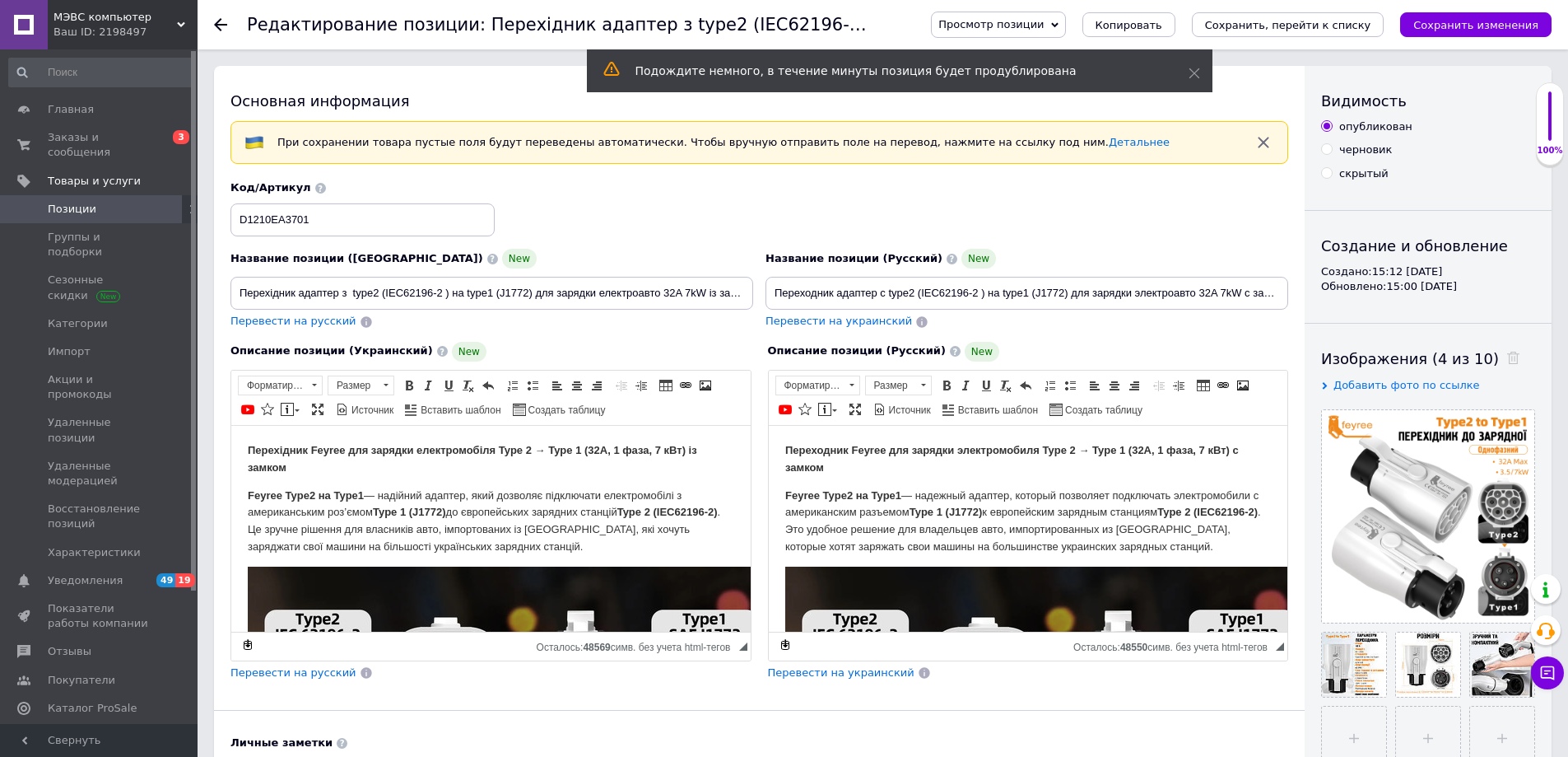
click at [67, 202] on span "Позиции" at bounding box center [72, 209] width 48 height 15
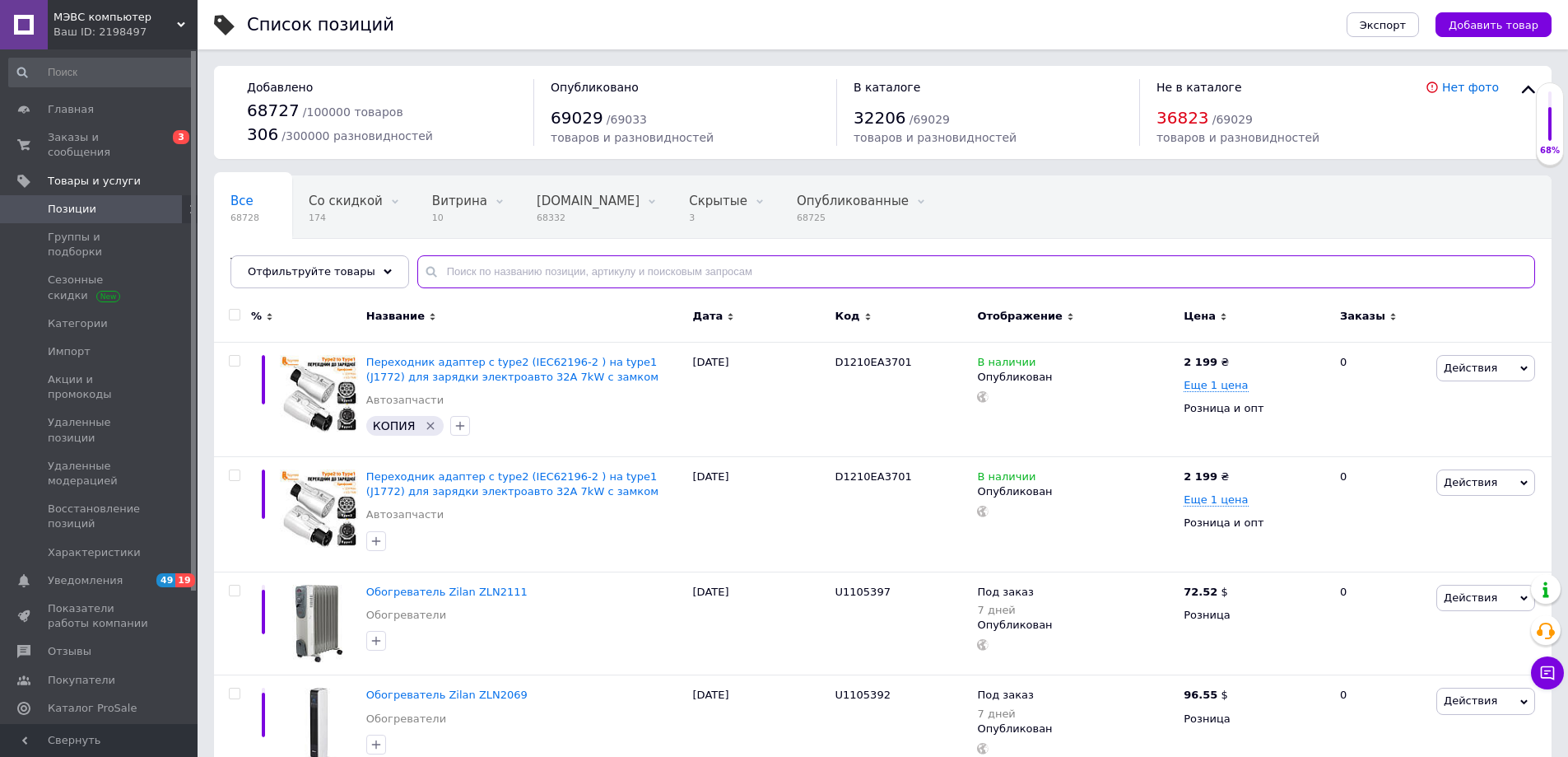
click at [501, 273] on input "text" at bounding box center [976, 272] width 1118 height 33
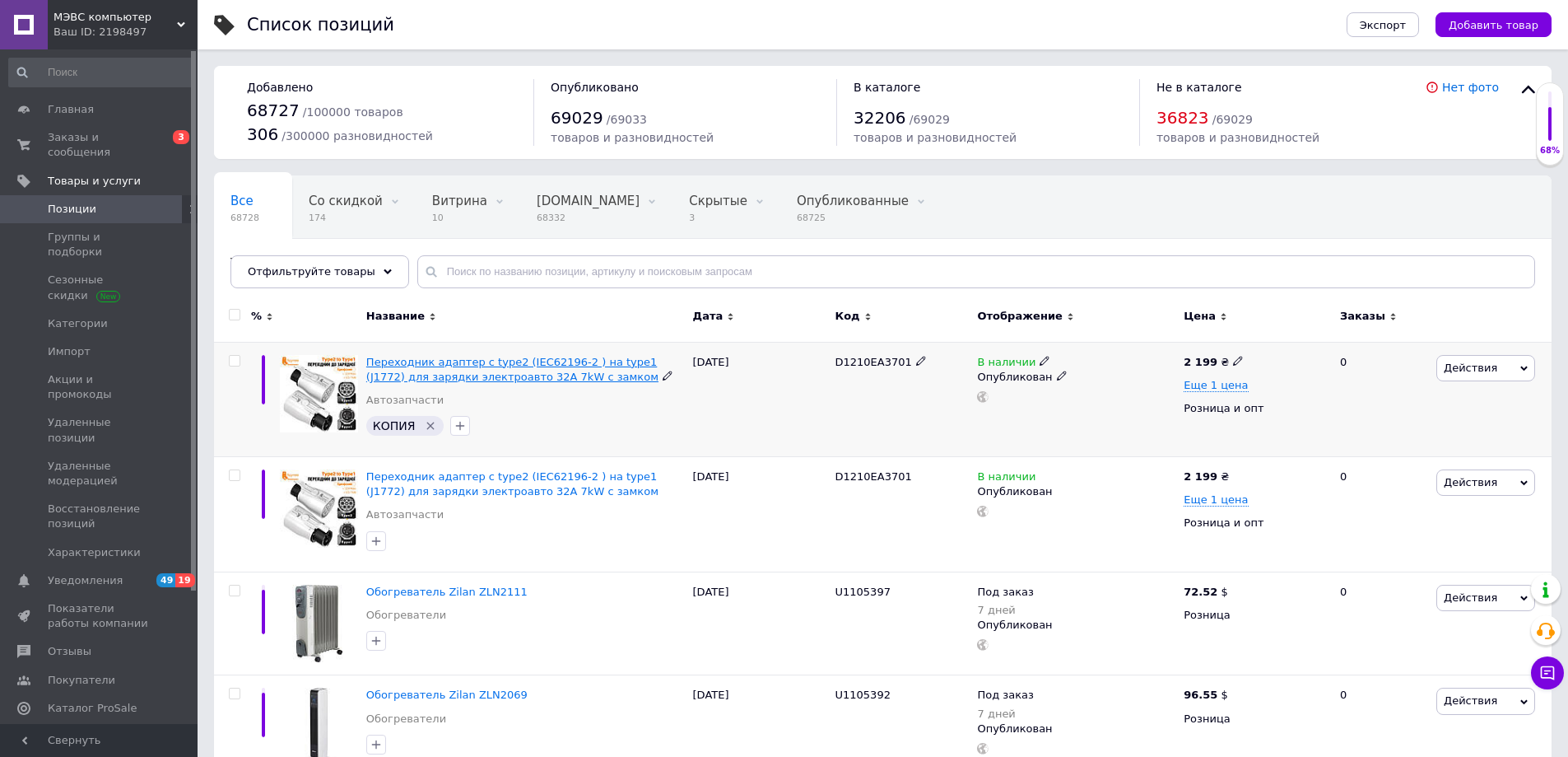
click at [491, 364] on span "Переходник адаптер с type2 (IEC62196-2 ) на type1 (J1772) для зарядки электроав…" at bounding box center [512, 369] width 293 height 27
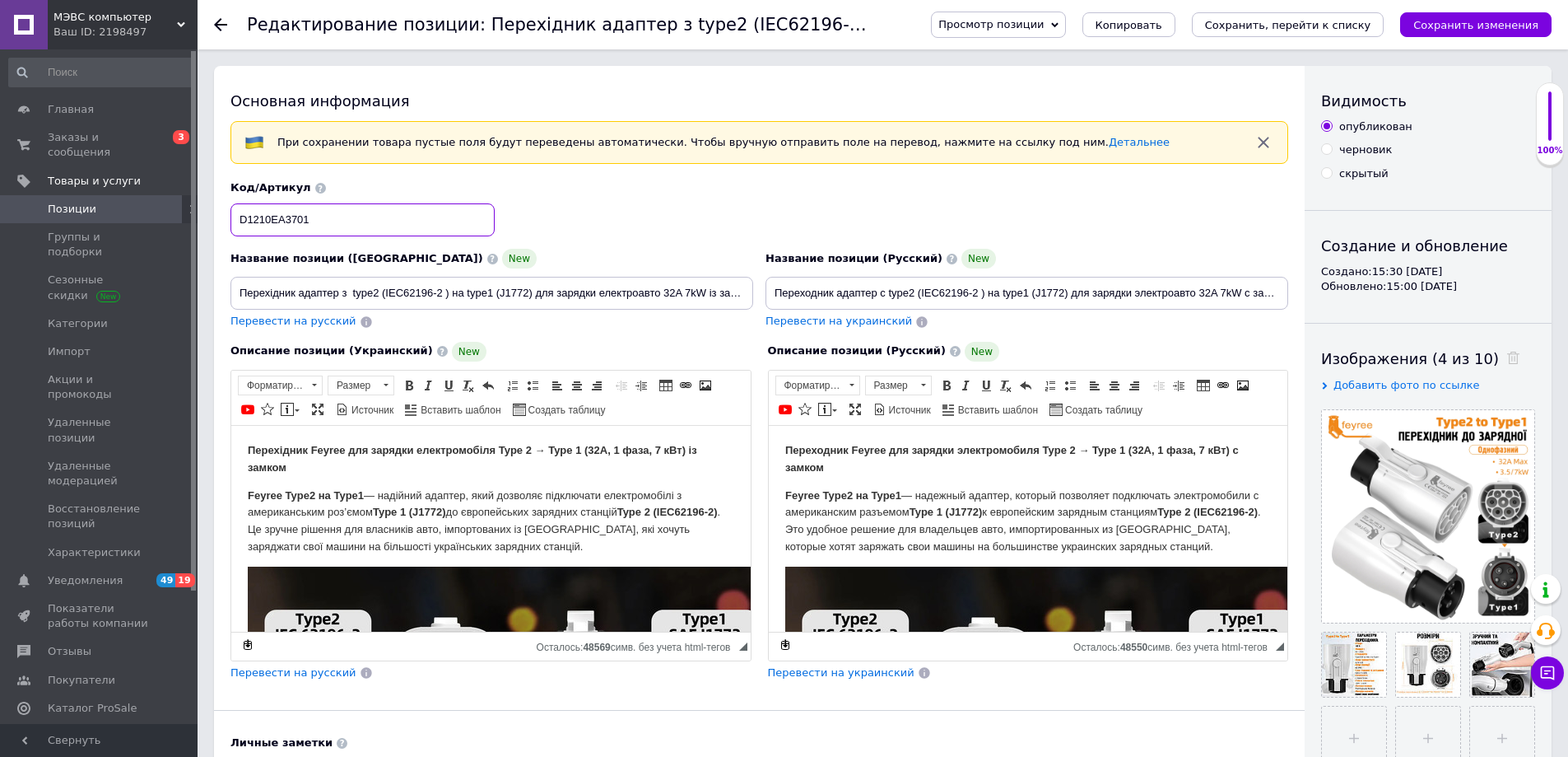
click at [290, 216] on input "D1210EA3701" at bounding box center [363, 220] width 265 height 33
type input "D1210EA3501"
click at [430, 291] on input "Перехідник адаптер з type2 (IEC62196-2 ) на type1 (J1772) для зарядки електроав…" at bounding box center [491, 294] width 523 height 33
drag, startPoint x: 239, startPoint y: 293, endPoint x: 787, endPoint y: 290, distance: 548.0
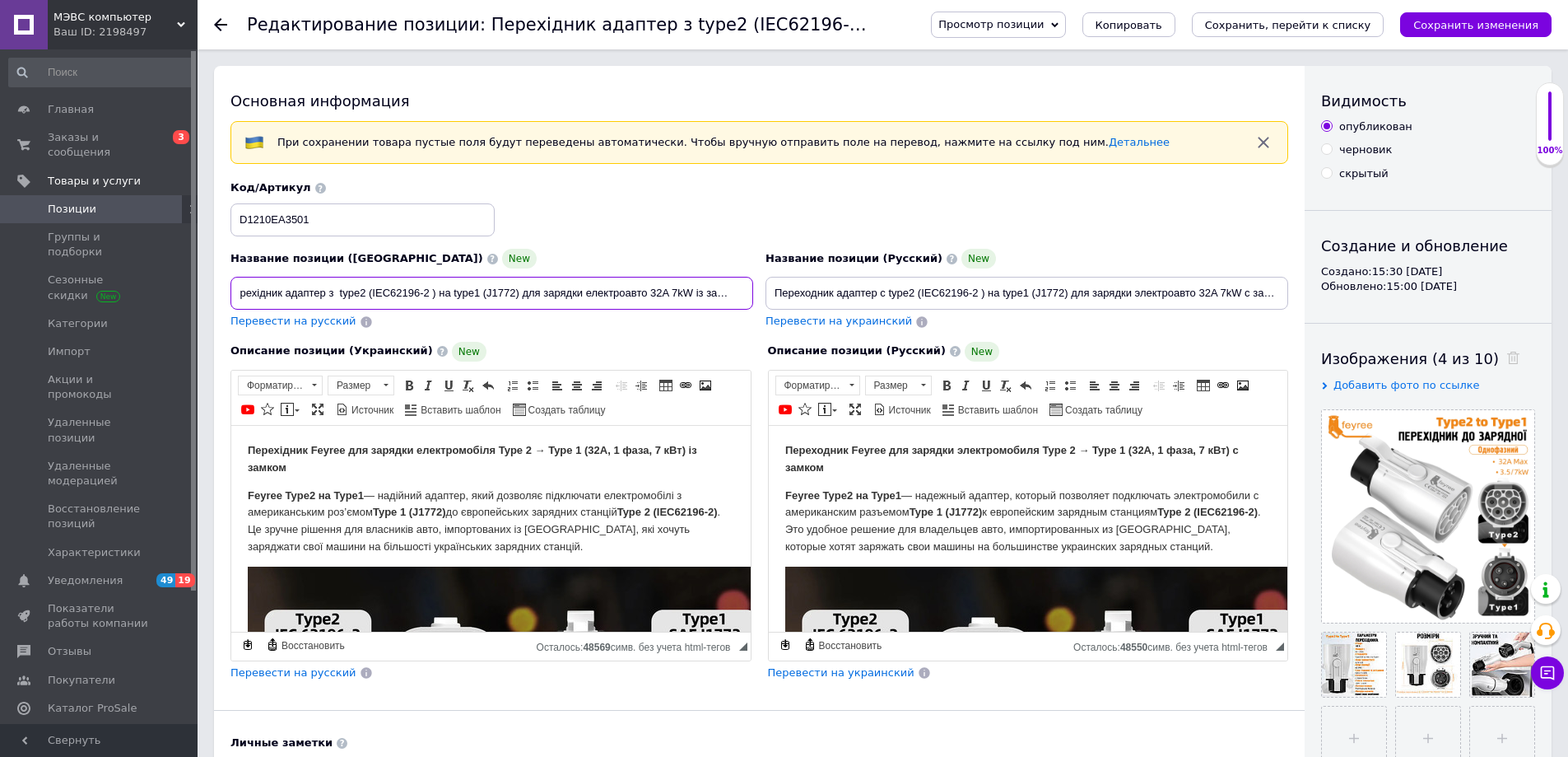
click at [787, 290] on div "Название позиции (Украинский) [GEOGRAPHIC_DATA] адаптер з type2 (IEC62196-2 ) н…" at bounding box center [760, 255] width 1070 height 161
paste input "Feyree з Type 2 to GBT для електромобілів з [GEOGRAPHIC_DATA] (7.4 кВт.32A"
type input "Перехідник Feyree з Type 2 to GBT для електромобілів з [GEOGRAPHIC_DATA] (7.4 к…"
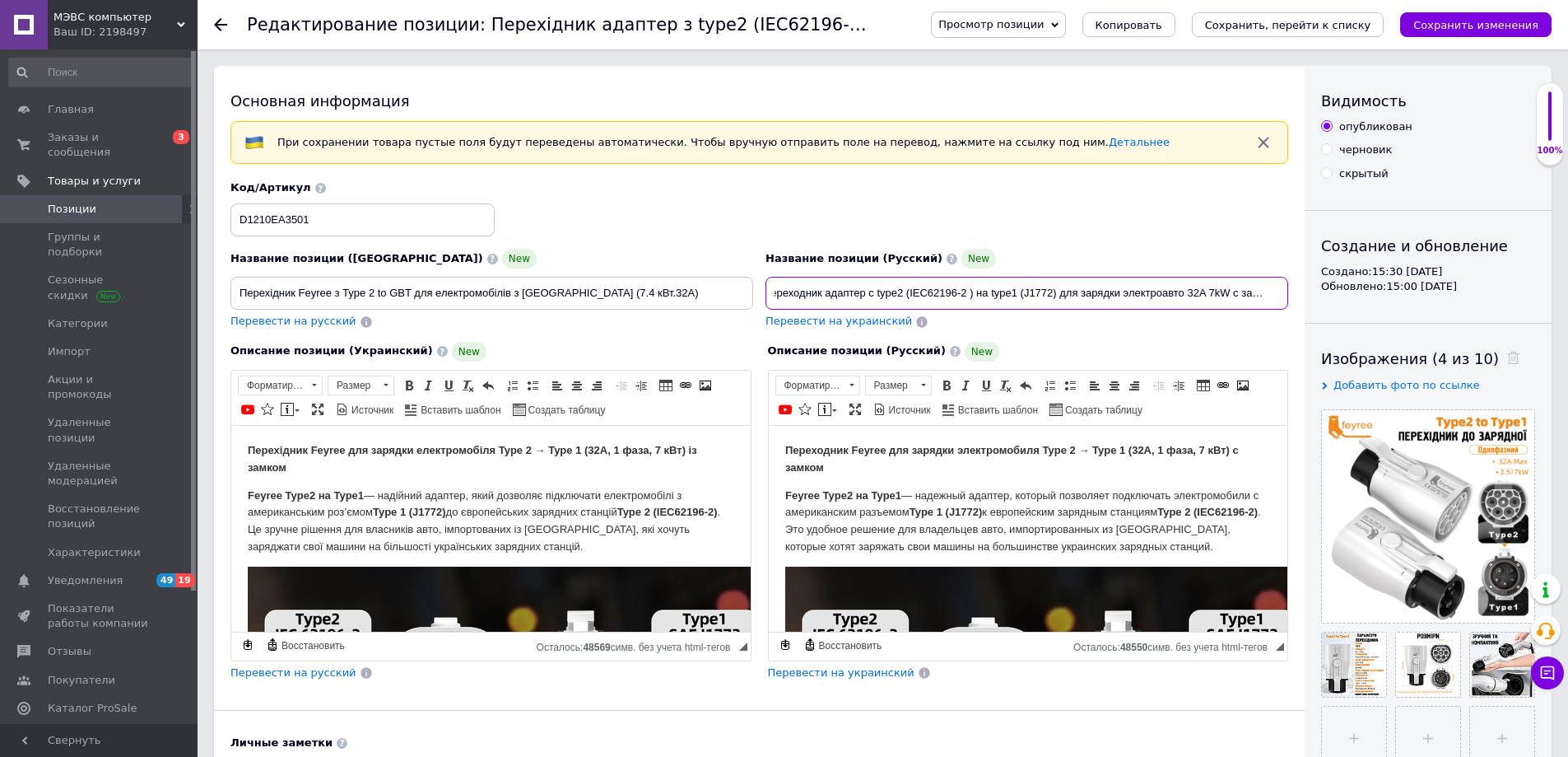
drag, startPoint x: 774, startPoint y: 291, endPoint x: 1362, endPoint y: 265, distance: 588.6
click at [1362, 265] on div "Основная информация При сохранении товара пустые поля будут переведены автомати…" at bounding box center [882, 551] width 1338 height 972
click at [840, 449] on strong "Переходник Feyree для зарядки электромобиля Type 2 → Type 1 (32A, 1 фаза, 7 кВт…" at bounding box center [1012, 458] width 454 height 30
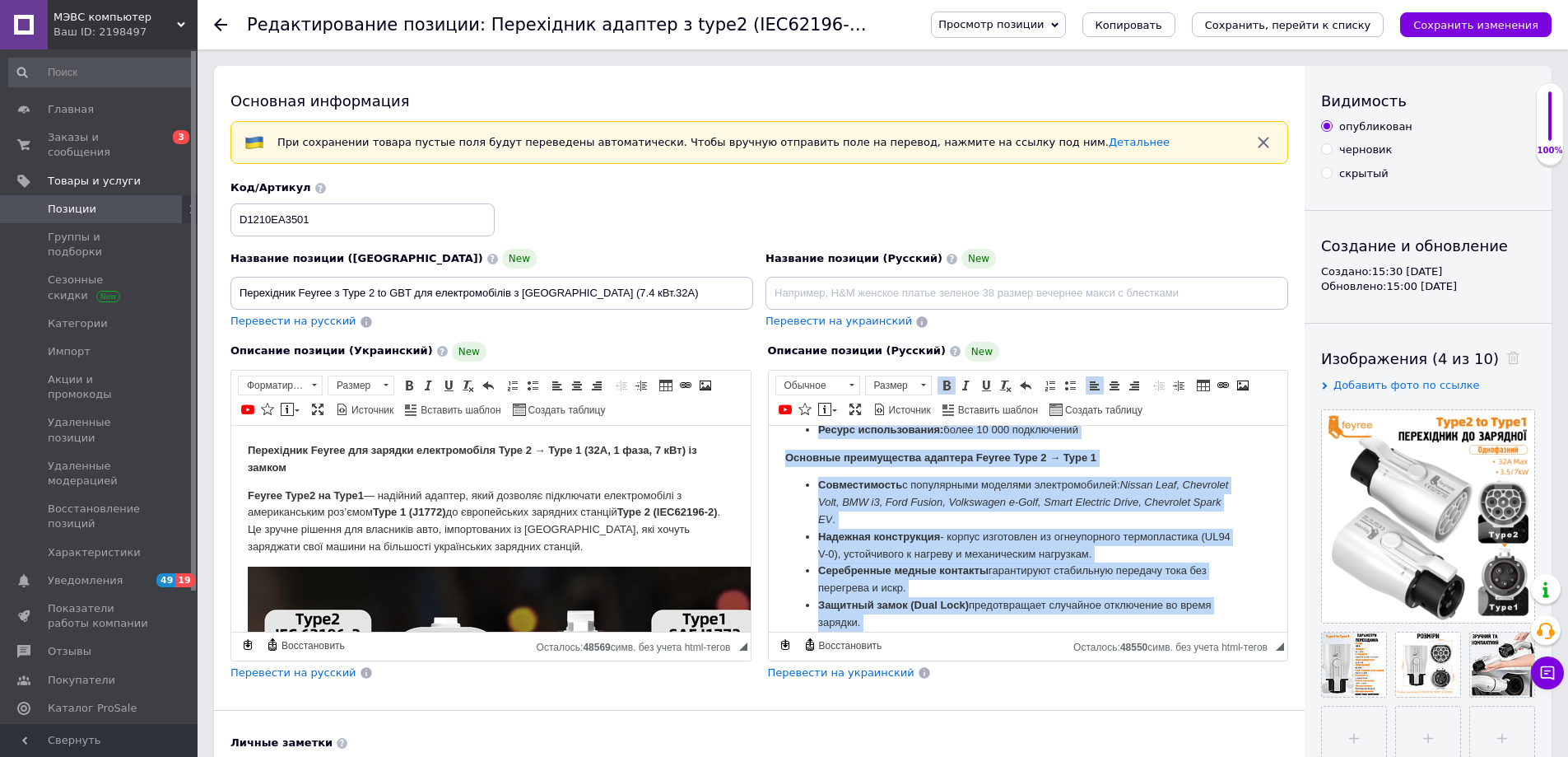
scroll to position [933, 0]
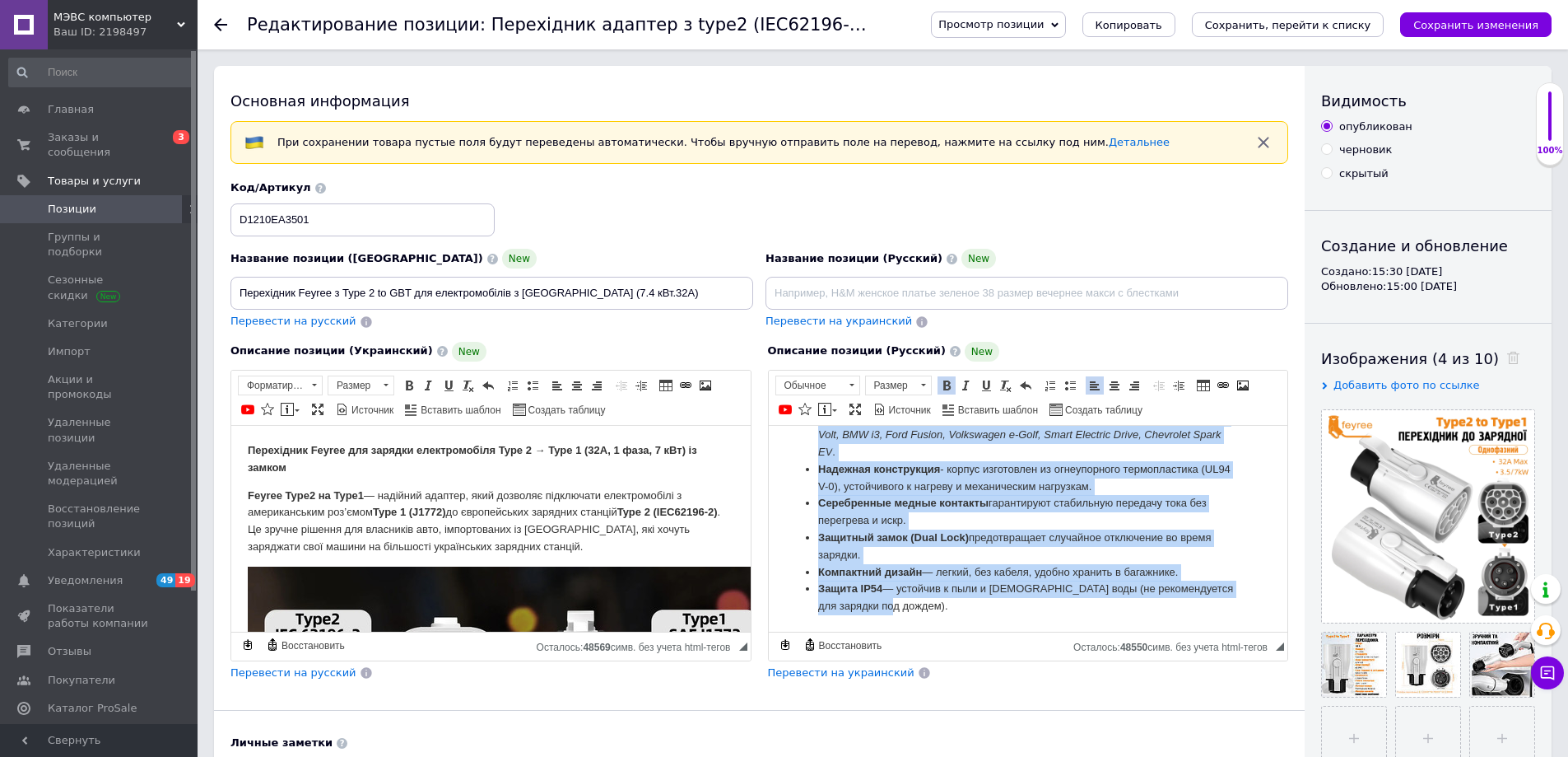
drag, startPoint x: 917, startPoint y: 468, endPoint x: 1221, endPoint y: 654, distance: 356.4
click at [1221, 631] on html "Переходник Feyree для зарядки электромобиля Type 2 → Type 1 (32A, 1 фаза, 7 кВт…" at bounding box center [1028, 67] width 519 height 1127
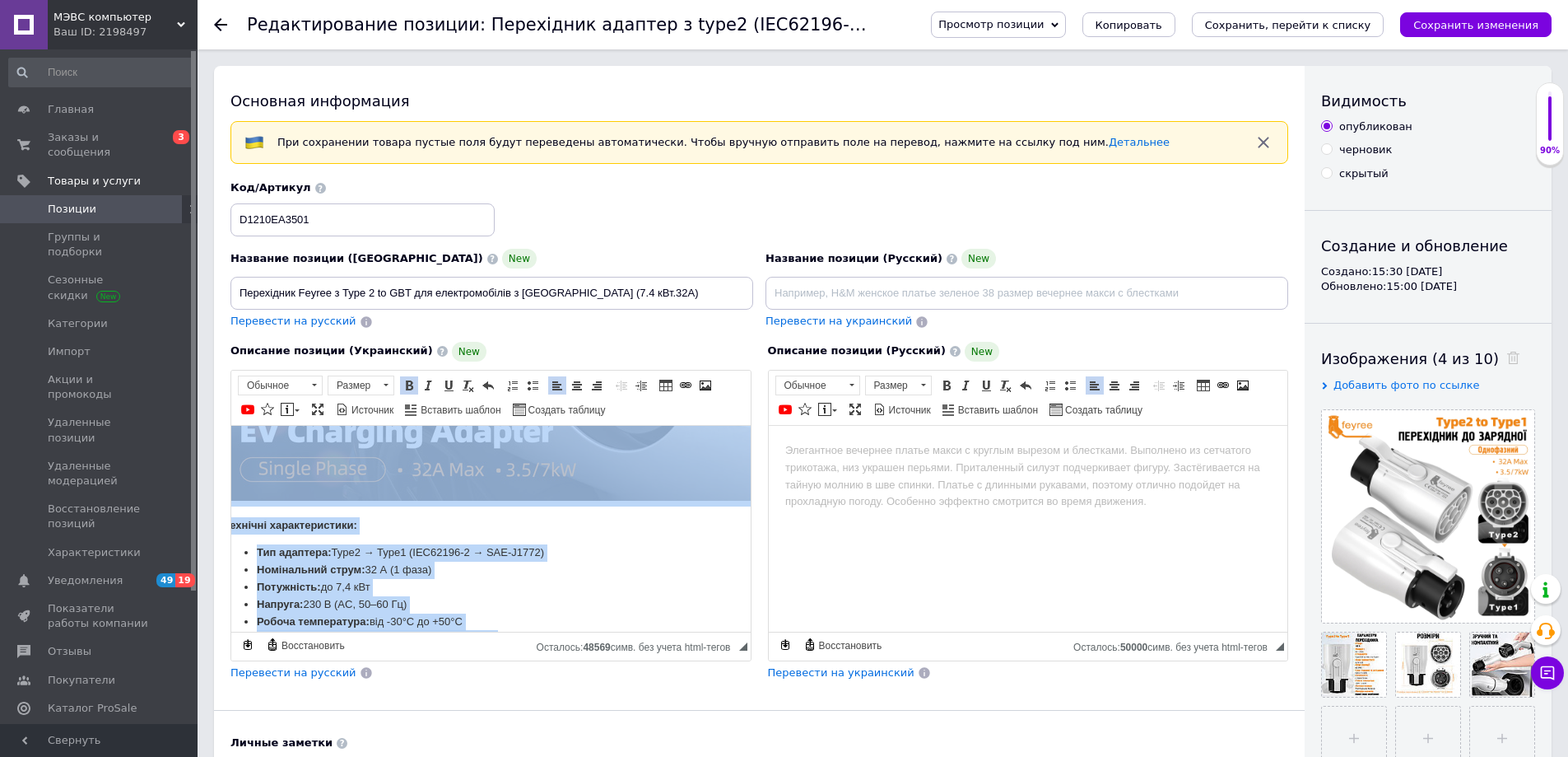
scroll to position [898, 36]
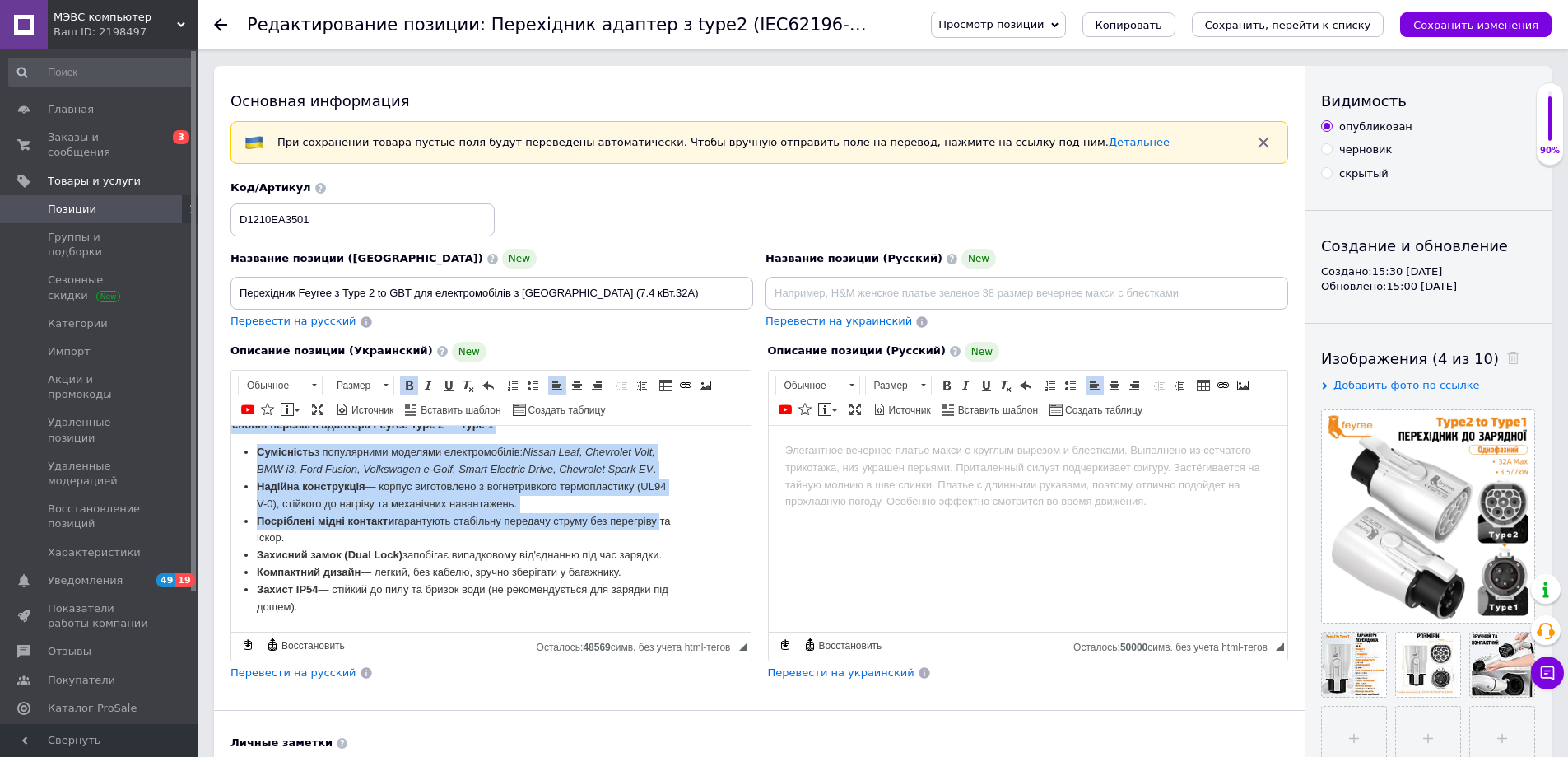
drag, startPoint x: 246, startPoint y: 435, endPoint x: 985, endPoint y: 1082, distance: 982.2
click at [727, 631] on html "Перехідник Feyree для зарядки електромобіля Type 2 → Type 1 (32A, 1 фаза, 7 кВт…" at bounding box center [467, 85] width 519 height 1092
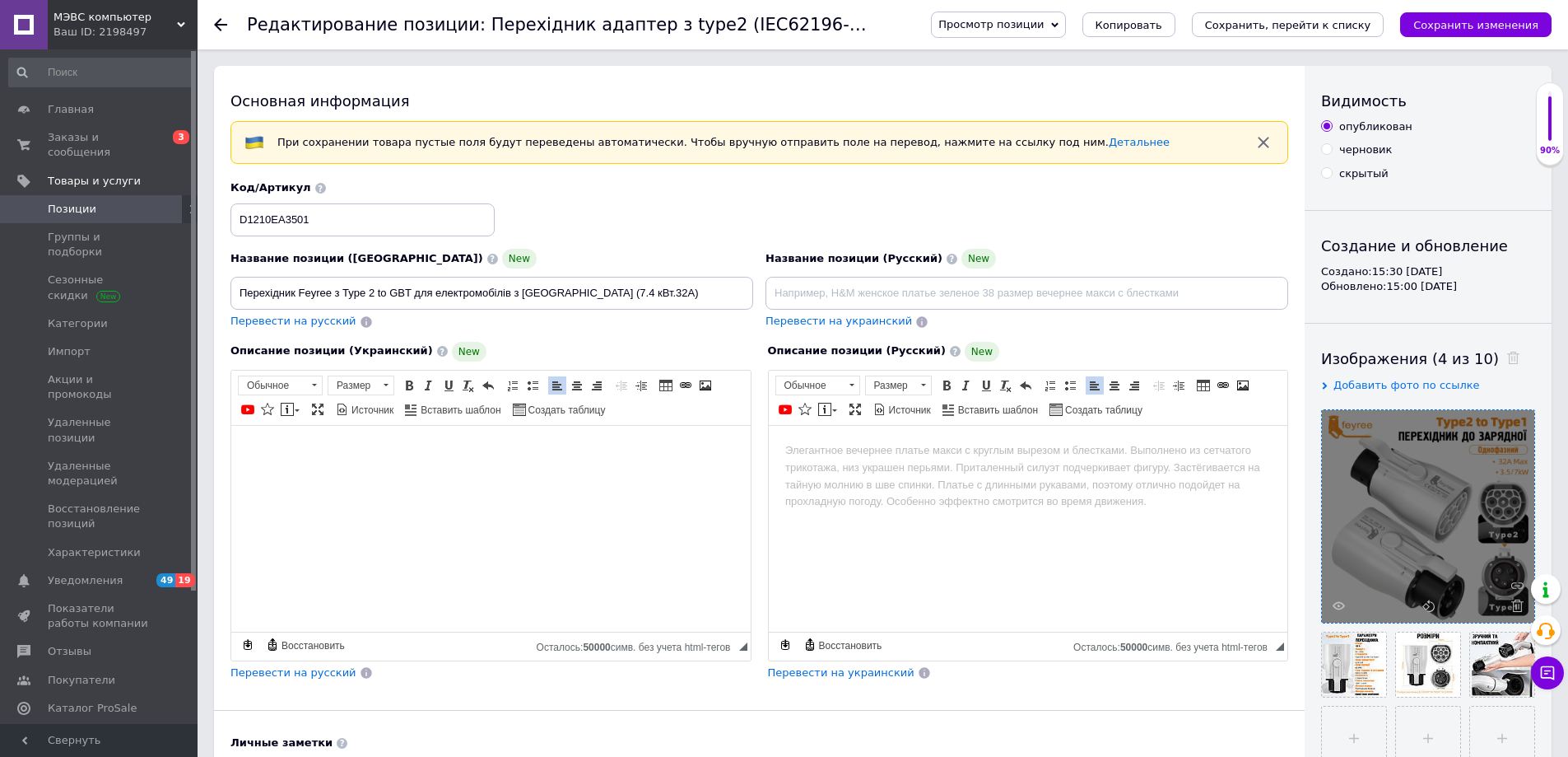
click at [1522, 603] on use at bounding box center [1517, 605] width 12 height 12
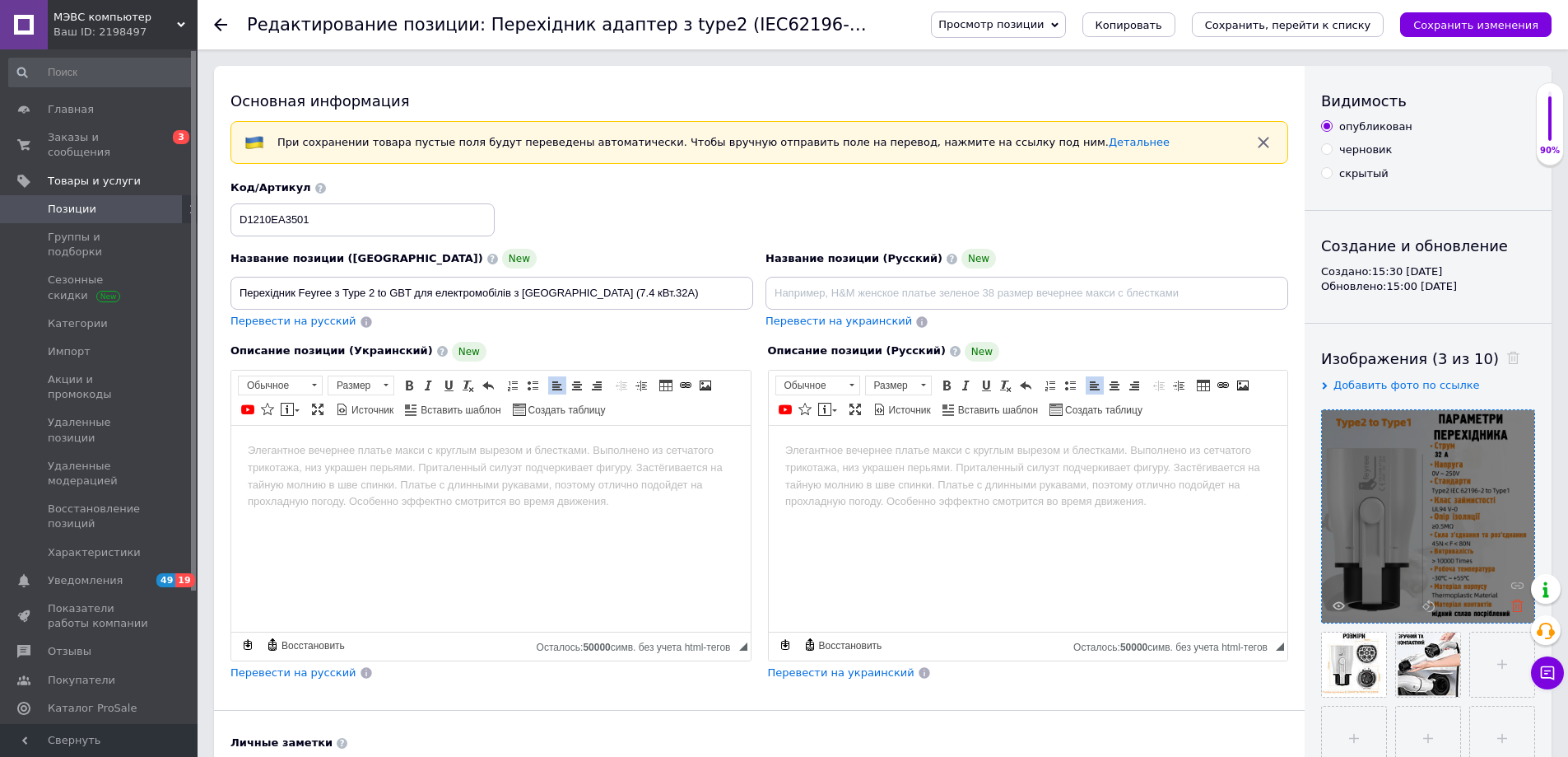
click at [1522, 602] on use at bounding box center [1517, 605] width 12 height 12
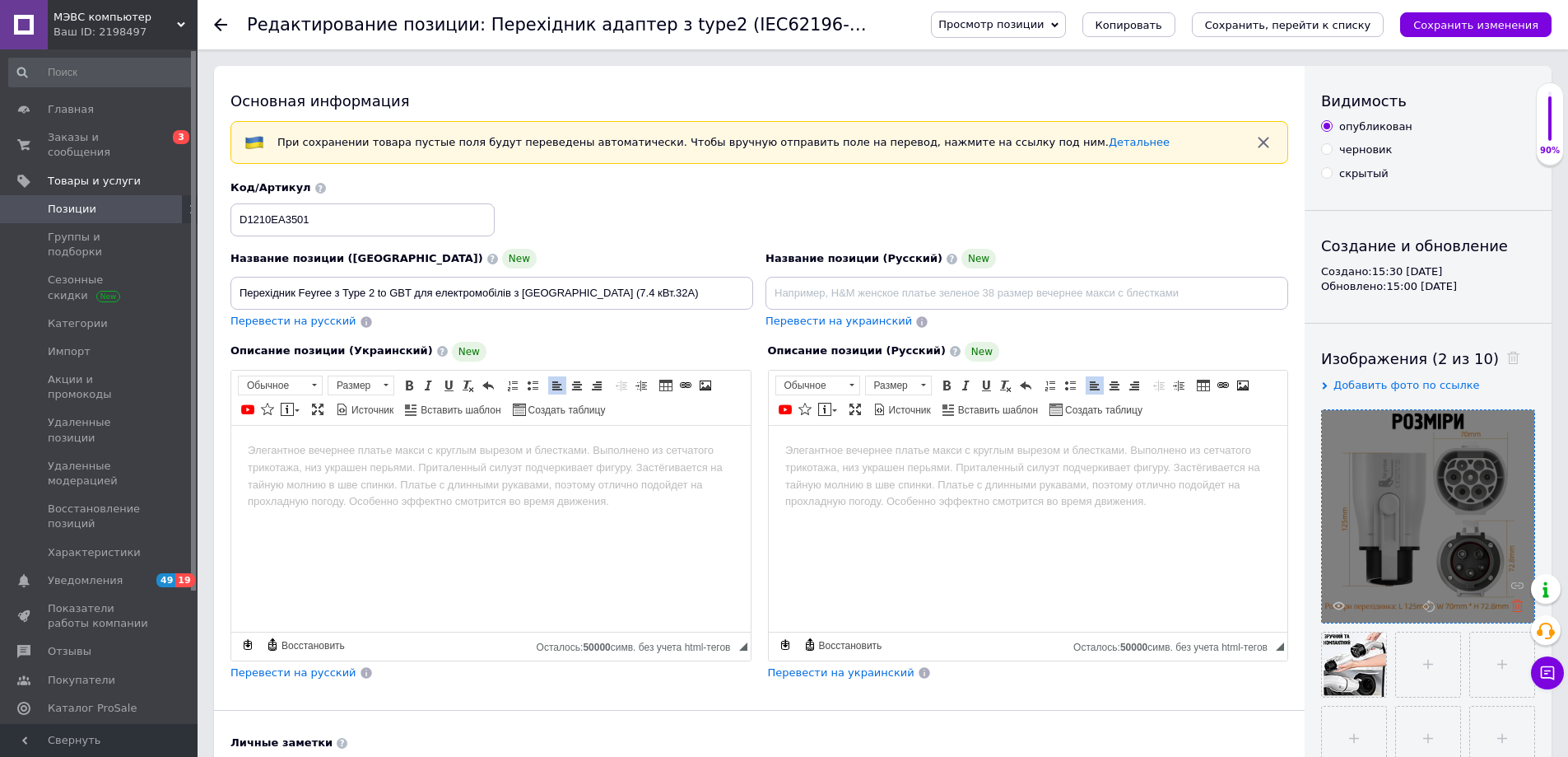
click at [1520, 607] on icon at bounding box center [1517, 605] width 12 height 12
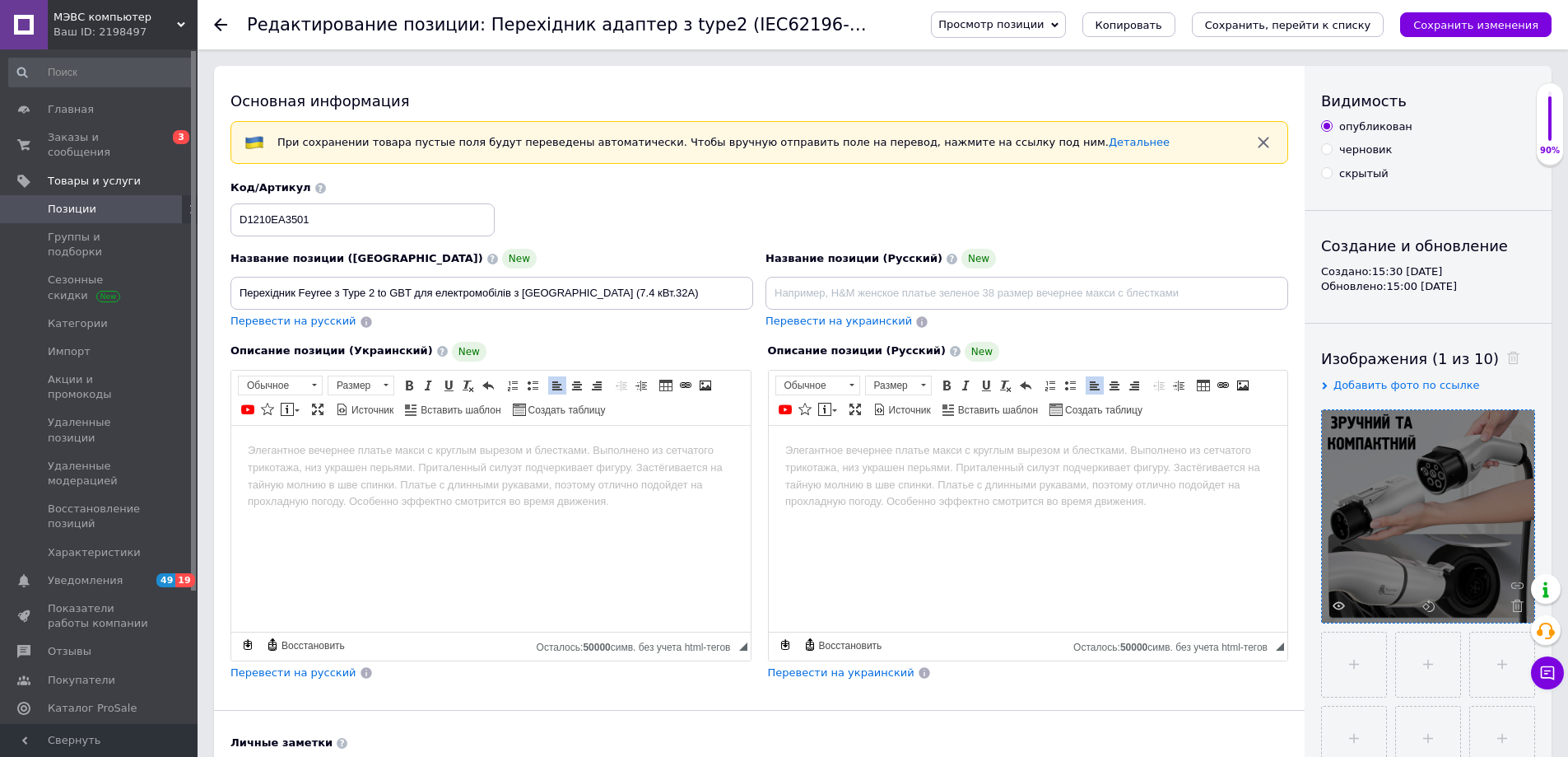
click at [1518, 606] on icon at bounding box center [1517, 605] width 12 height 12
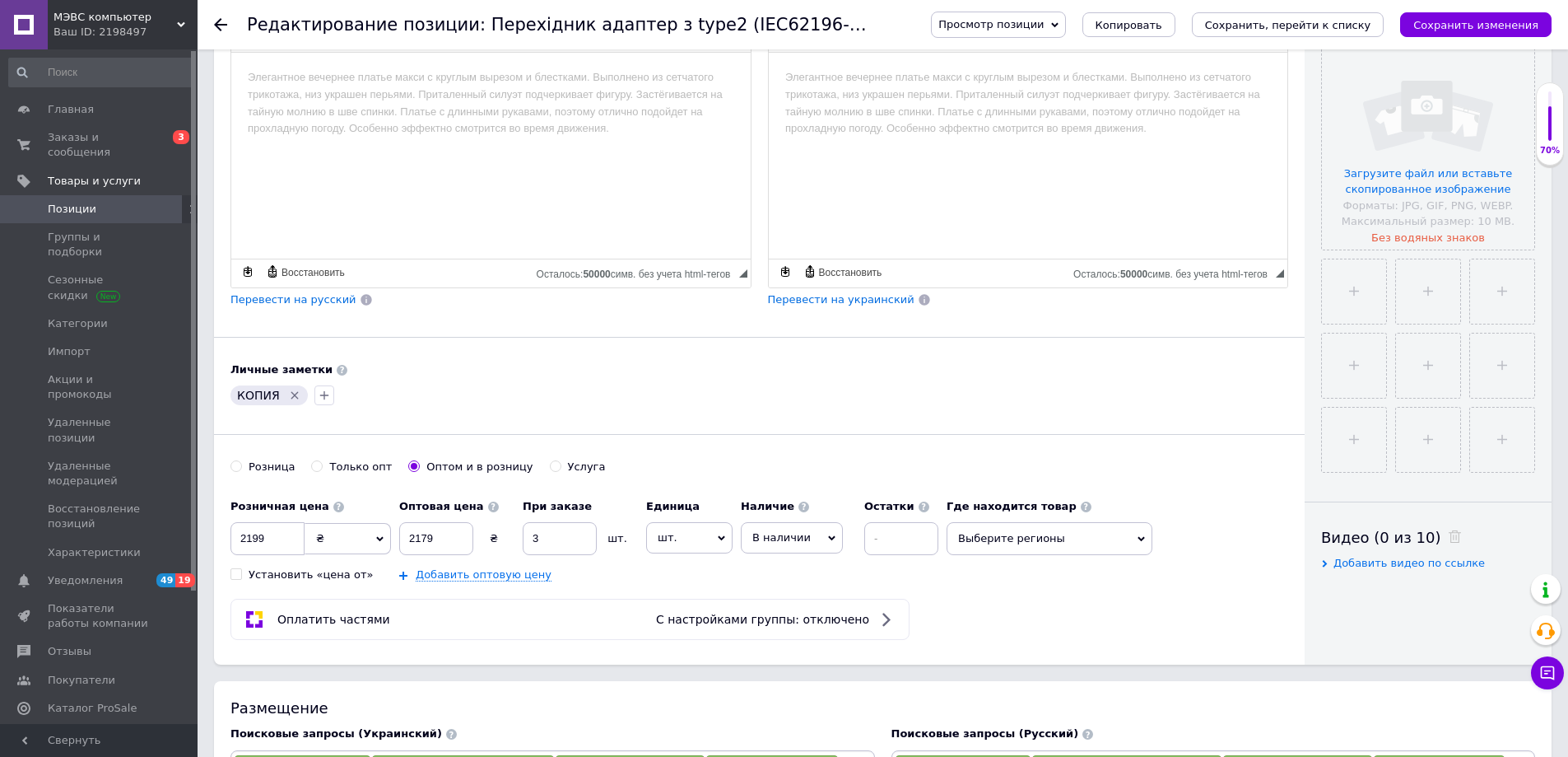
scroll to position [412, 0]
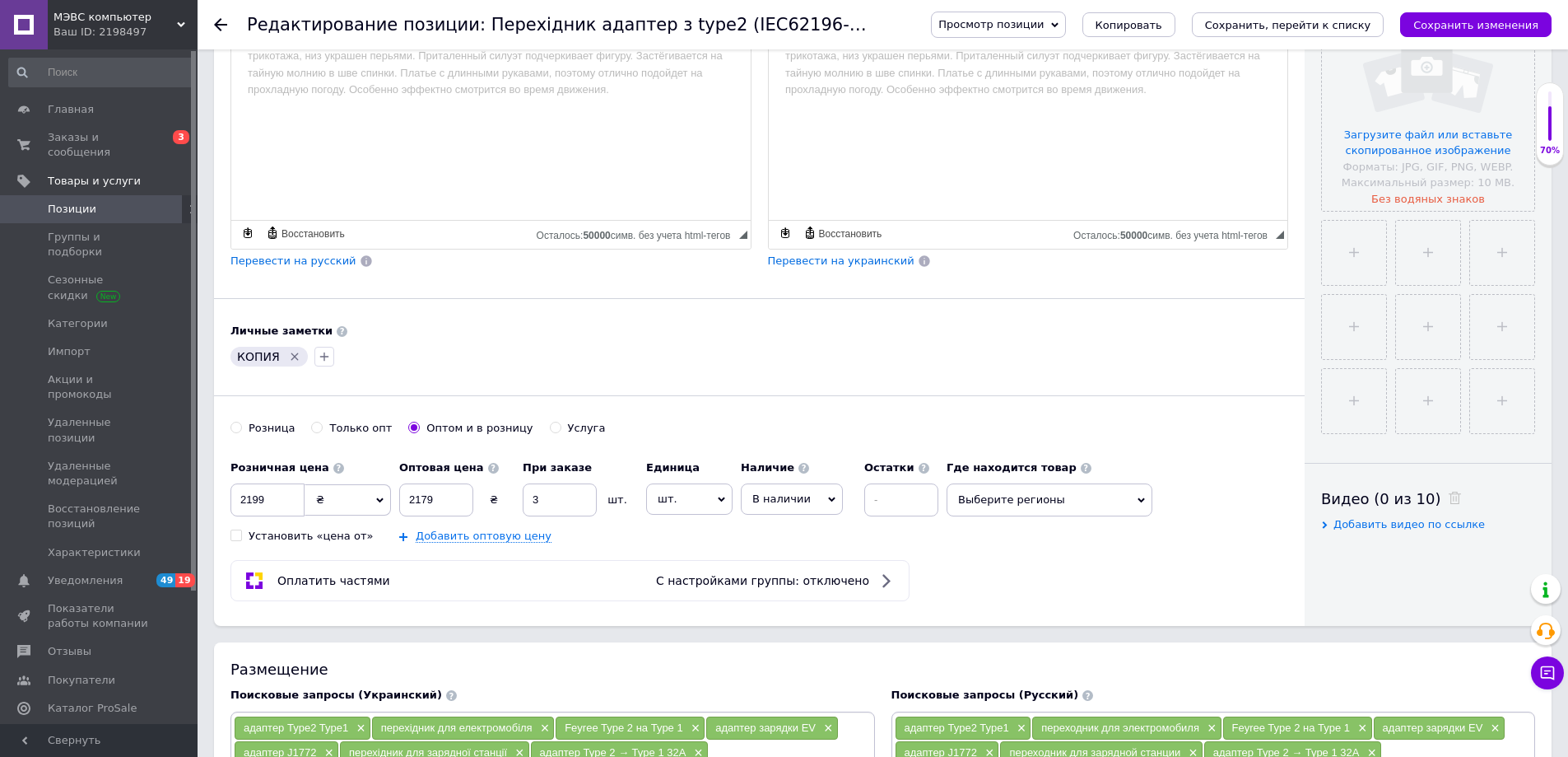
click at [290, 351] on icon "Удалить метку" at bounding box center [294, 356] width 13 height 13
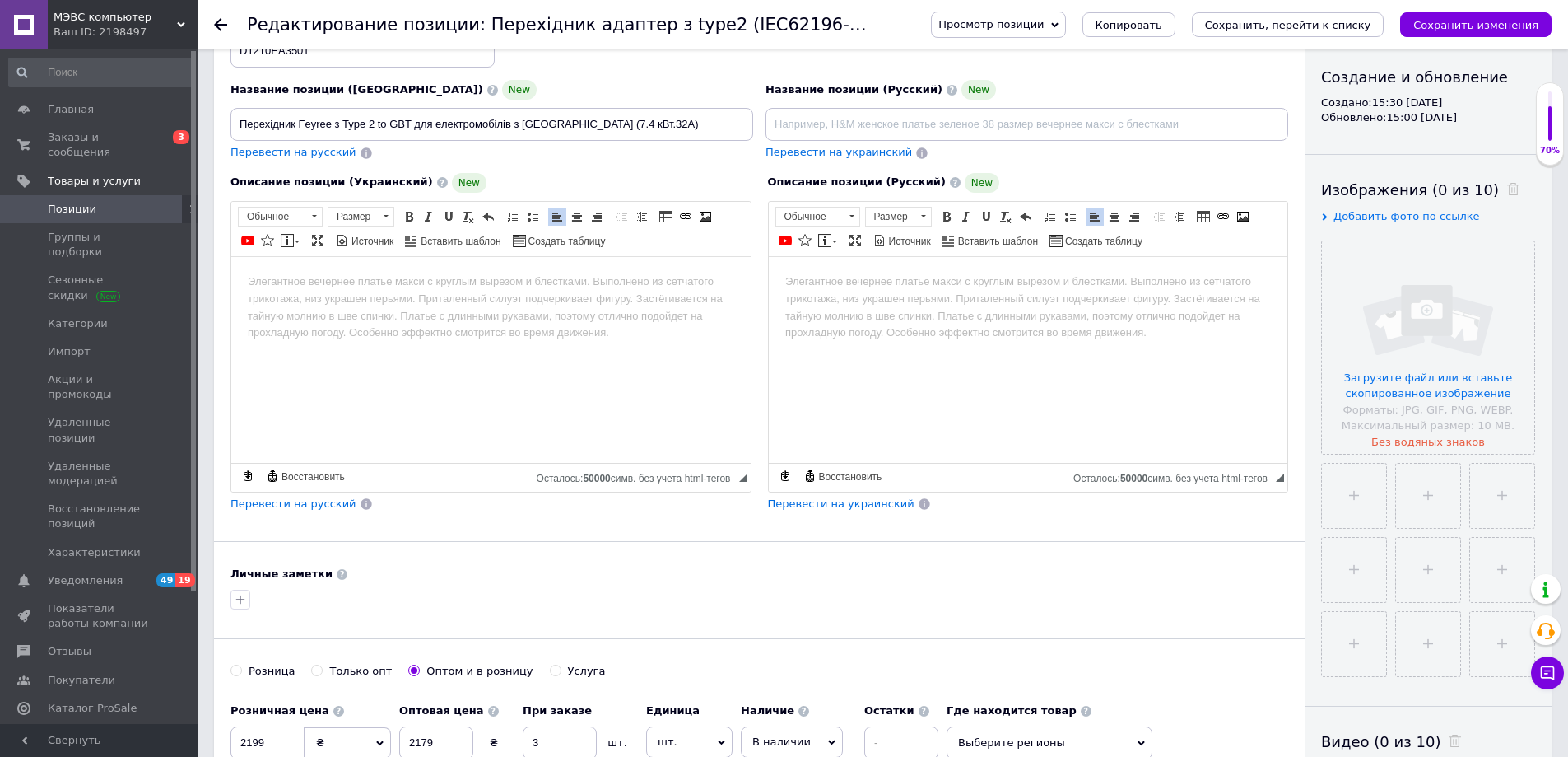
scroll to position [0, 0]
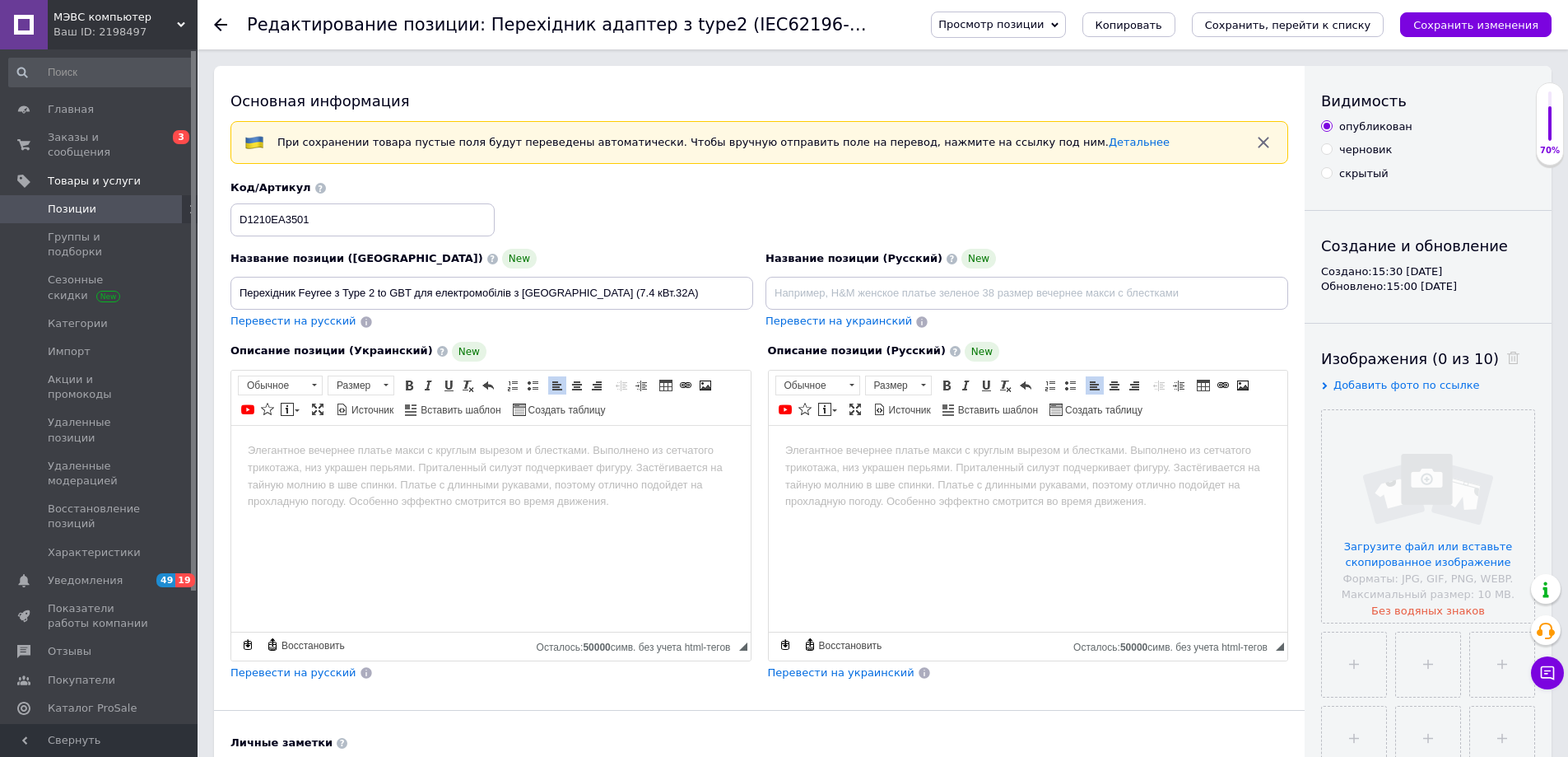
click at [449, 466] on html at bounding box center [491, 449] width 519 height 50
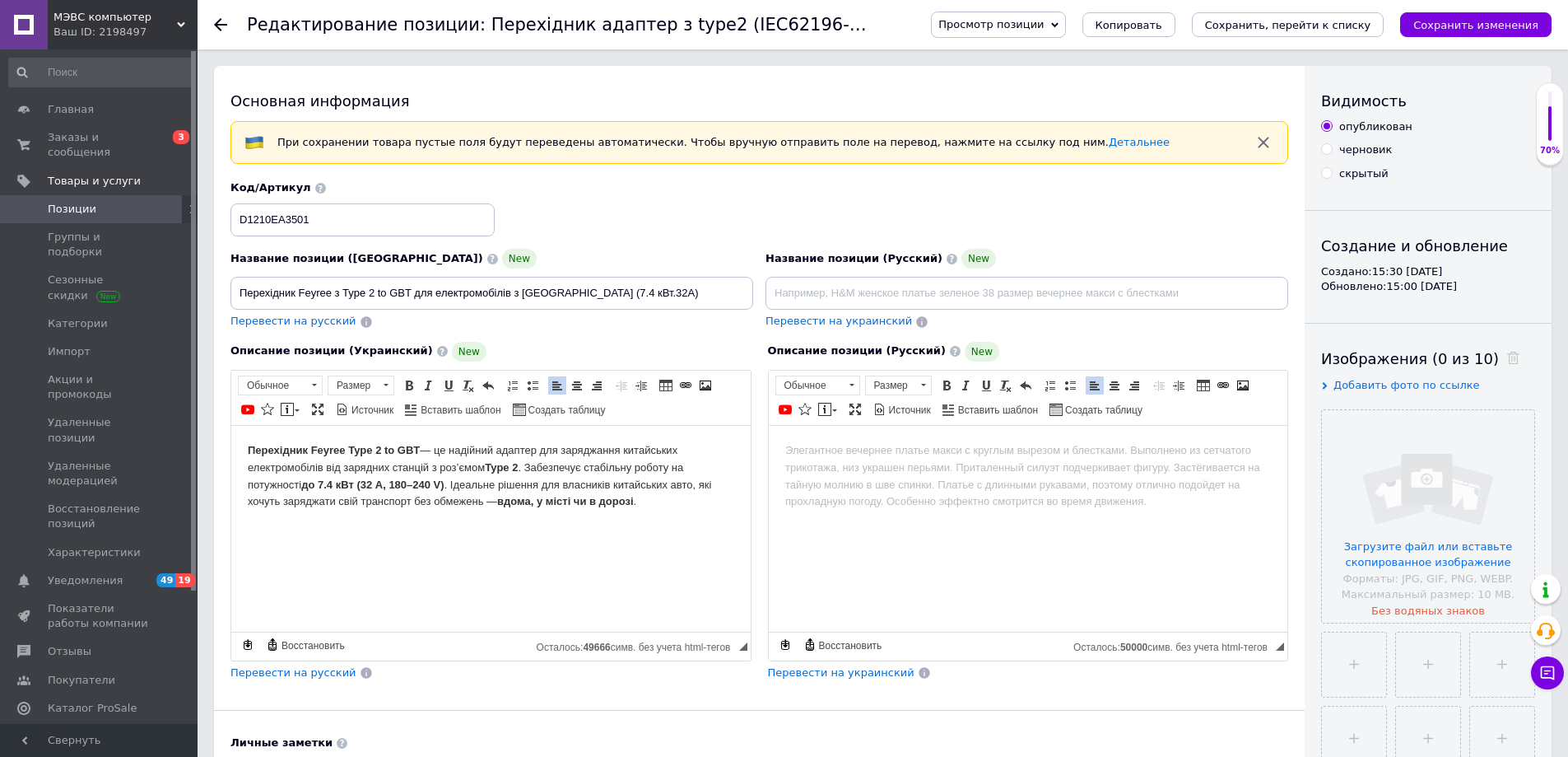
click at [522, 466] on p "Перехідник Feyree Type 2 to GBT — це надійний адаптер для заряджання китайських…" at bounding box center [491, 476] width 486 height 68
drag, startPoint x: 392, startPoint y: 292, endPoint x: 409, endPoint y: 289, distance: 17.3
click at [409, 289] on input "Перехідник Feyree з Type 2 to GBT для електромобілів з [GEOGRAPHIC_DATA] (7.4 к…" at bounding box center [491, 294] width 523 height 33
click at [326, 465] on p "Перехідник Feyree Type 2 to GBT — це надійний адаптер для заряджання китайських…" at bounding box center [491, 476] width 486 height 68
click at [649, 464] on strong "Type 2" at bounding box center [632, 466] width 33 height 12
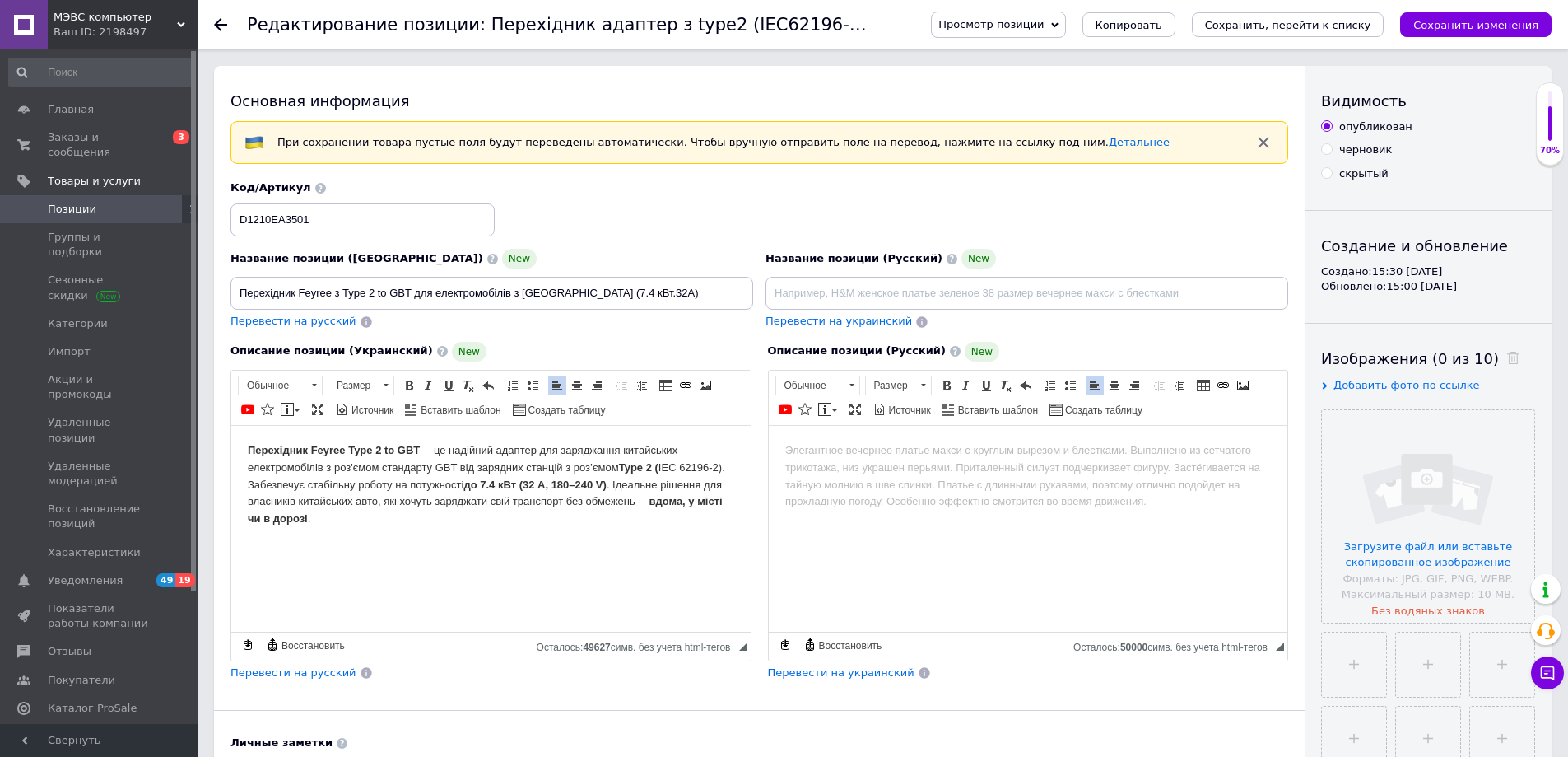
click at [404, 532] on html "Перехідник Feyree Type 2 to GBT — це надійний адаптер для заряджання китайських…" at bounding box center [491, 484] width 519 height 118
click at [706, 381] on span at bounding box center [705, 385] width 13 height 13
select select
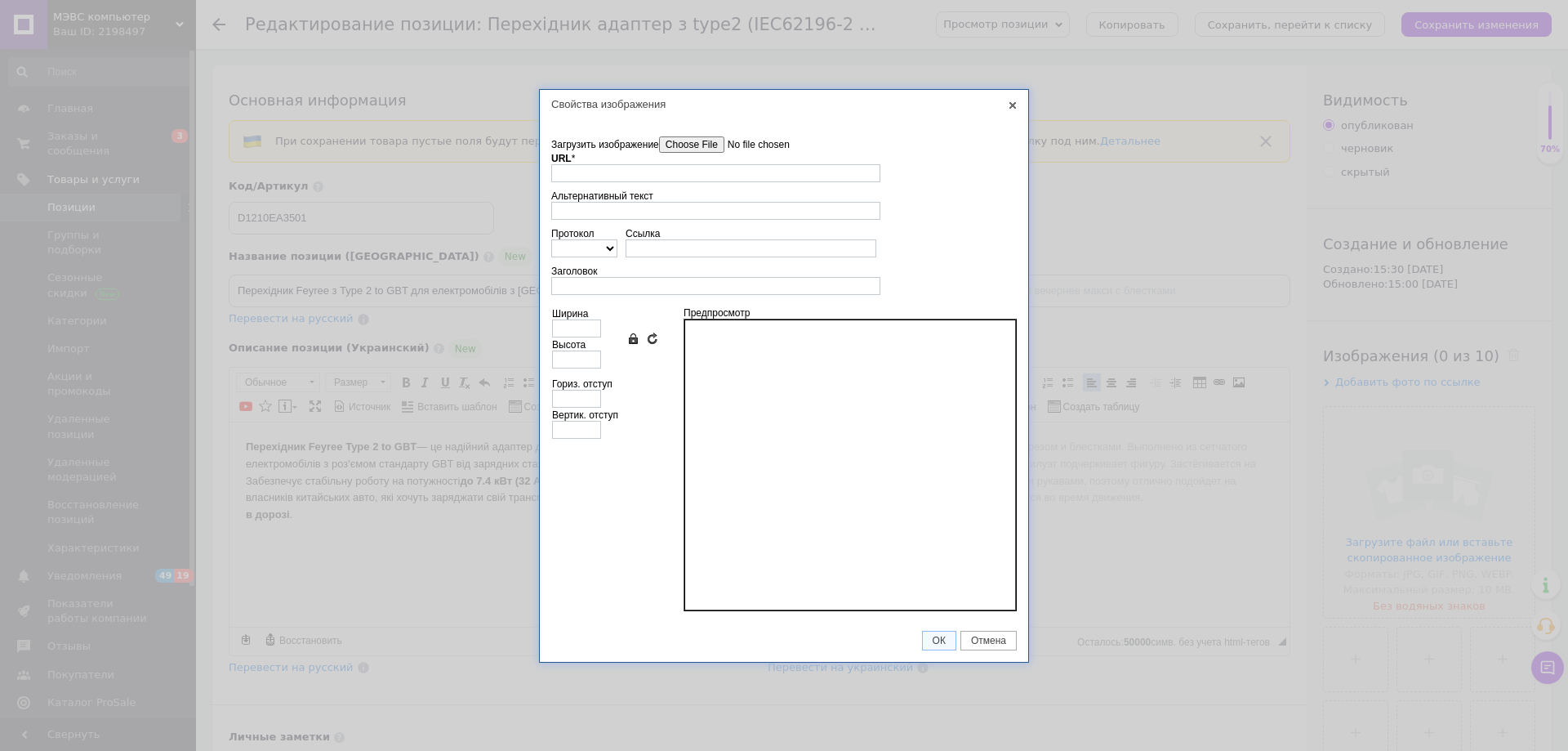
click at [695, 138] on input"] "Загрузить изображение" at bounding box center [751, 144] width 185 height 17
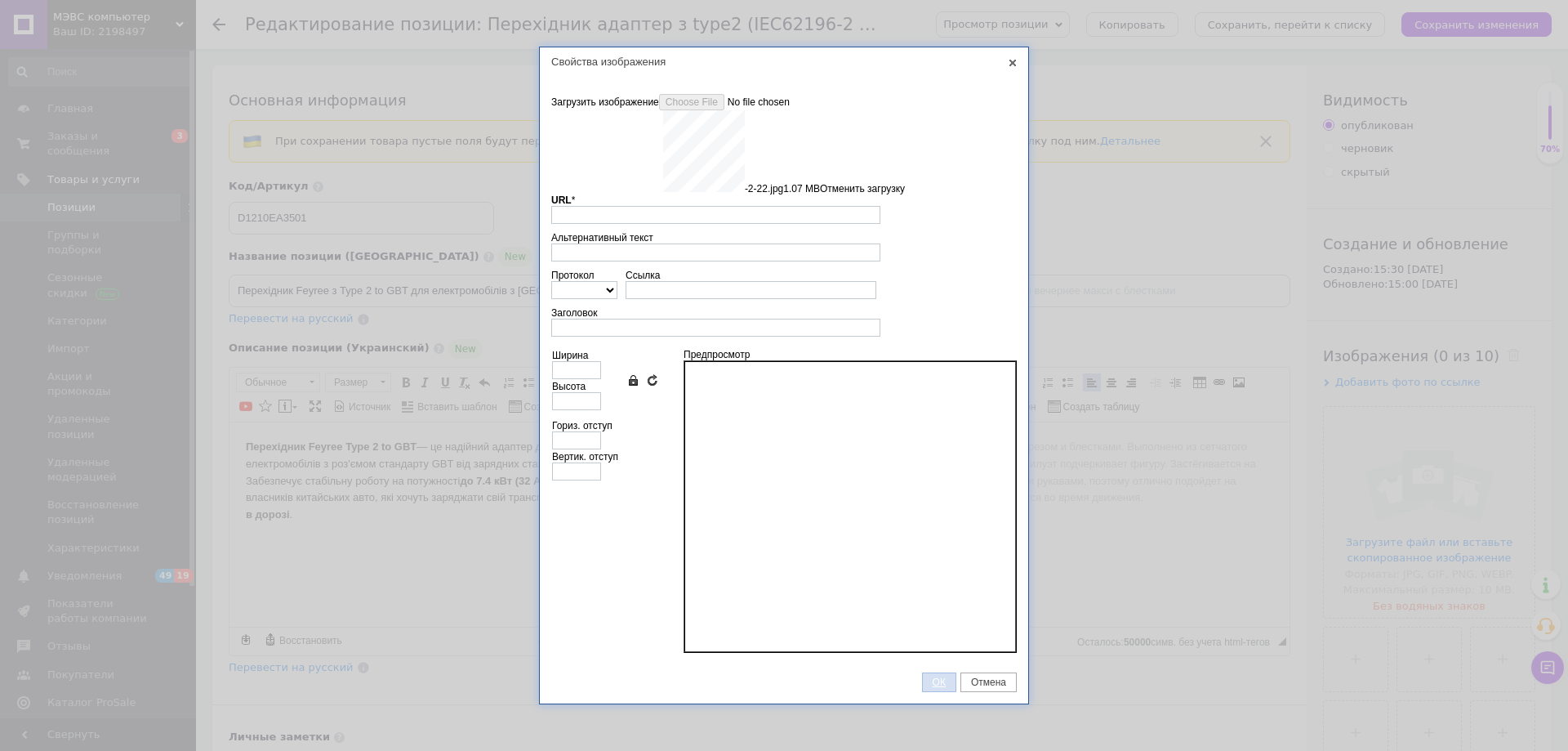
click at [939, 680] on div "Свойства изображения X Данные об изображении Загрузить изображение Удалить все …" at bounding box center [784, 376] width 1568 height 751
type input "[URL][DOMAIN_NAME]"
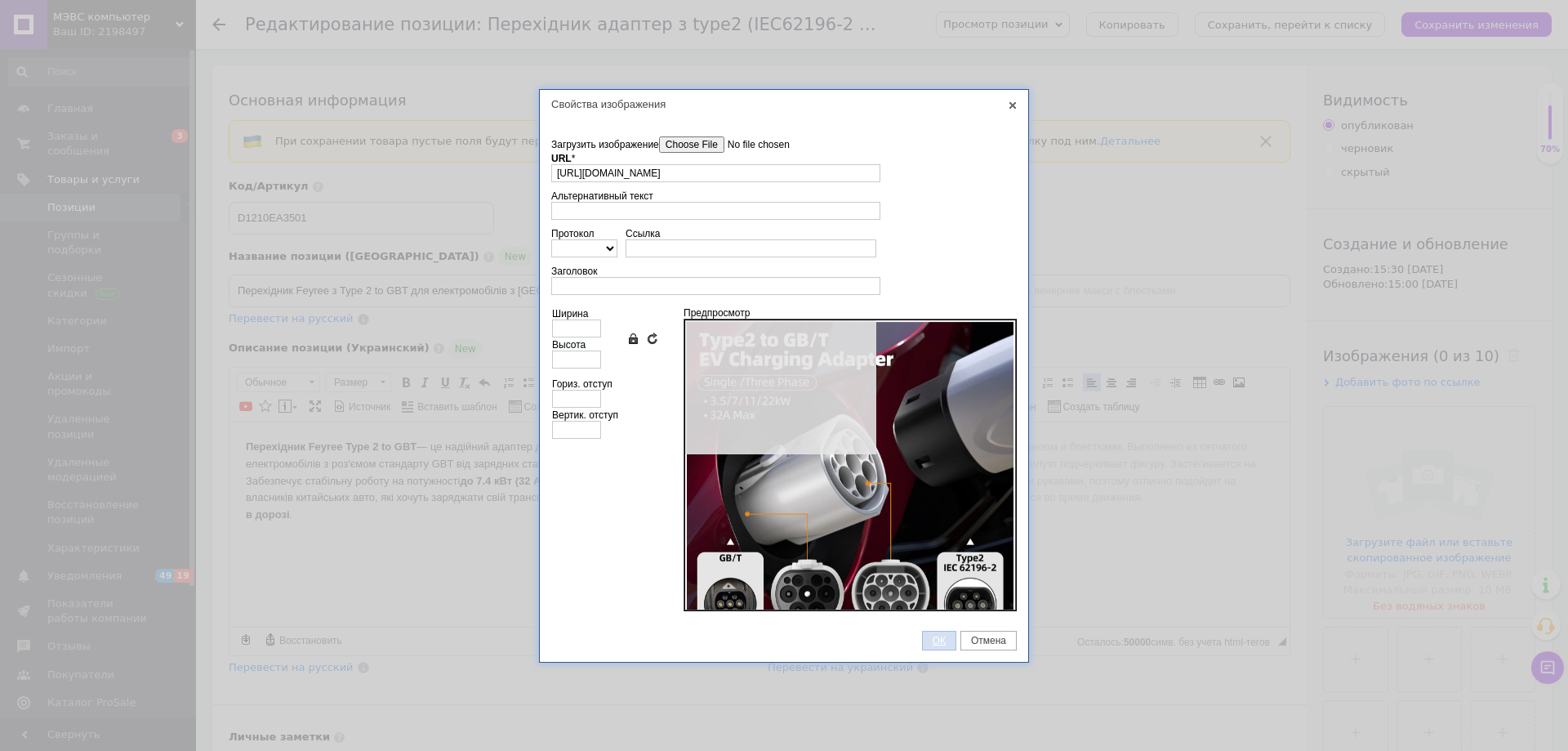
type input "640"
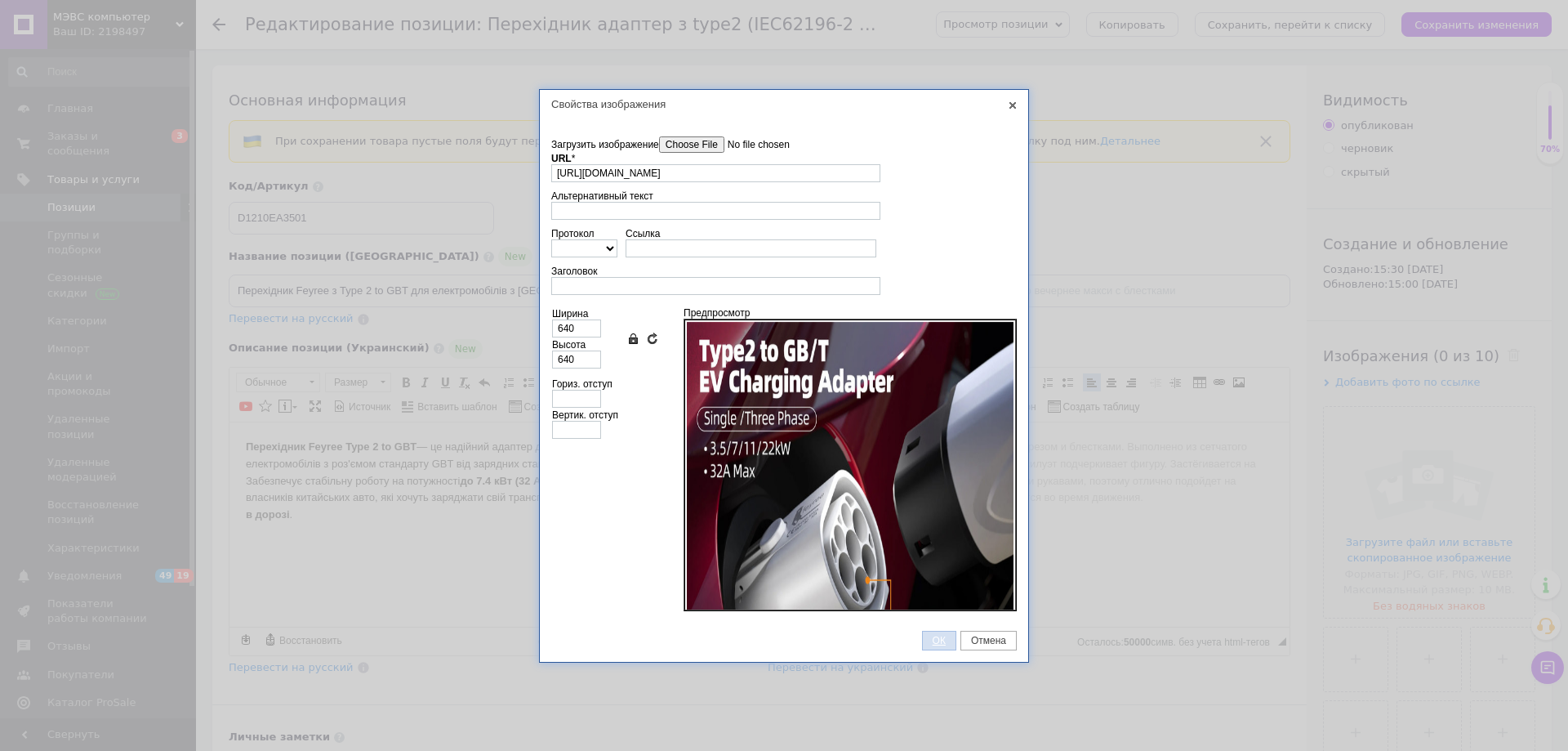
click at [941, 641] on span "ОК" at bounding box center [940, 640] width 33 height 11
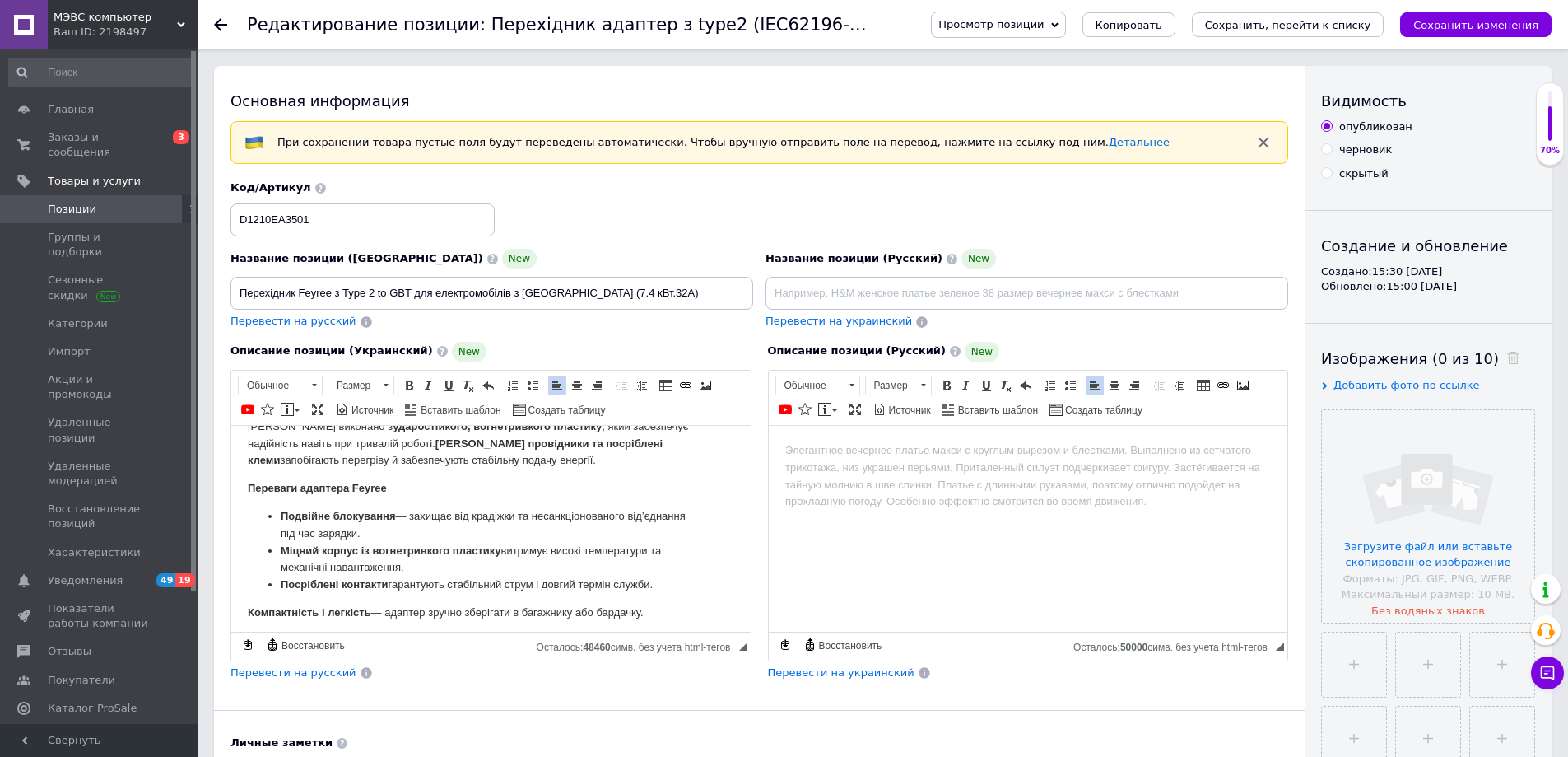
scroll to position [972, 0]
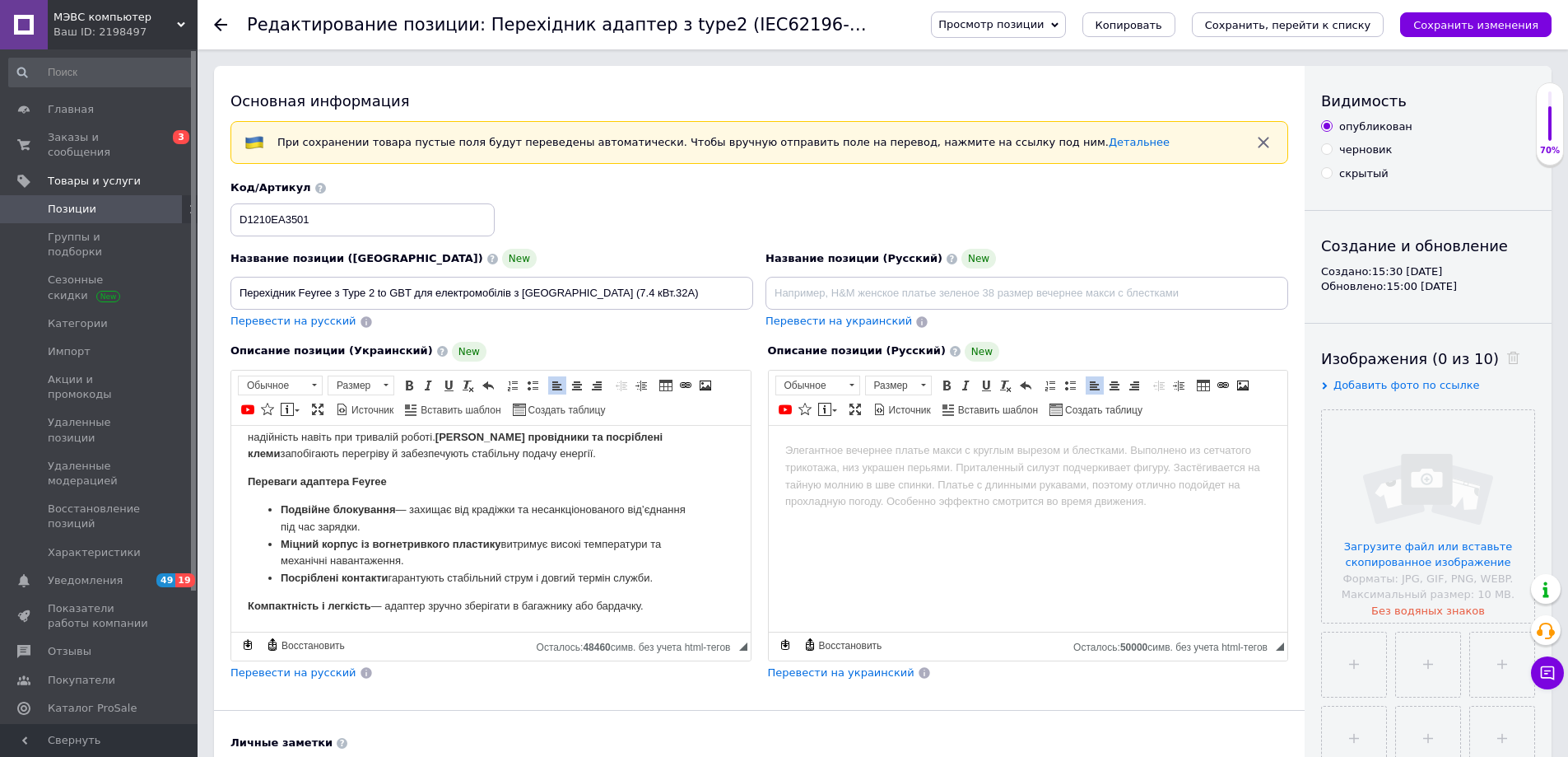
click at [249, 598] on strong "Компактність і легкість" at bounding box center [309, 605] width 124 height 12
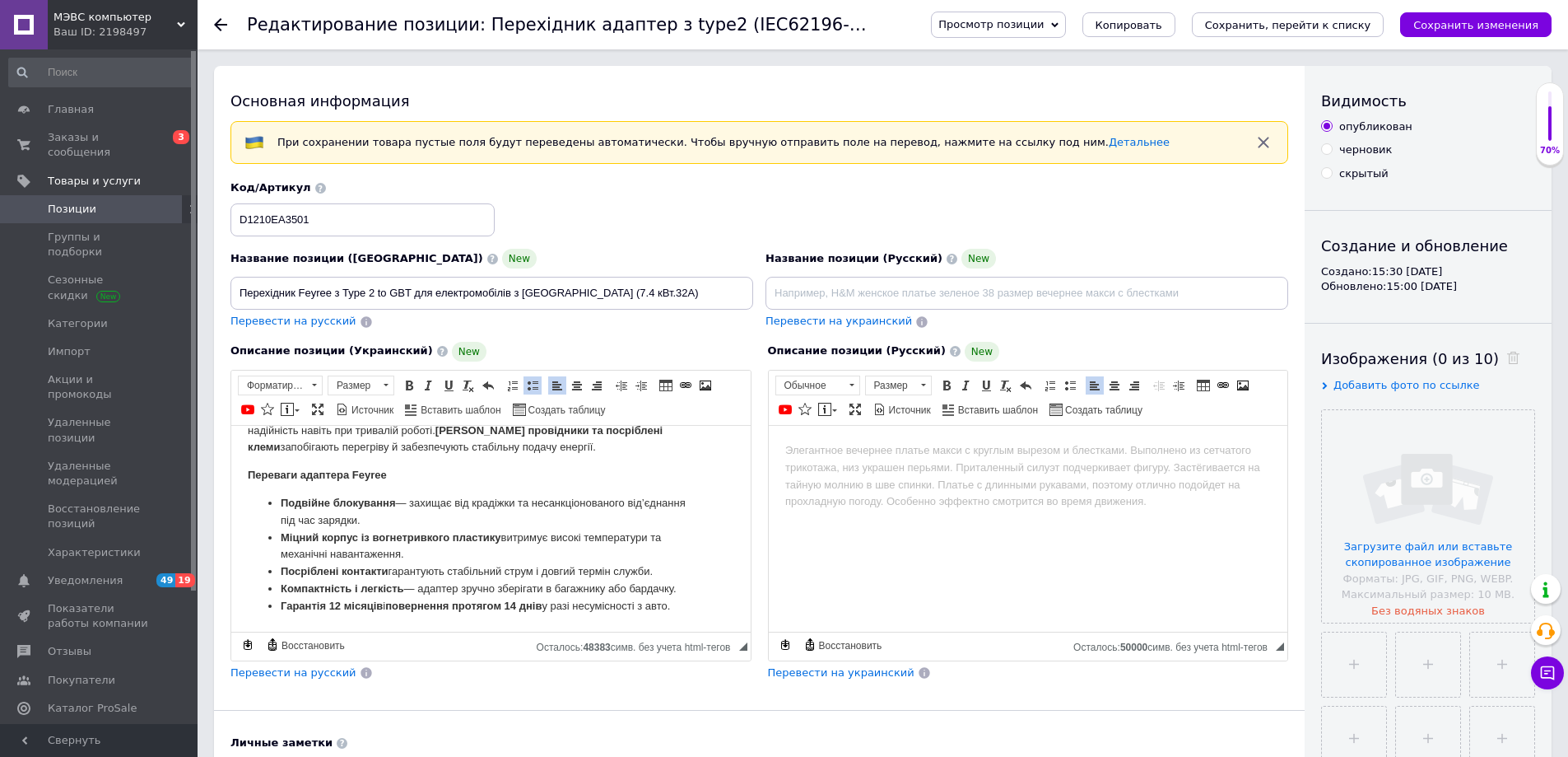
scroll to position [978, 0]
drag, startPoint x: 682, startPoint y: 599, endPoint x: 265, endPoint y: 605, distance: 417.0
click at [265, 605] on html "Перехідник Feyree Type 2 to GBT — це надійний адаптер для заряджання китайських…" at bounding box center [491, 45] width 519 height 1171
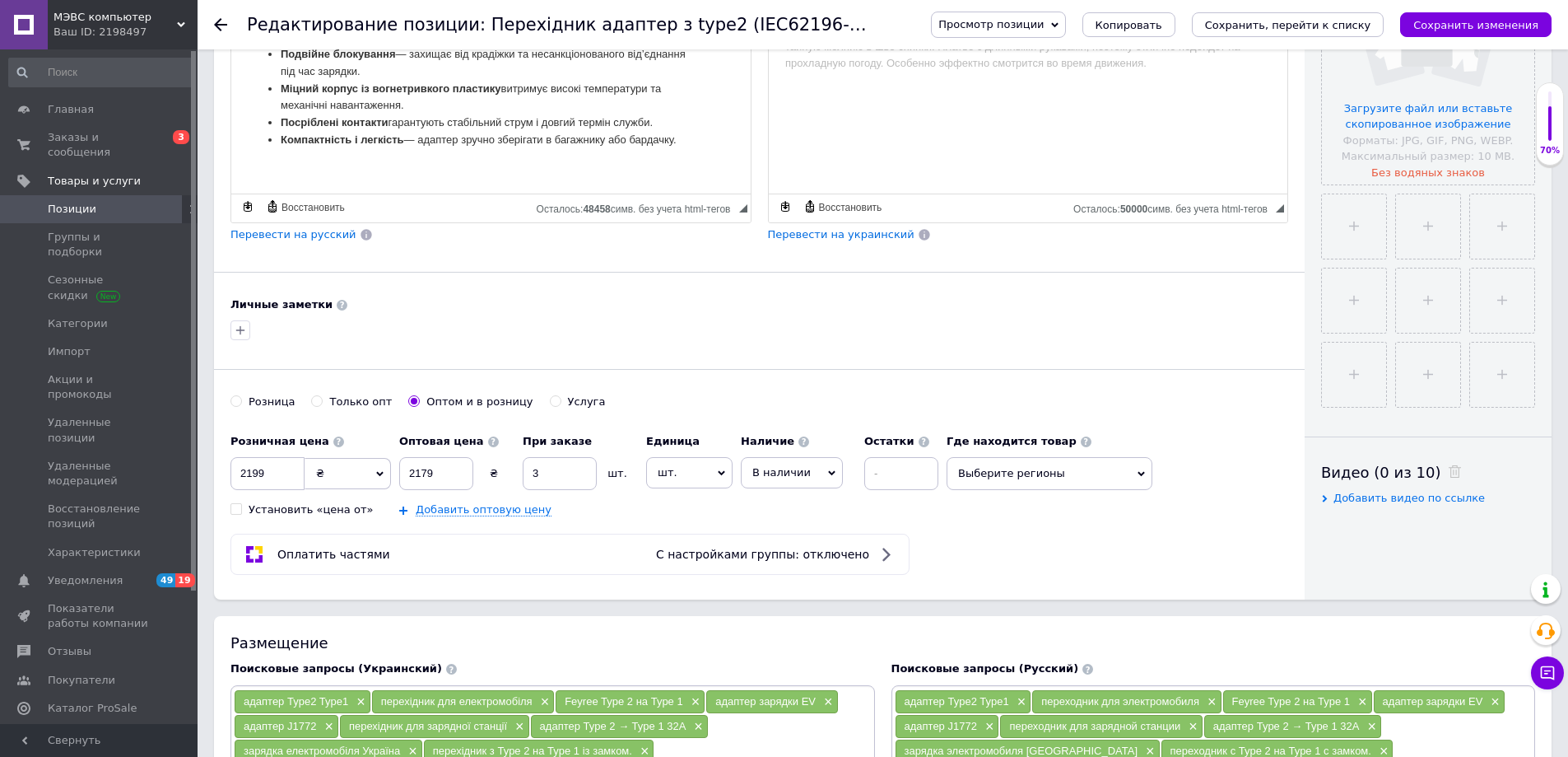
scroll to position [577, 0]
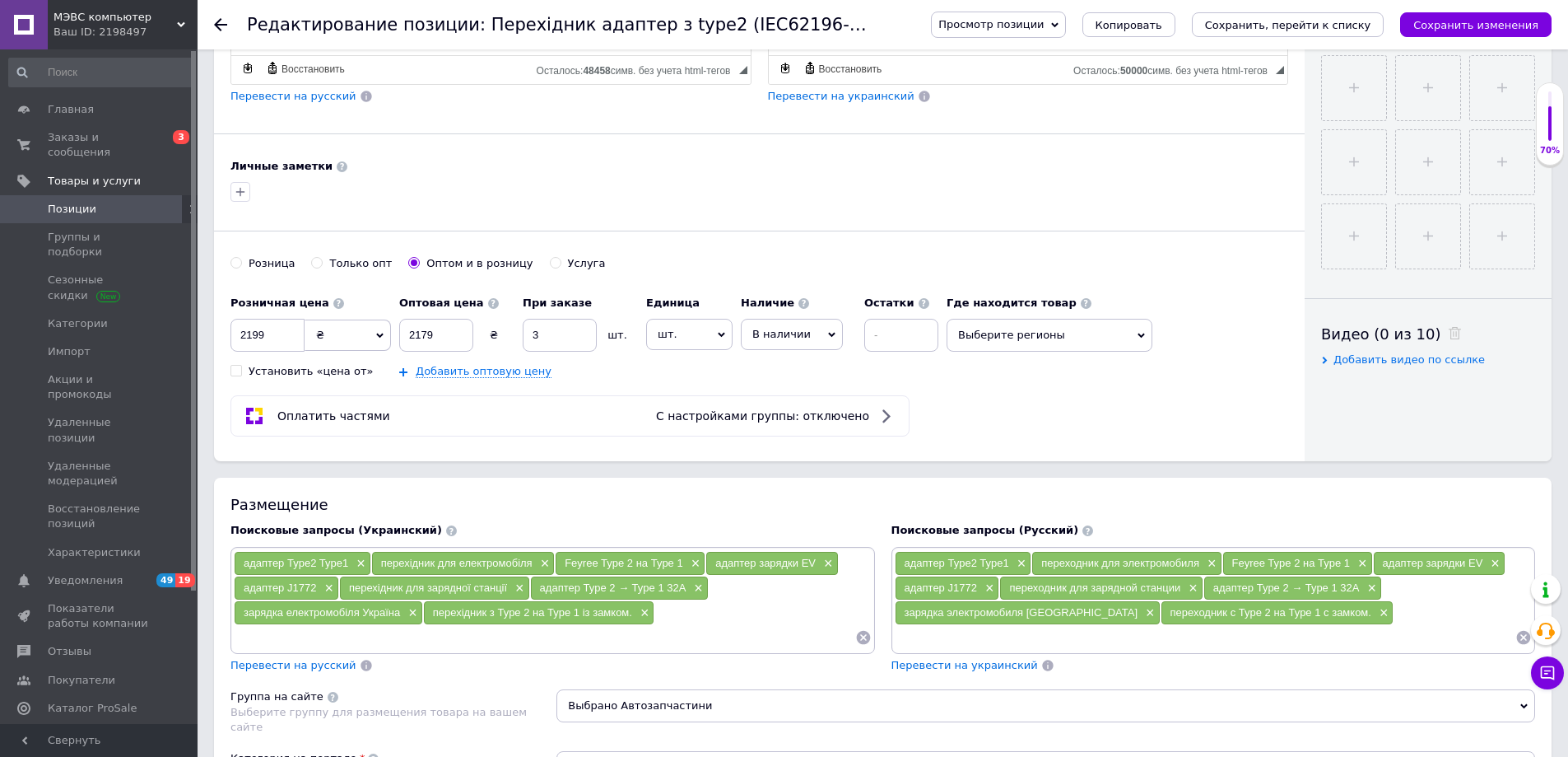
click at [866, 639] on icon at bounding box center [863, 638] width 14 height 14
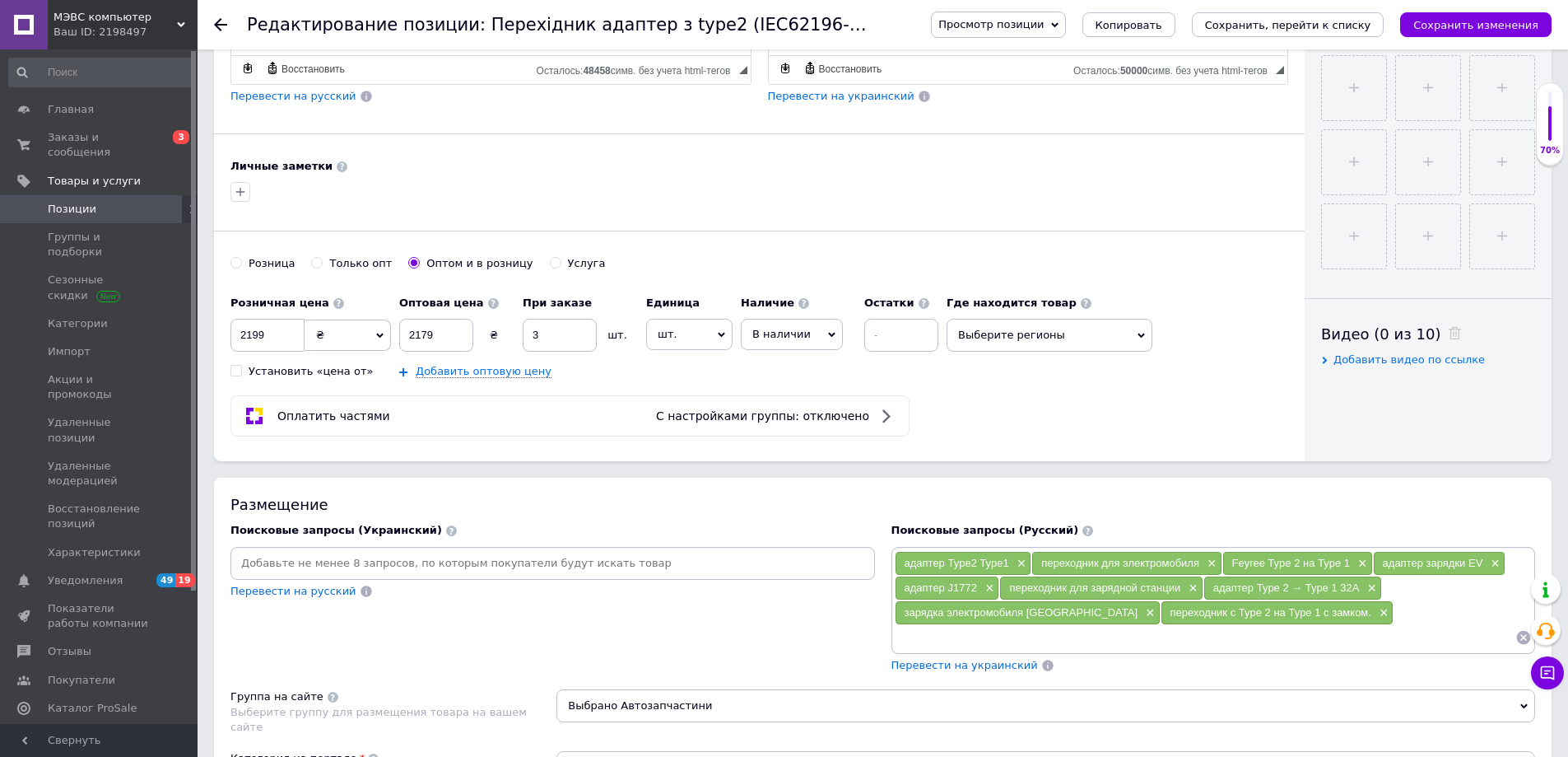
click at [266, 561] on input at bounding box center [553, 563] width 638 height 25
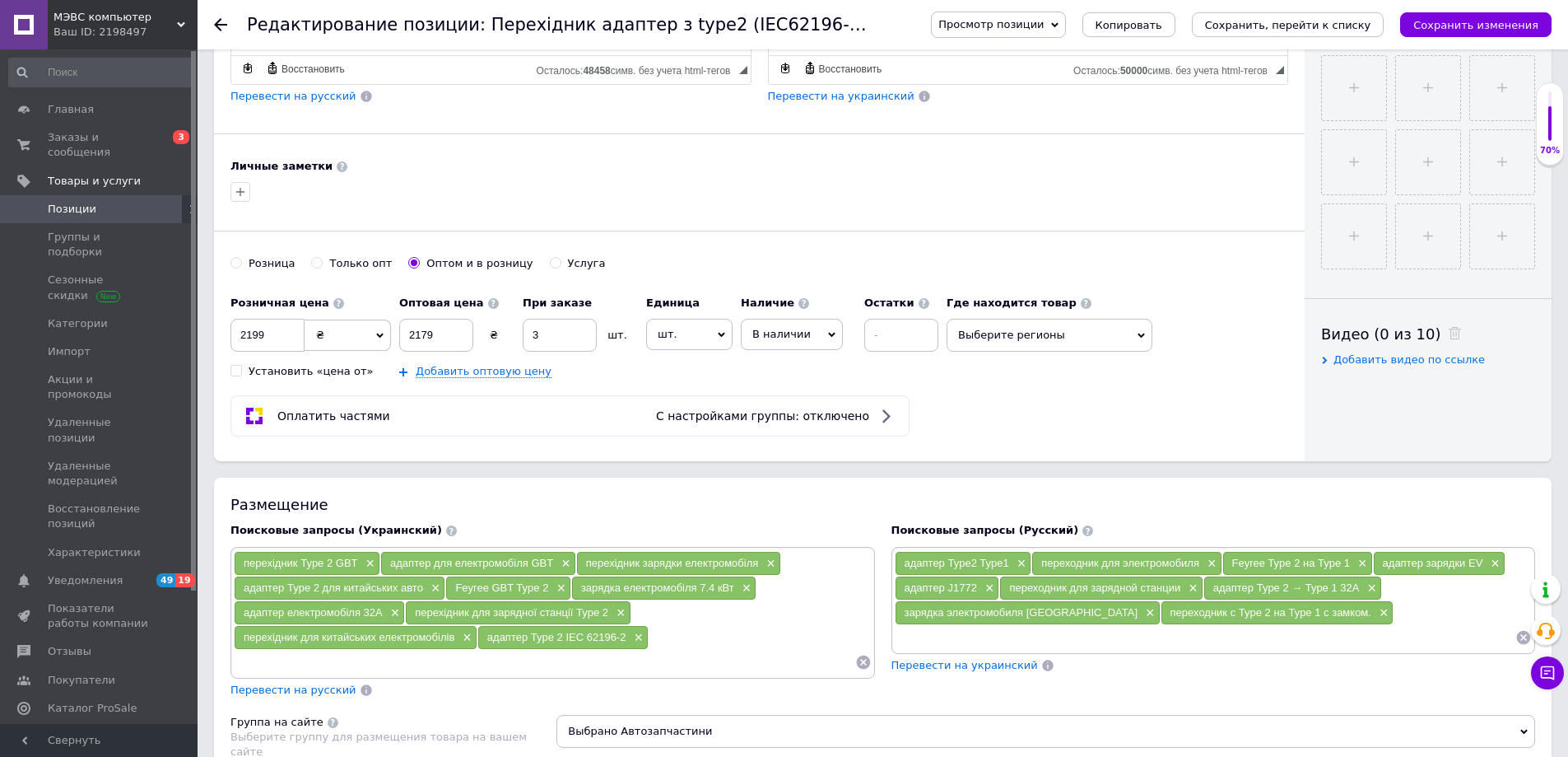
drag, startPoint x: 1522, startPoint y: 636, endPoint x: 1506, endPoint y: 644, distance: 17.9
click at [1522, 637] on icon at bounding box center [1523, 637] width 17 height 17
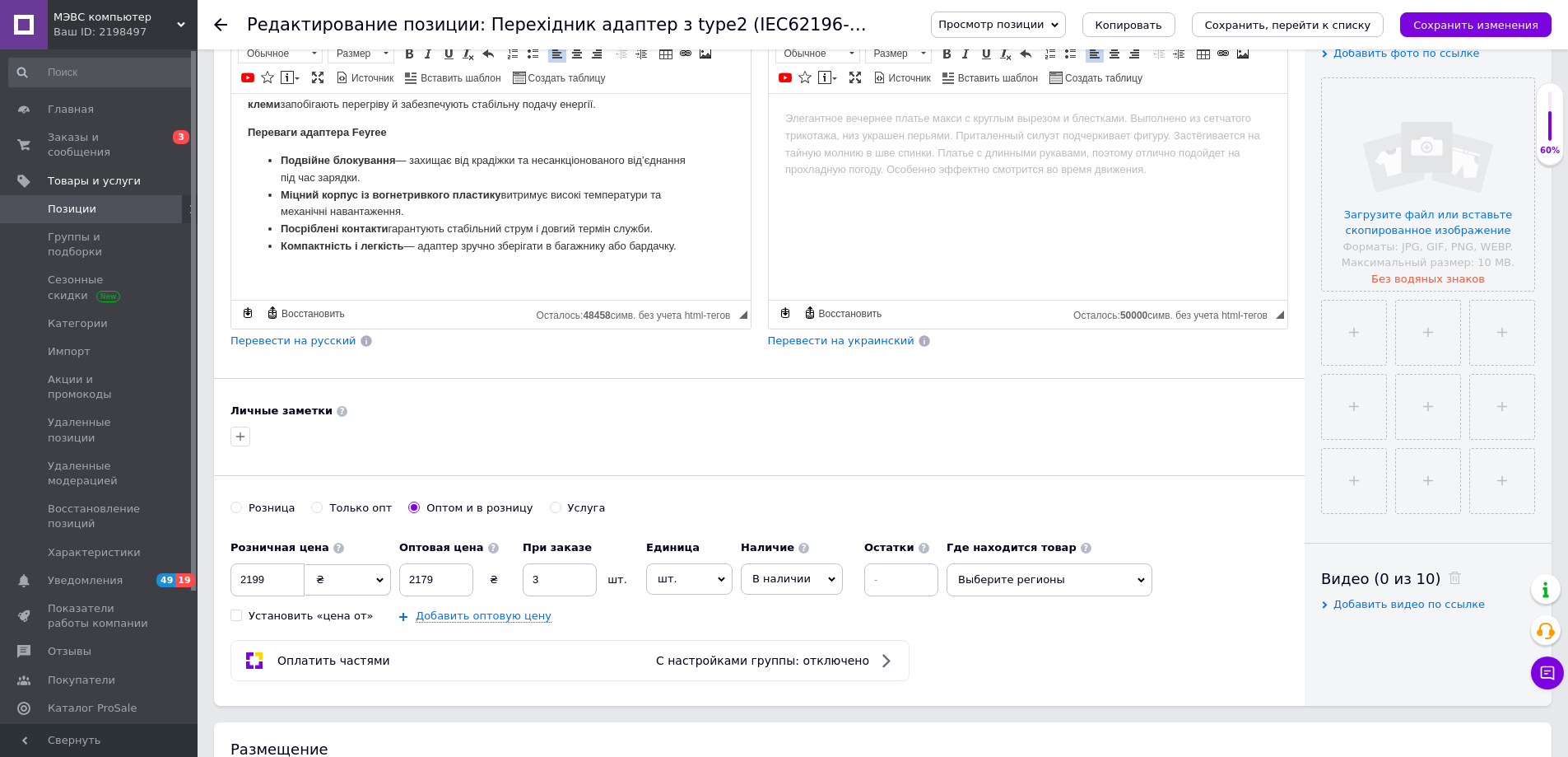
scroll to position [165, 0]
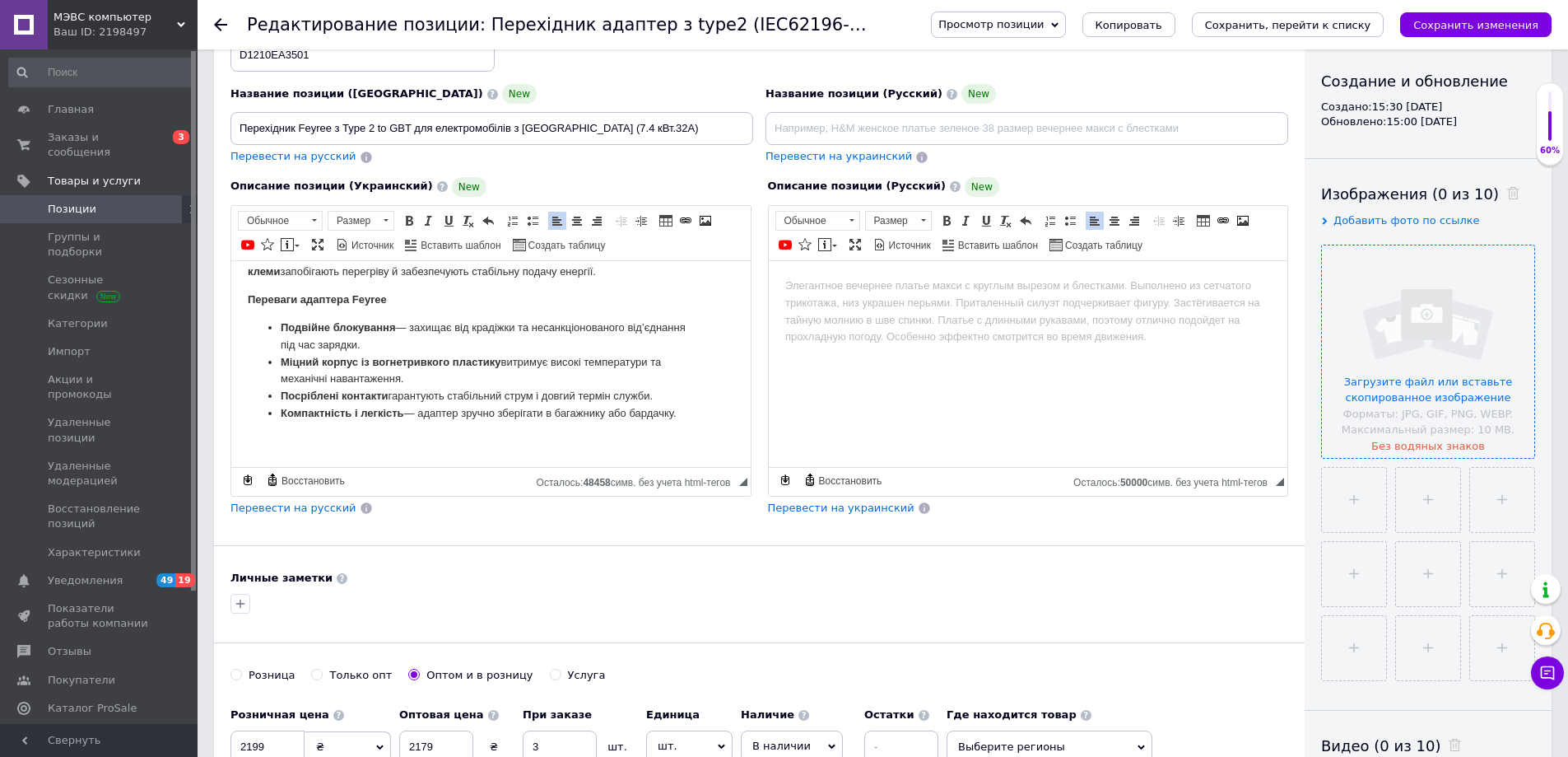
click at [1444, 378] on input "file" at bounding box center [1428, 351] width 212 height 212
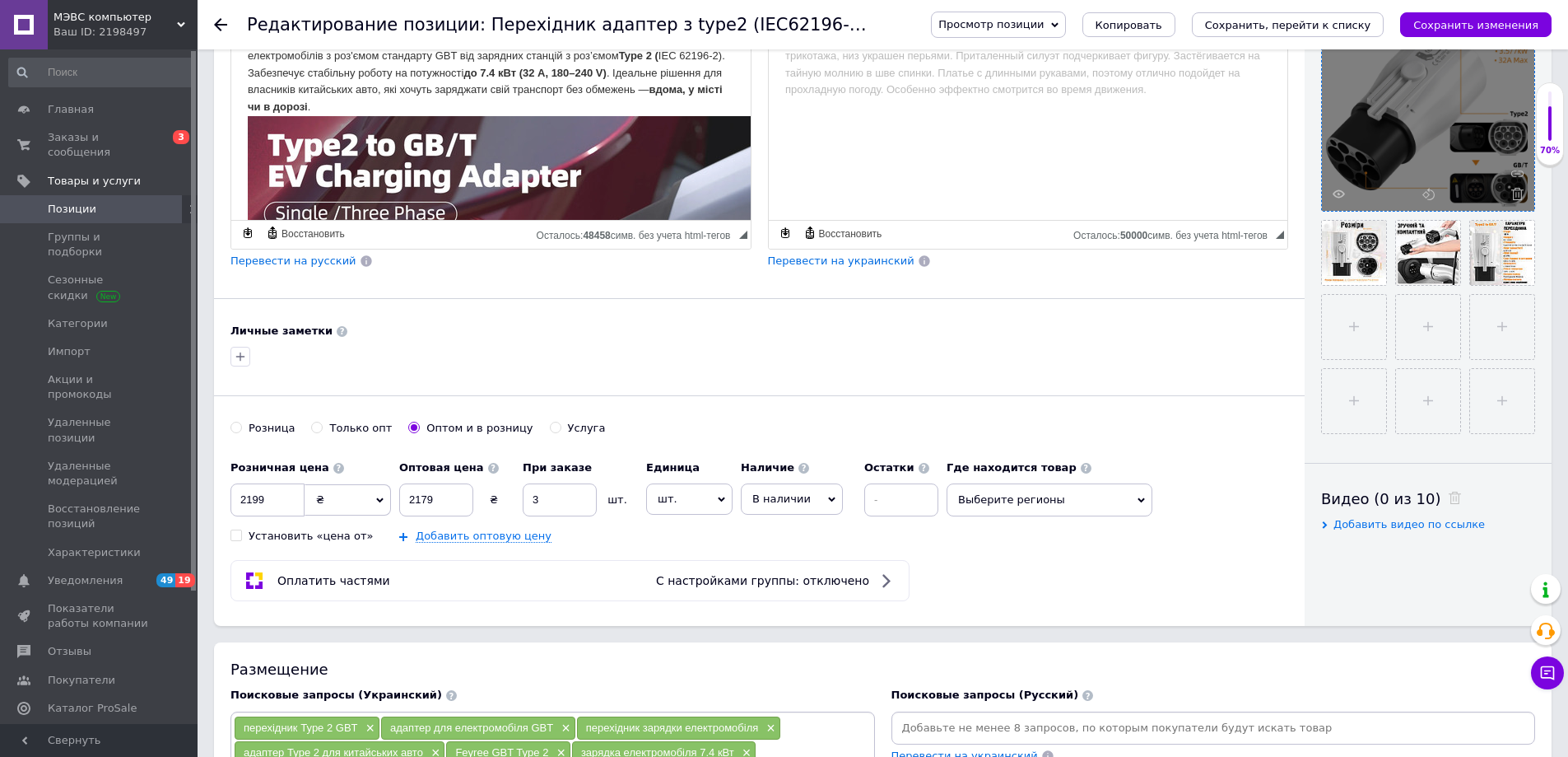
scroll to position [82, 0]
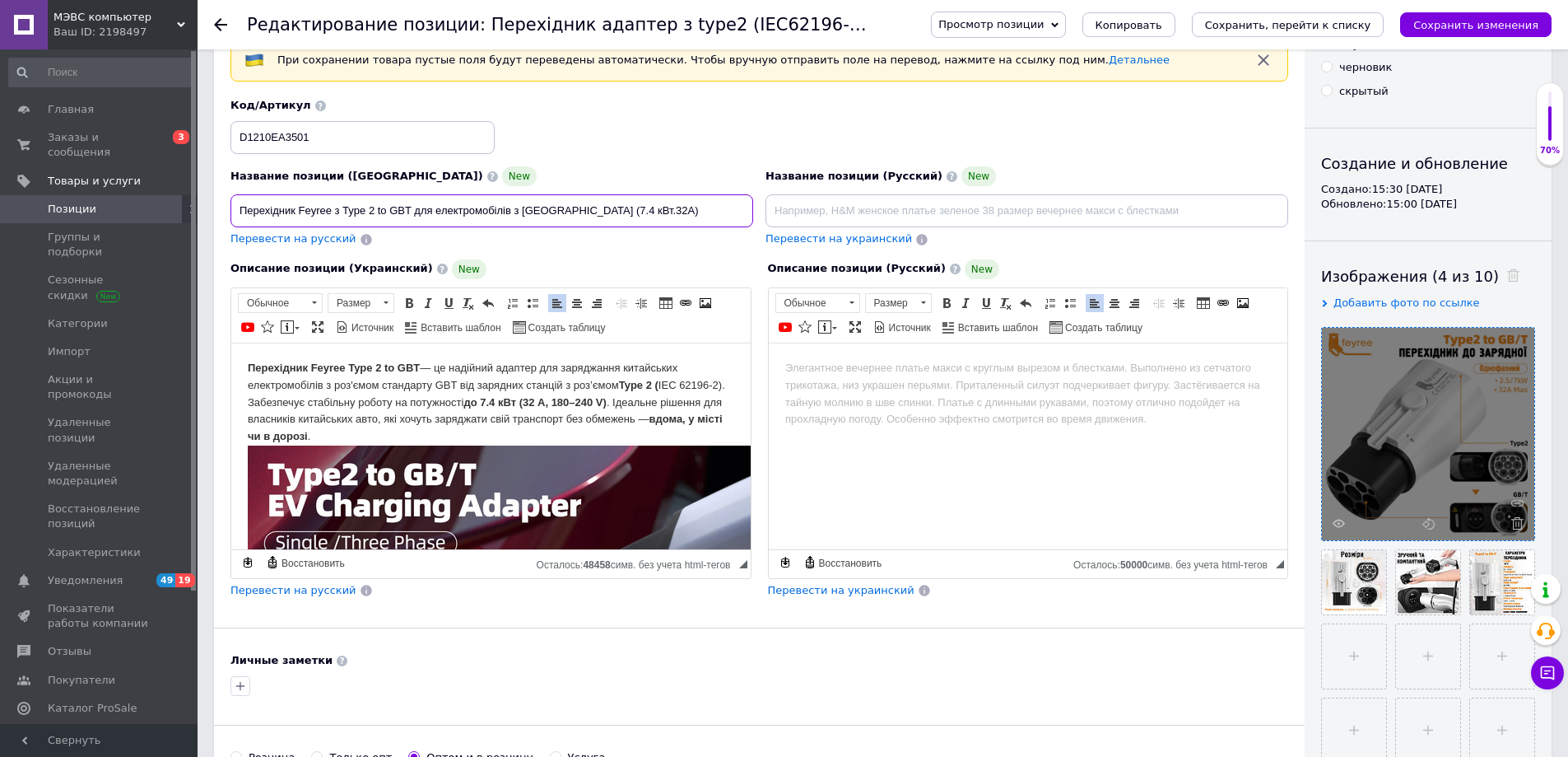
drag, startPoint x: 300, startPoint y: 209, endPoint x: 409, endPoint y: 209, distance: 109.0
click at [409, 209] on input "Перехідник Feyree з Type 2 to GBT для електромобілів з [GEOGRAPHIC_DATA] (7.4 к…" at bounding box center [491, 211] width 523 height 33
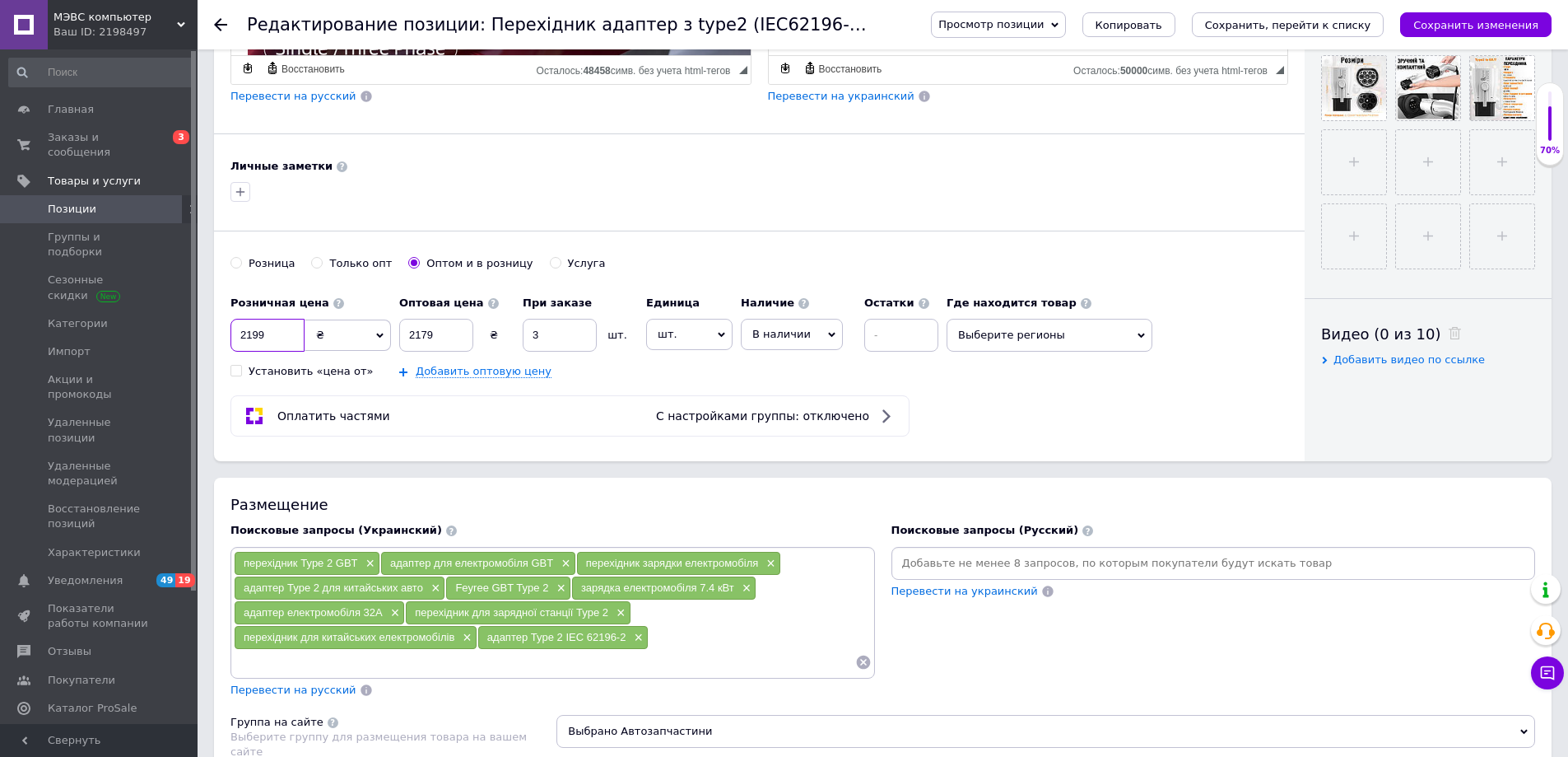
drag, startPoint x: 269, startPoint y: 334, endPoint x: 239, endPoint y: 335, distance: 30.0
click at [239, 335] on input "2199" at bounding box center [267, 336] width 74 height 33
type input "1899"
drag, startPoint x: 389, startPoint y: 338, endPoint x: 376, endPoint y: 348, distance: 16.4
click at [376, 343] on div "Розничная цена 1899 ₴ $ € CHF £ ¥ PLN ₸ MDL HUF KGS CN¥ TRY ₩ lei Установить «ц…" at bounding box center [589, 333] width 717 height 91
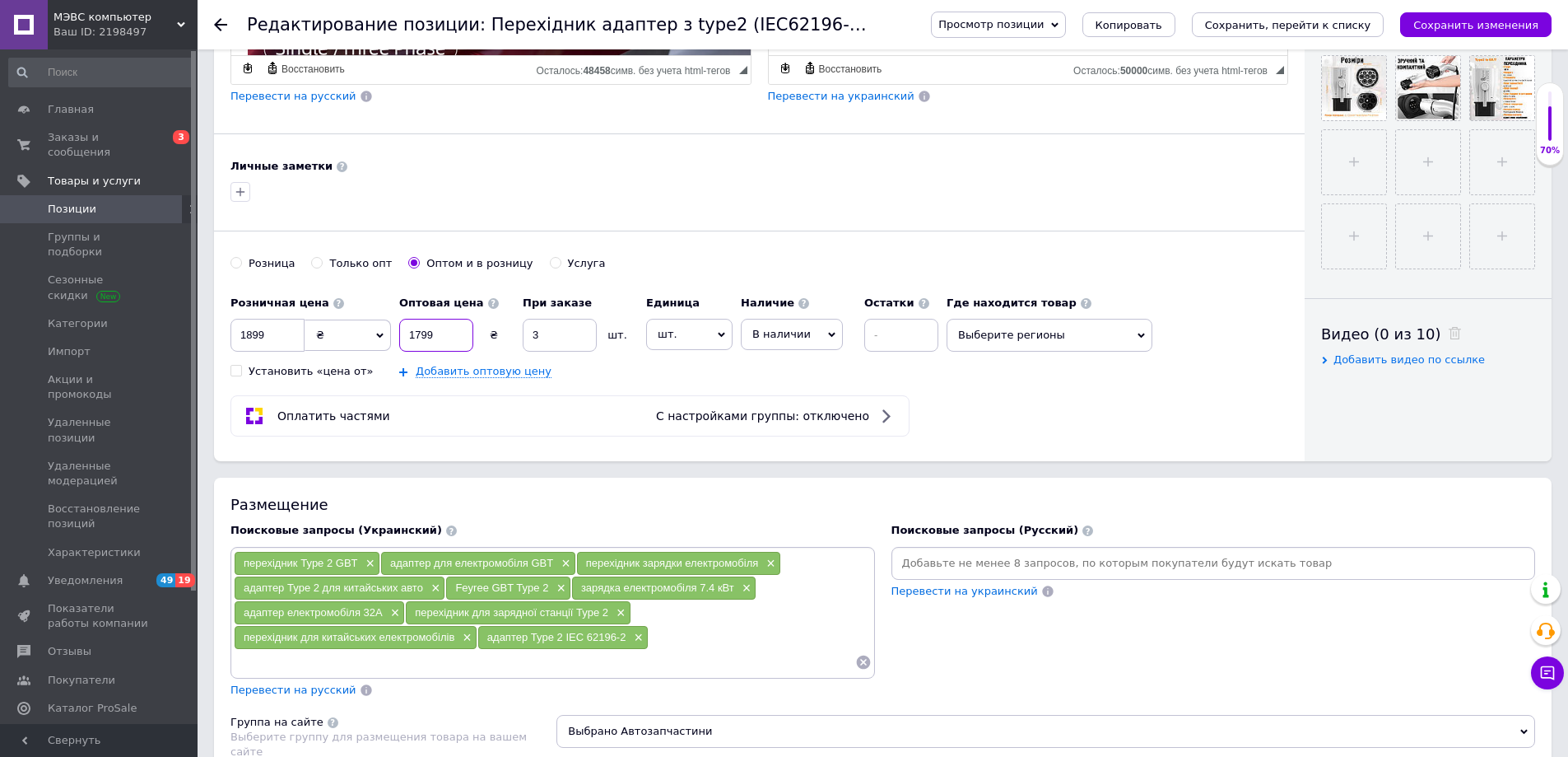
type input "1799"
click at [634, 258] on div "Розница Только опт Оптом и в розницу [GEOGRAPHIC_DATA]" at bounding box center [759, 272] width 1058 height 32
click at [512, 375] on link "Добавить оптовую цену" at bounding box center [484, 371] width 136 height 13
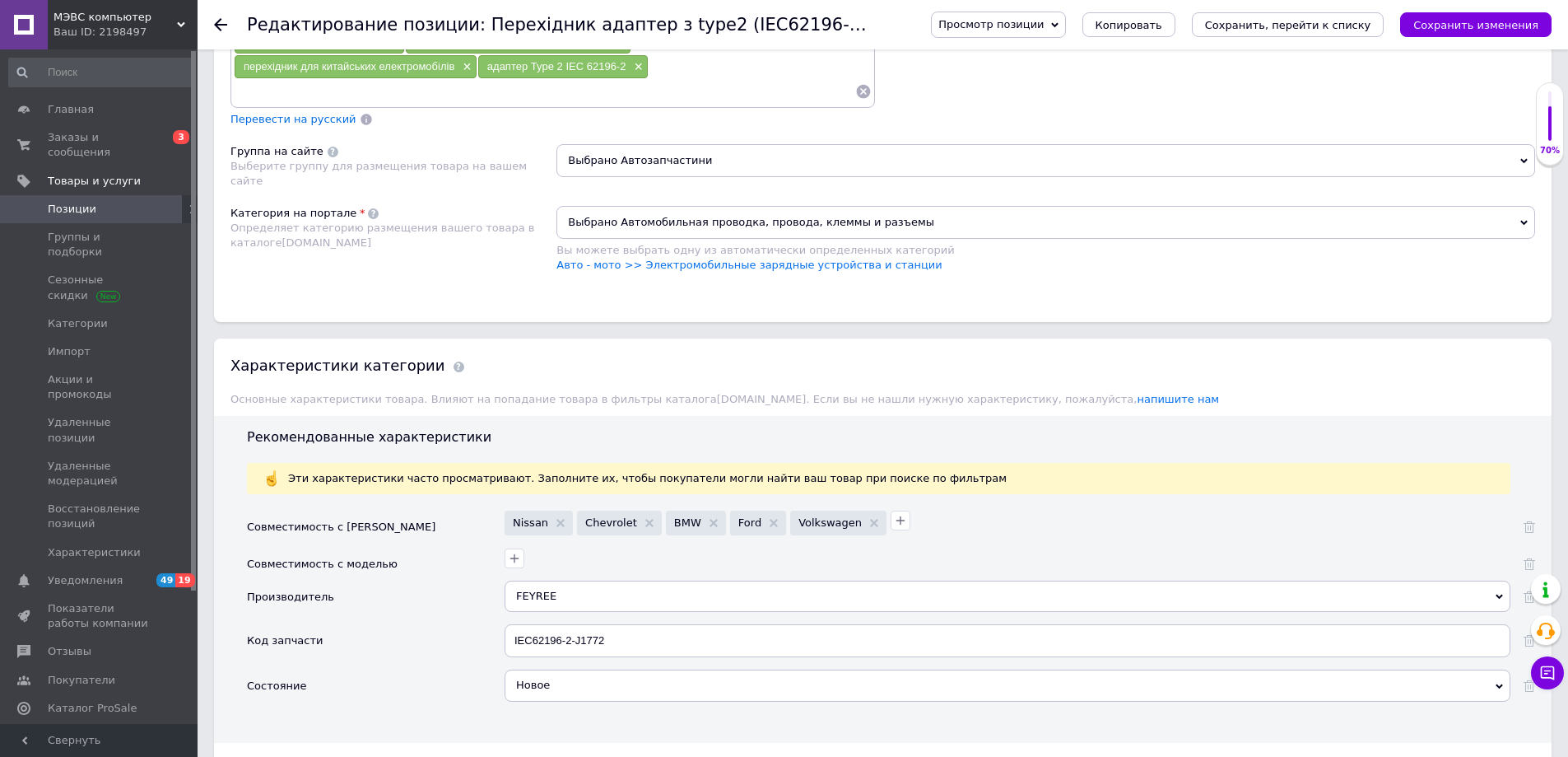
scroll to position [1235, 0]
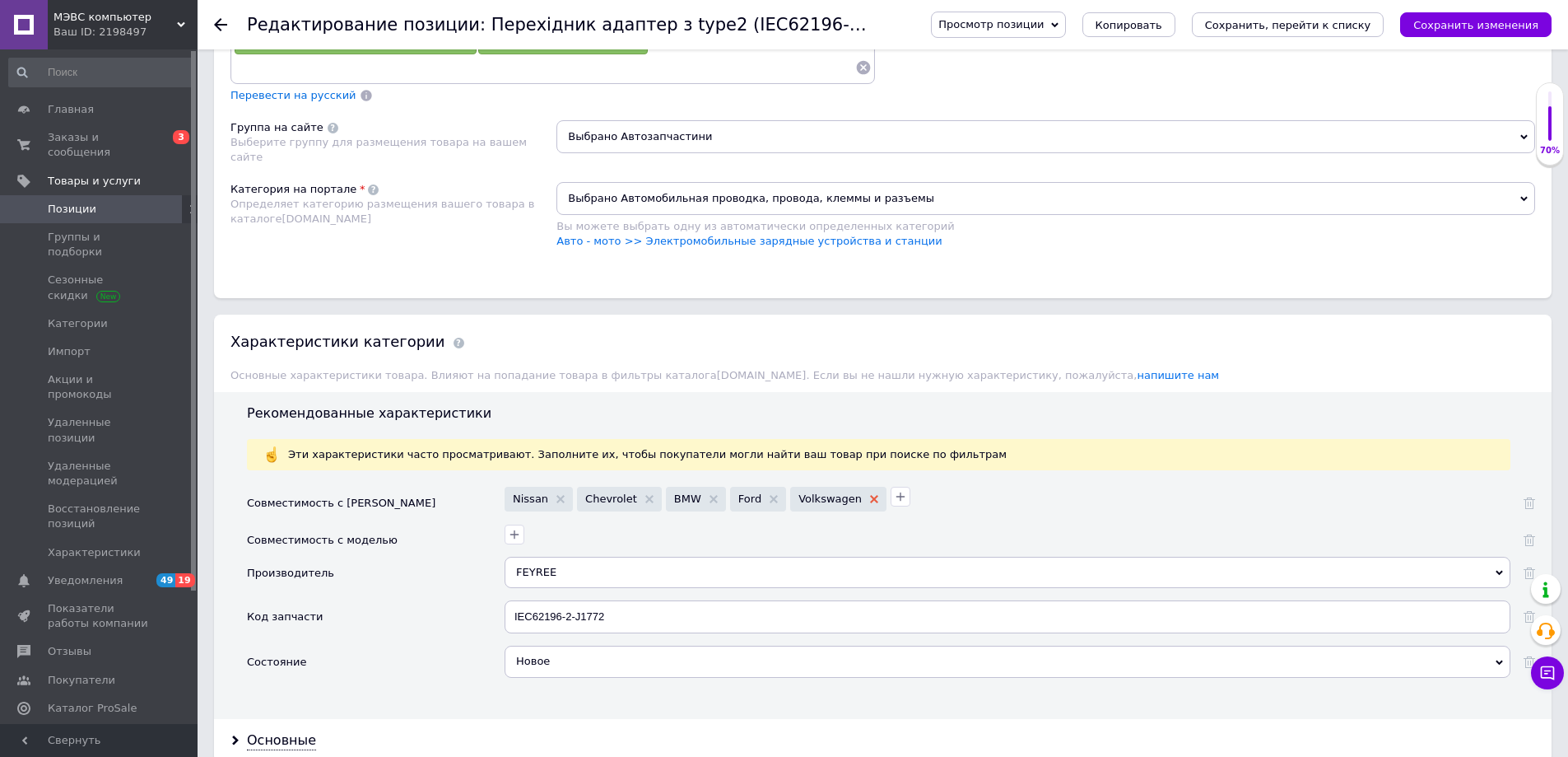
click at [870, 499] on use at bounding box center [873, 499] width 8 height 8
click at [770, 499] on use at bounding box center [773, 499] width 8 height 8
click at [710, 499] on icon at bounding box center [713, 499] width 8 height 8
drag, startPoint x: 637, startPoint y: 497, endPoint x: 577, endPoint y: 499, distance: 60.0
click at [632, 498] on div "Chevrolet" at bounding box center [619, 499] width 85 height 25
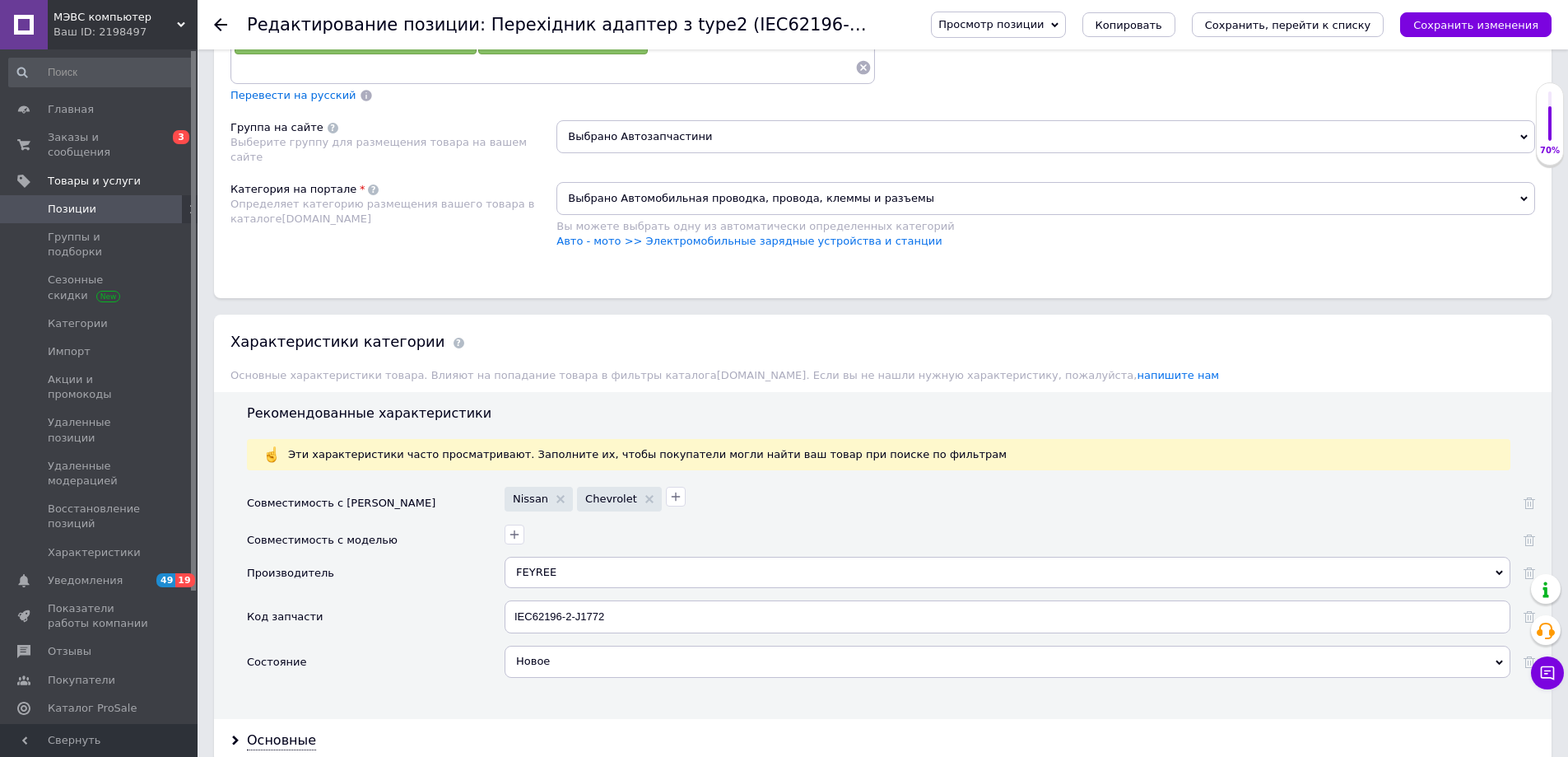
click at [556, 498] on use at bounding box center [560, 499] width 8 height 8
click at [573, 499] on icon at bounding box center [576, 499] width 8 height 8
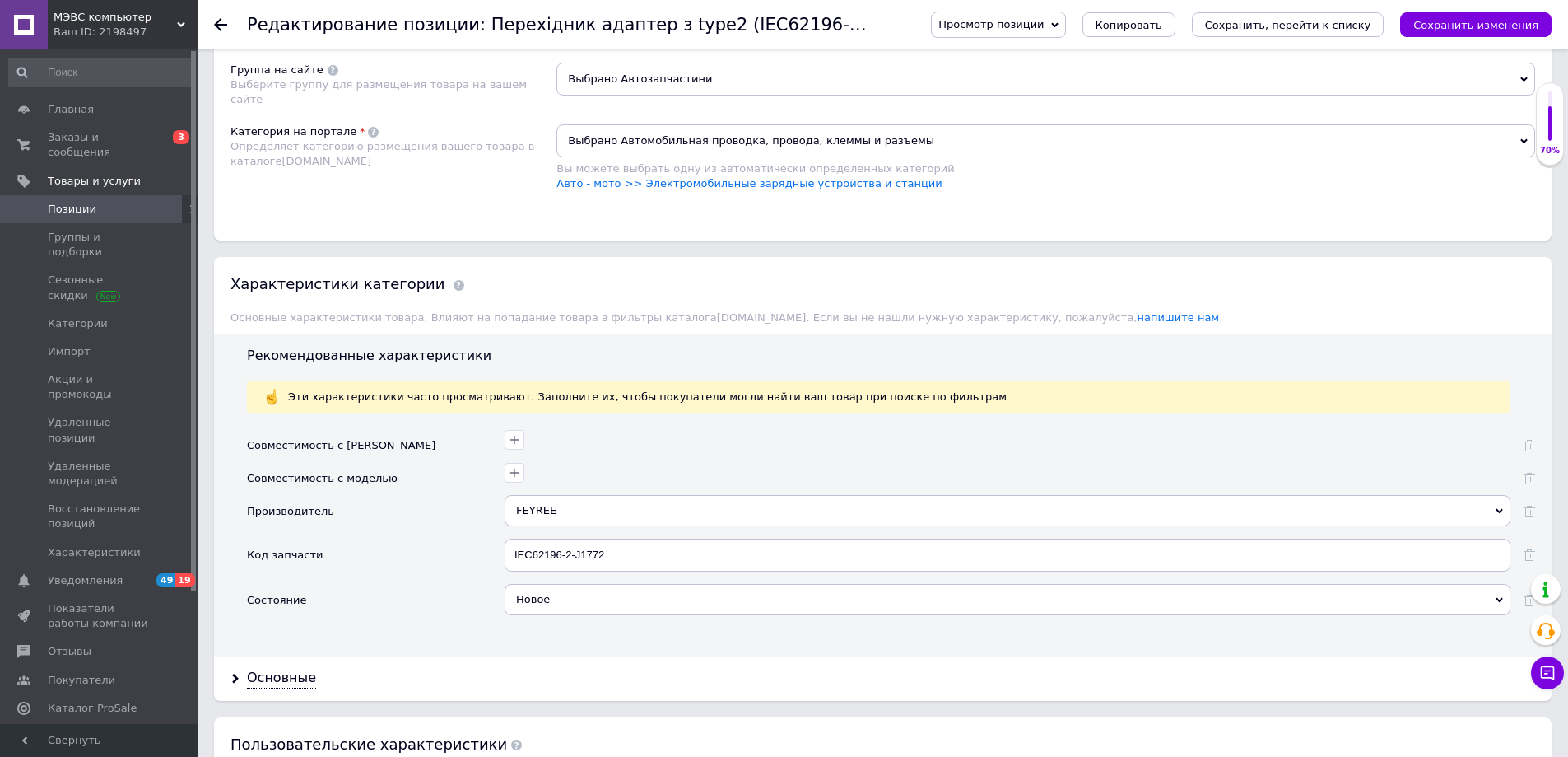
scroll to position [1318, 0]
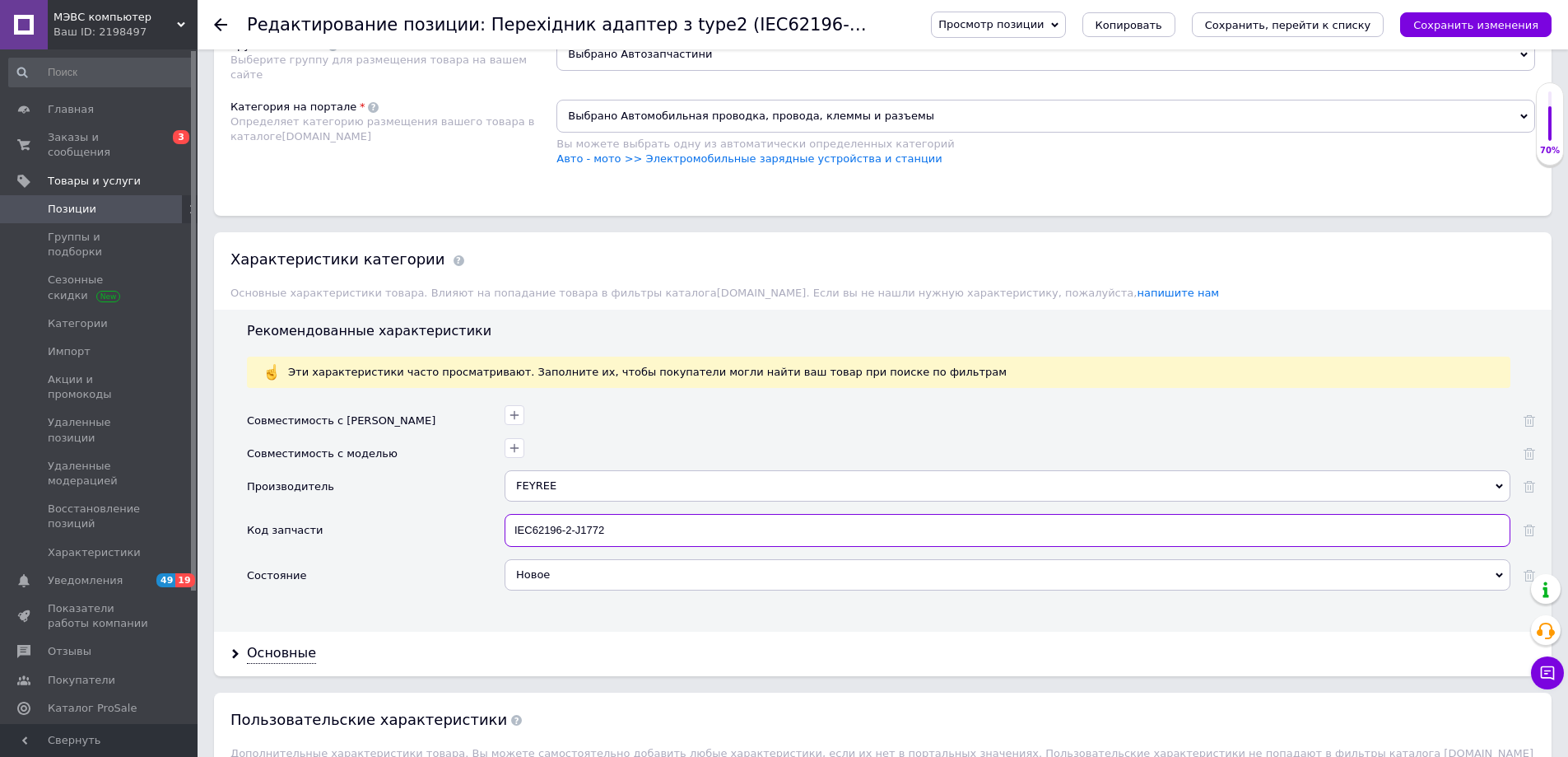
drag, startPoint x: 567, startPoint y: 529, endPoint x: 605, endPoint y: 529, distance: 38.0
click at [605, 529] on input "IEC62196-2-J1772" at bounding box center [1007, 530] width 1006 height 33
type input "IEC62196-GBT"
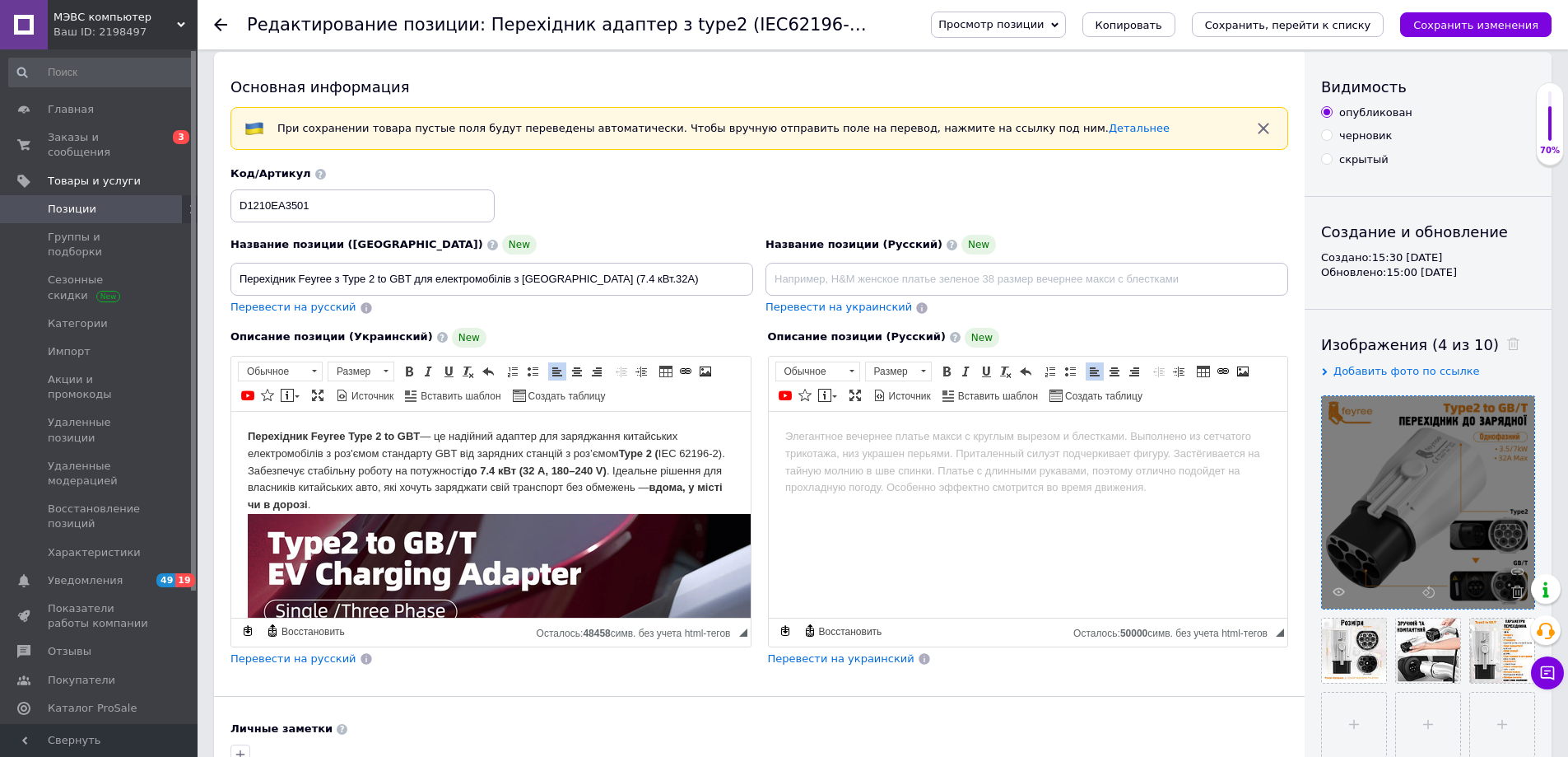
scroll to position [0, 0]
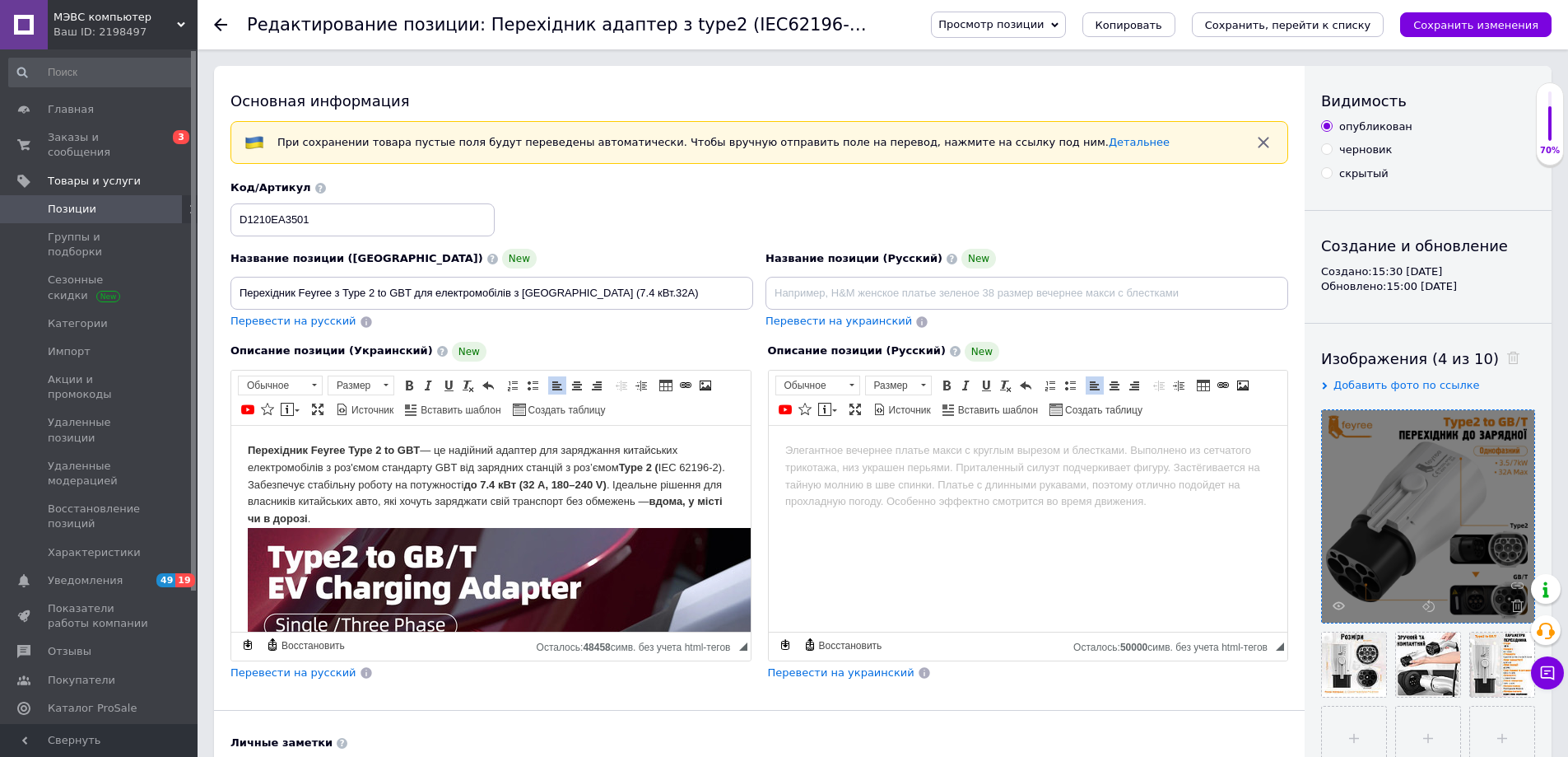
click at [1473, 22] on icon "Сохранить изменения" at bounding box center [1476, 25] width 125 height 12
type input "Переходник Feyree с Type 2 to GBT для электромобилей из [GEOGRAPHIC_DATA] (7.4 …"
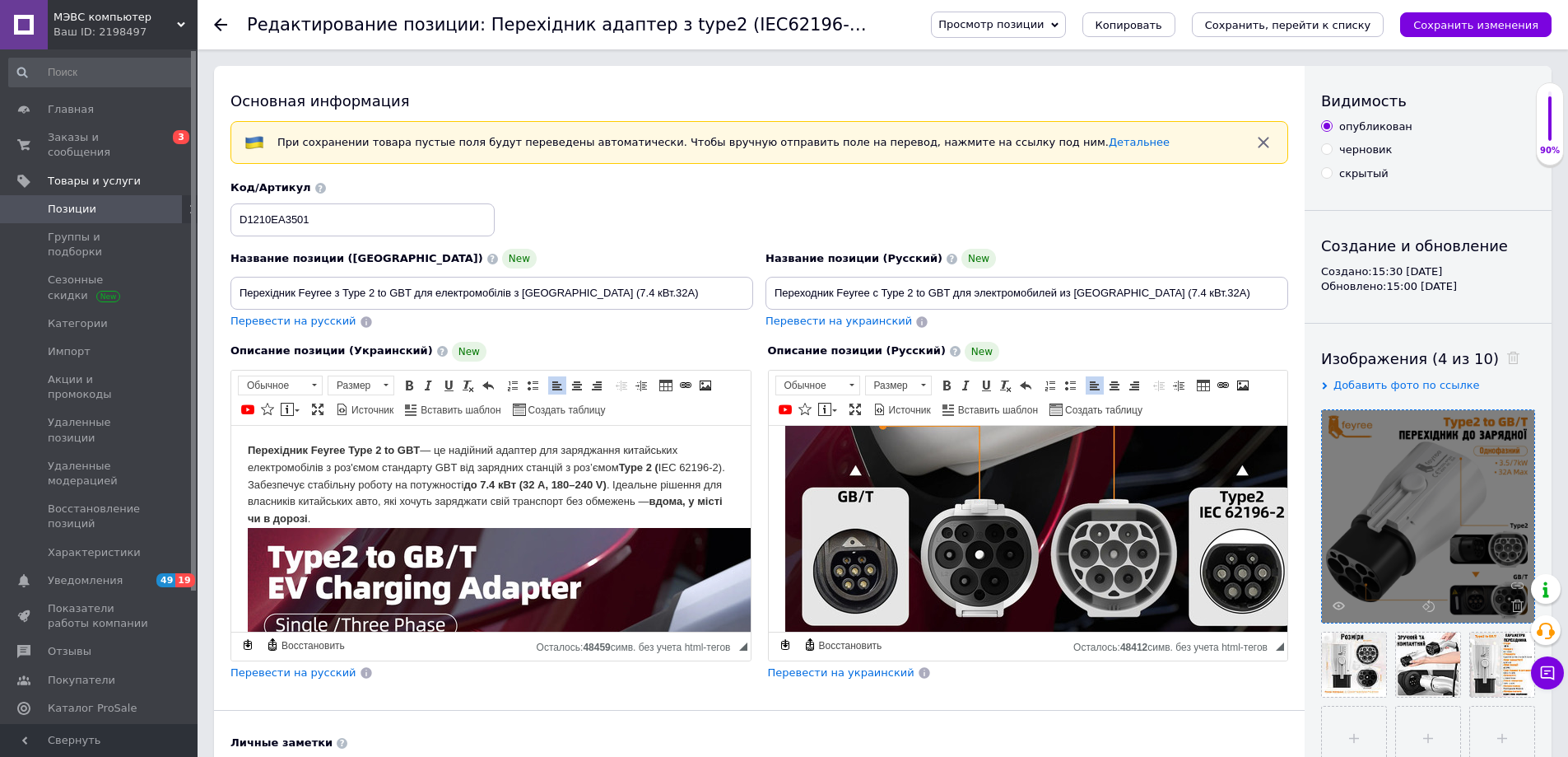
click at [87, 202] on span "Позиции" at bounding box center [72, 209] width 48 height 15
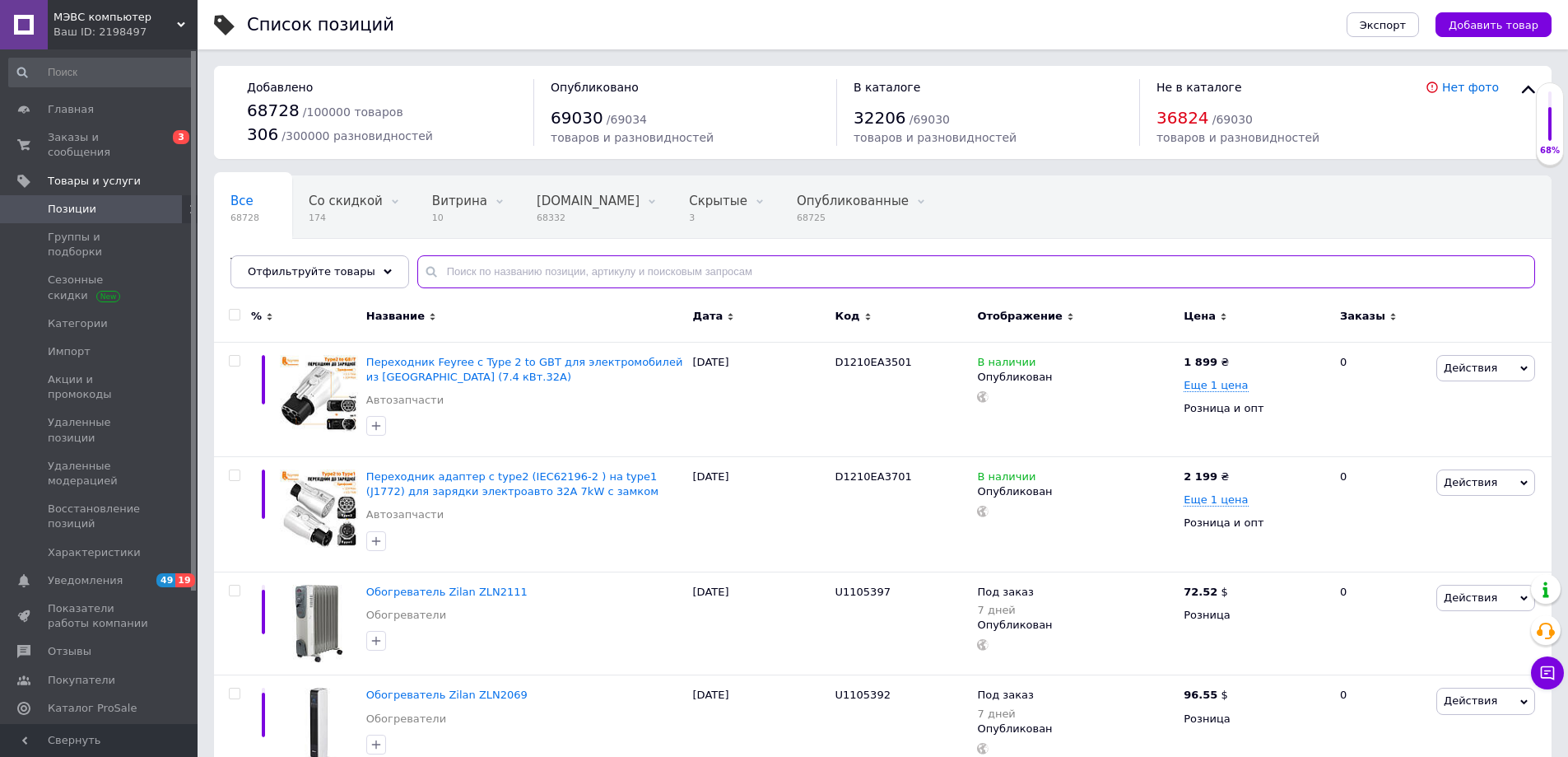
click at [551, 272] on input "text" at bounding box center [976, 272] width 1118 height 33
